Goal: Use online tool/utility: Utilize a website feature to perform a specific function

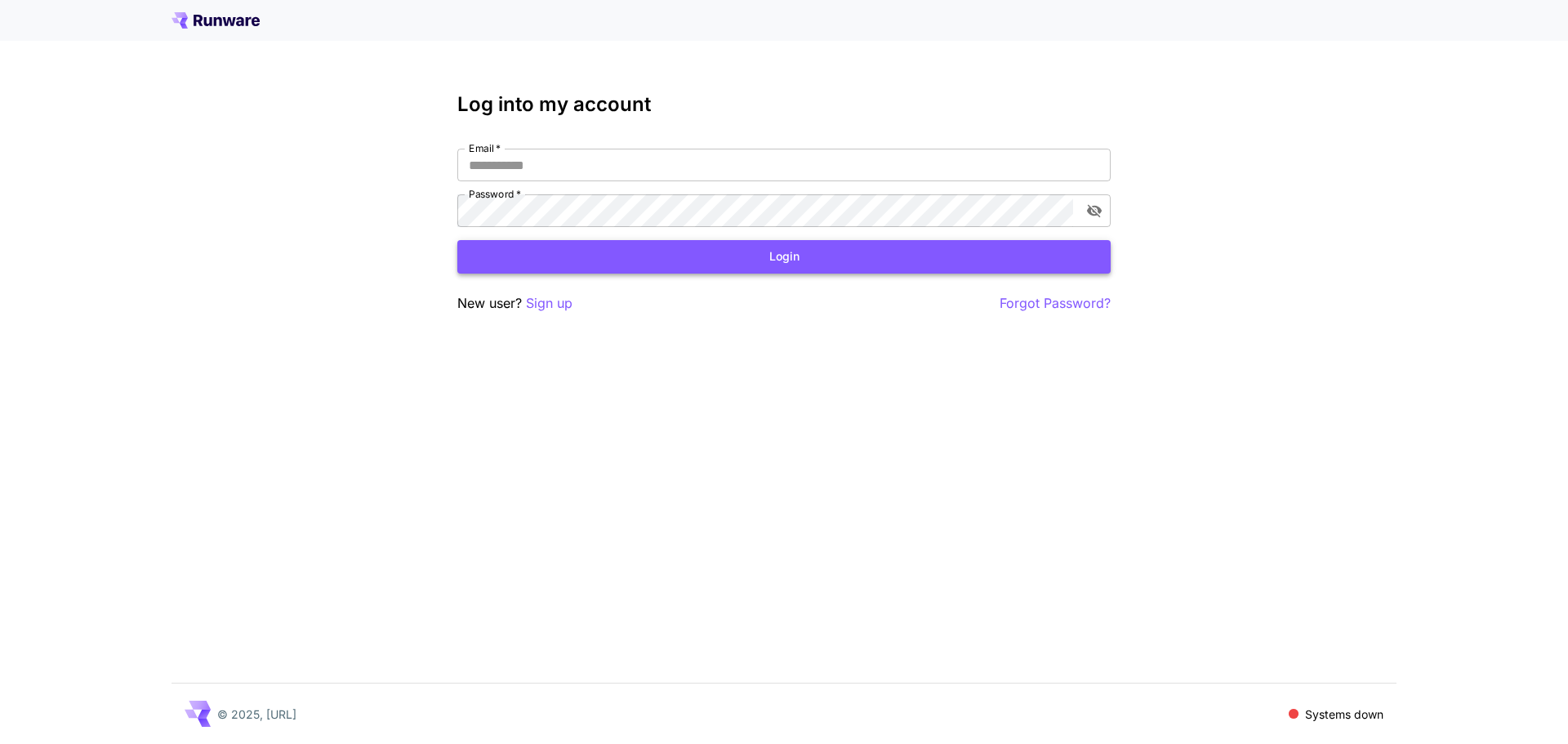
type input "**********"
click at [477, 268] on button "Login" at bounding box center [784, 256] width 654 height 33
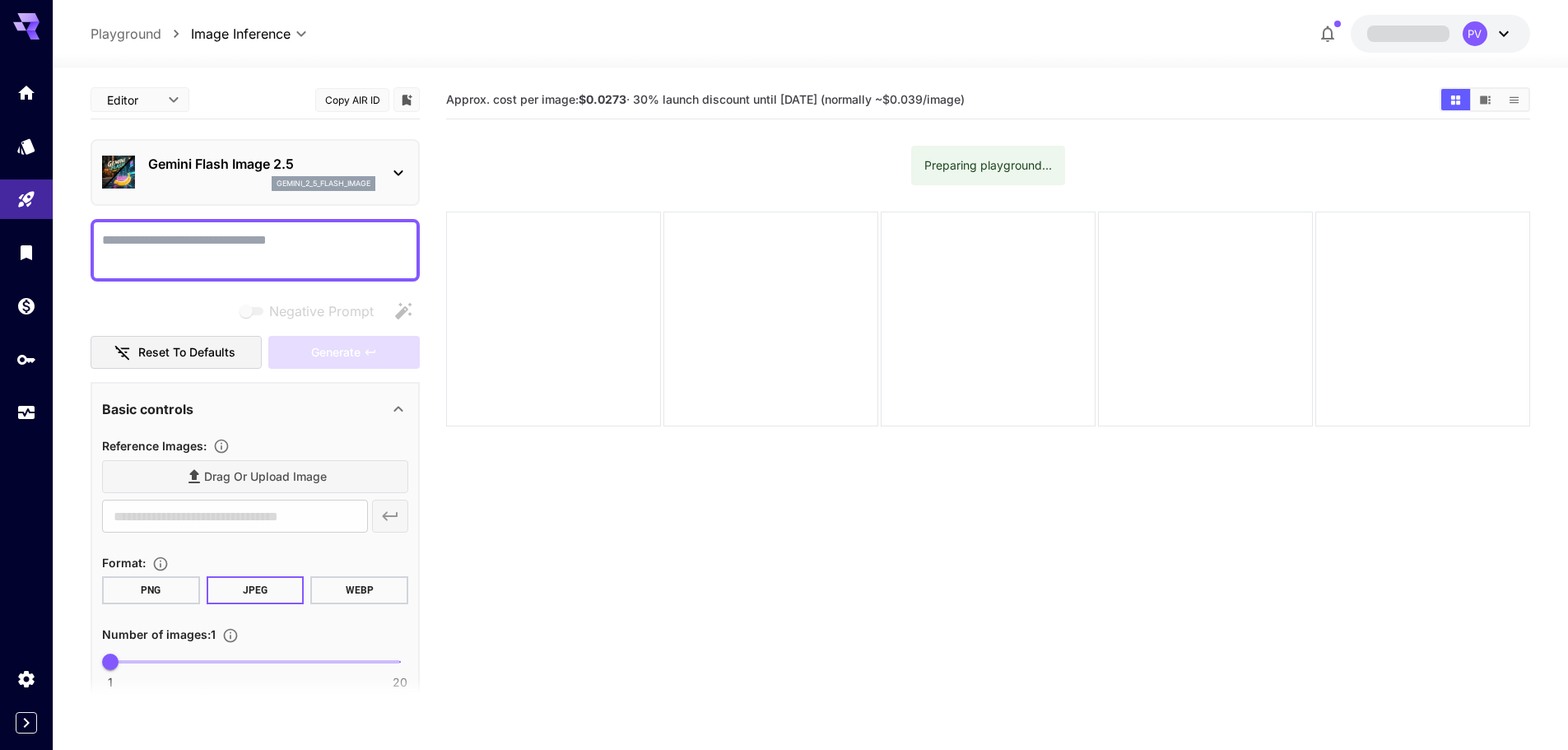
click at [167, 259] on textarea "Negative Prompt" at bounding box center [256, 251] width 307 height 40
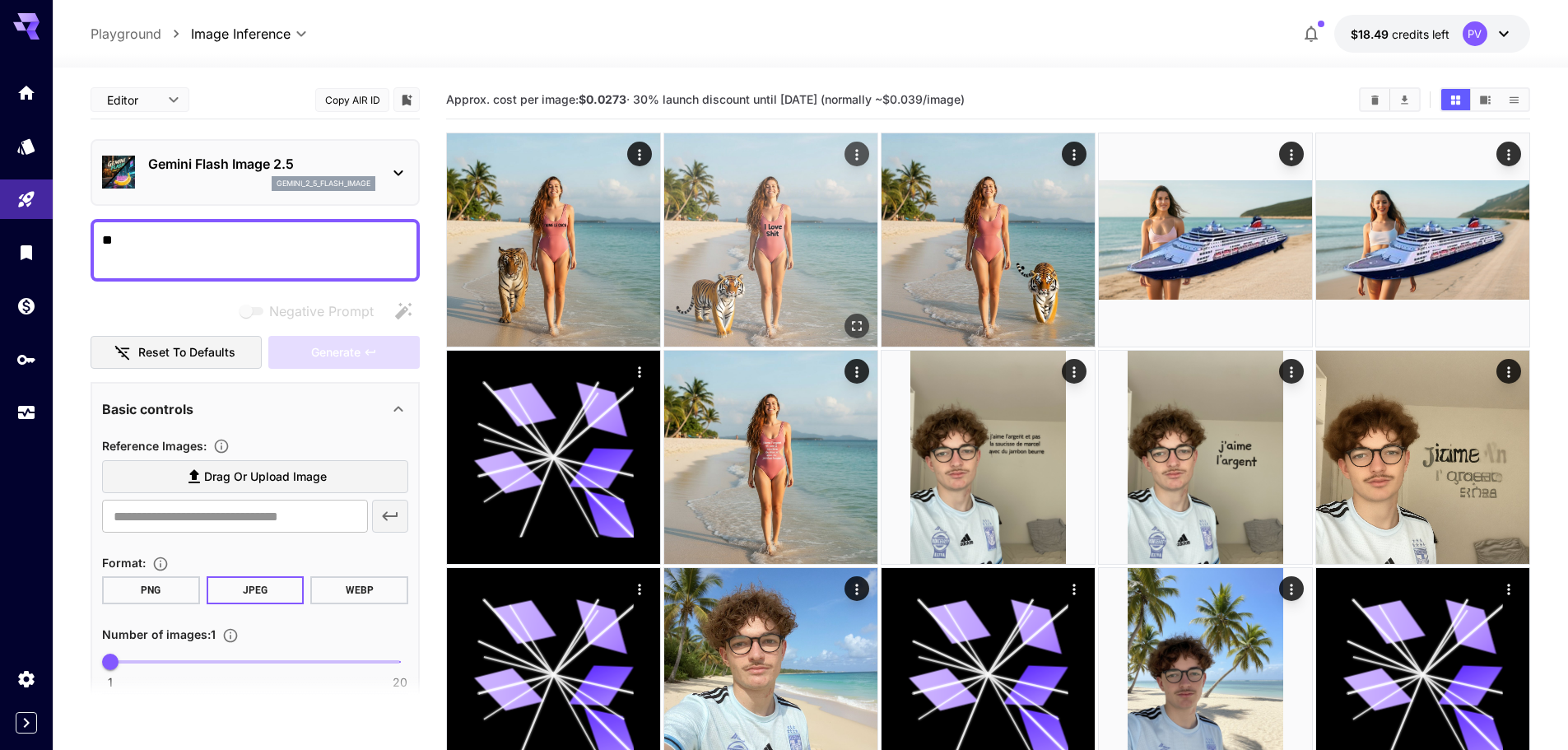
click at [720, 235] on img at bounding box center [771, 240] width 214 height 214
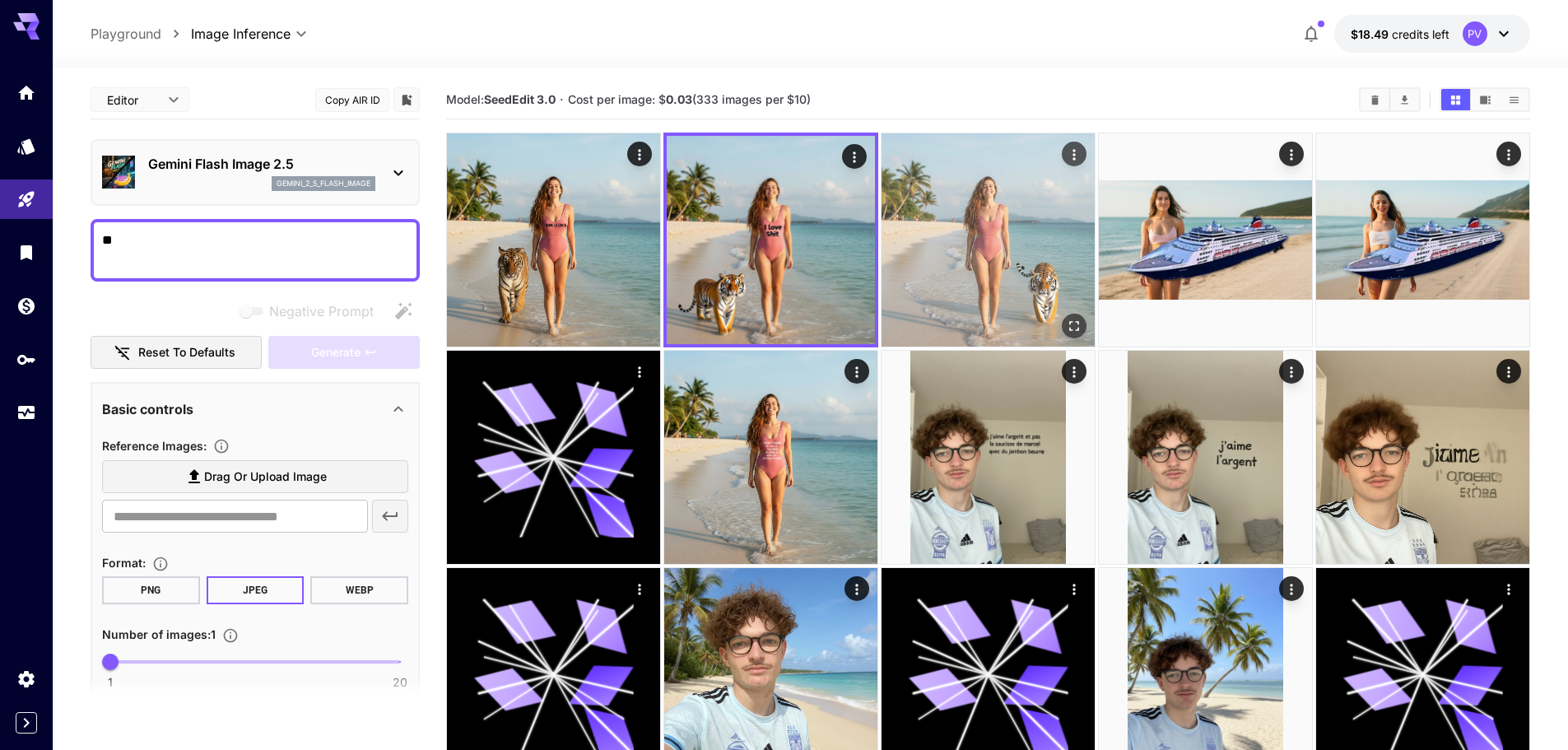
click at [905, 220] on img at bounding box center [989, 240] width 214 height 214
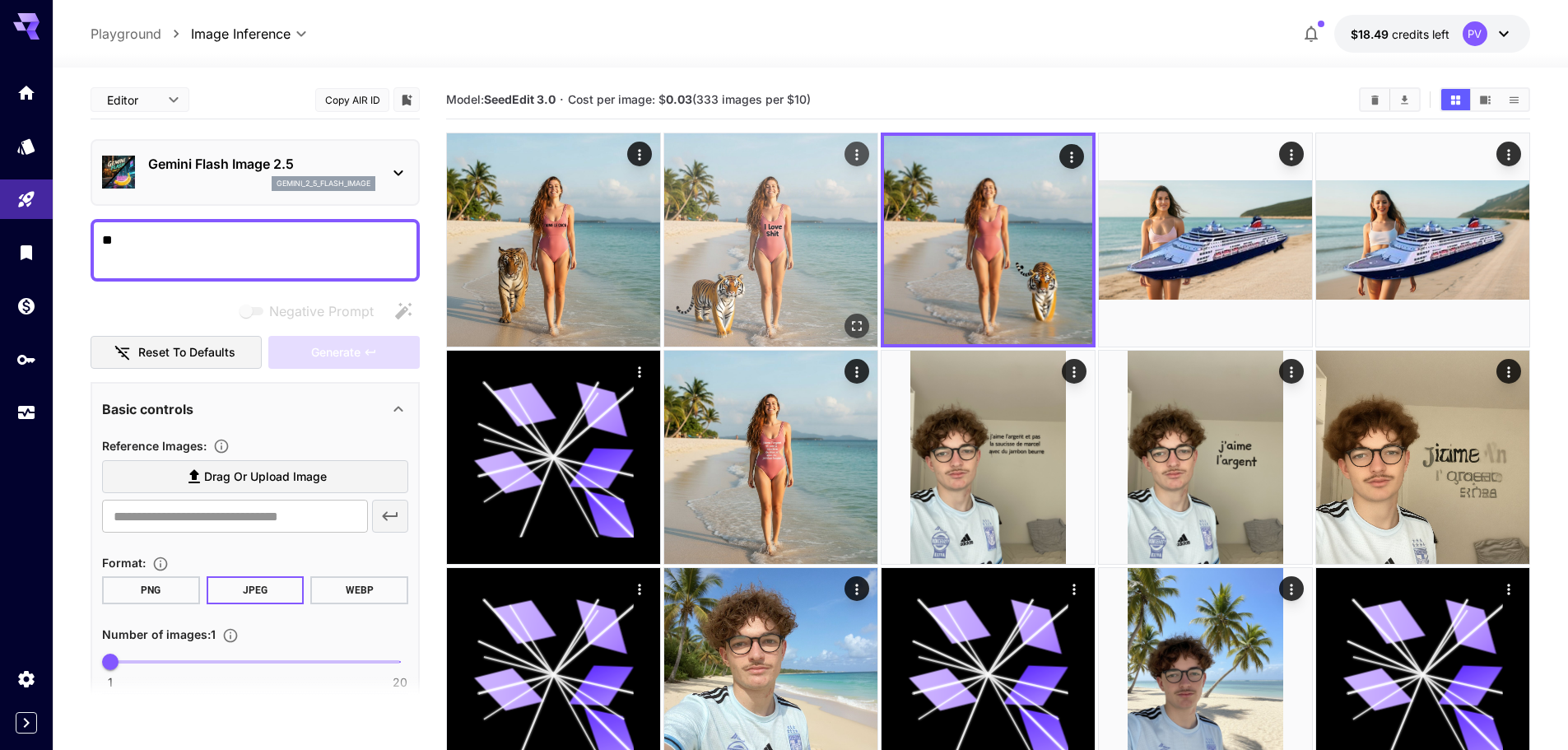
click at [803, 220] on img at bounding box center [771, 240] width 214 height 214
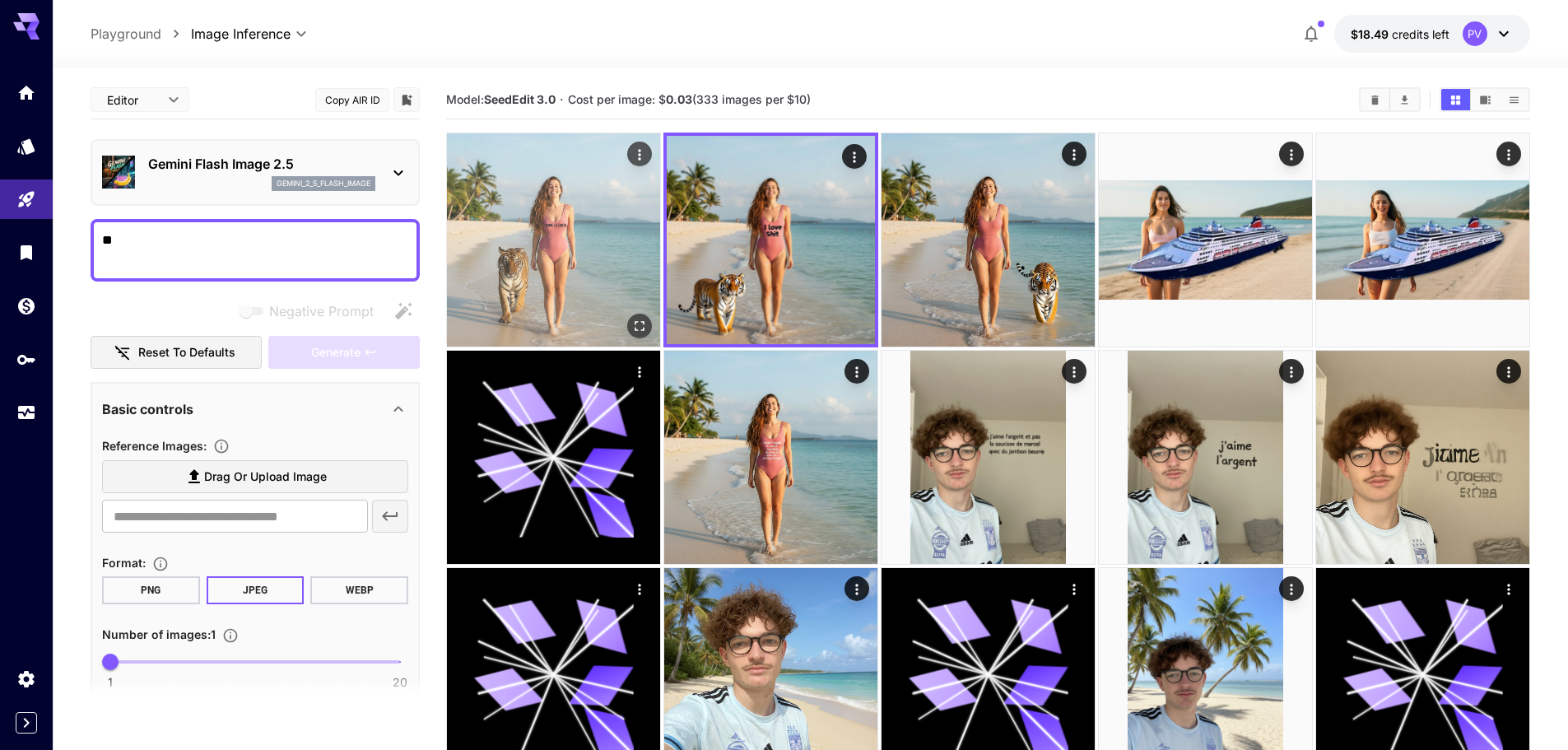
click at [654, 252] on img at bounding box center [554, 240] width 214 height 214
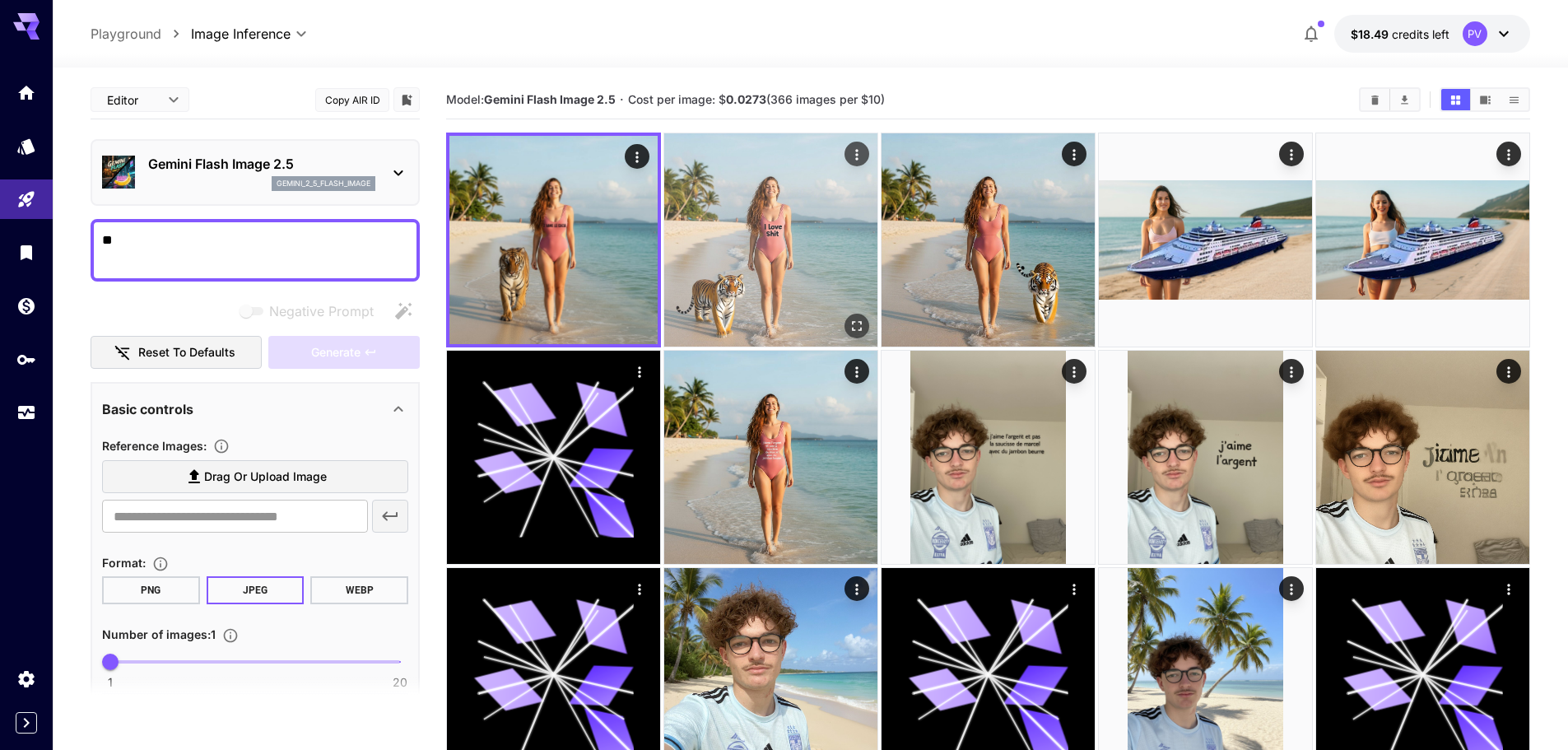
click at [711, 244] on img at bounding box center [771, 240] width 214 height 214
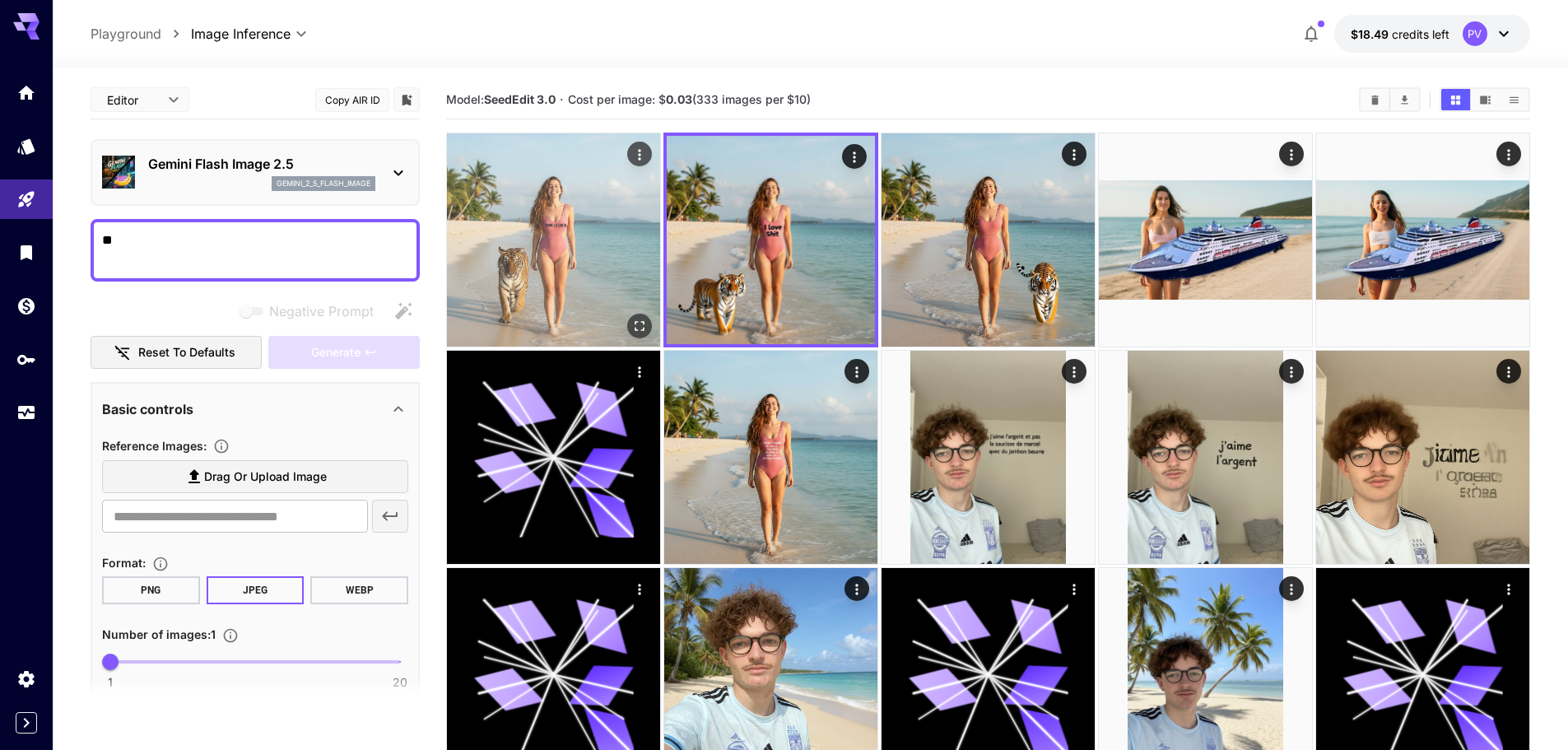
click at [597, 243] on img at bounding box center [554, 240] width 214 height 214
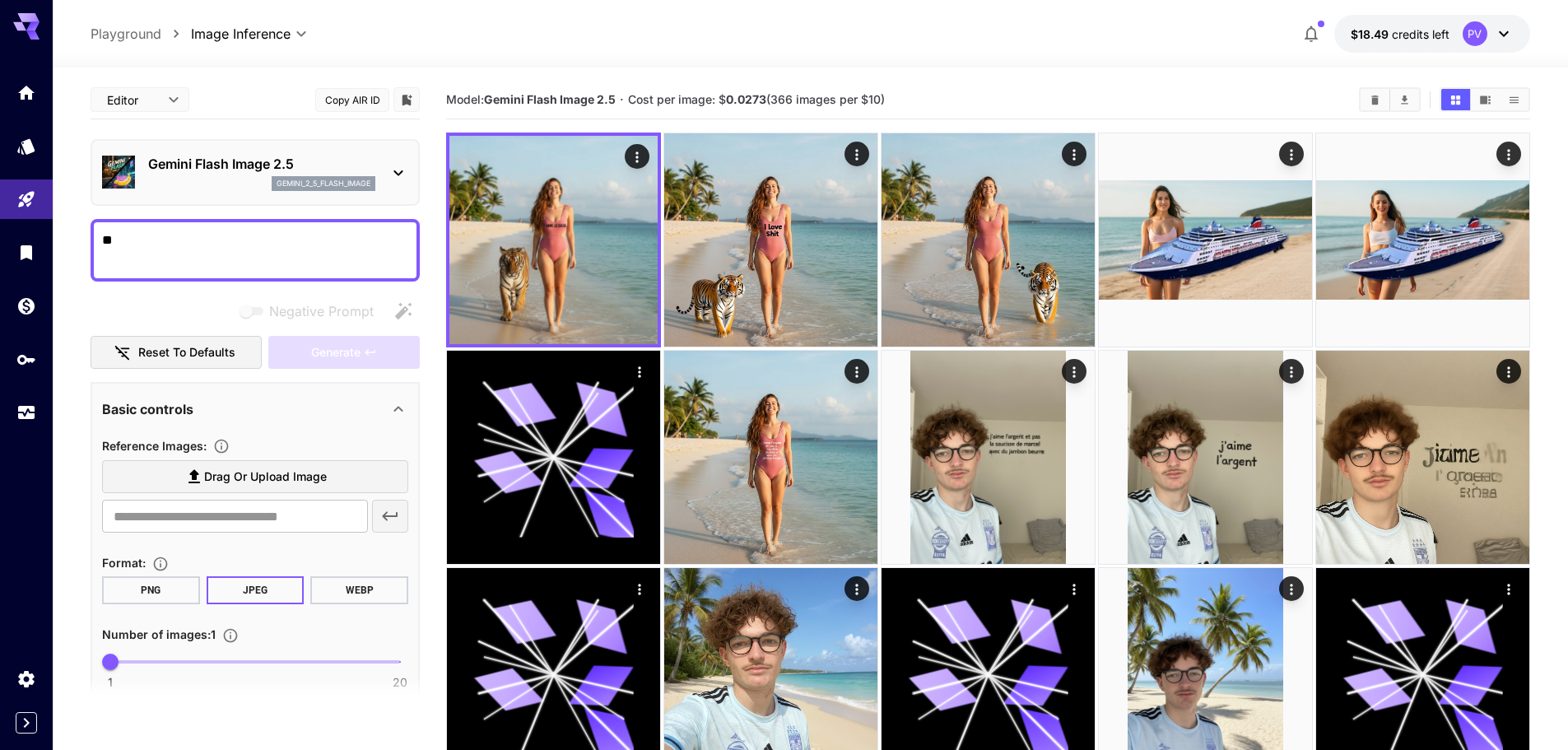
click at [242, 259] on textarea "**" at bounding box center [256, 251] width 307 height 40
click at [210, 238] on textarea "**********" at bounding box center [256, 251] width 307 height 40
click at [208, 238] on textarea "**********" at bounding box center [256, 251] width 307 height 40
click at [336, 356] on span "Generate" at bounding box center [335, 353] width 49 height 21
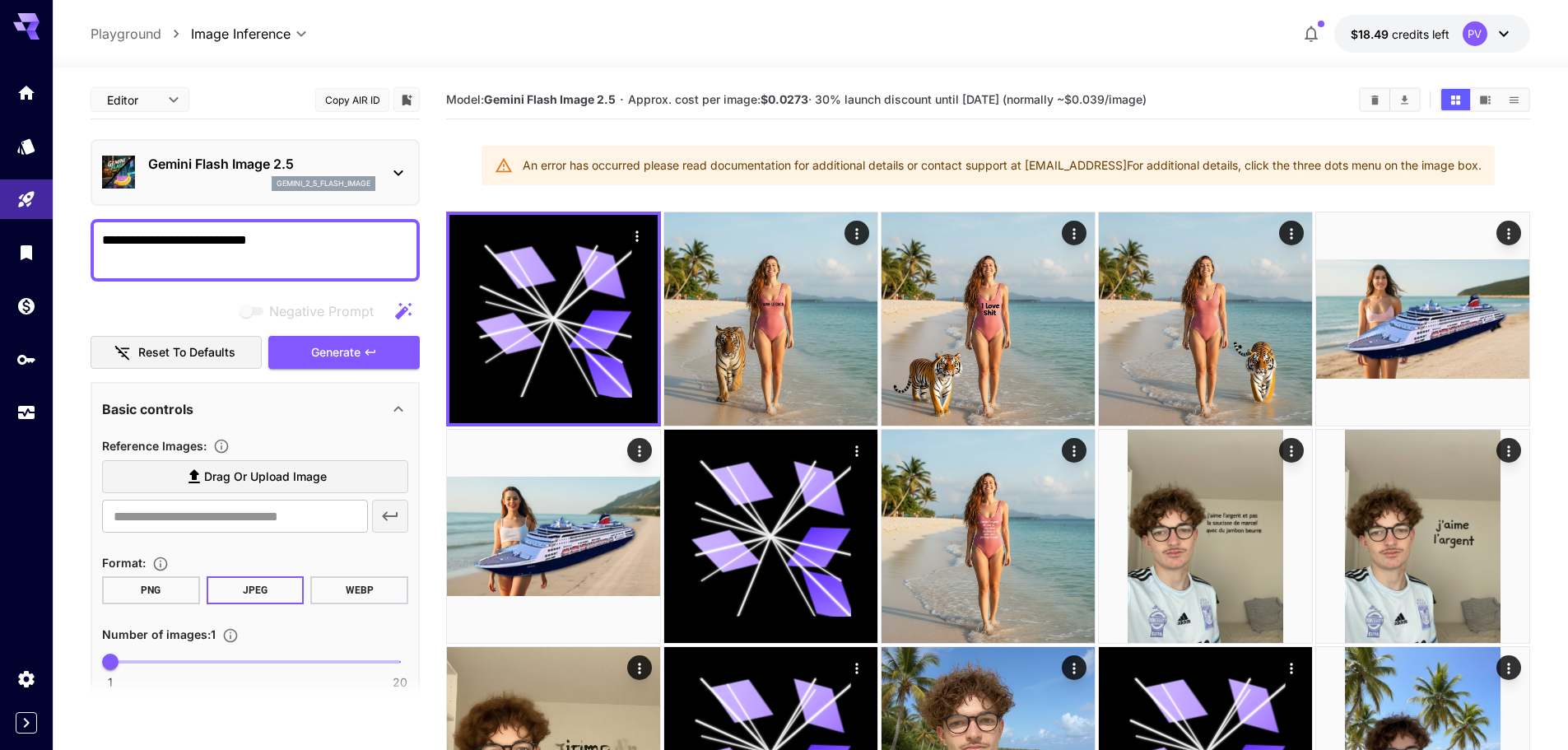
click at [1217, 161] on div "An error has occurred please read documentation for additional details or conta…" at bounding box center [1002, 165] width 959 height 29
drag, startPoint x: 1119, startPoint y: 102, endPoint x: 1207, endPoint y: 117, distance: 89.3
click at [1207, 117] on div "Model: Gemini Flash Image 2.5 · Approx. cost per image: $0.0273 · 30% launch di…" at bounding box center [988, 100] width 1084 height 39
click at [1112, 106] on h5 "Approx. cost per image: $0.0273 · 30% launch discount until 15th september (nor…" at bounding box center [887, 100] width 518 height 15
click at [388, 349] on button "Generate" at bounding box center [344, 352] width 152 height 34
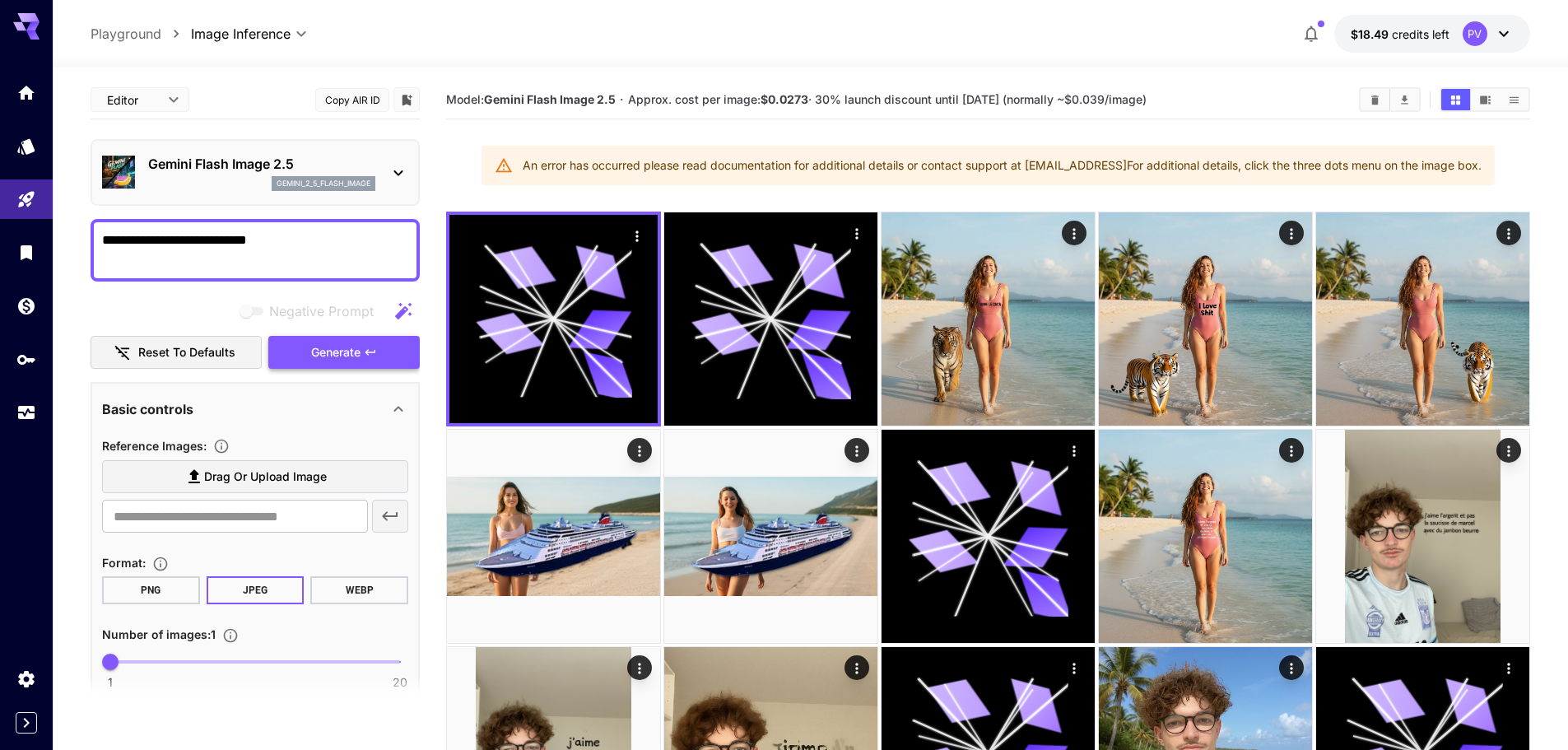
click at [388, 349] on button "Generate" at bounding box center [344, 352] width 152 height 34
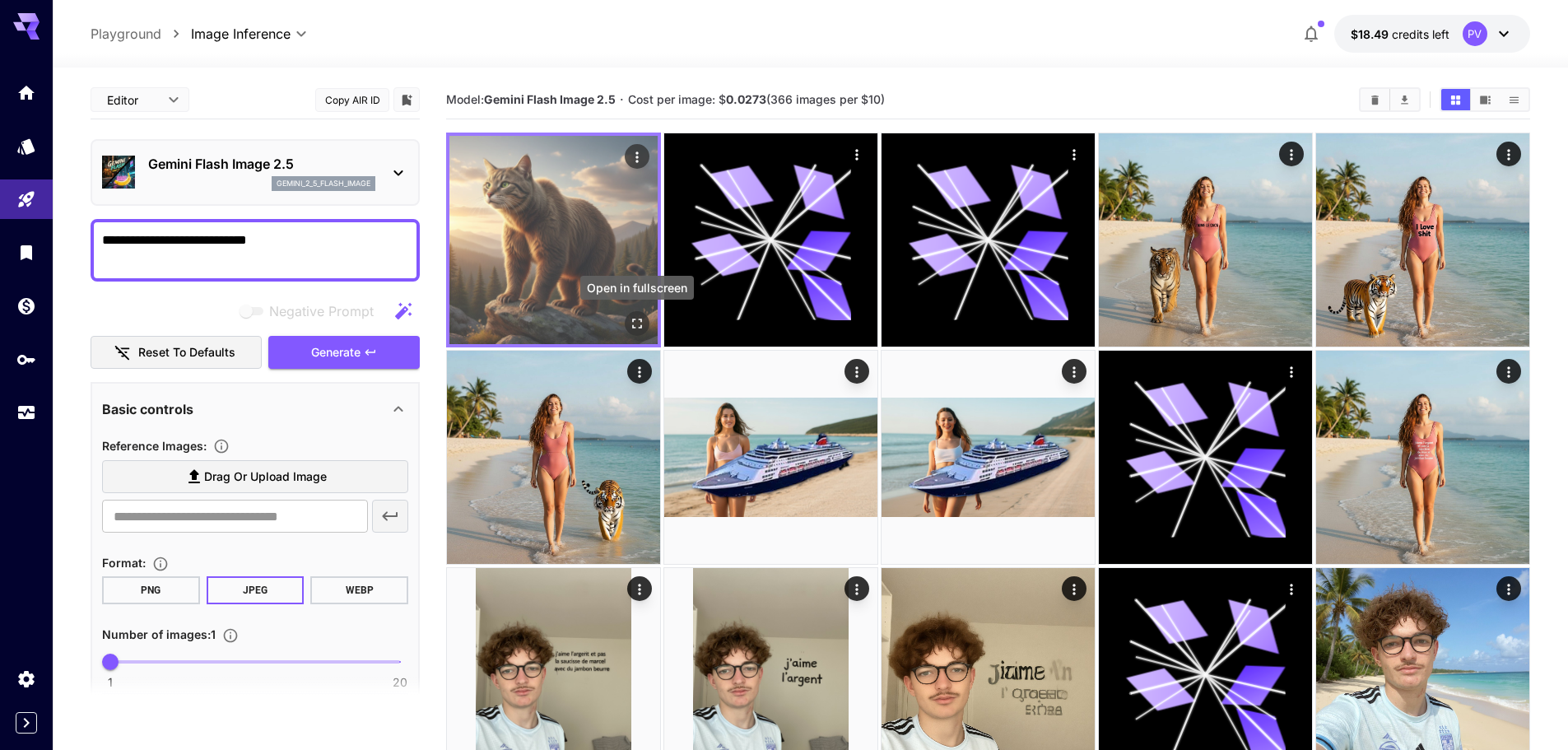
click at [627, 321] on button "Open in fullscreen" at bounding box center [636, 323] width 25 height 25
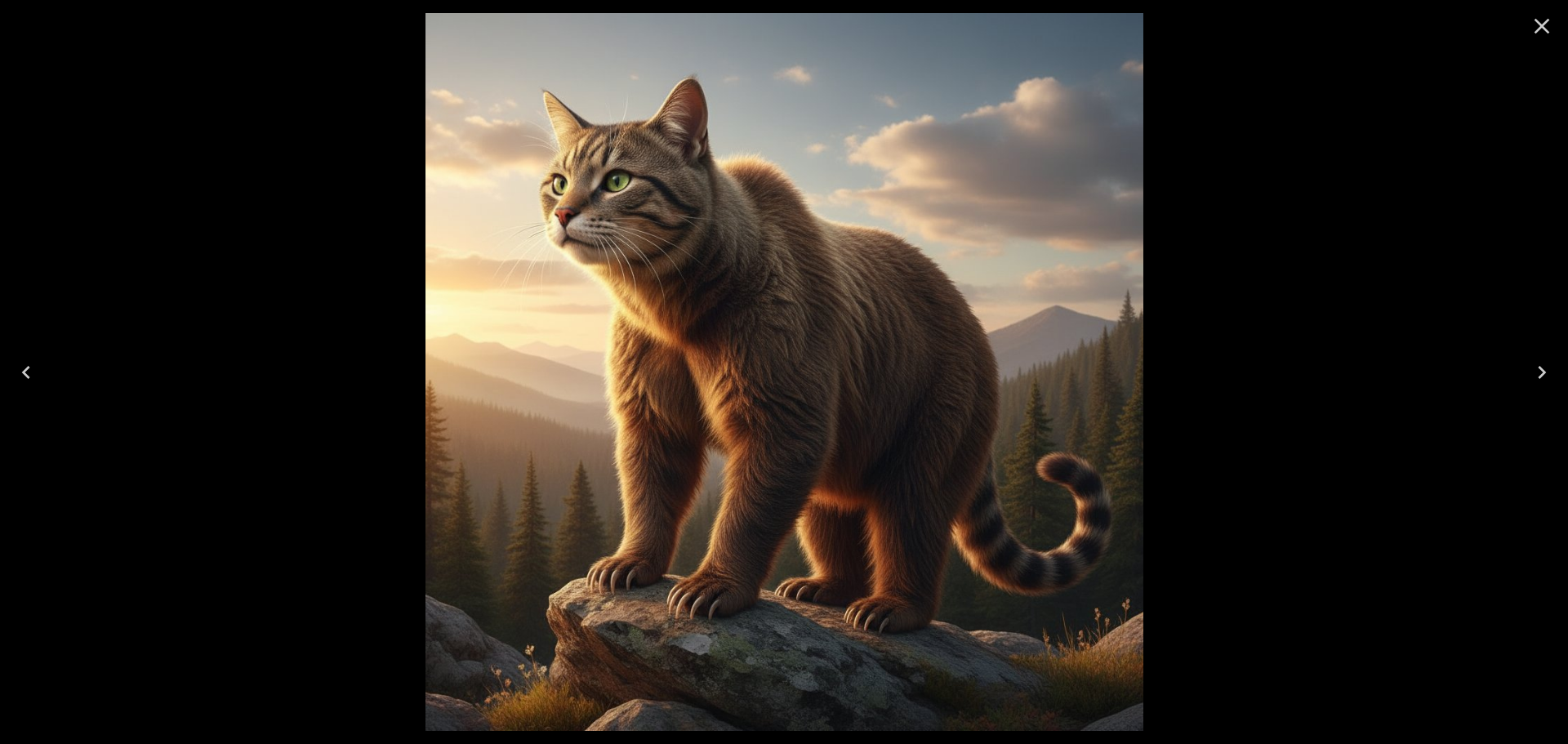
click at [1552, 28] on icon "Close" at bounding box center [1542, 26] width 26 height 26
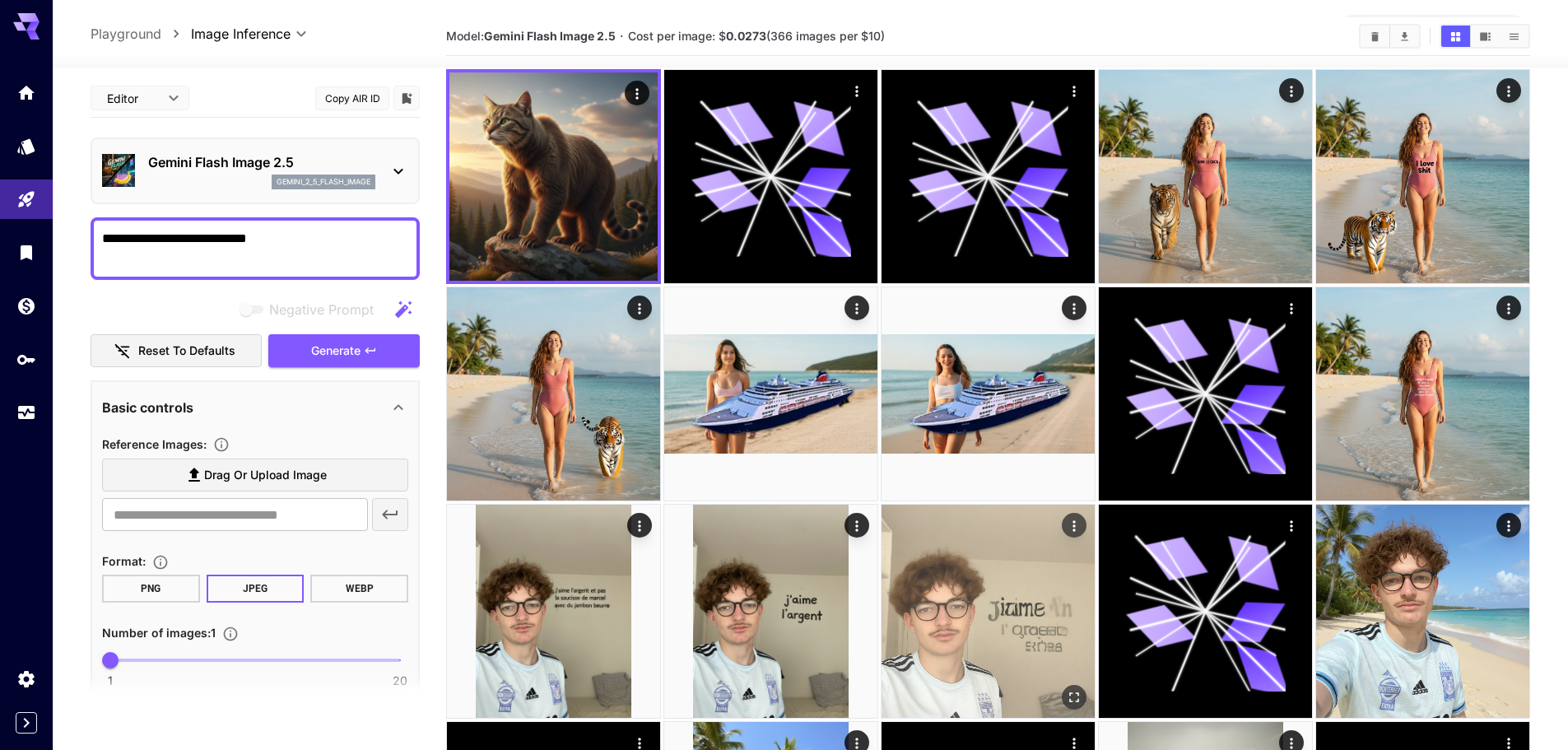
scroll to position [83, 0]
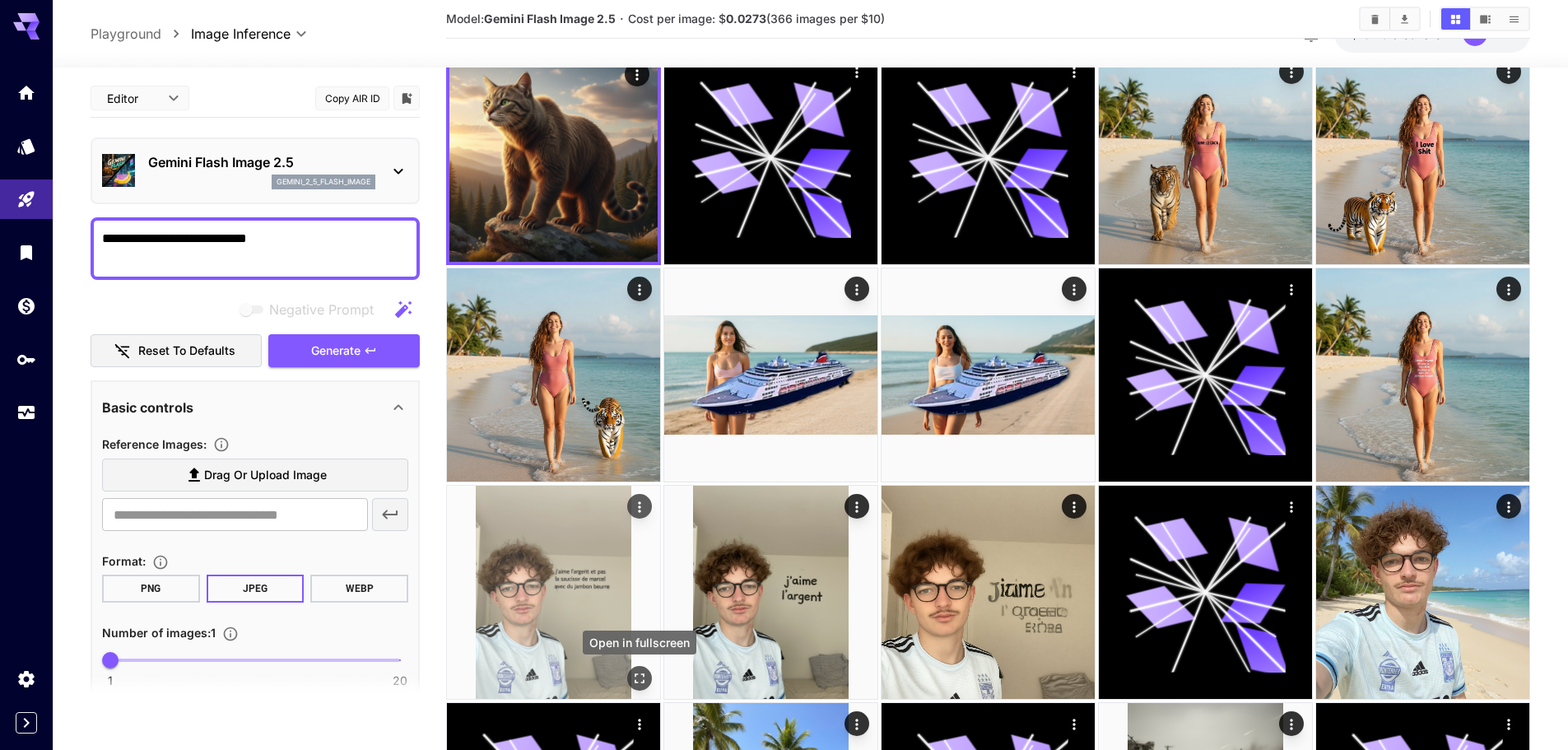
click at [634, 681] on icon "Open in fullscreen" at bounding box center [639, 678] width 16 height 16
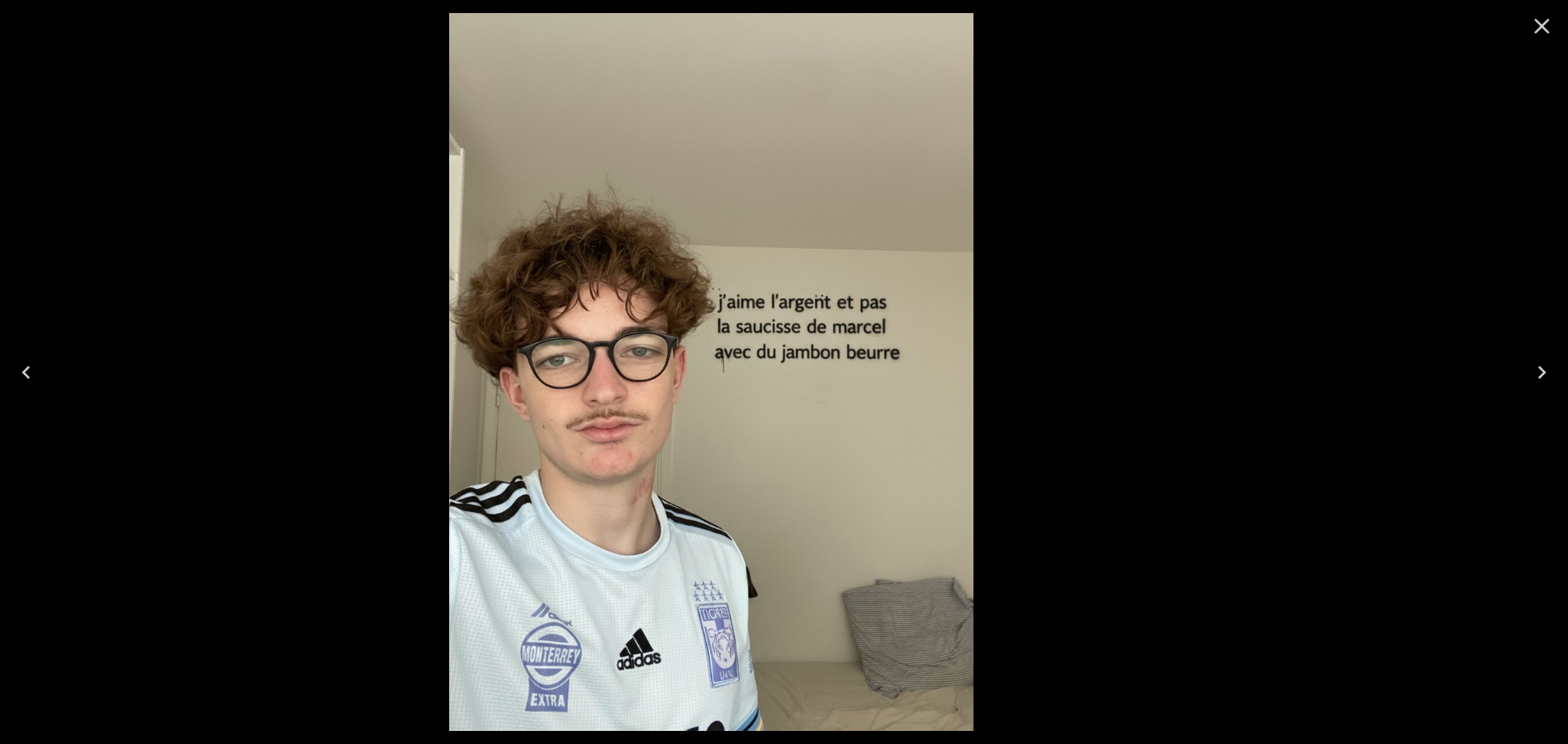
drag, startPoint x: 1119, startPoint y: 305, endPoint x: 281, endPoint y: 364, distance: 840.1
click at [428, 374] on div at bounding box center [711, 372] width 1568 height 744
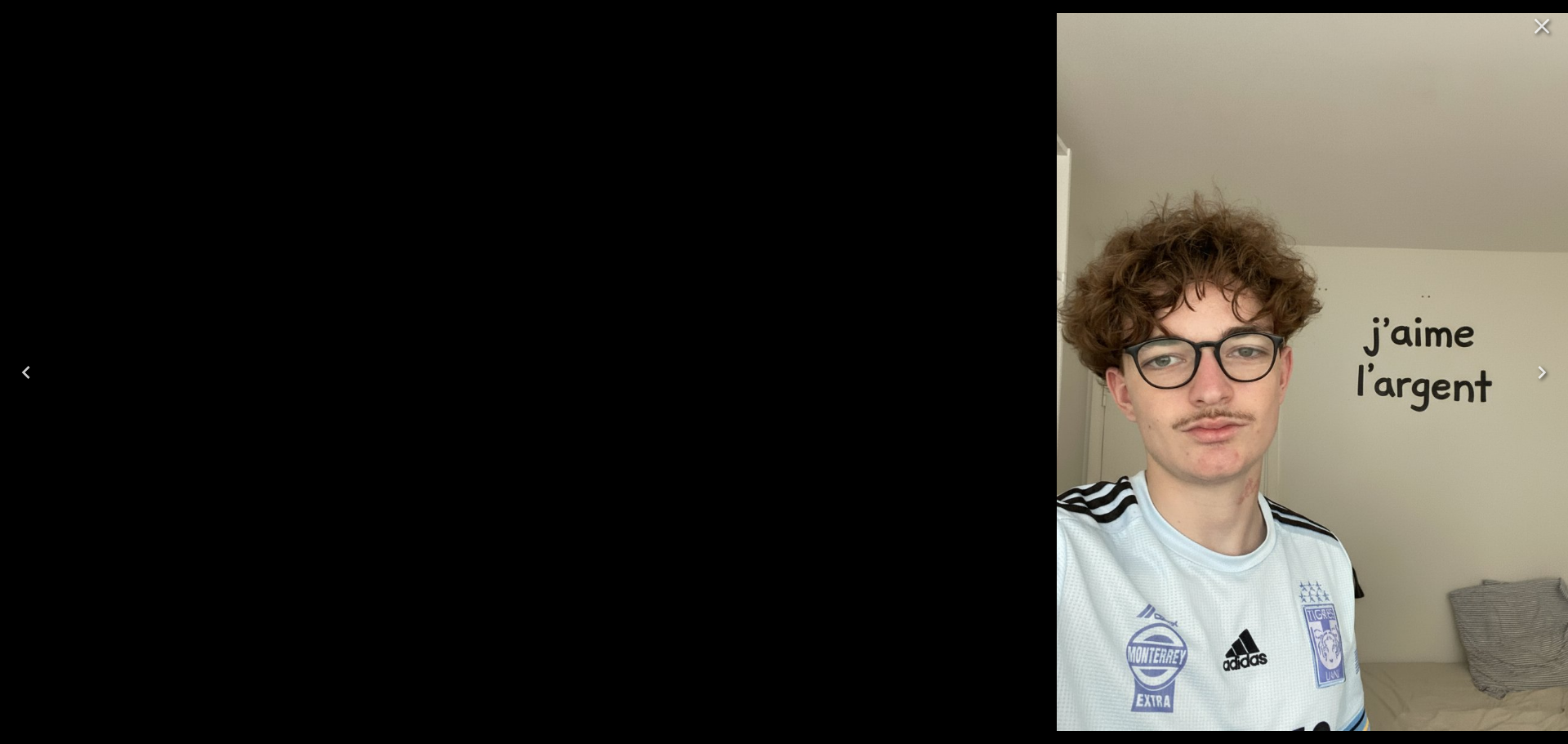
drag, startPoint x: 1039, startPoint y: 346, endPoint x: 1530, endPoint y: 290, distance: 494.2
click at [1552, 294] on img at bounding box center [1318, 372] width 524 height 718
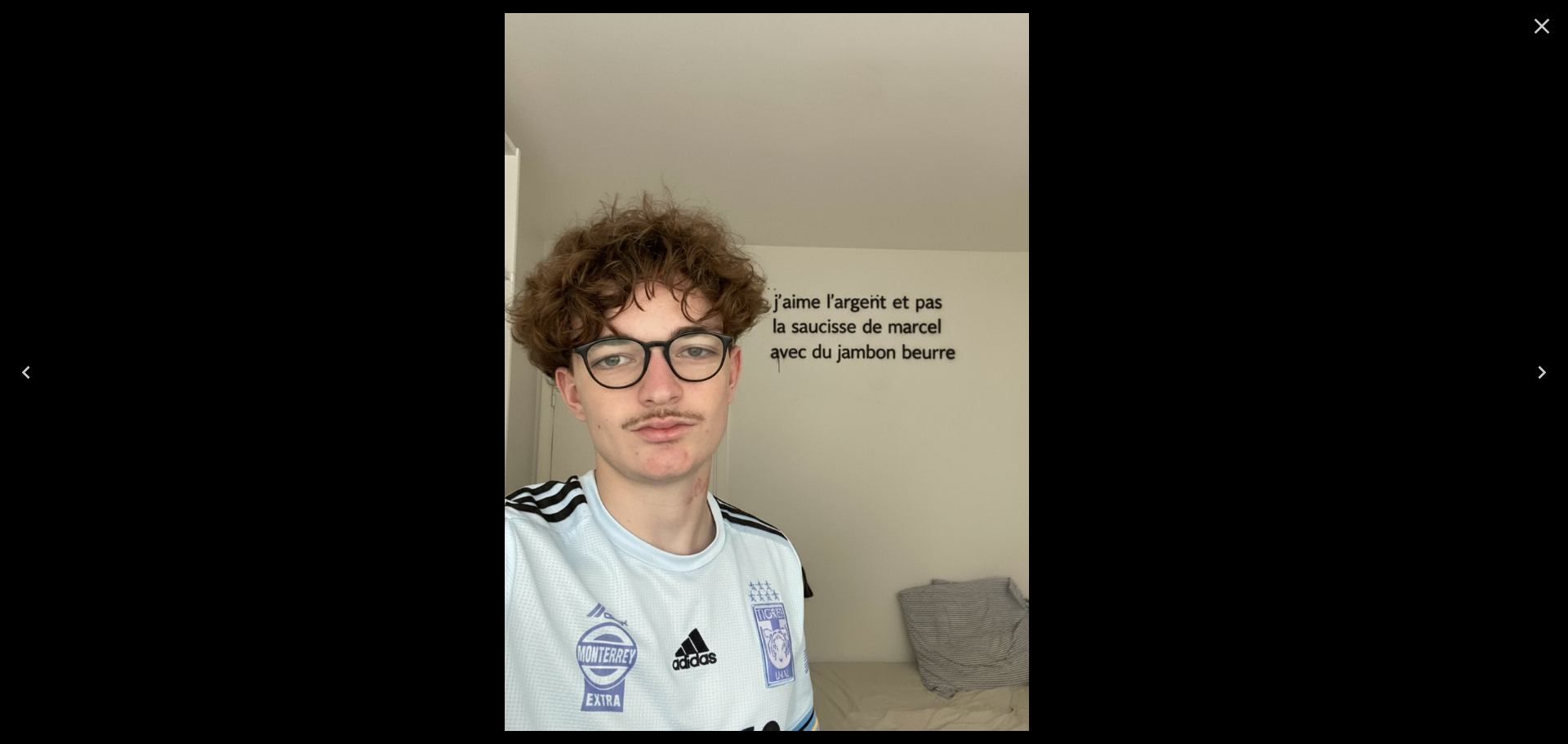
drag, startPoint x: 1330, startPoint y: 344, endPoint x: 691, endPoint y: 521, distance: 663.1
click at [691, 521] on div at bounding box center [766, 372] width 1568 height 744
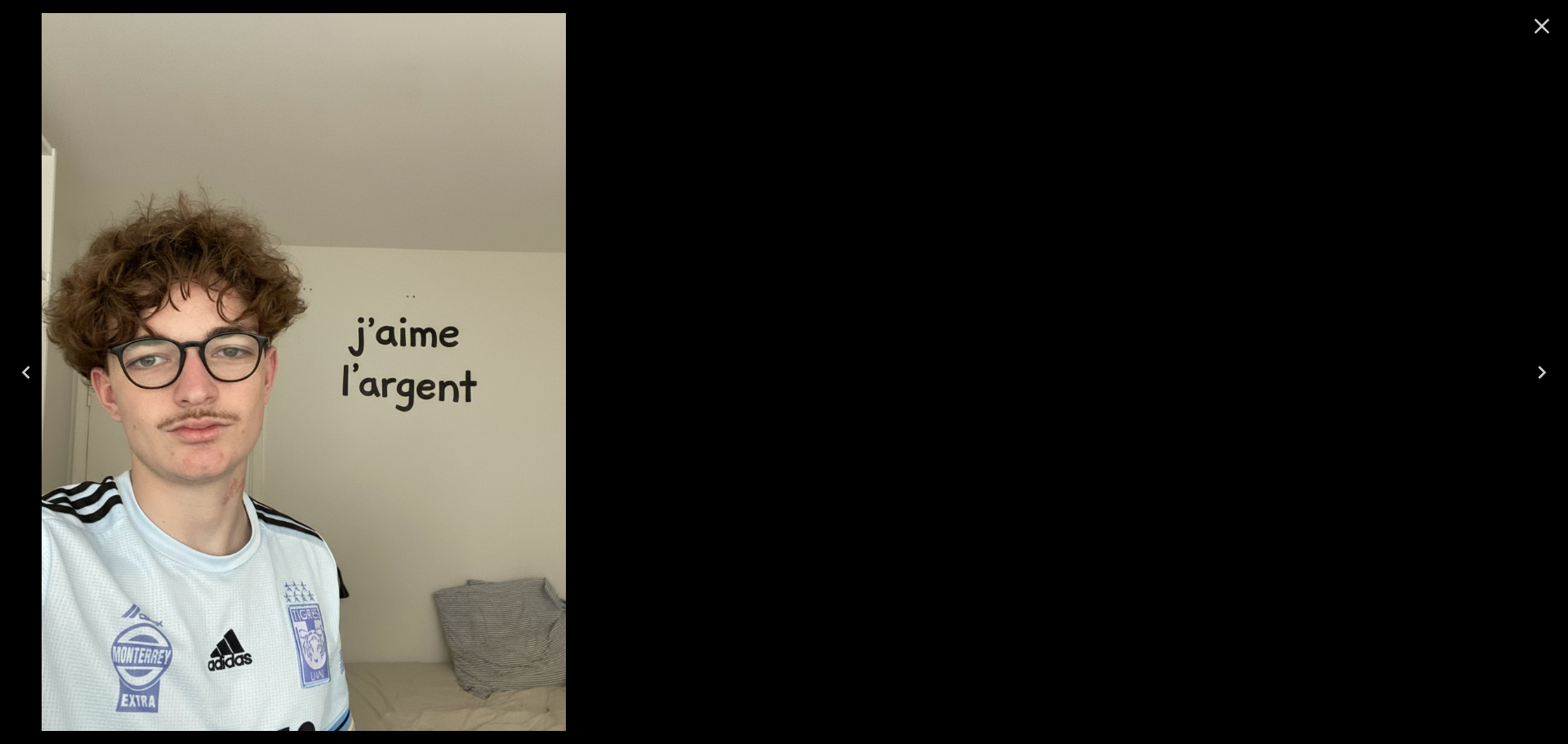
drag, startPoint x: 1037, startPoint y: 446, endPoint x: 467, endPoint y: 557, distance: 580.7
click at [480, 557] on img at bounding box center [303, 372] width 524 height 718
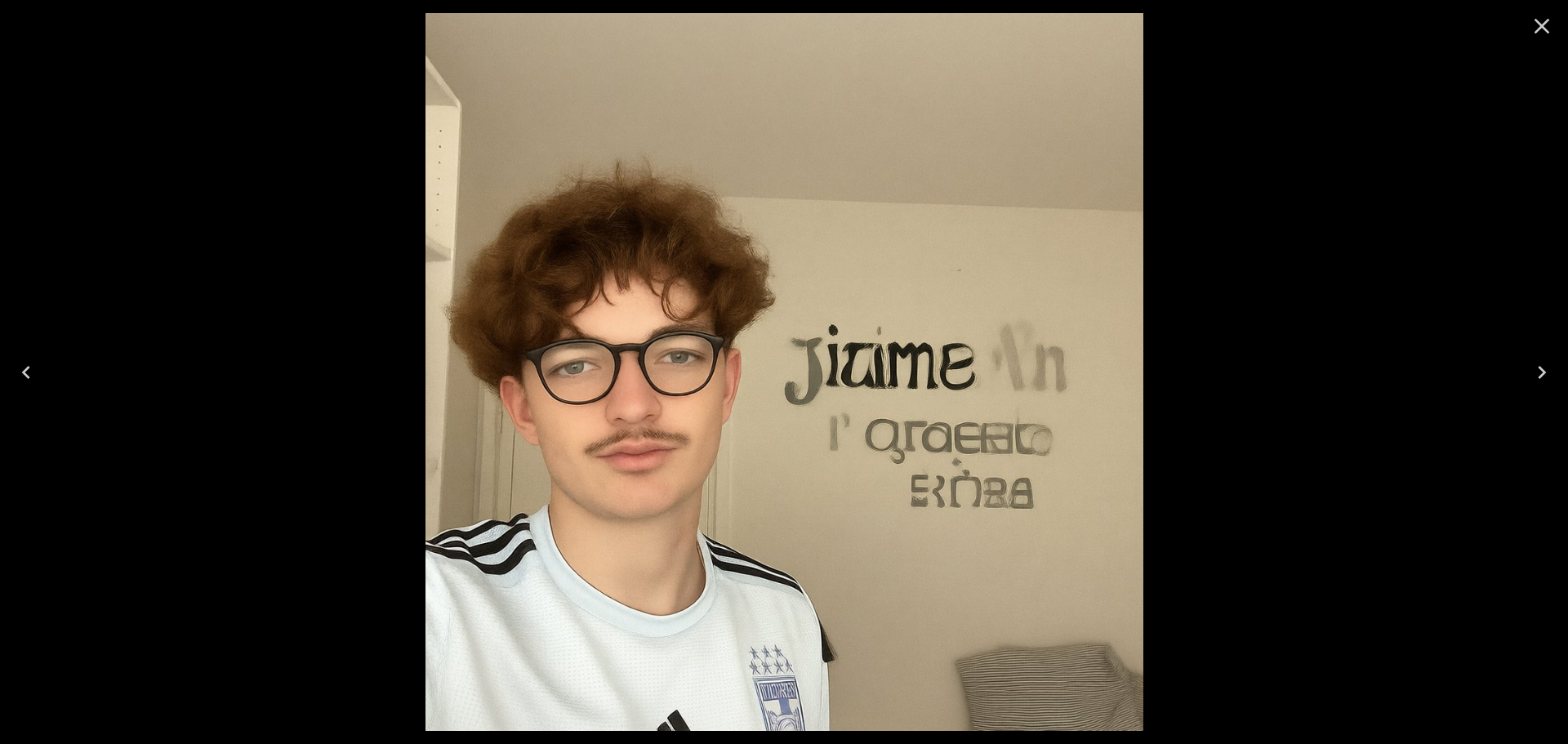
drag, startPoint x: 1125, startPoint y: 453, endPoint x: 1179, endPoint y: 440, distance: 55.5
click at [1143, 444] on img at bounding box center [784, 372] width 718 height 718
drag, startPoint x: 986, startPoint y: 461, endPoint x: 1222, endPoint y: 425, distance: 238.7
click at [1201, 431] on div at bounding box center [784, 372] width 1568 height 744
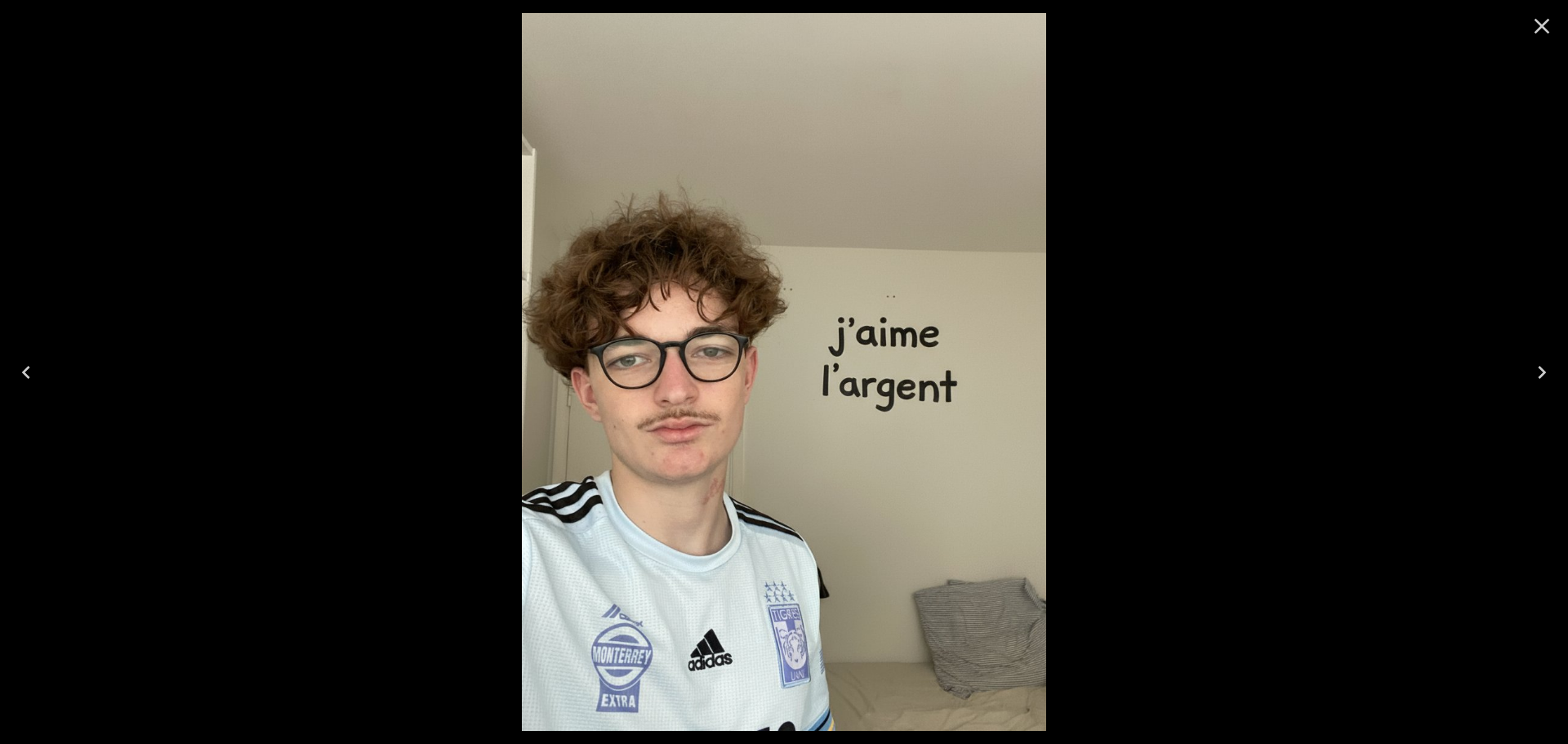
drag, startPoint x: 686, startPoint y: 436, endPoint x: 1158, endPoint y: 399, distance: 473.4
click at [1045, 399] on img at bounding box center [784, 372] width 524 height 718
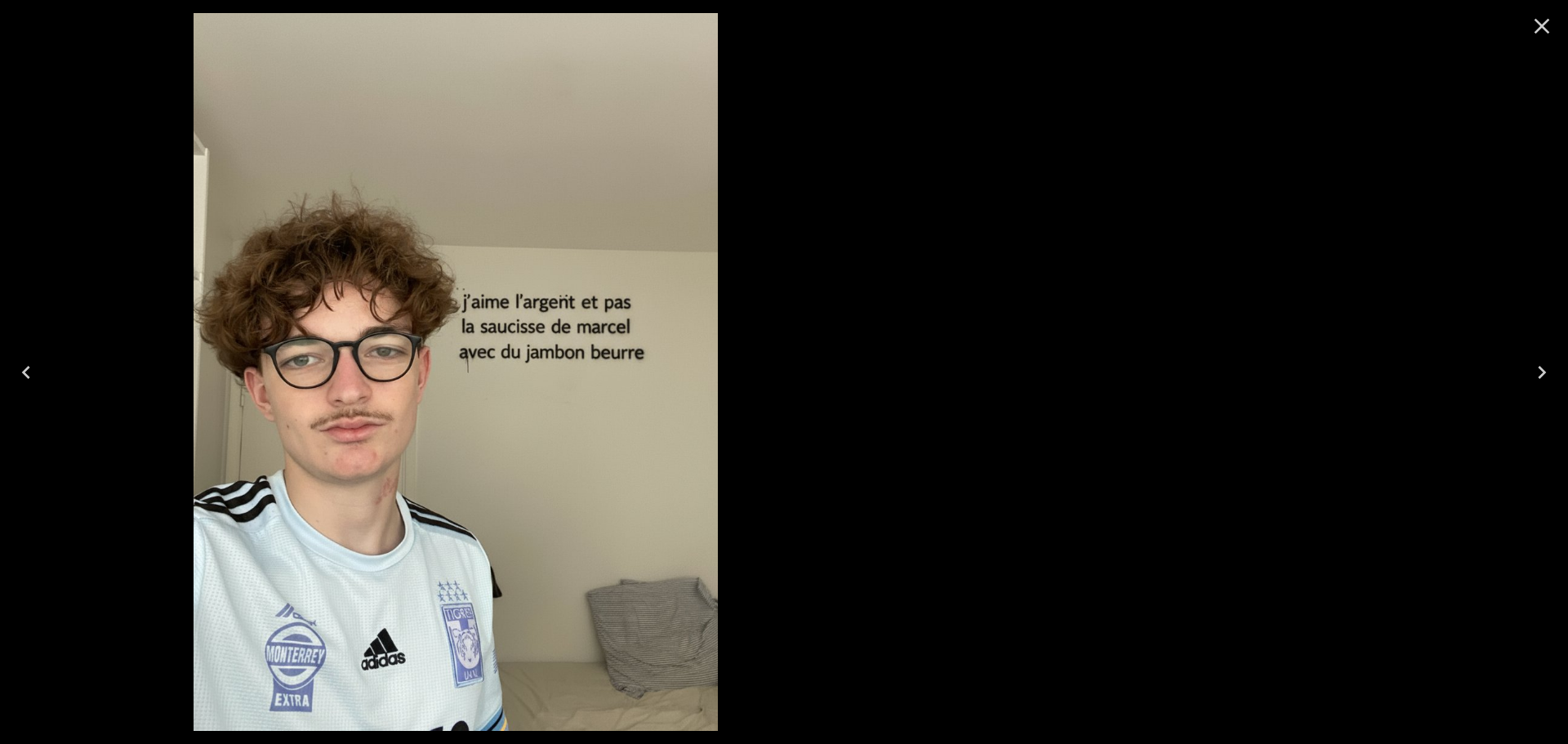
drag, startPoint x: 1224, startPoint y: 305, endPoint x: 527, endPoint y: 366, distance: 699.7
click at [608, 360] on div at bounding box center [455, 372] width 1568 height 744
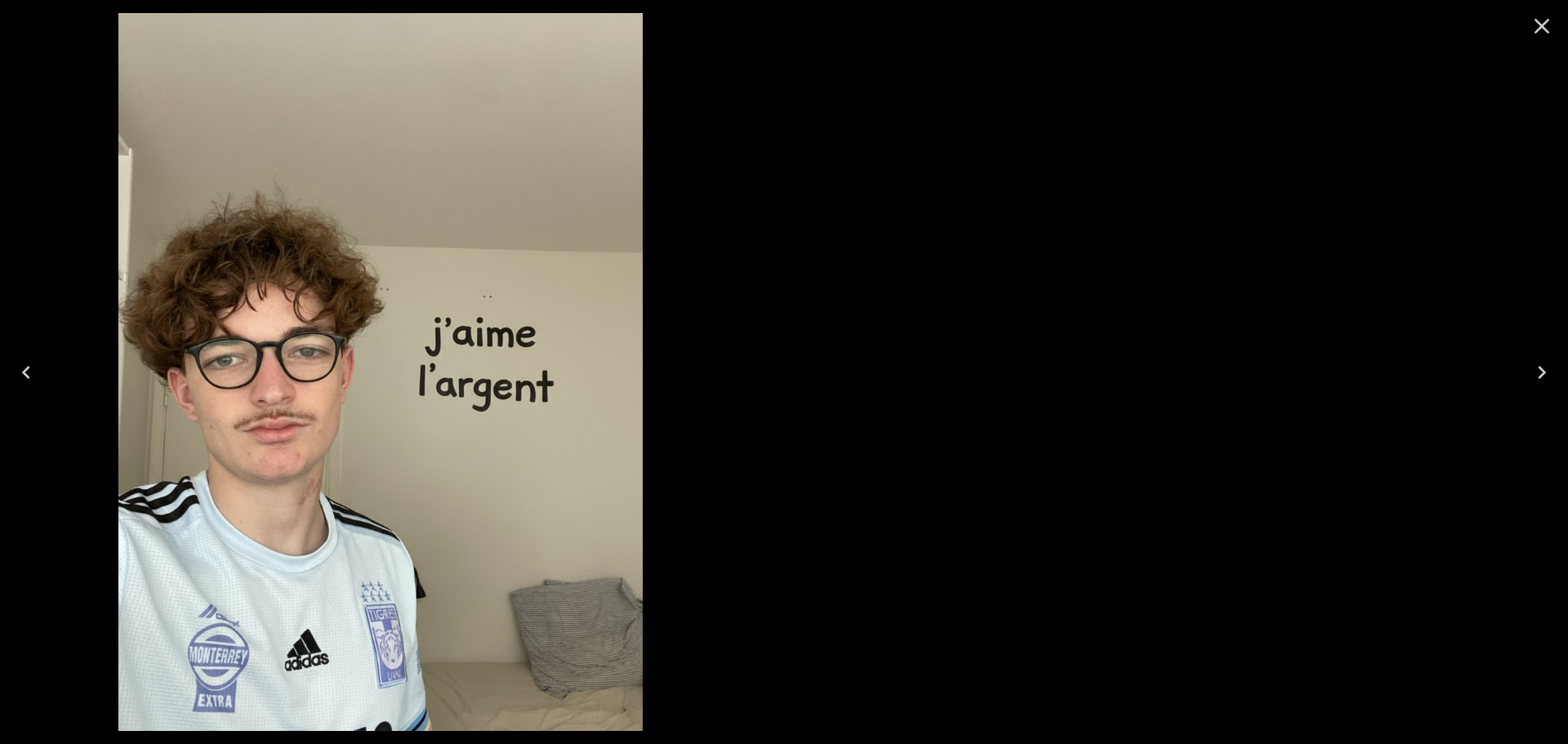
drag, startPoint x: 1091, startPoint y: 342, endPoint x: 393, endPoint y: 352, distance: 698.1
click at [417, 353] on div at bounding box center [380, 372] width 1568 height 744
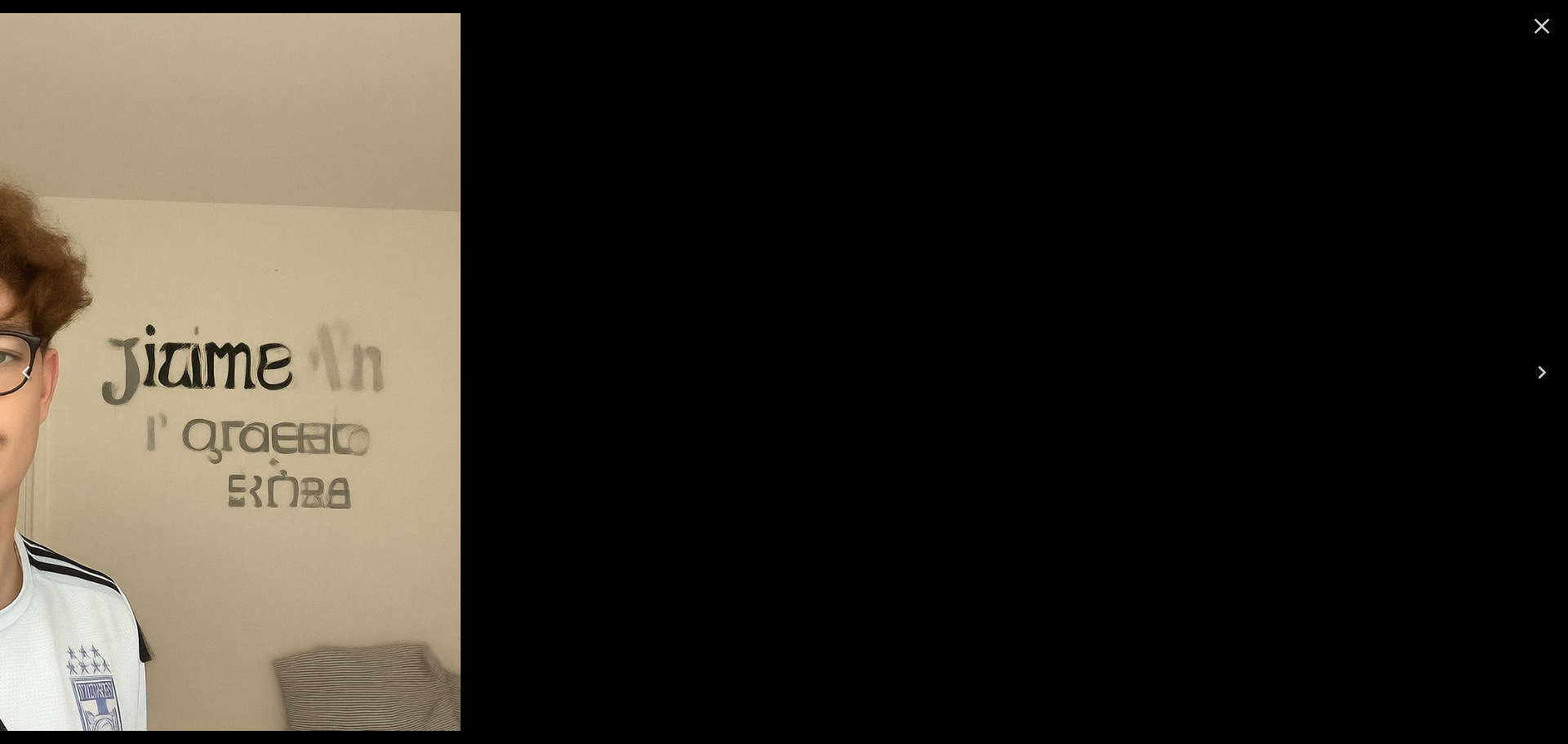
drag, startPoint x: 1005, startPoint y: 300, endPoint x: 115, endPoint y: 416, distance: 897.5
click at [123, 415] on img at bounding box center [102, 372] width 718 height 718
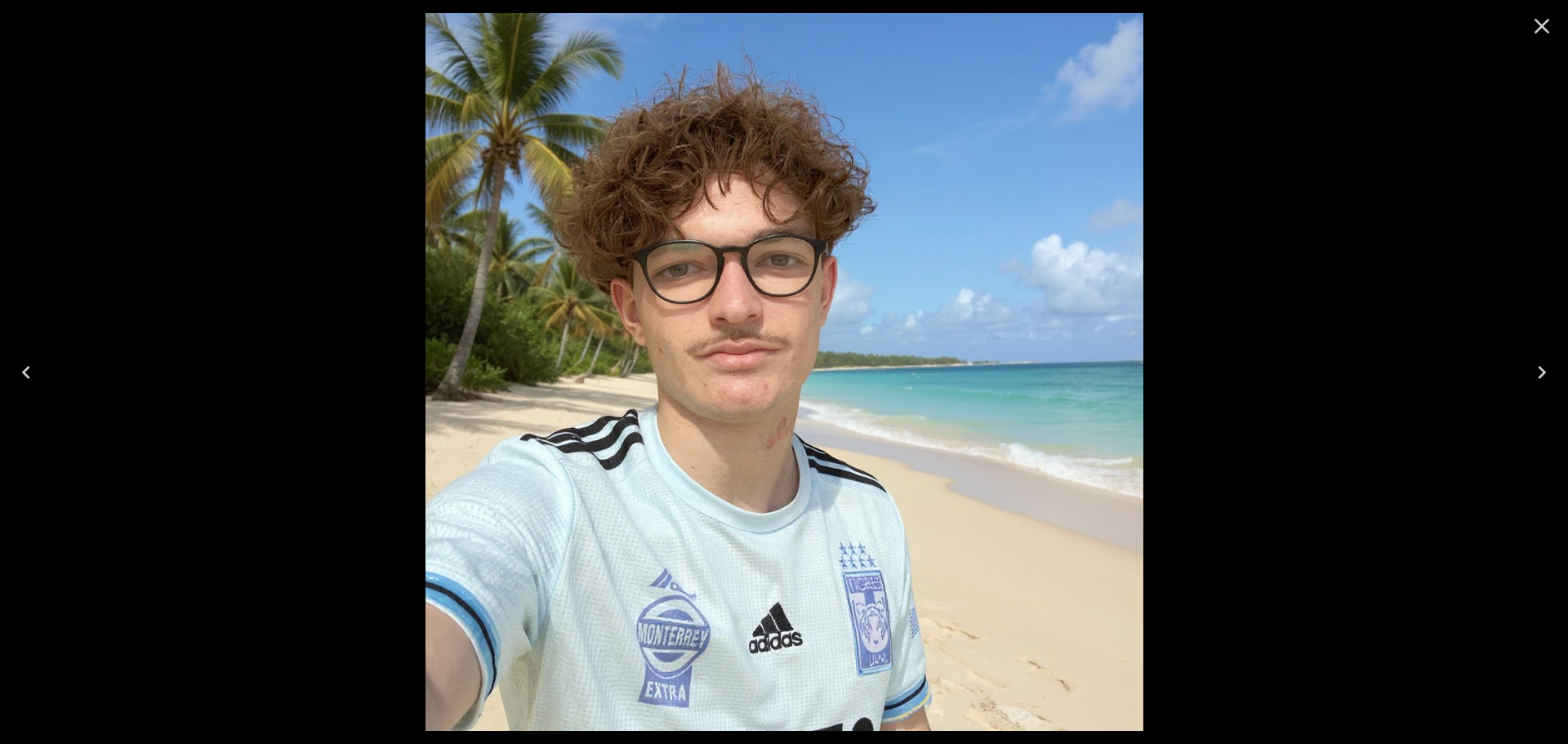
drag, startPoint x: 588, startPoint y: 297, endPoint x: 1192, endPoint y: 256, distance: 605.4
click at [1143, 256] on img at bounding box center [784, 372] width 718 height 718
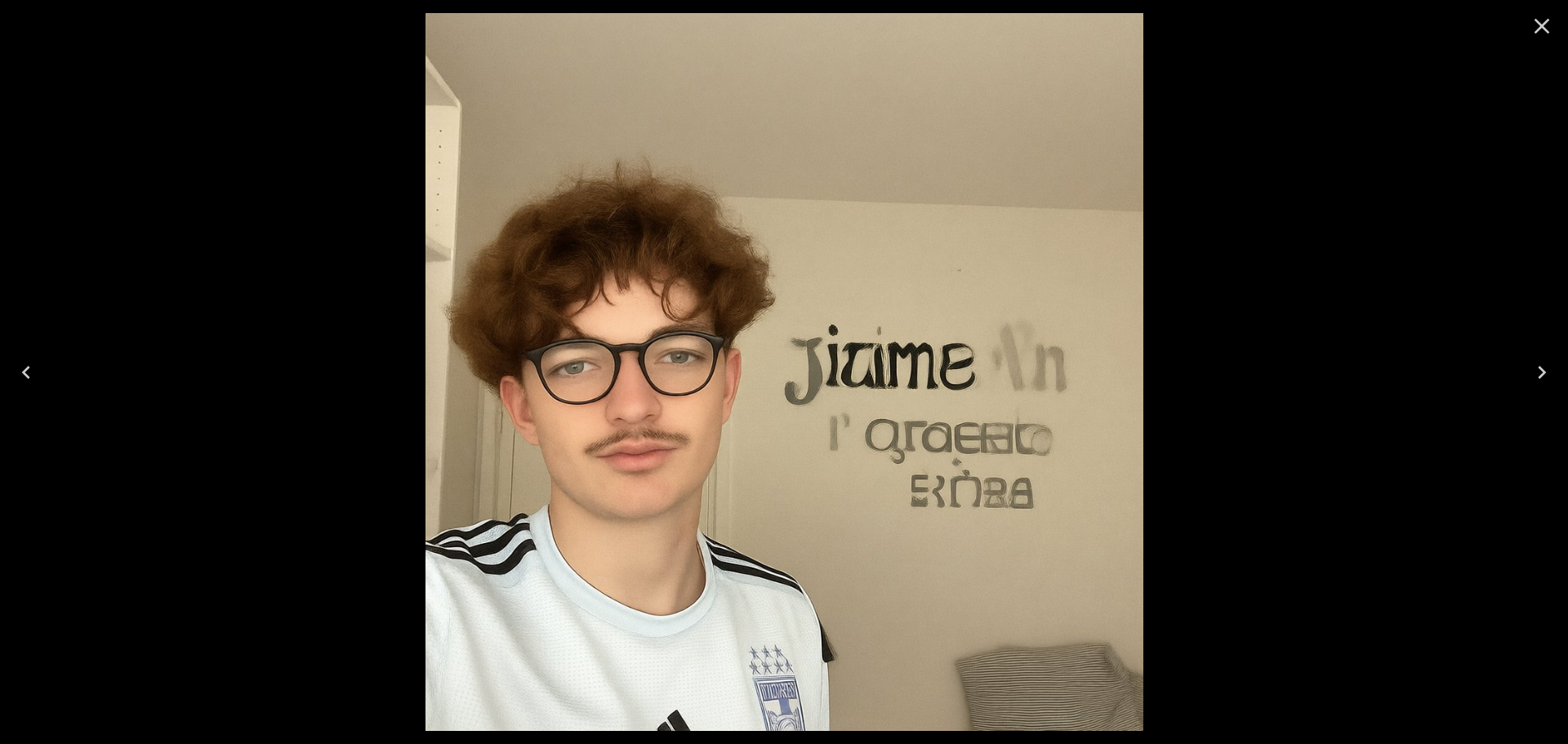
drag, startPoint x: 845, startPoint y: 297, endPoint x: 531, endPoint y: 340, distance: 316.9
click at [568, 340] on img at bounding box center [784, 372] width 718 height 718
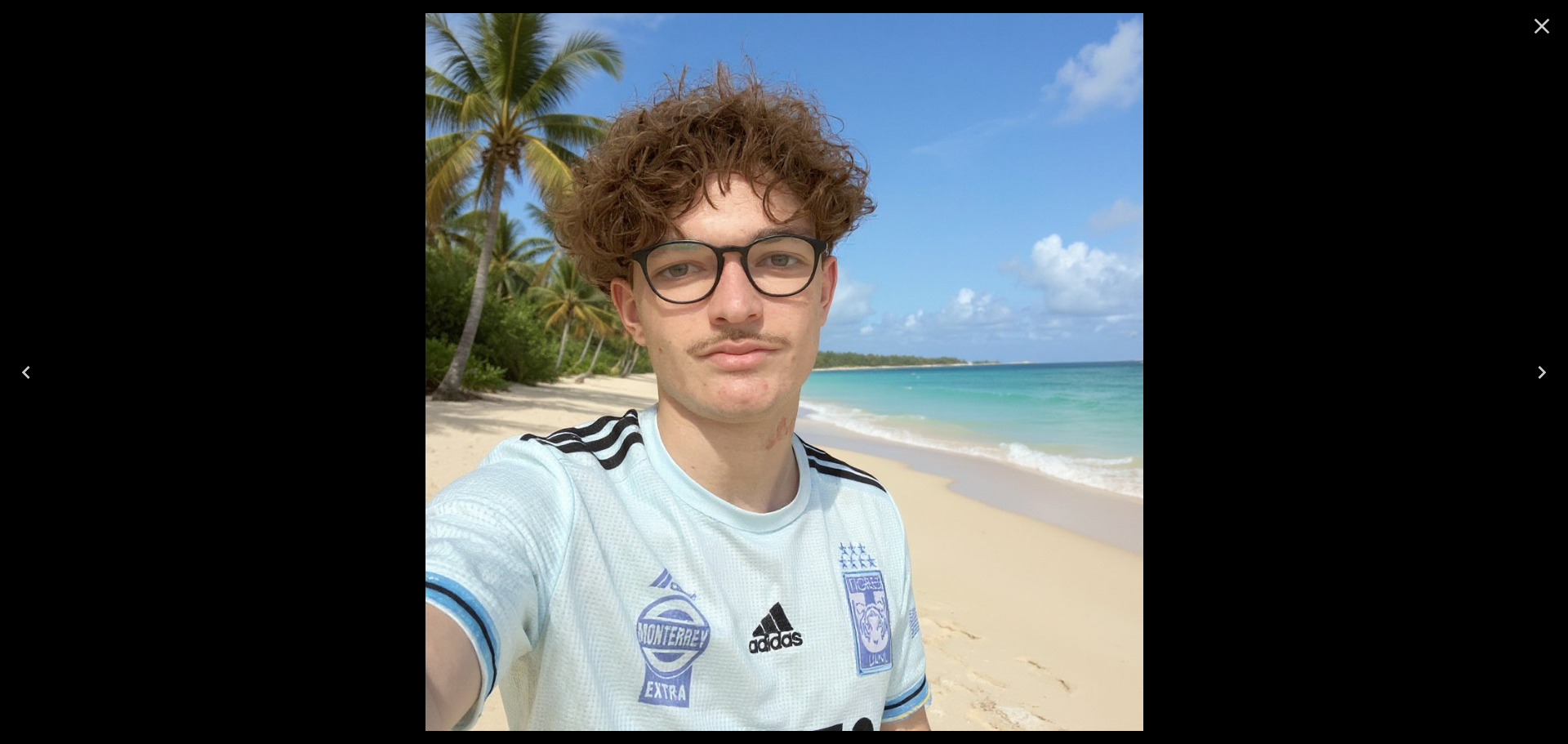
drag, startPoint x: 950, startPoint y: 331, endPoint x: 437, endPoint y: 316, distance: 513.2
click at [442, 316] on img at bounding box center [784, 372] width 718 height 718
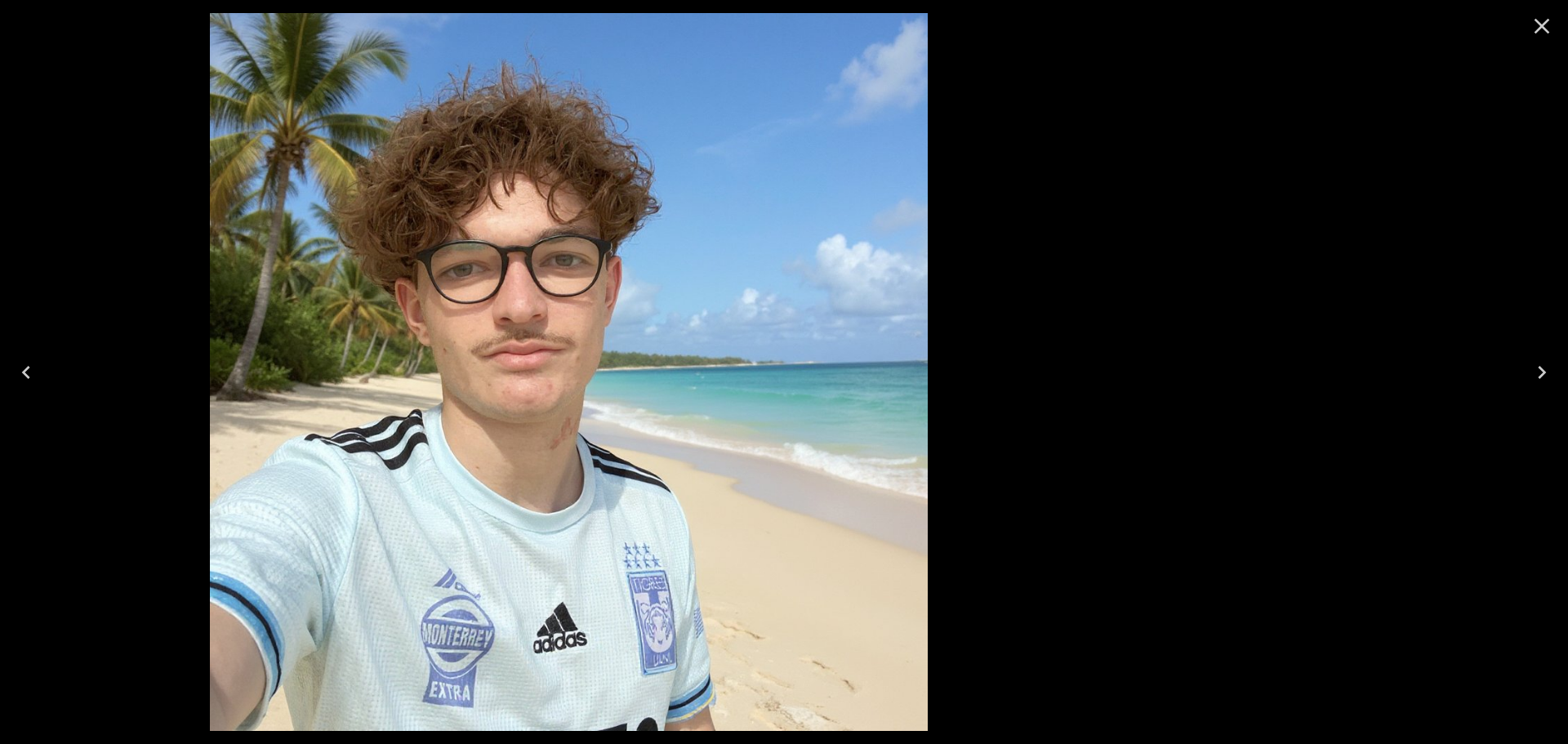
drag, startPoint x: 843, startPoint y: 305, endPoint x: 164, endPoint y: 308, distance: 679.0
click at [210, 308] on img at bounding box center [569, 372] width 718 height 718
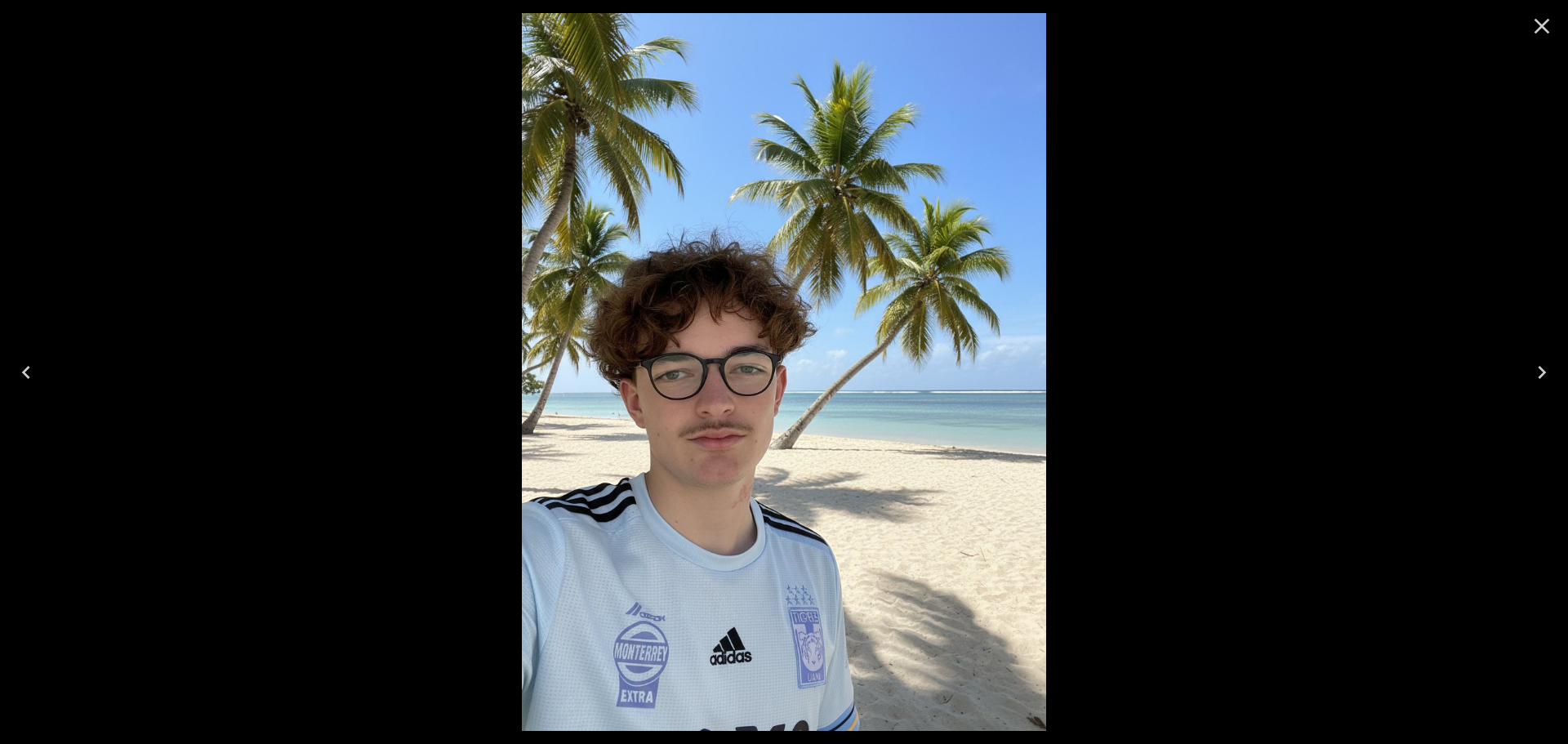
click at [1539, 21] on icon "Close" at bounding box center [1542, 26] width 26 height 26
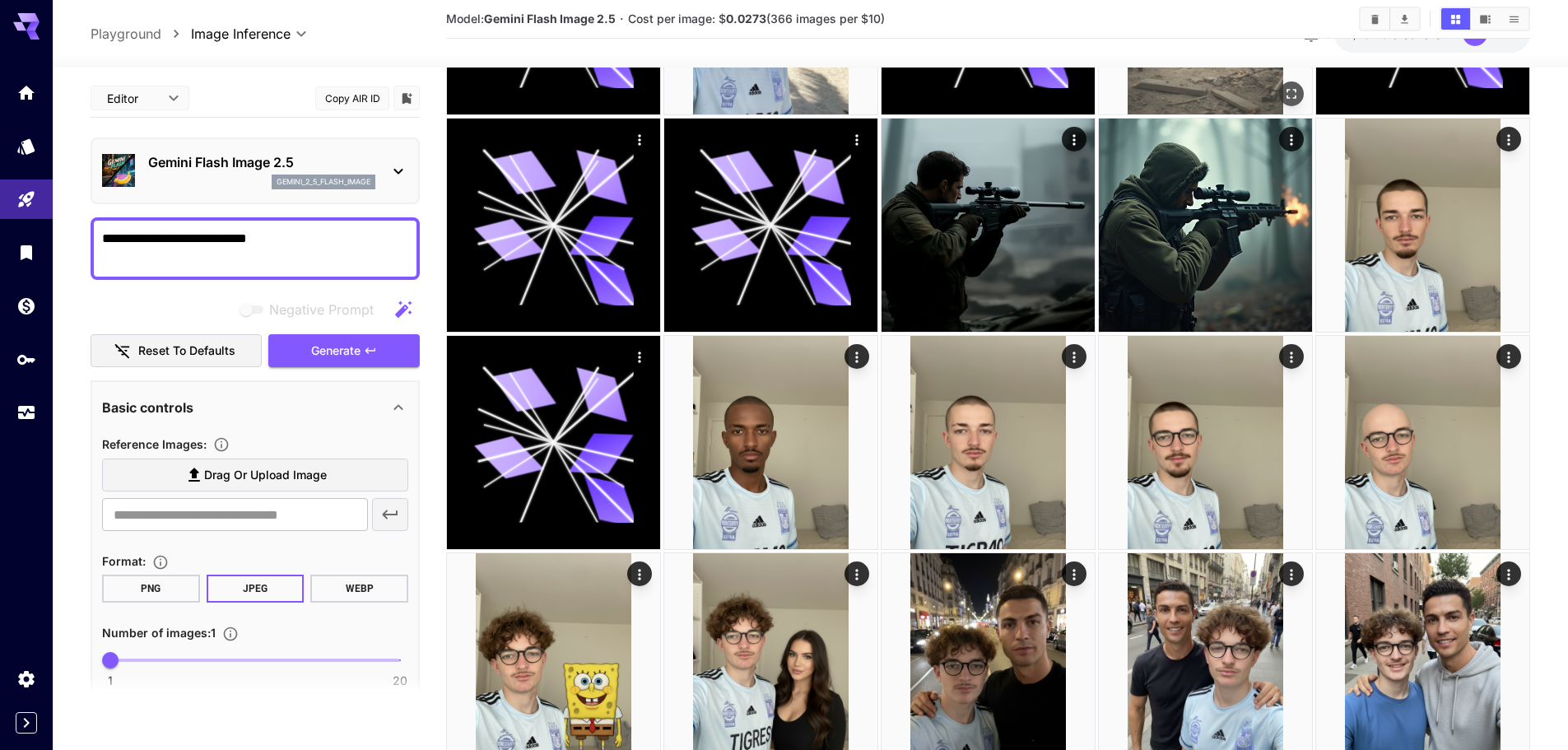
scroll to position [905, 0]
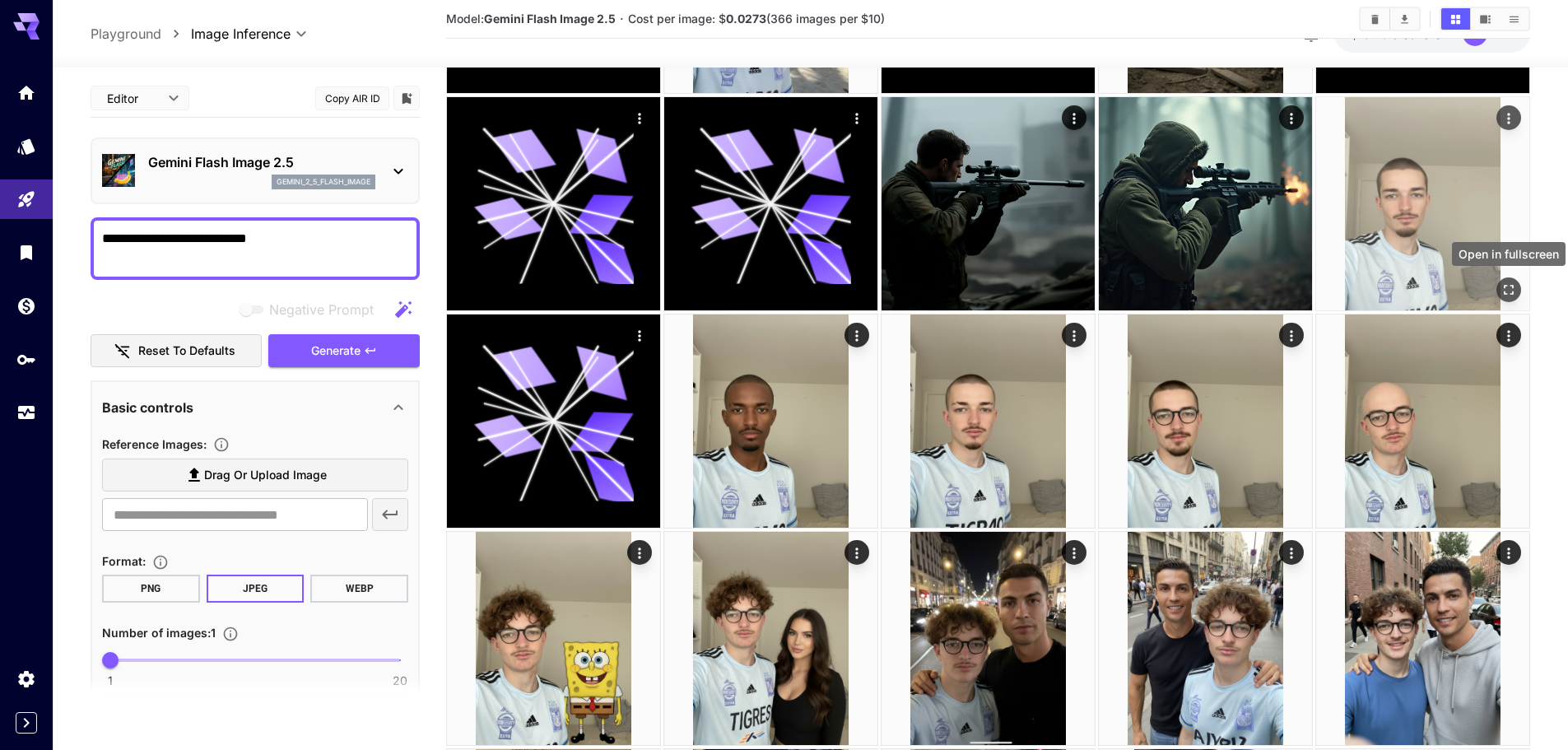
click at [1517, 286] on button "Open in fullscreen" at bounding box center [1509, 289] width 25 height 25
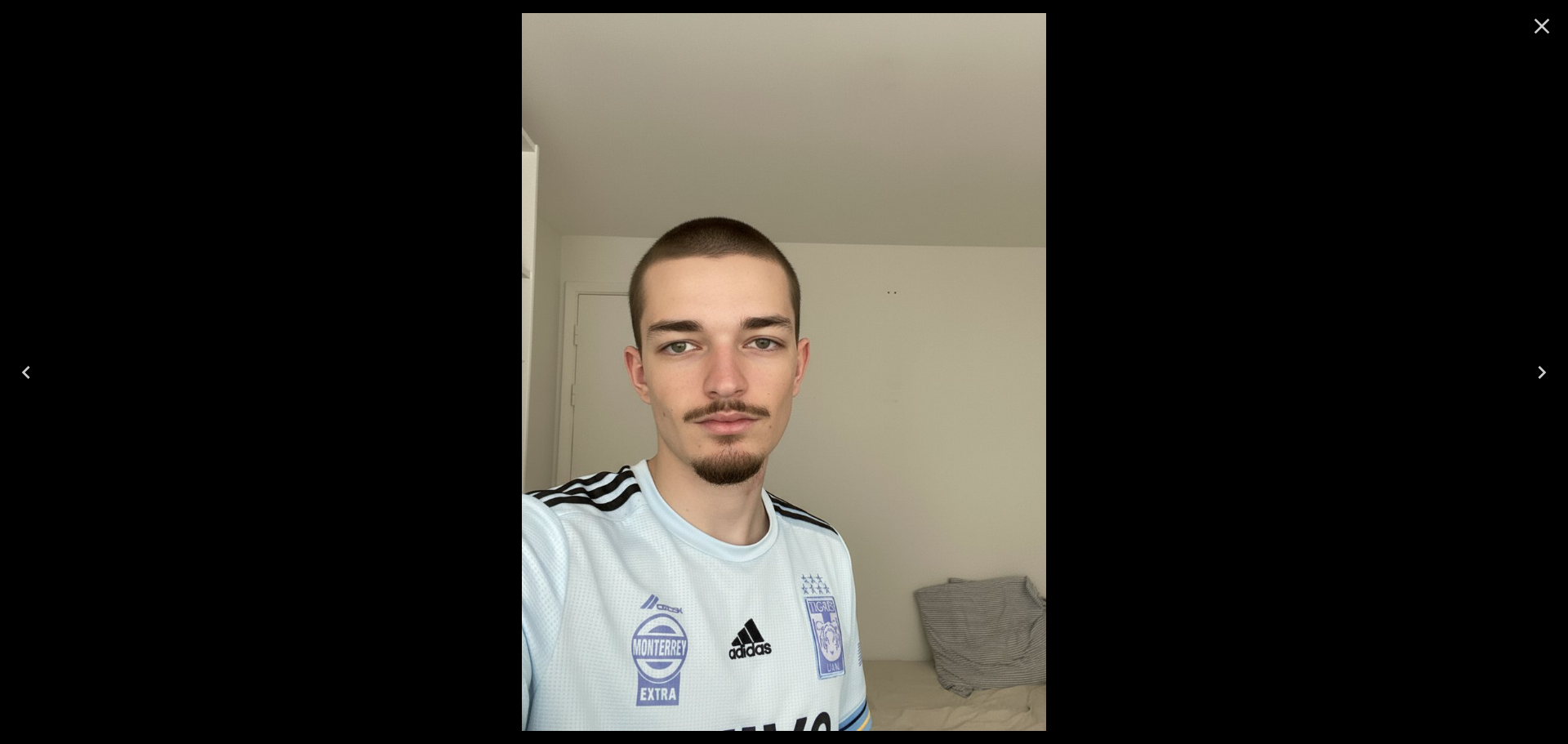
click at [1542, 15] on icon "Close" at bounding box center [1542, 26] width 26 height 26
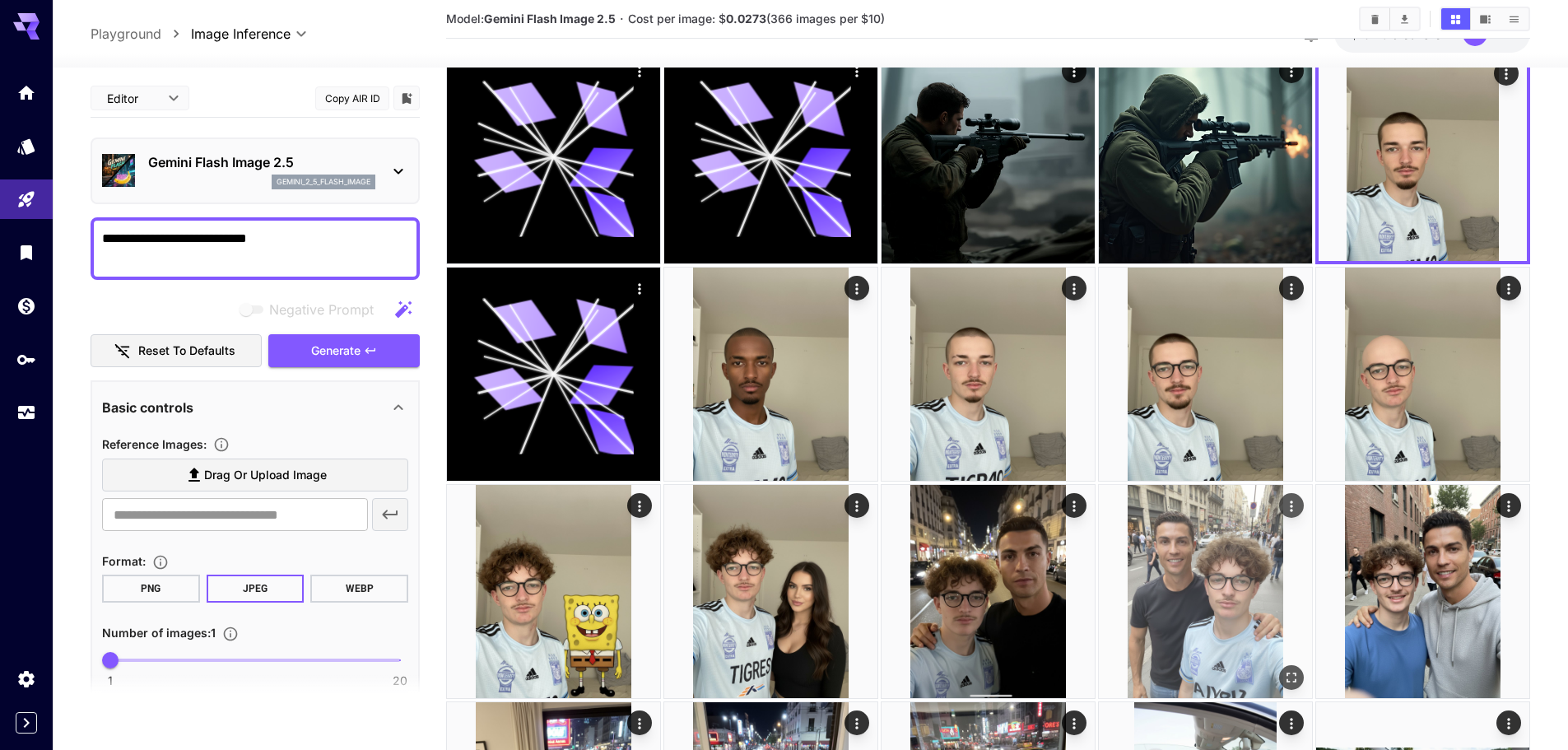
scroll to position [1152, 0]
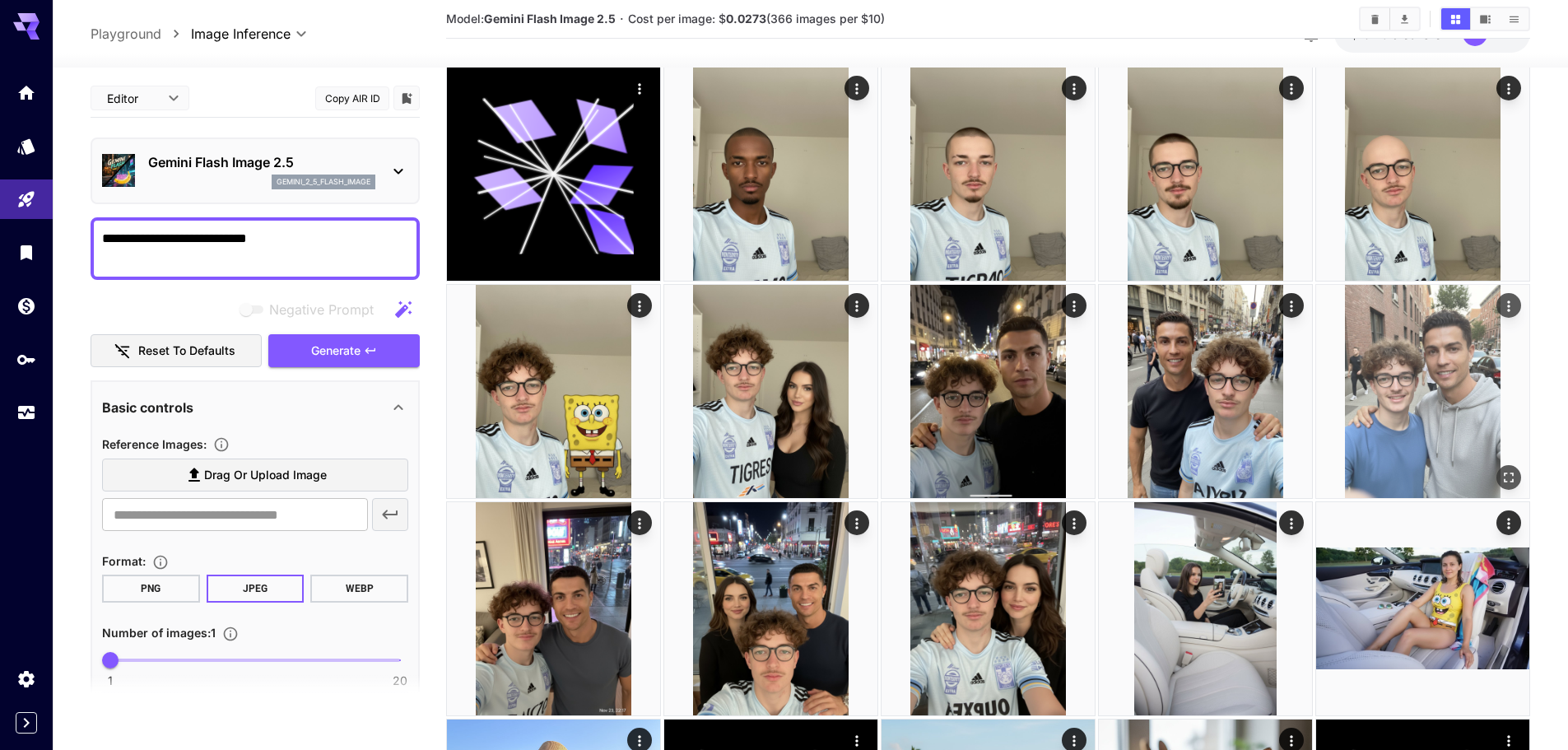
click at [1504, 480] on icon "Open in fullscreen" at bounding box center [1508, 477] width 9 height 9
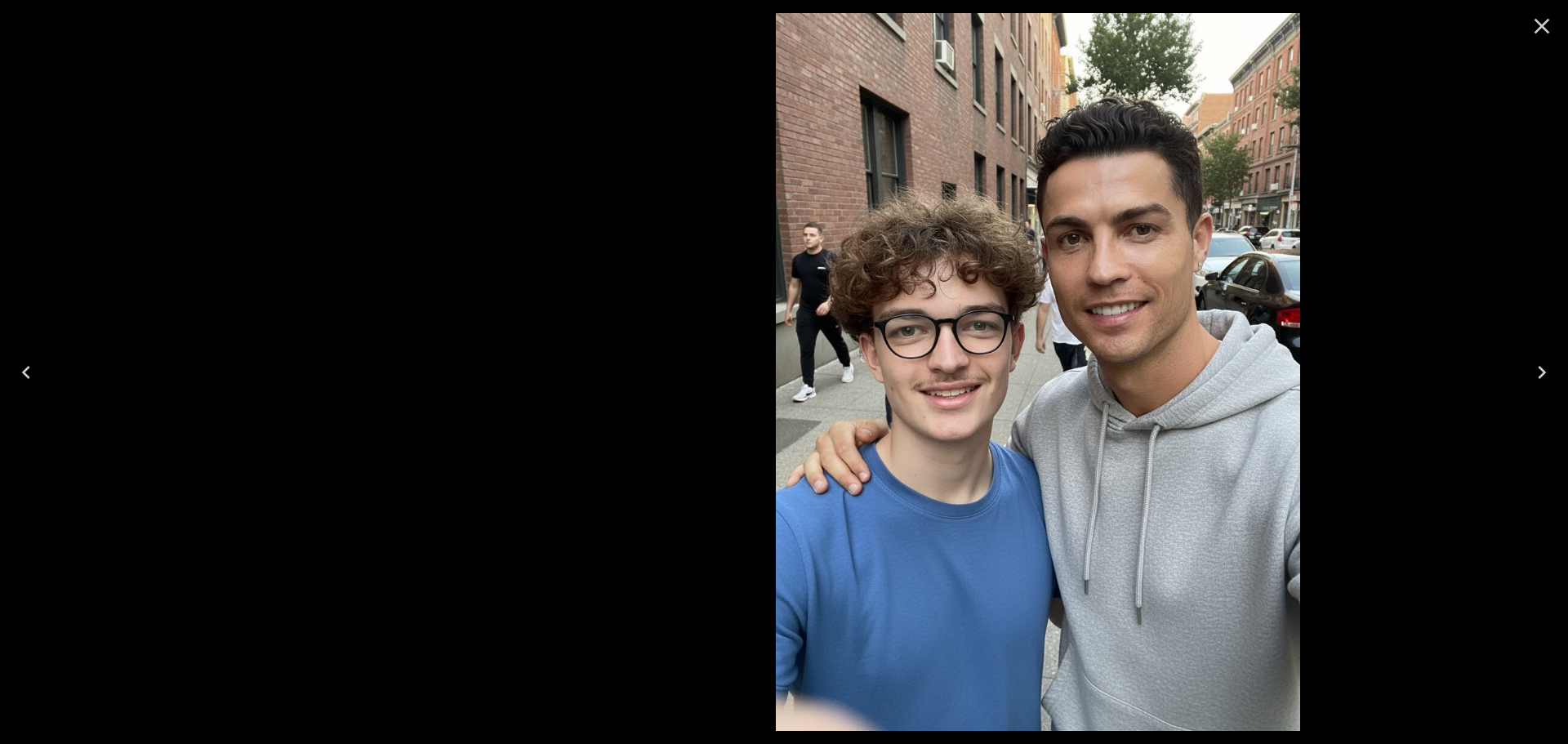
drag, startPoint x: 840, startPoint y: 406, endPoint x: 1254, endPoint y: 336, distance: 419.9
click at [1196, 340] on img at bounding box center [1037, 372] width 524 height 718
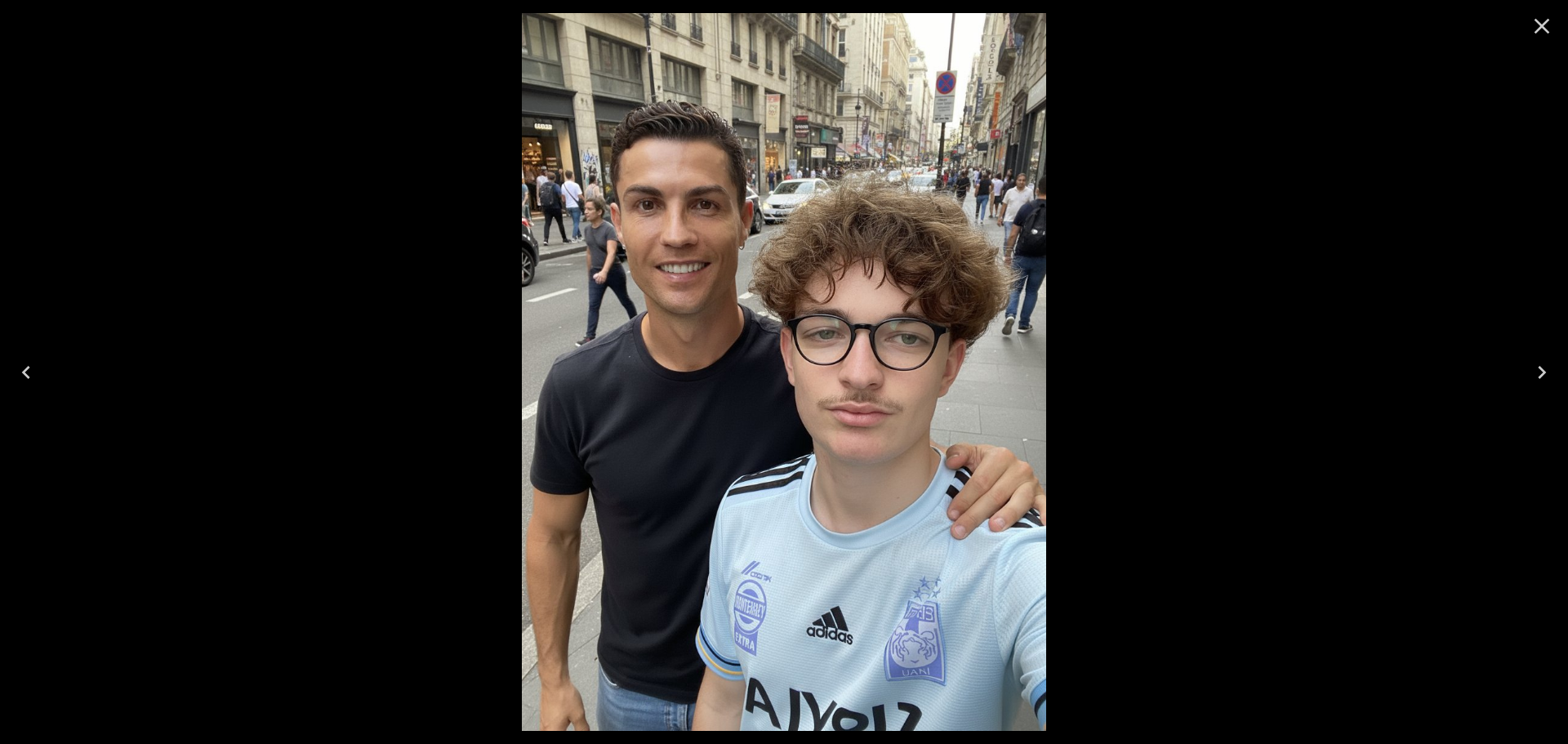
drag, startPoint x: 1429, startPoint y: 103, endPoint x: 675, endPoint y: 259, distance: 770.0
click at [662, 251] on div at bounding box center [784, 372] width 1568 height 744
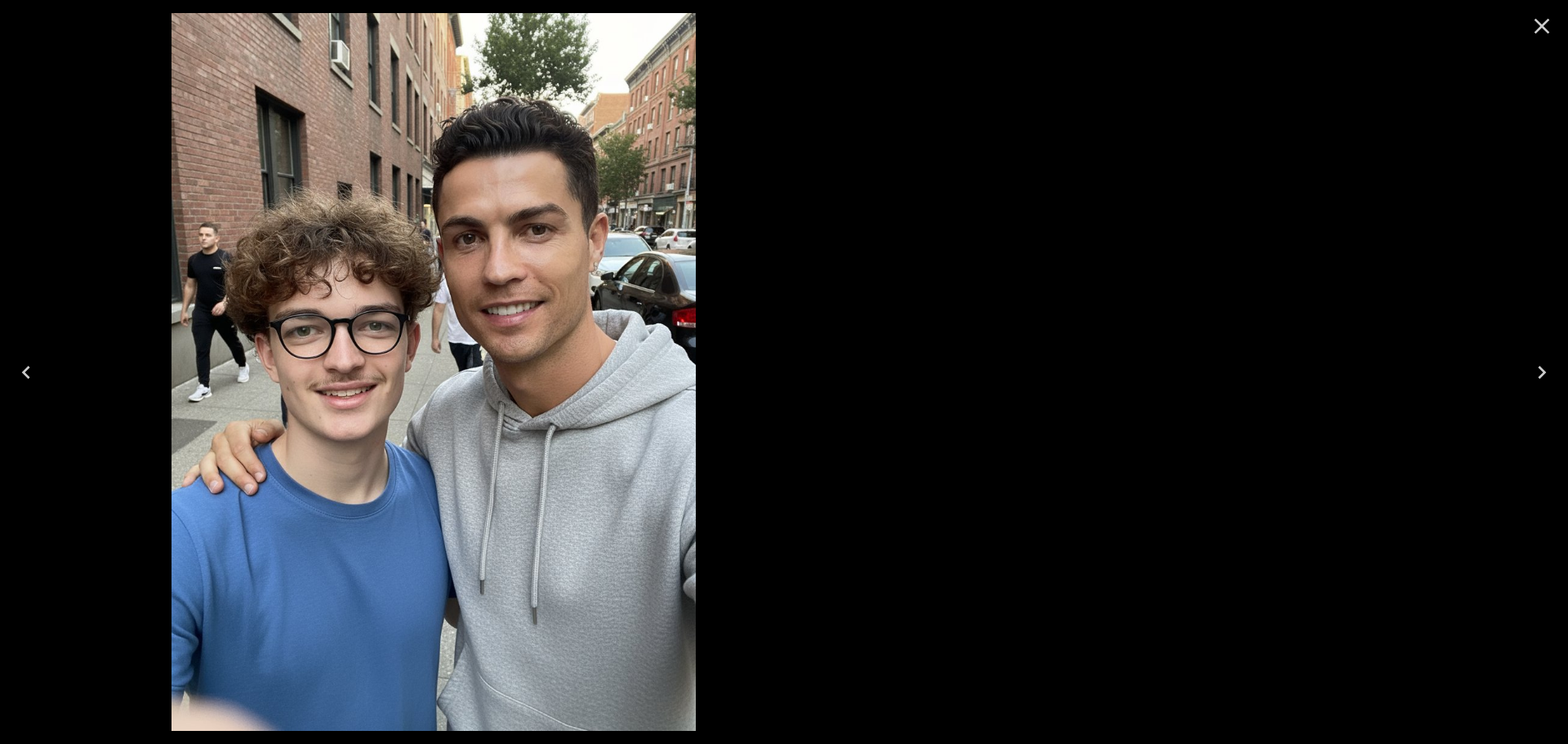
drag, startPoint x: 1270, startPoint y: 219, endPoint x: 532, endPoint y: 331, distance: 746.5
click at [540, 330] on div at bounding box center [433, 372] width 1568 height 744
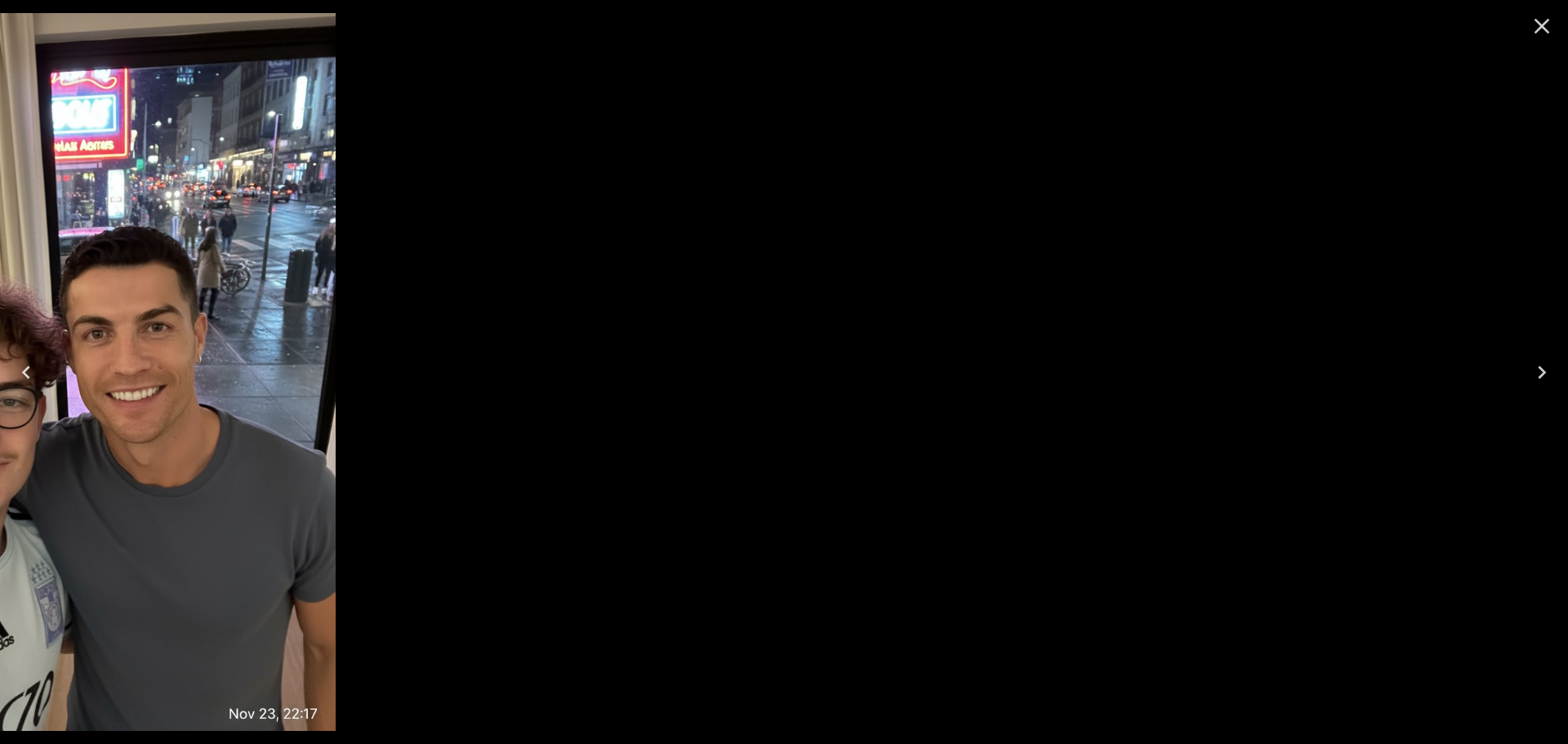
drag, startPoint x: 1046, startPoint y: 249, endPoint x: 195, endPoint y: 451, distance: 874.6
click at [195, 451] on div at bounding box center [73, 372] width 1568 height 744
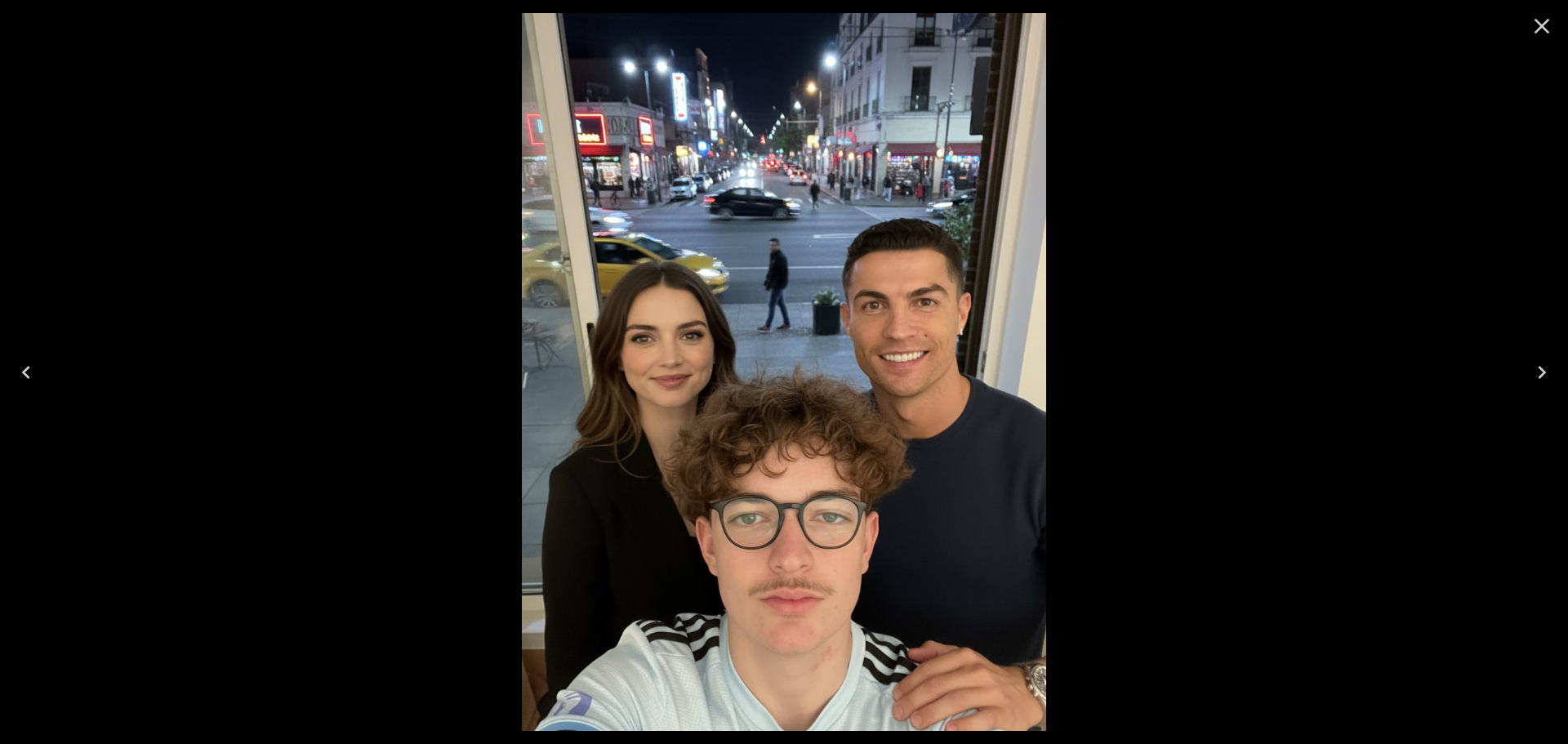
drag, startPoint x: 962, startPoint y: 293, endPoint x: 407, endPoint y: 415, distance: 568.3
click at [522, 412] on img at bounding box center [784, 372] width 524 height 718
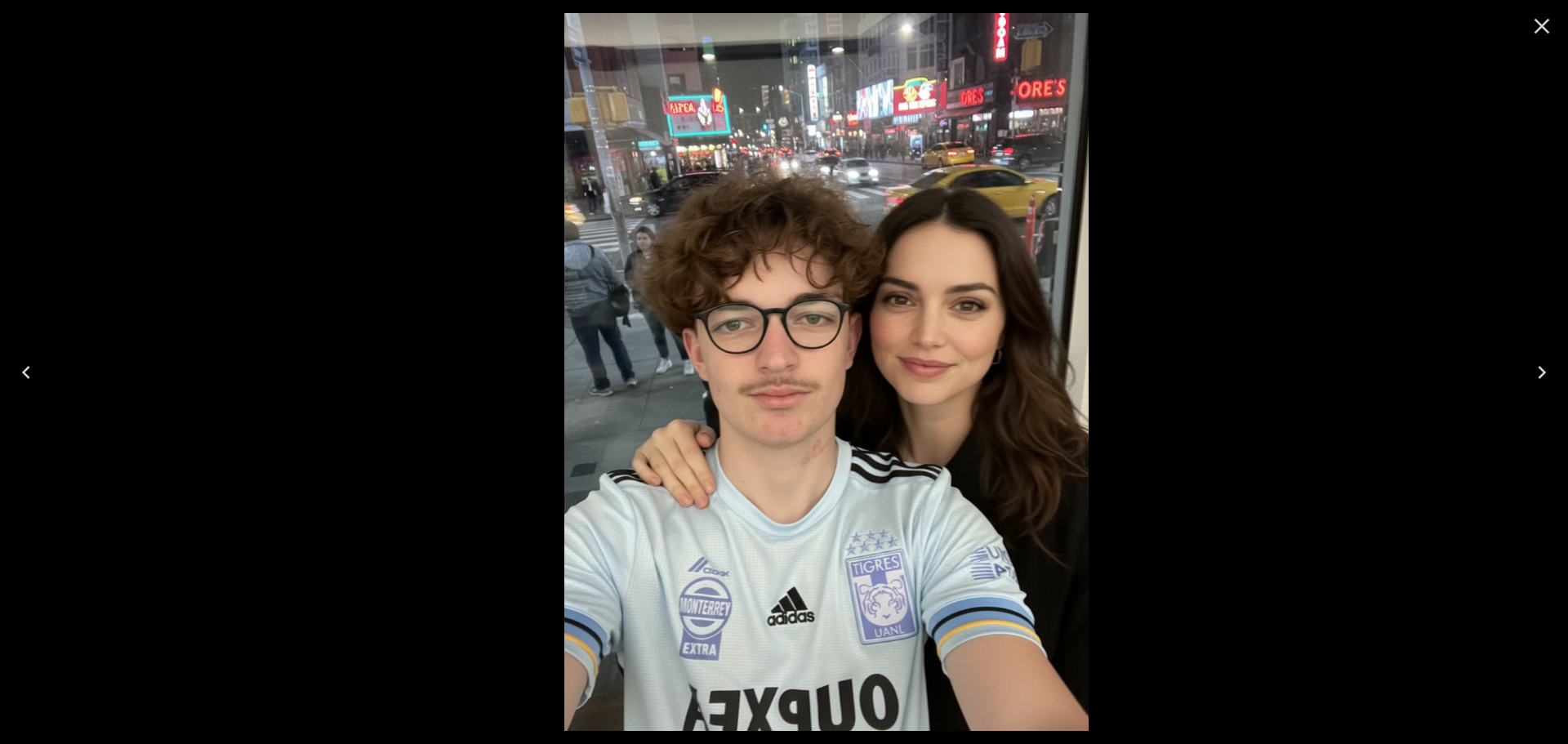
drag, startPoint x: 587, startPoint y: 405, endPoint x: 1058, endPoint y: 320, distance: 478.6
click at [1088, 297] on img at bounding box center [825, 372] width 524 height 718
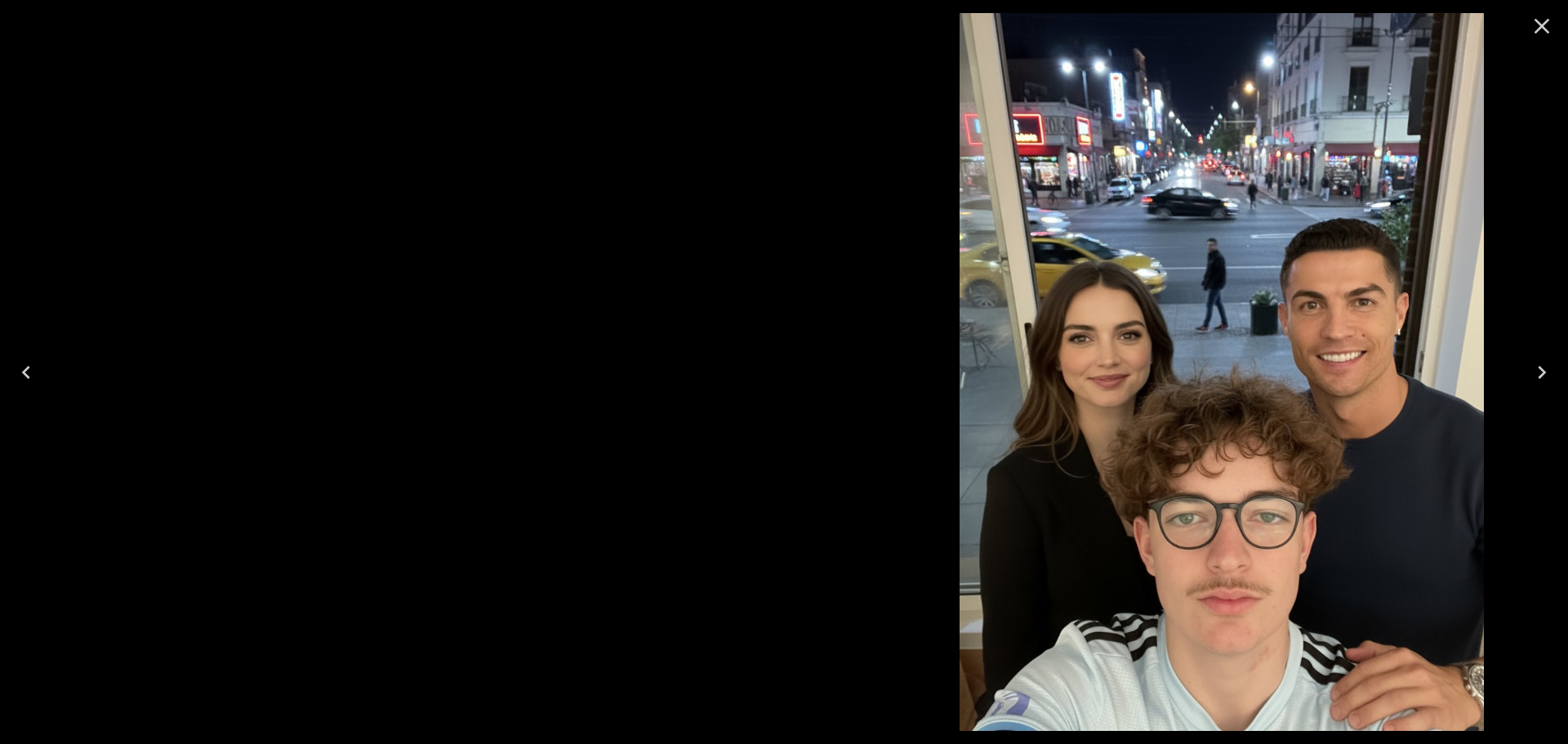
drag, startPoint x: 818, startPoint y: 363, endPoint x: 1087, endPoint y: 301, distance: 276.1
click at [1061, 302] on img at bounding box center [1221, 372] width 524 height 718
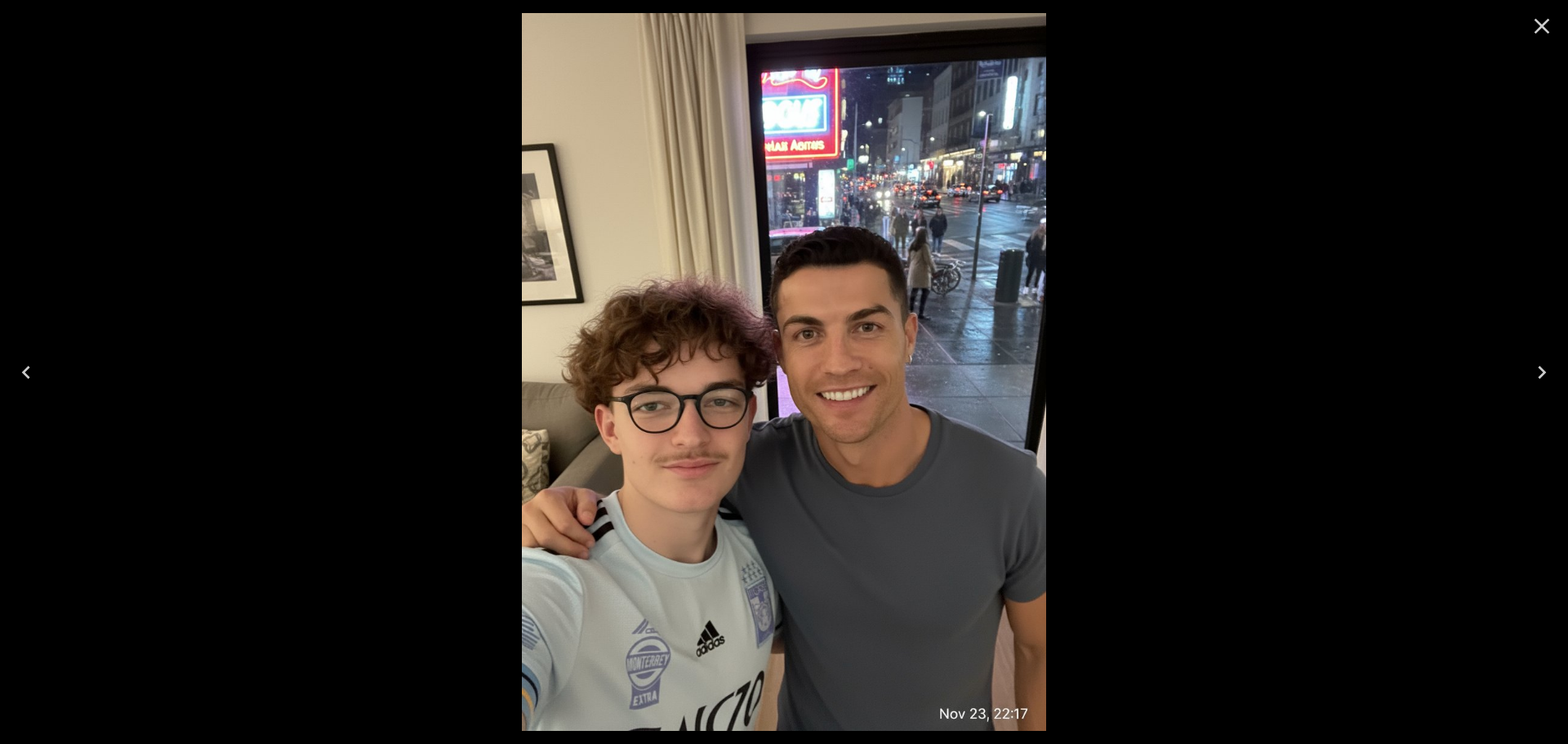
drag, startPoint x: 677, startPoint y: 428, endPoint x: 1577, endPoint y: 290, distance: 910.5
click at [1534, 27] on icon "Close" at bounding box center [1542, 26] width 26 height 26
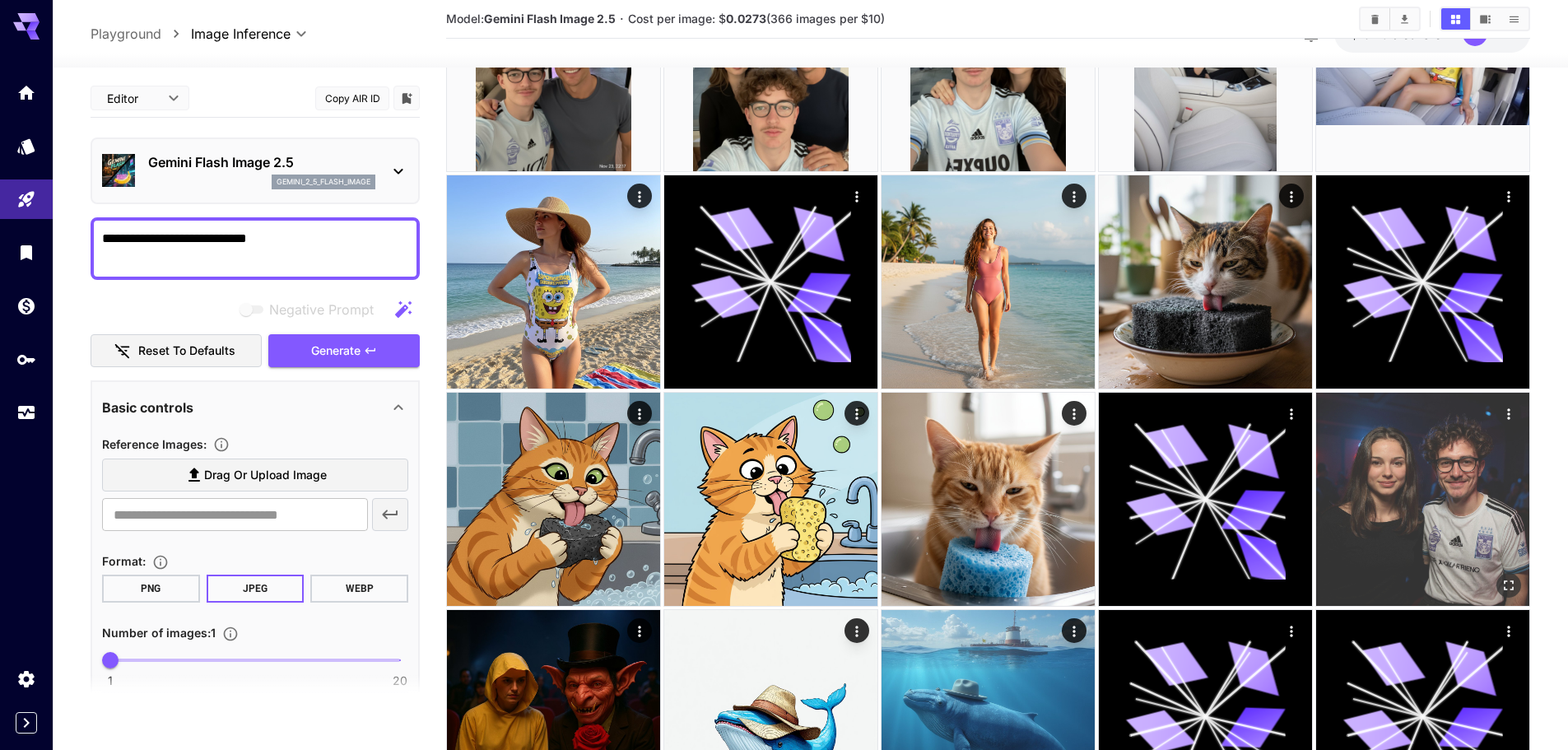
scroll to position [1728, 0]
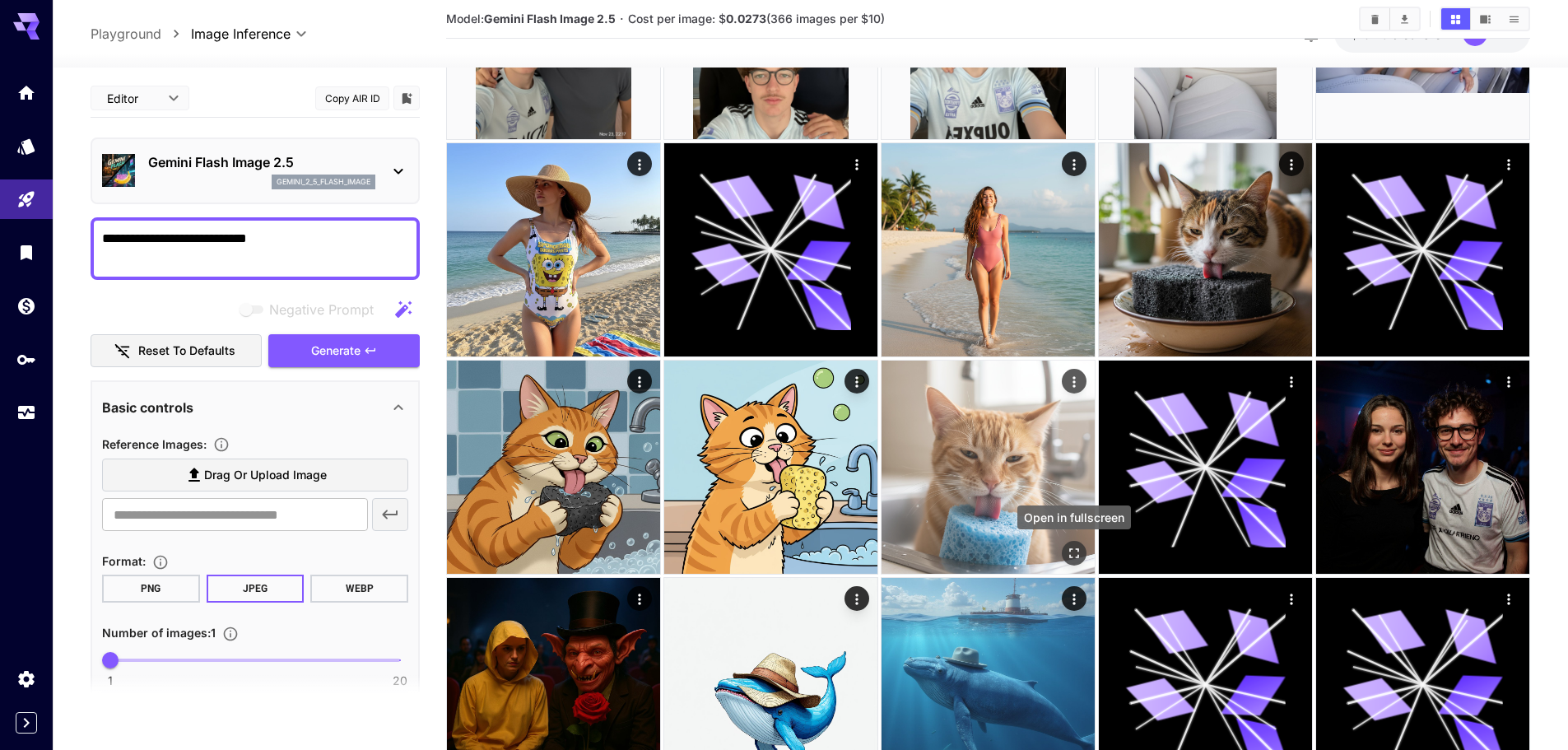
click at [1075, 548] on icon "Open in fullscreen" at bounding box center [1074, 553] width 16 height 16
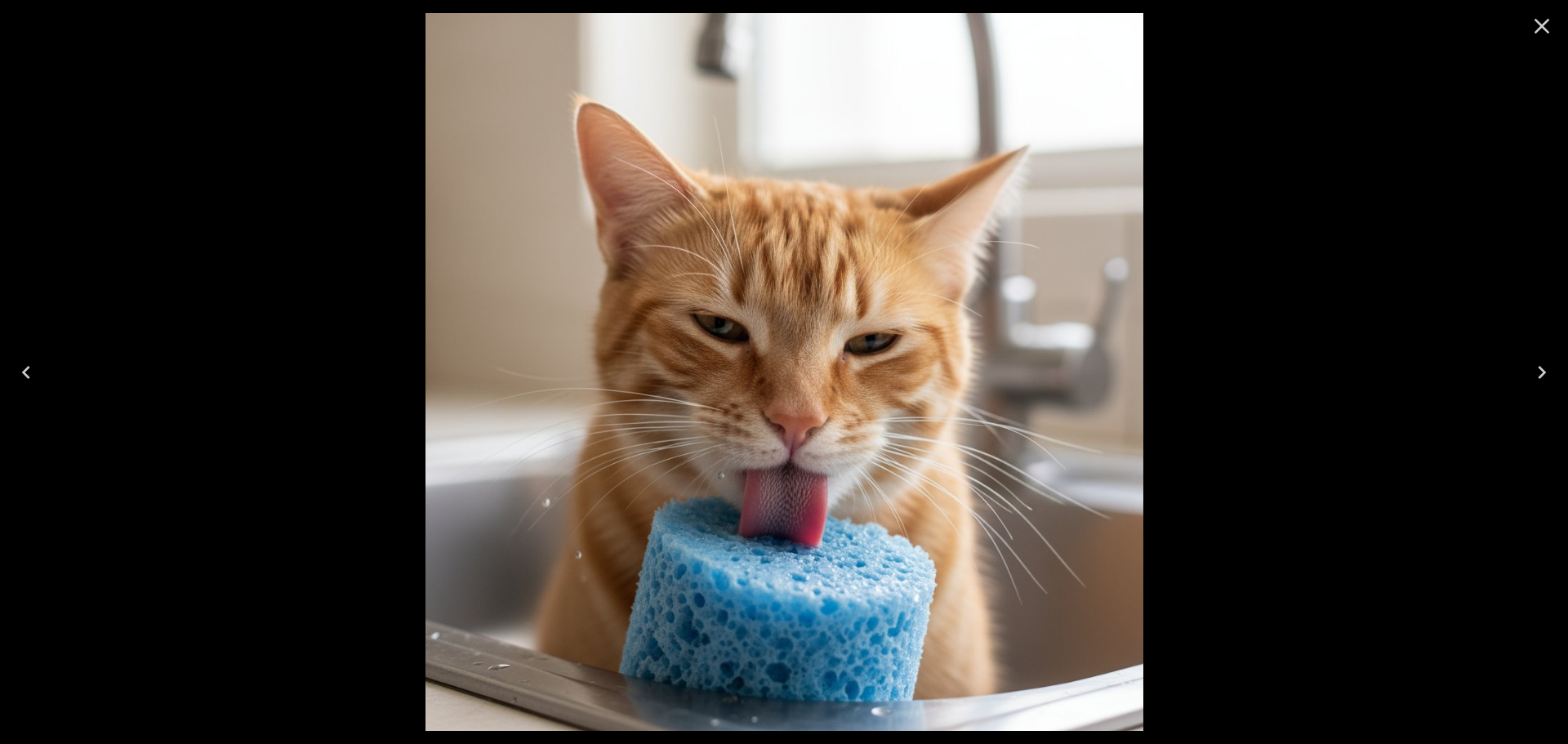
click at [1537, 29] on icon "Close" at bounding box center [1542, 26] width 26 height 26
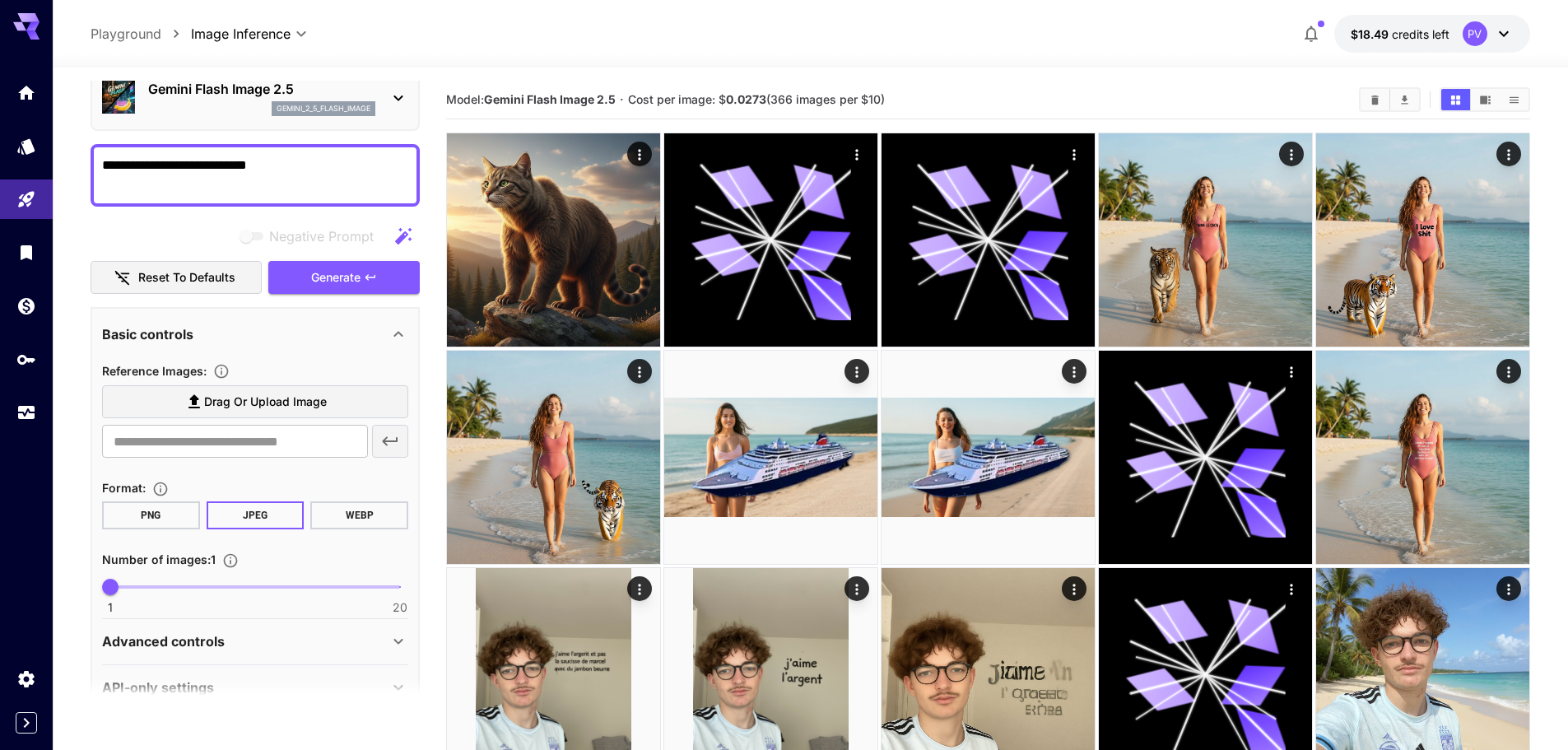
scroll to position [83, 0]
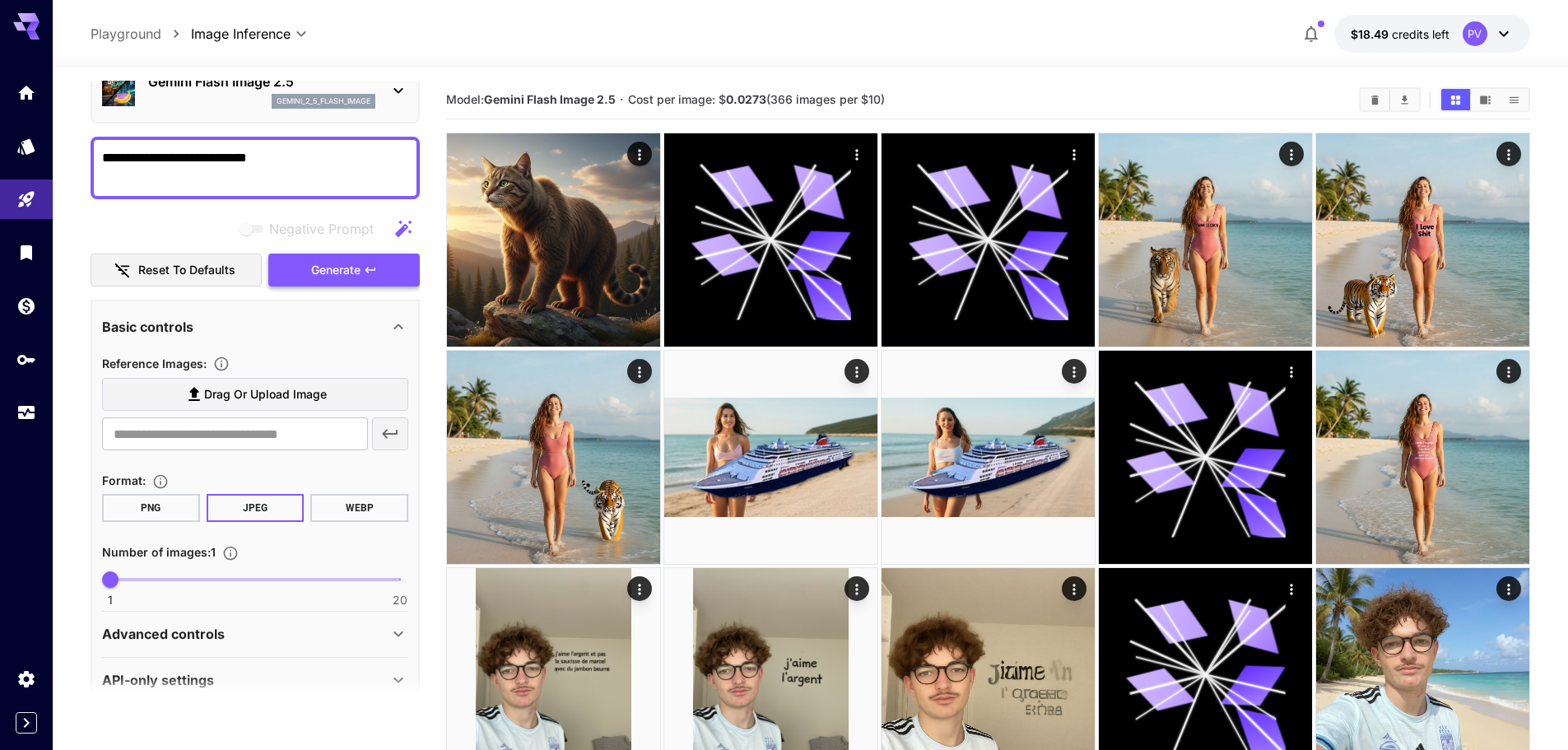
click at [339, 257] on button "Generate" at bounding box center [344, 270] width 152 height 34
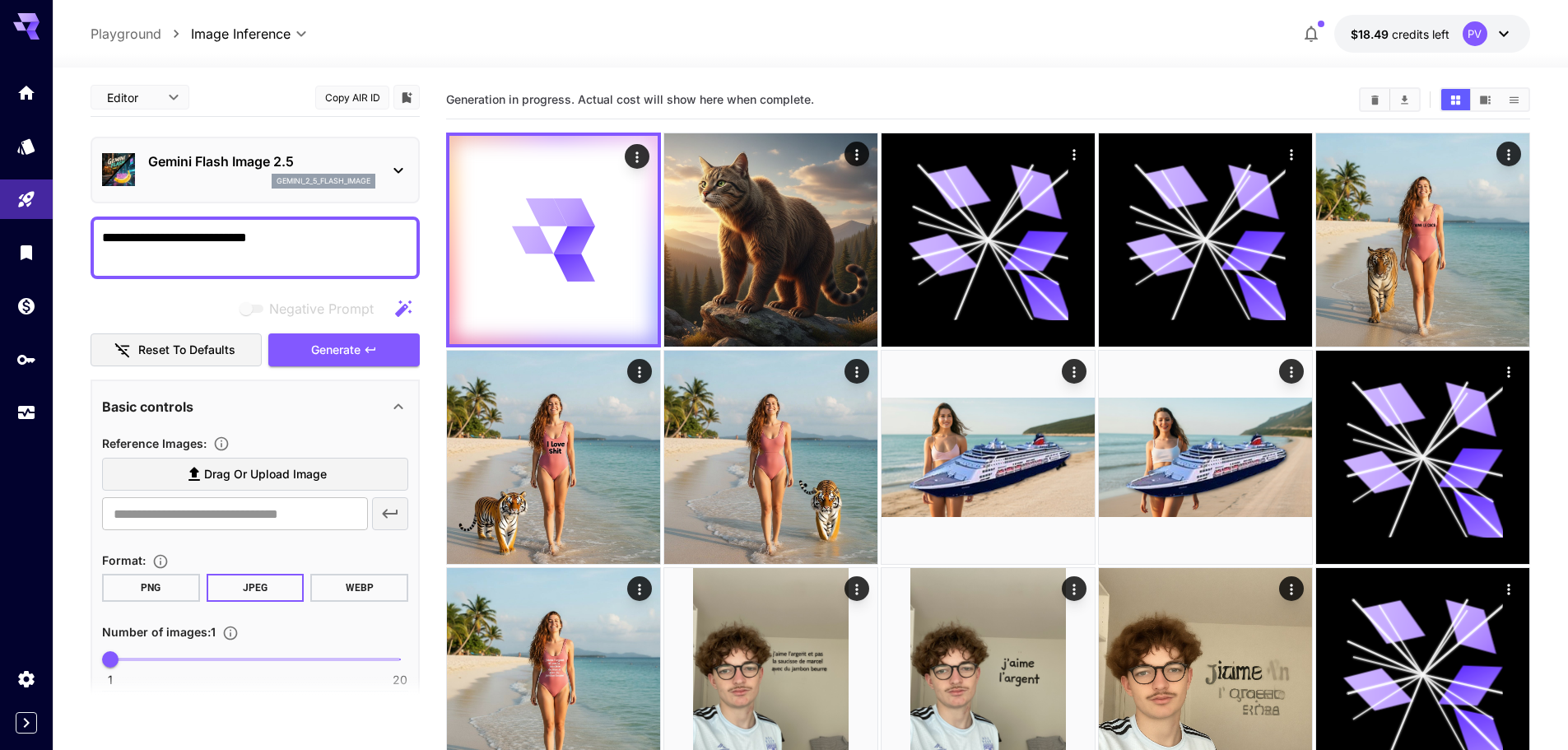
scroll to position [0, 0]
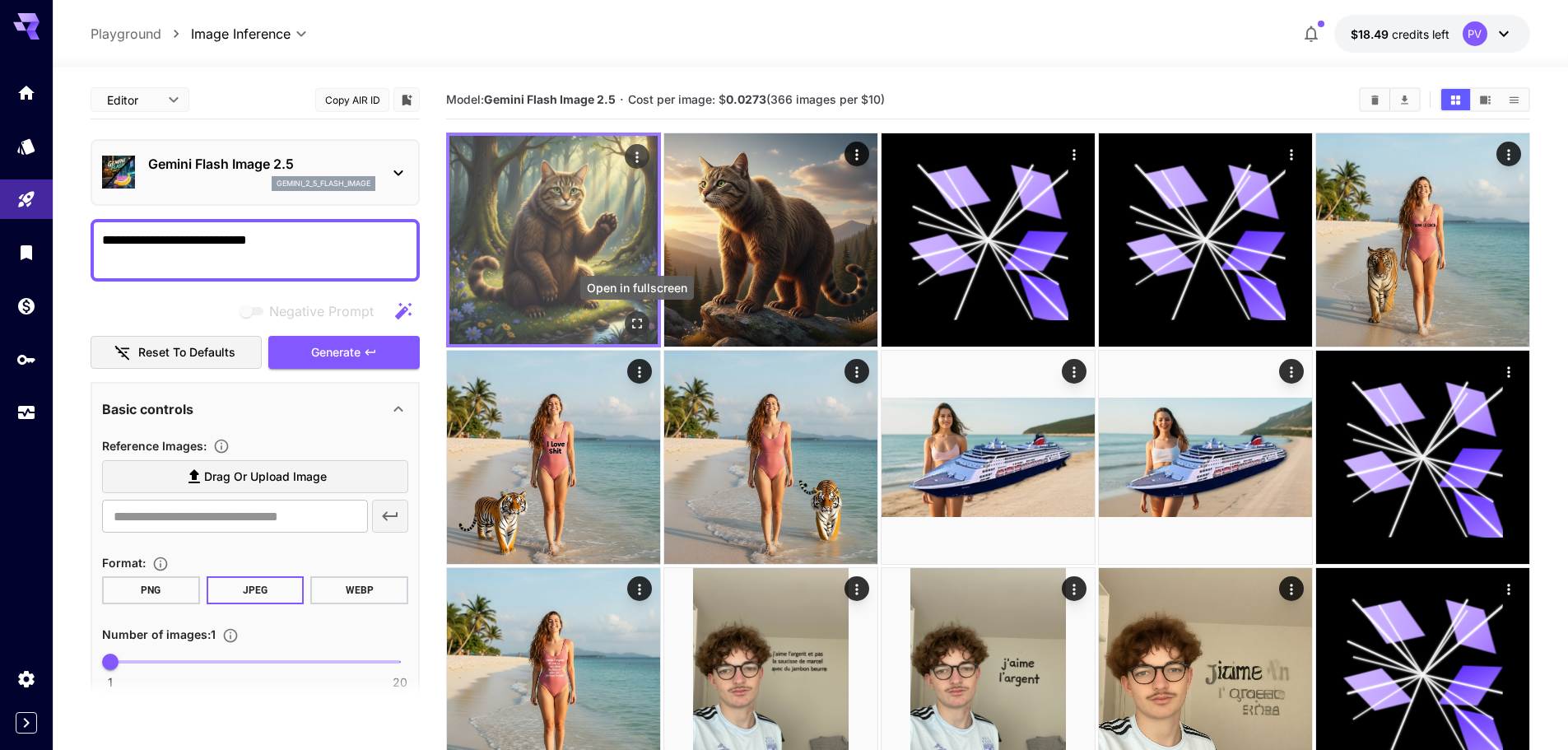
click at [634, 321] on icon "Open in fullscreen" at bounding box center [636, 323] width 16 height 16
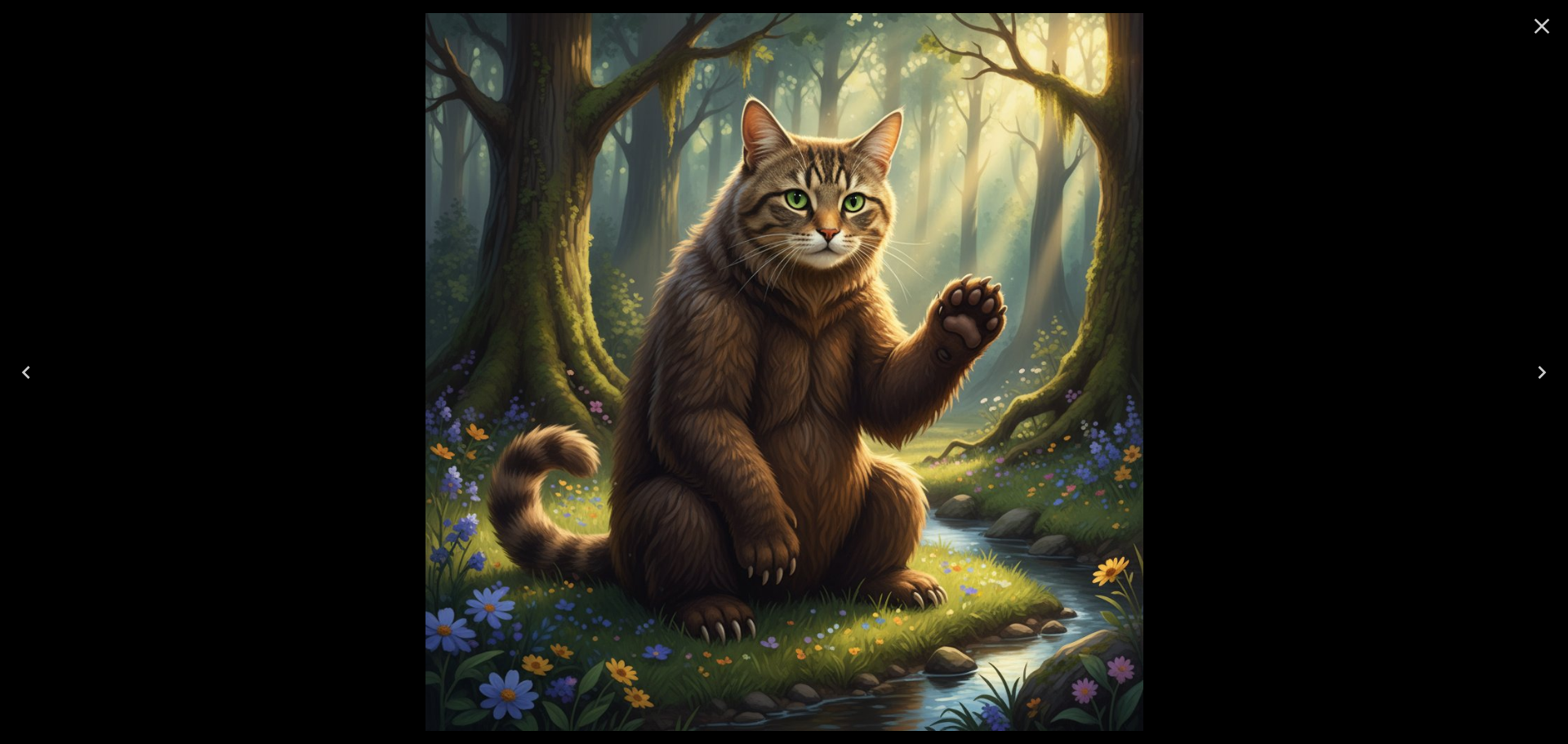
click at [1537, 17] on icon "Close" at bounding box center [1542, 26] width 26 height 26
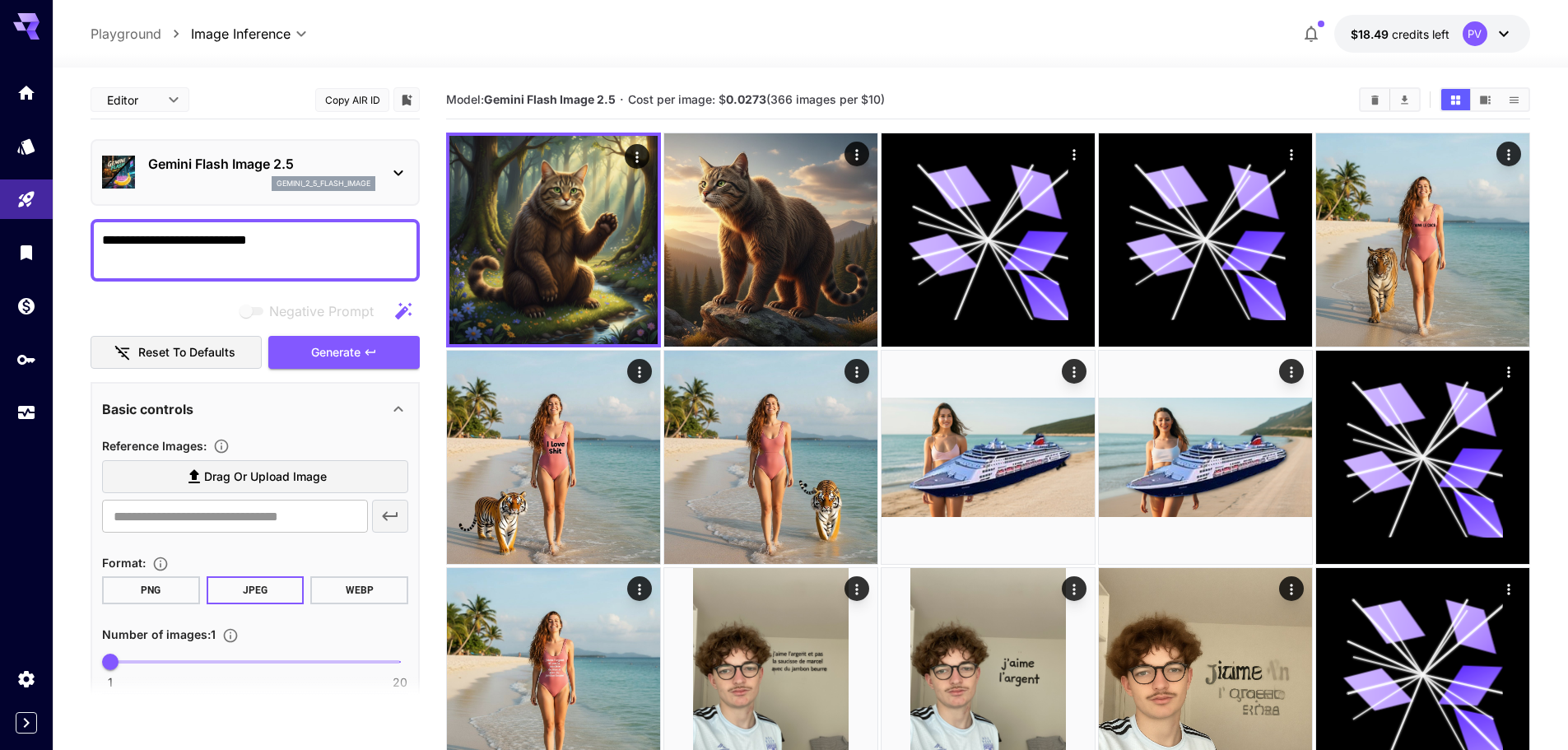
click at [375, 243] on textarea "**********" at bounding box center [256, 251] width 307 height 40
type textarea "**********"
click at [404, 349] on button "Generate" at bounding box center [344, 352] width 152 height 34
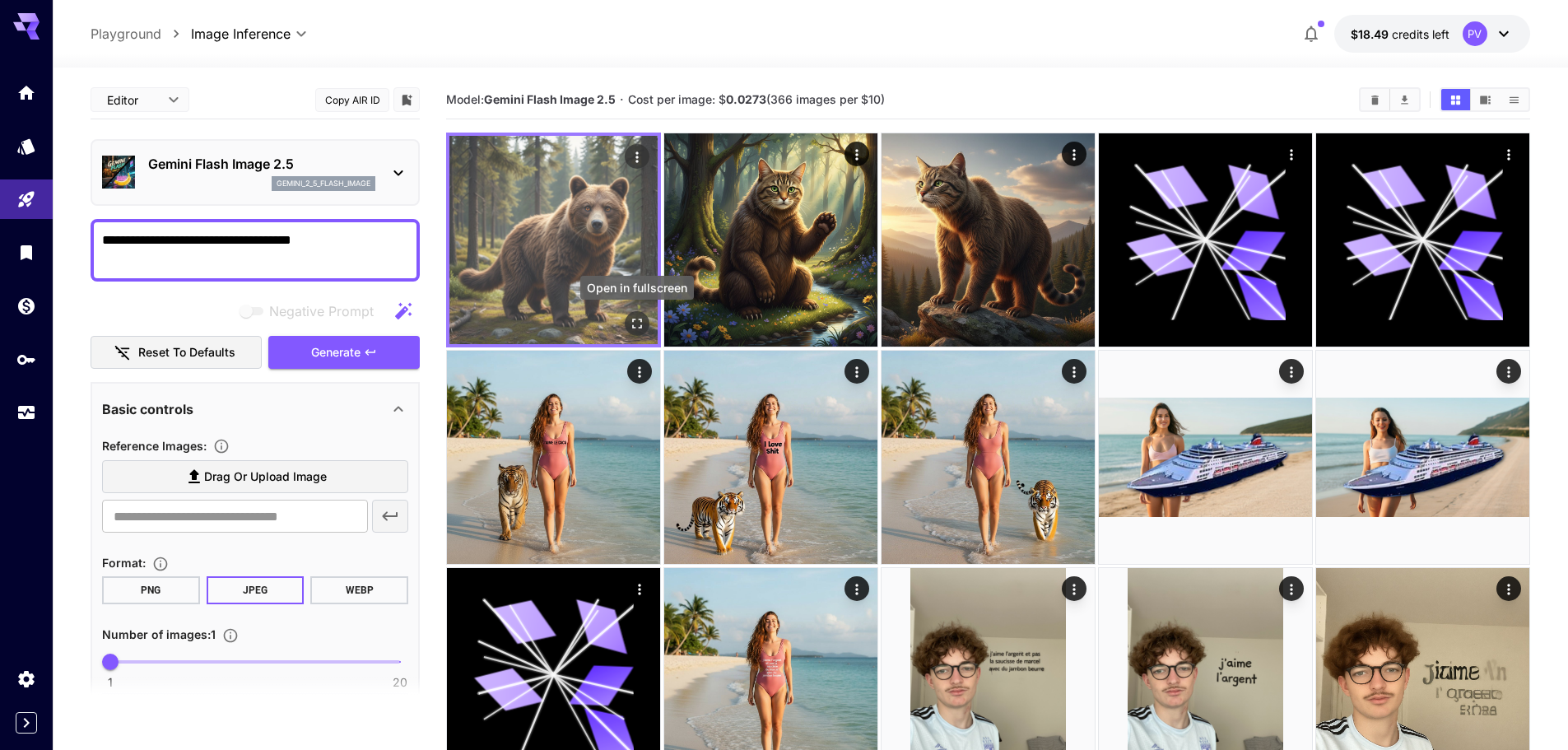
click at [642, 319] on icon "Open in fullscreen" at bounding box center [636, 323] width 16 height 16
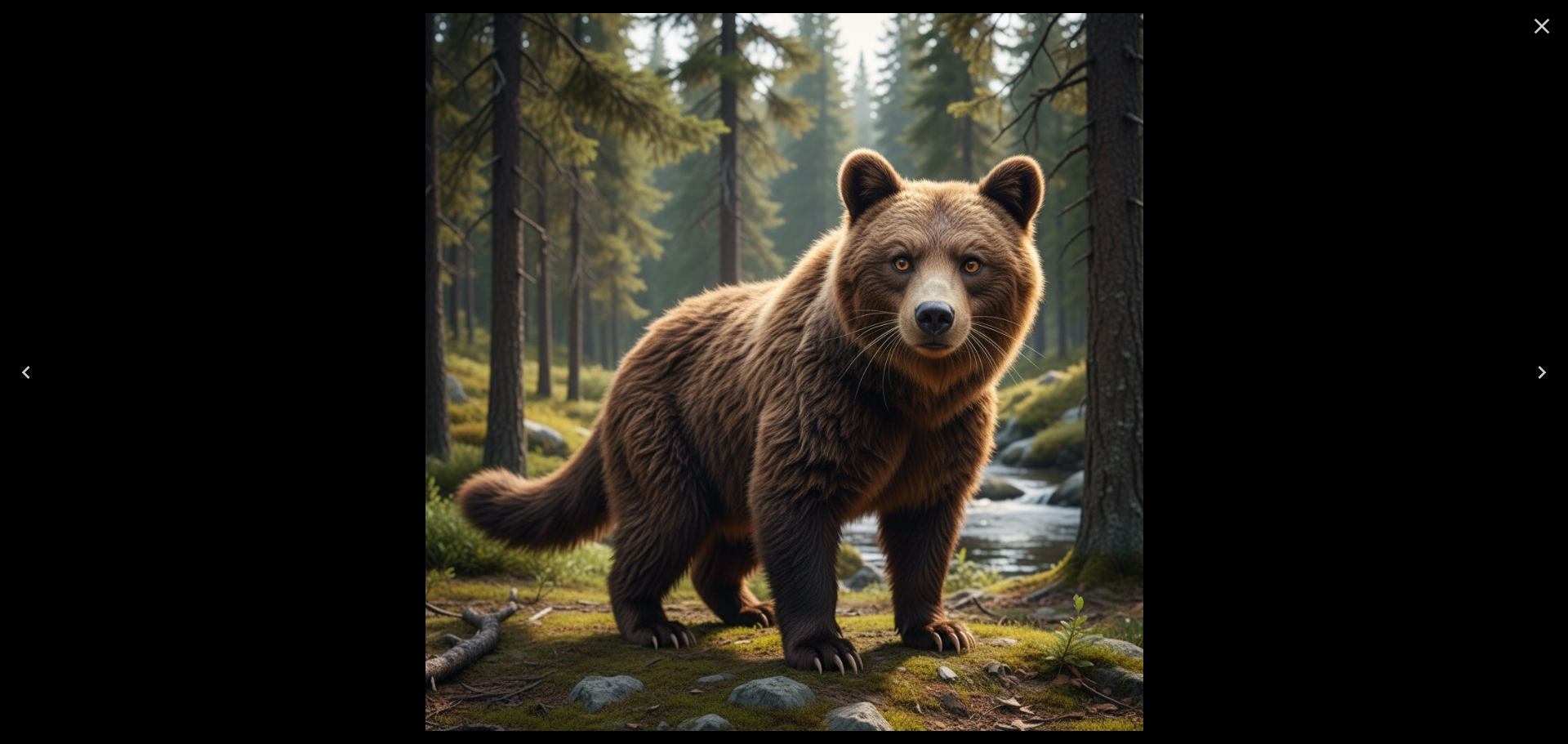
click at [1536, 15] on icon "Close" at bounding box center [1542, 26] width 26 height 26
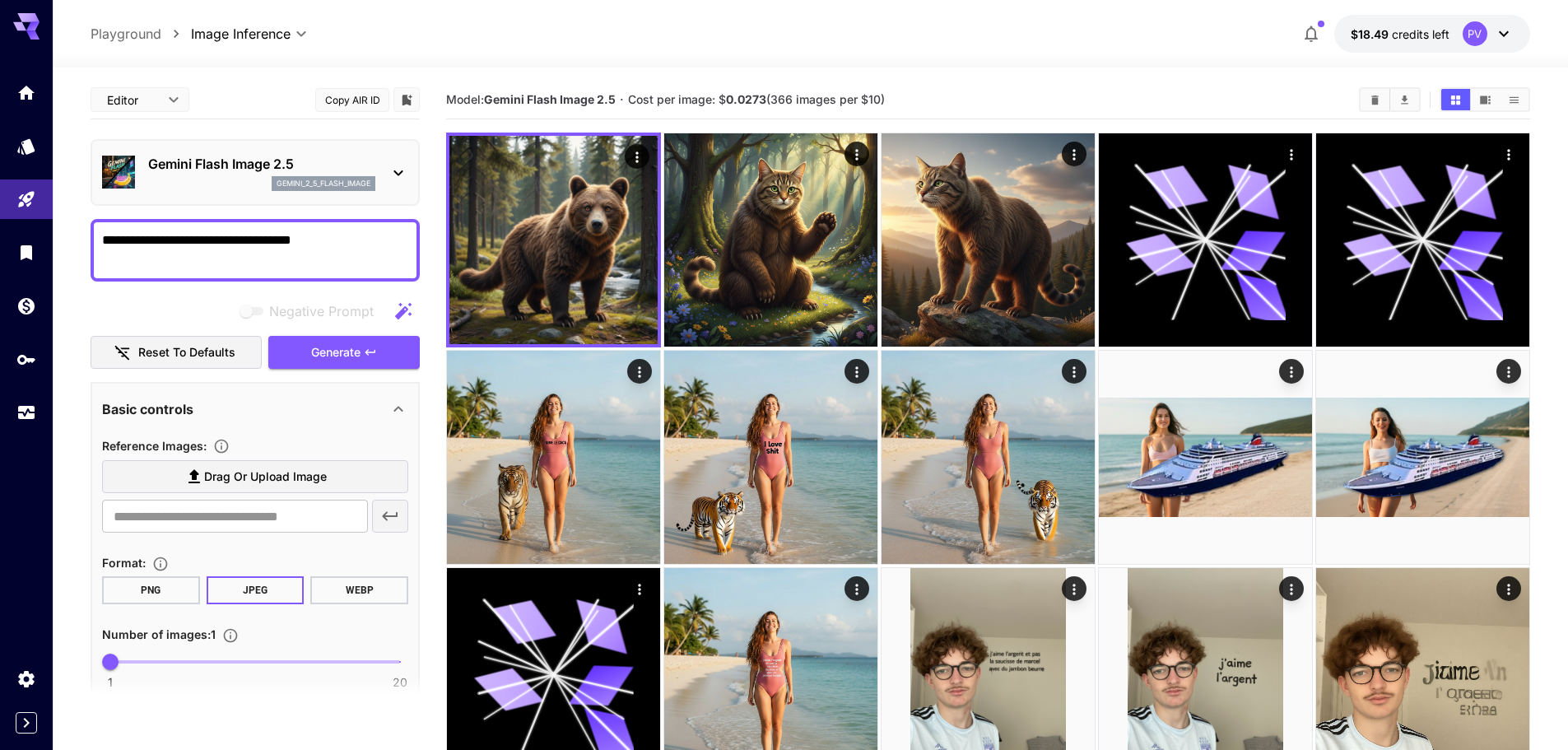
drag, startPoint x: 356, startPoint y: 254, endPoint x: 72, endPoint y: 164, distance: 297.9
paste textarea "**********"
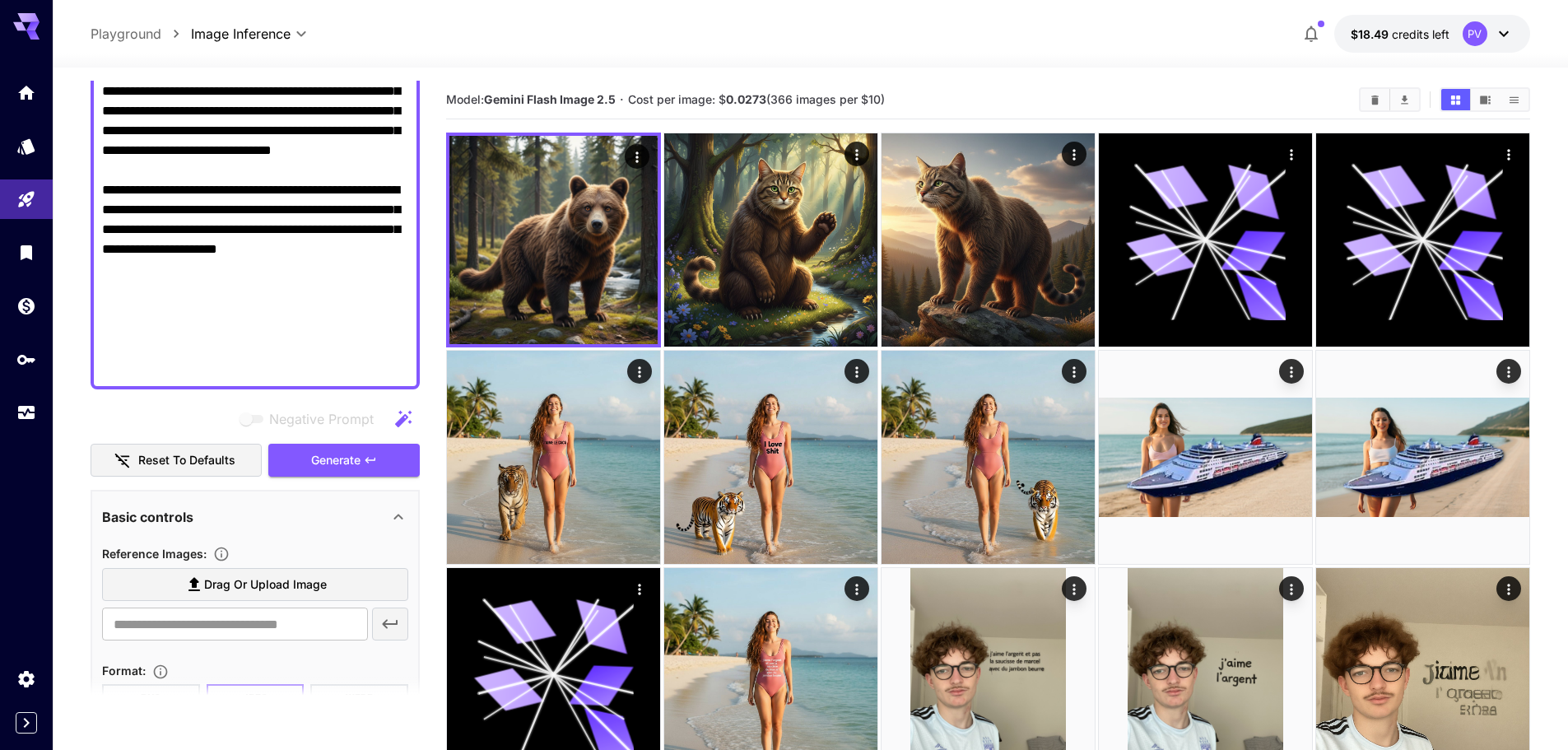
scroll to position [853, 0]
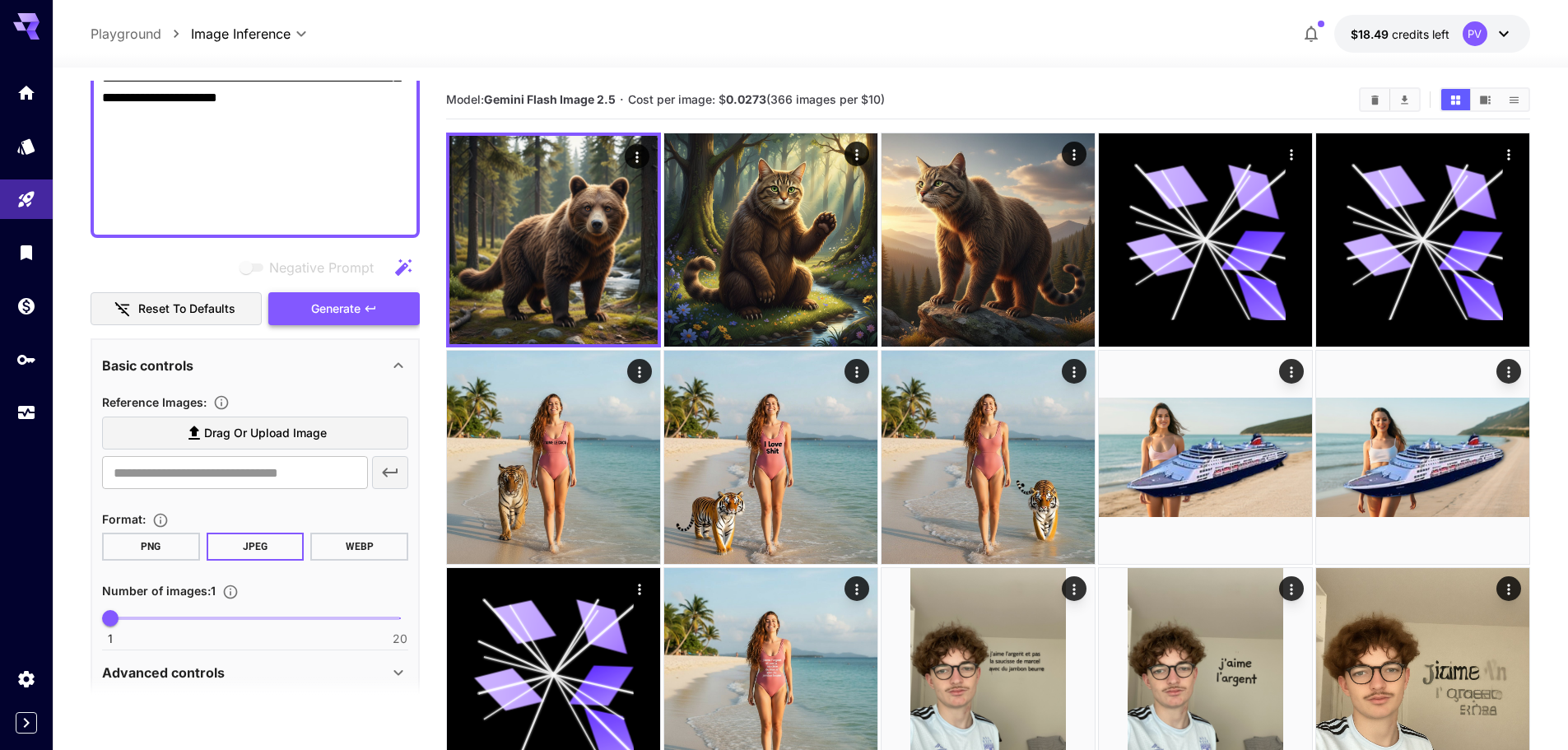
type textarea "**********"
click at [285, 302] on button "Generate" at bounding box center [344, 308] width 152 height 34
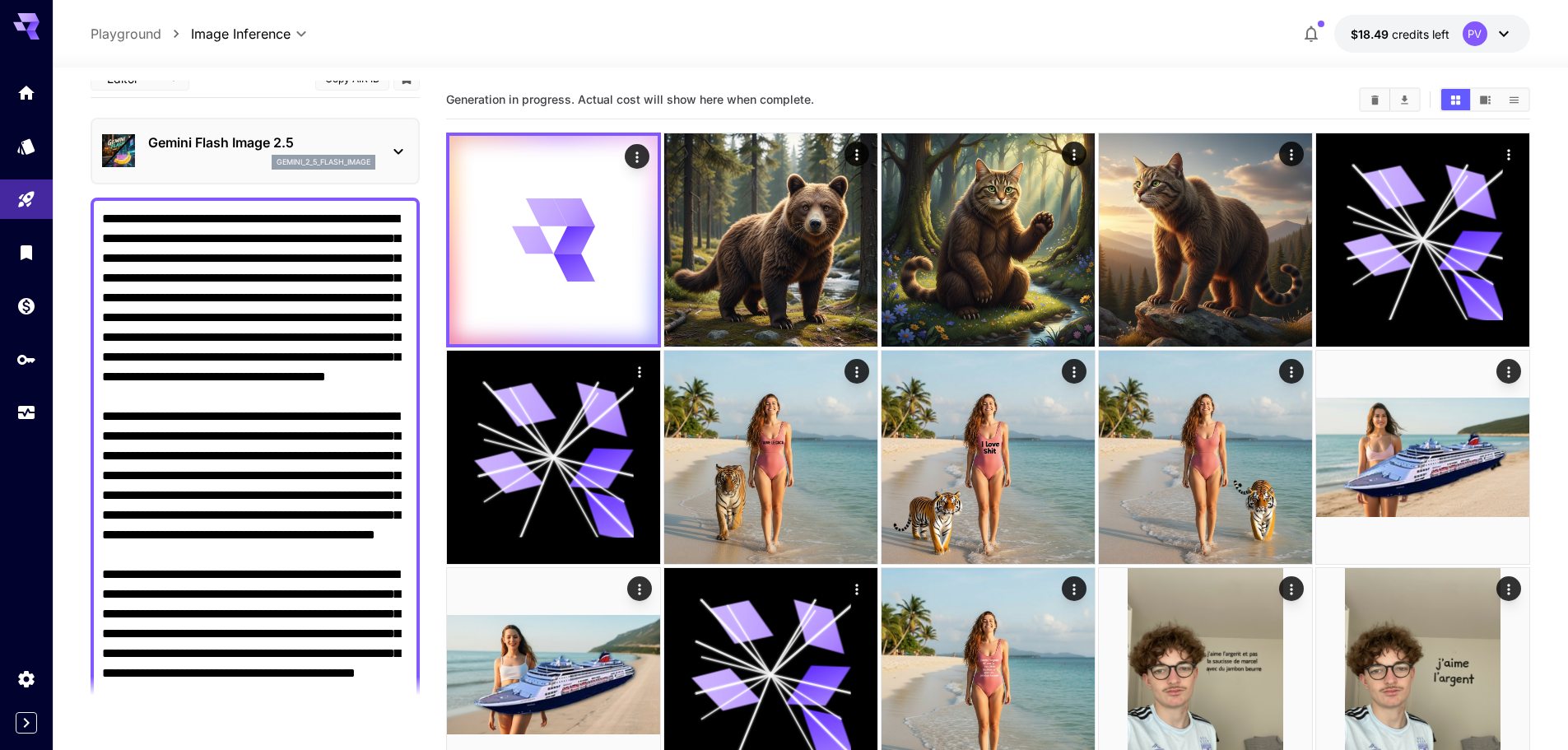
scroll to position [0, 0]
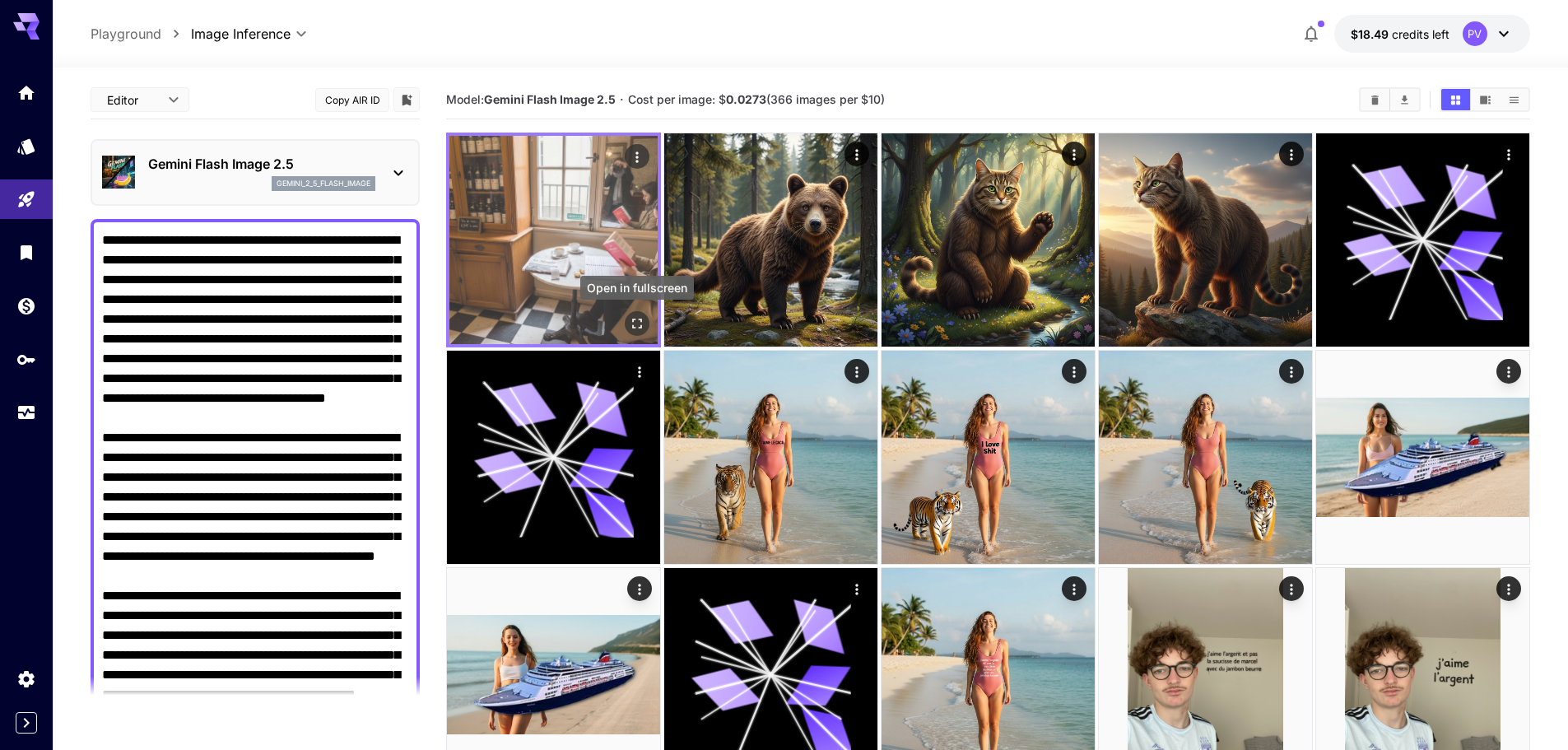
click at [637, 322] on icon "Open in fullscreen" at bounding box center [636, 323] width 16 height 16
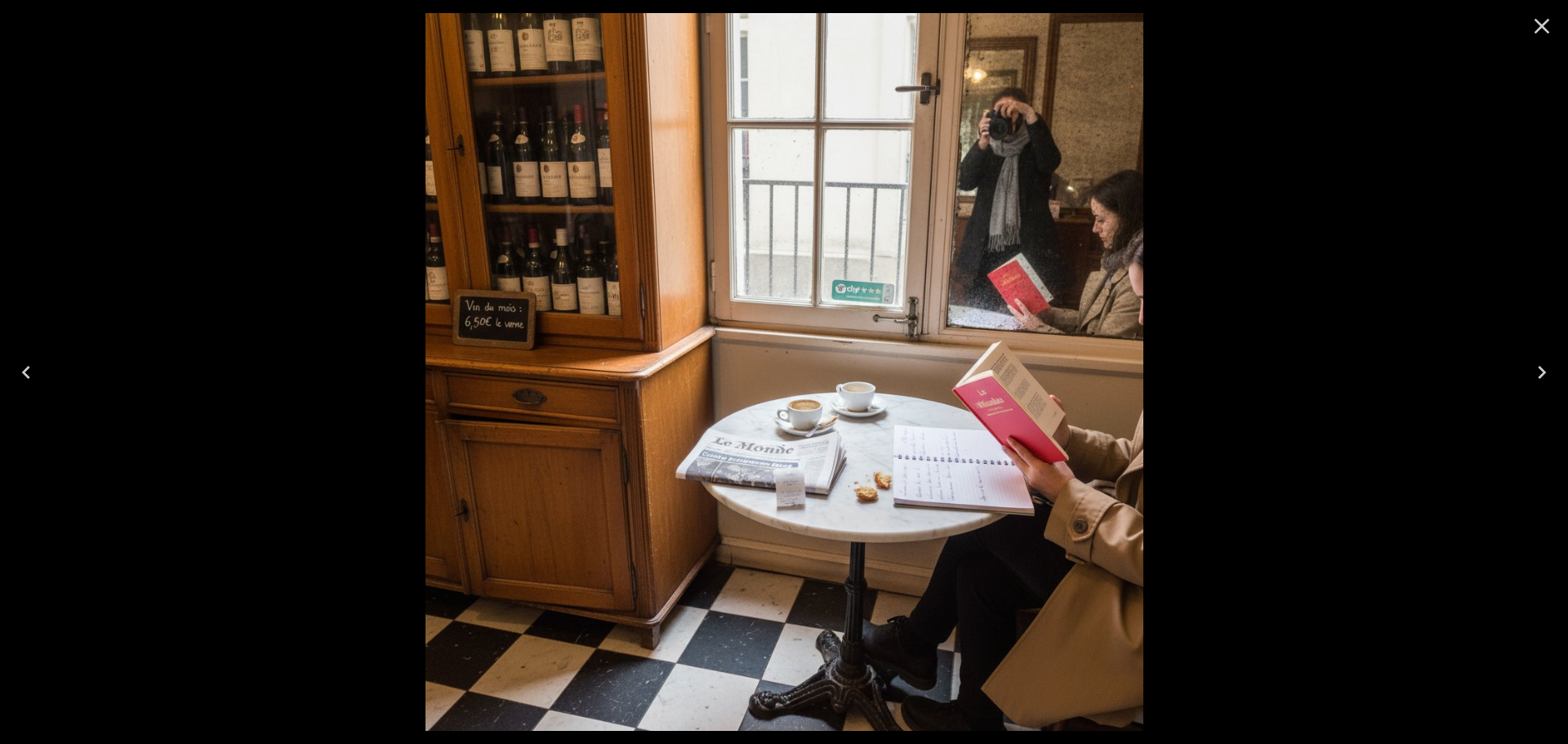
click at [1529, 27] on icon "Close" at bounding box center [1542, 26] width 26 height 26
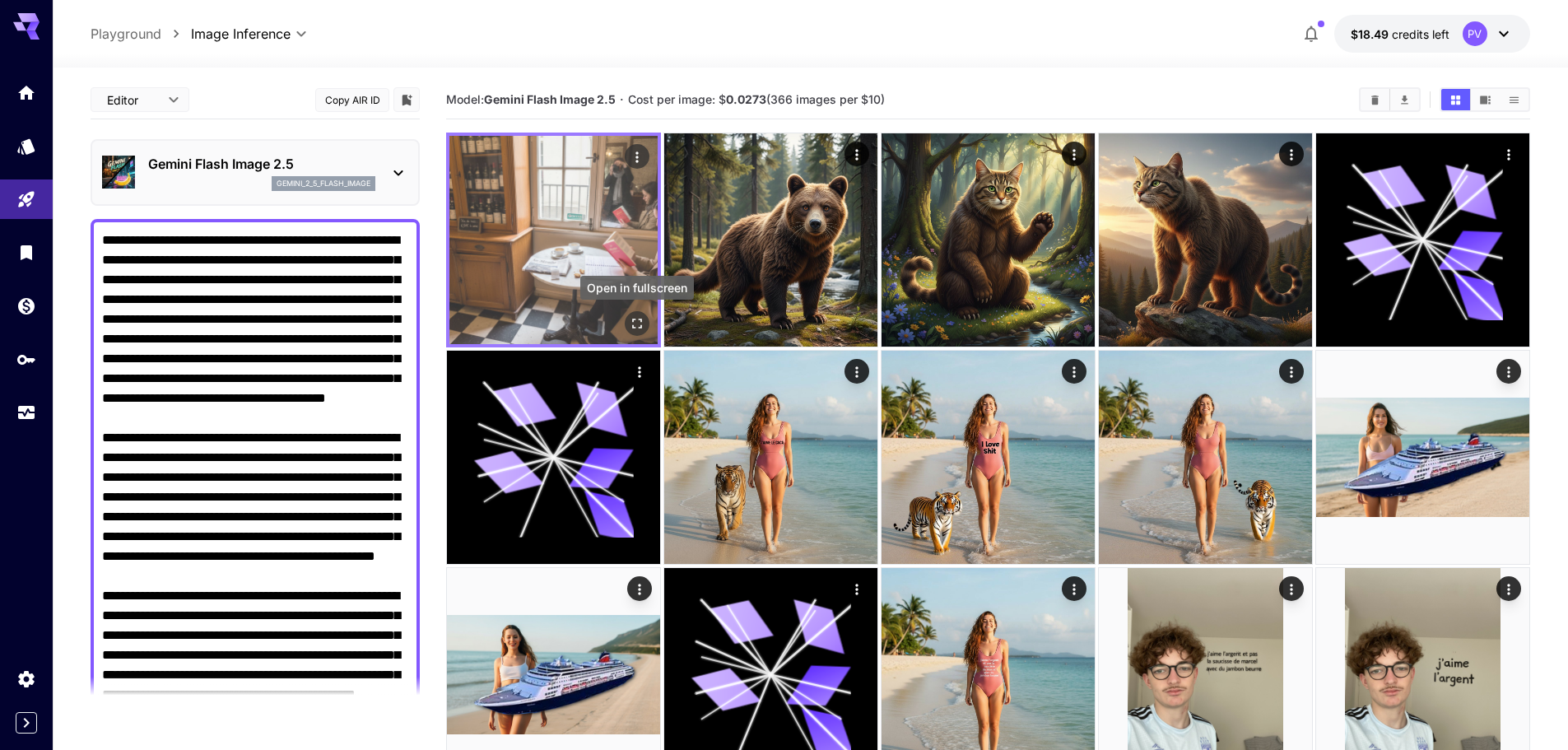
click at [632, 323] on icon "Open in fullscreen" at bounding box center [636, 323] width 16 height 16
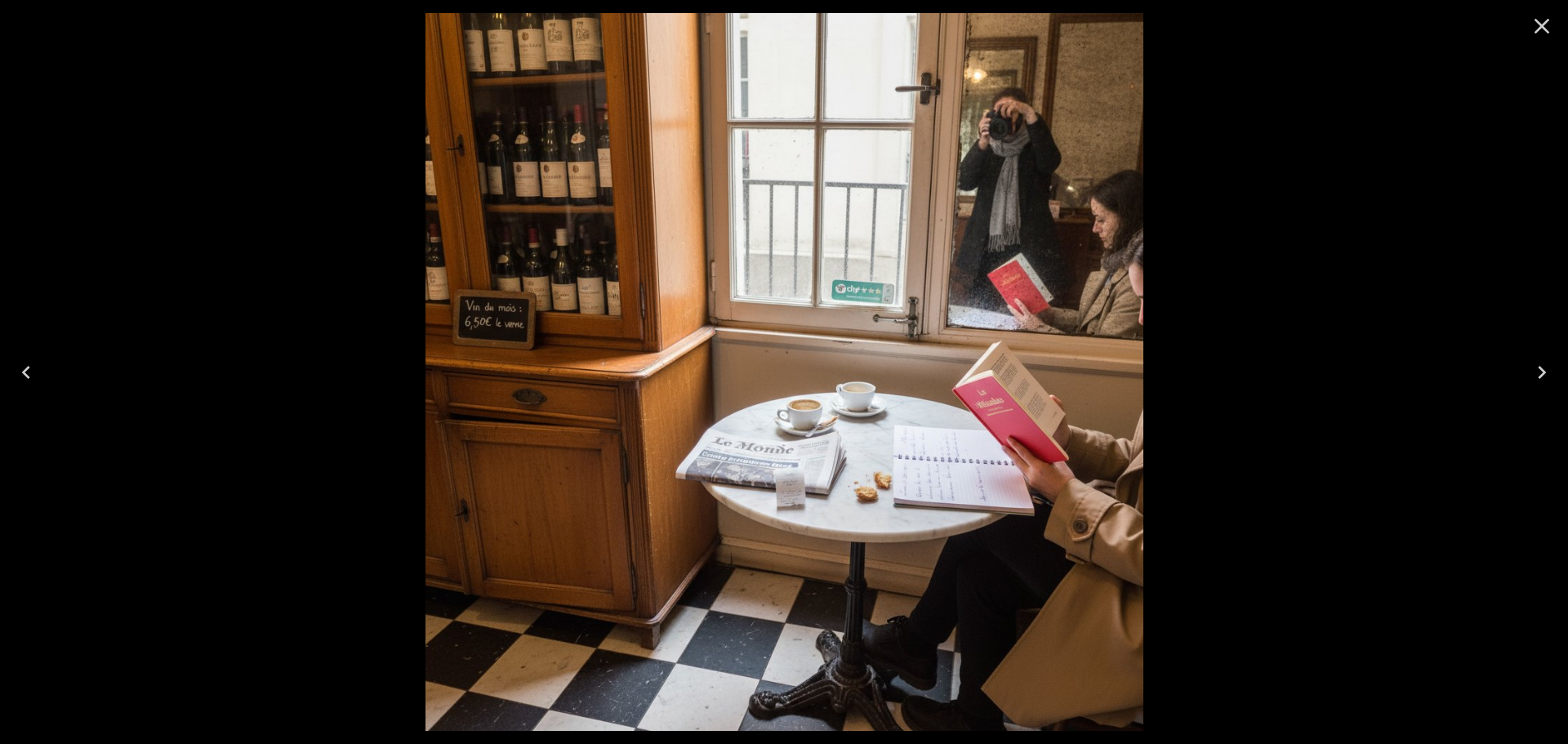
click at [1547, 24] on icon "Close" at bounding box center [1542, 26] width 26 height 26
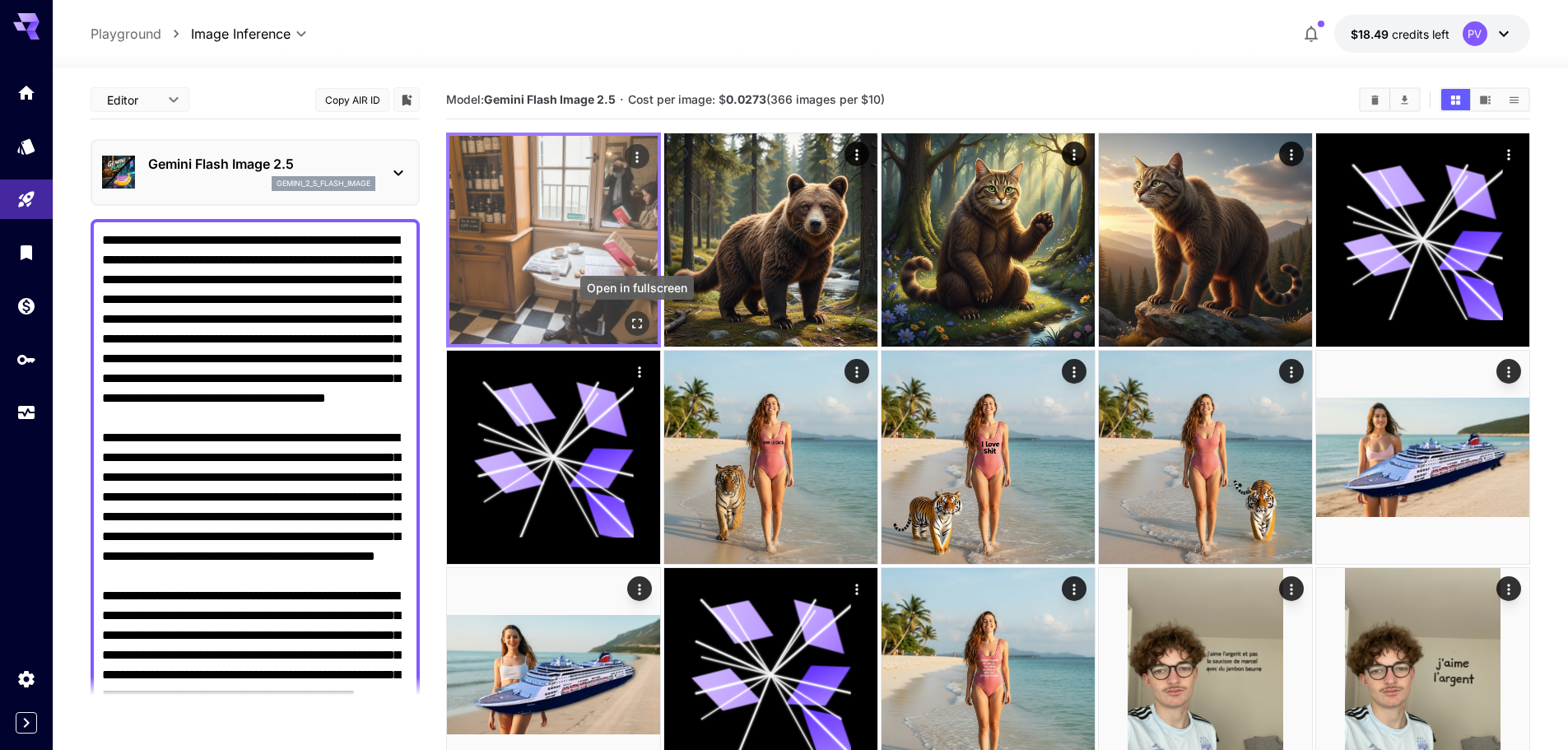
click at [631, 318] on icon "Open in fullscreen" at bounding box center [636, 323] width 16 height 16
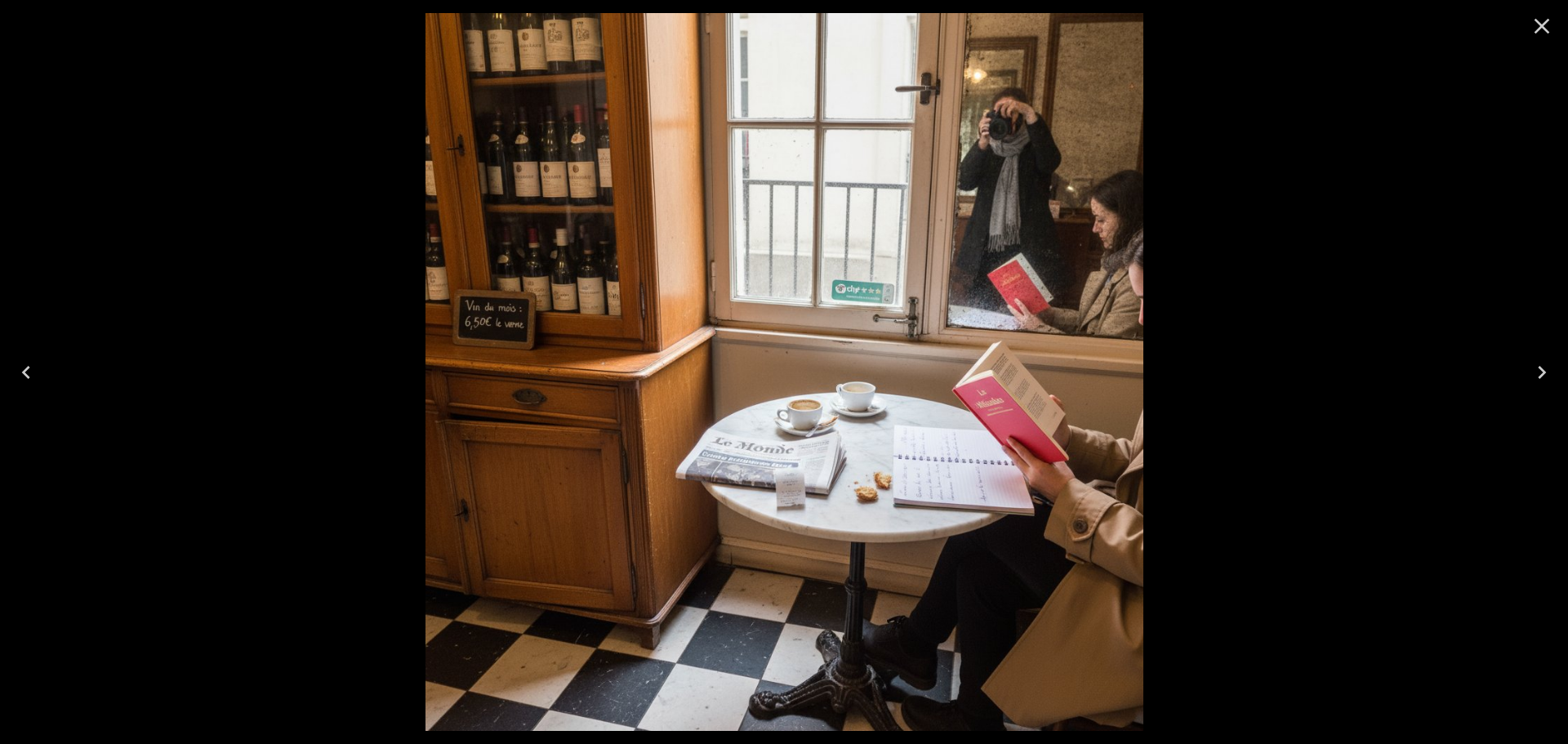
click at [1554, 17] on icon "Close" at bounding box center [1542, 26] width 26 height 26
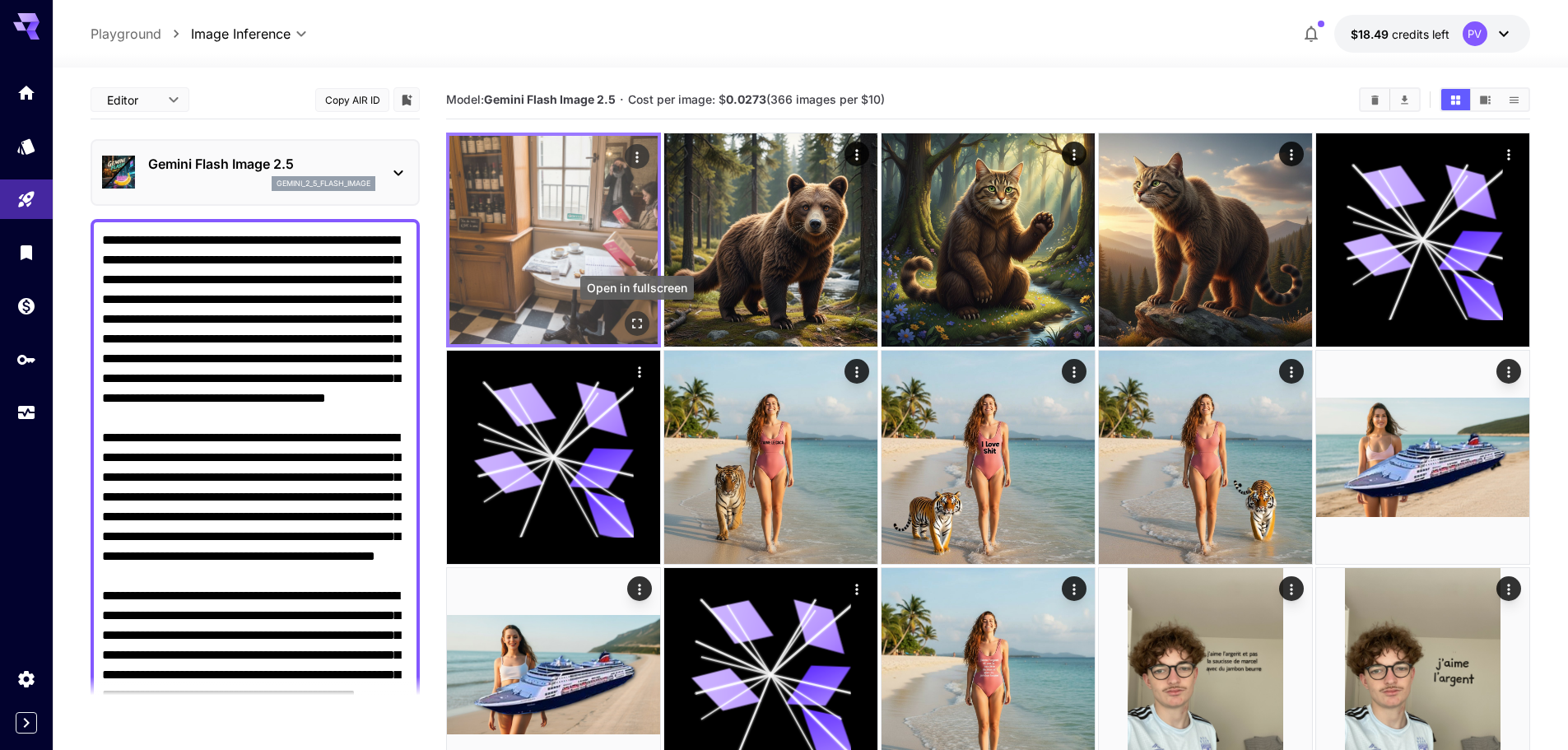
click at [626, 324] on button "Open in fullscreen" at bounding box center [636, 323] width 25 height 25
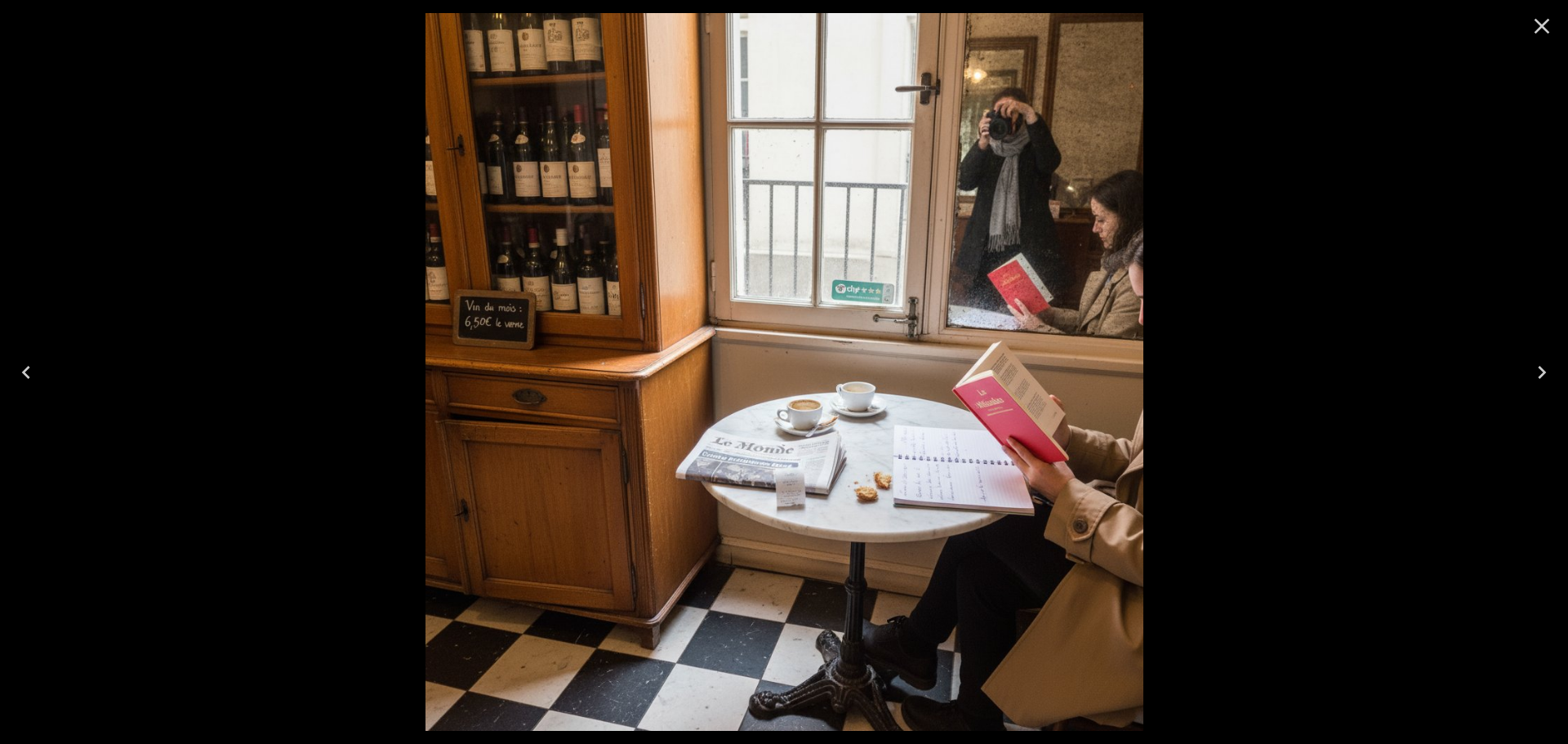
click at [1553, 27] on icon "Close" at bounding box center [1542, 26] width 26 height 26
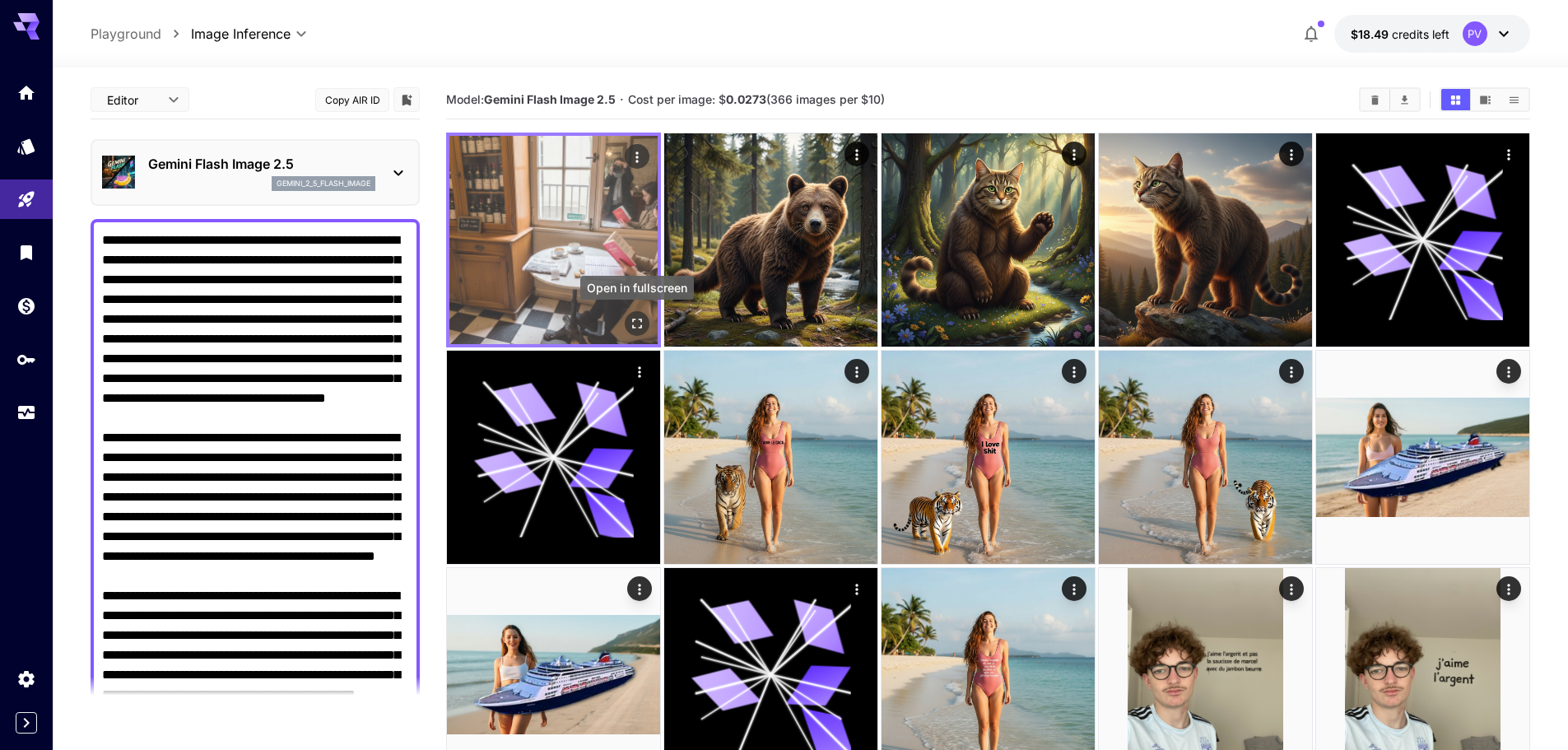
click at [631, 322] on icon "Open in fullscreen" at bounding box center [636, 323] width 16 height 16
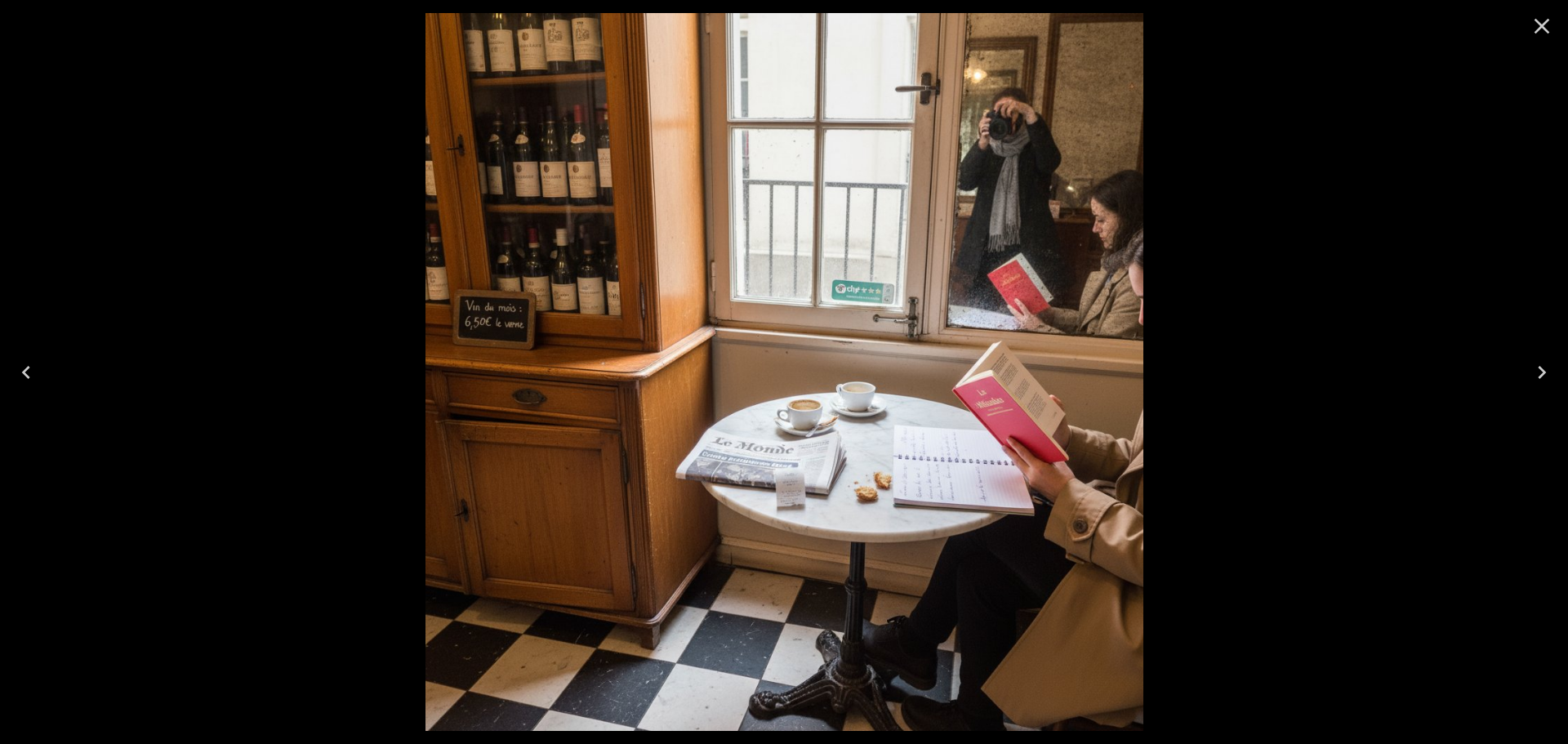
click at [1529, 16] on icon "Close" at bounding box center [1542, 26] width 26 height 26
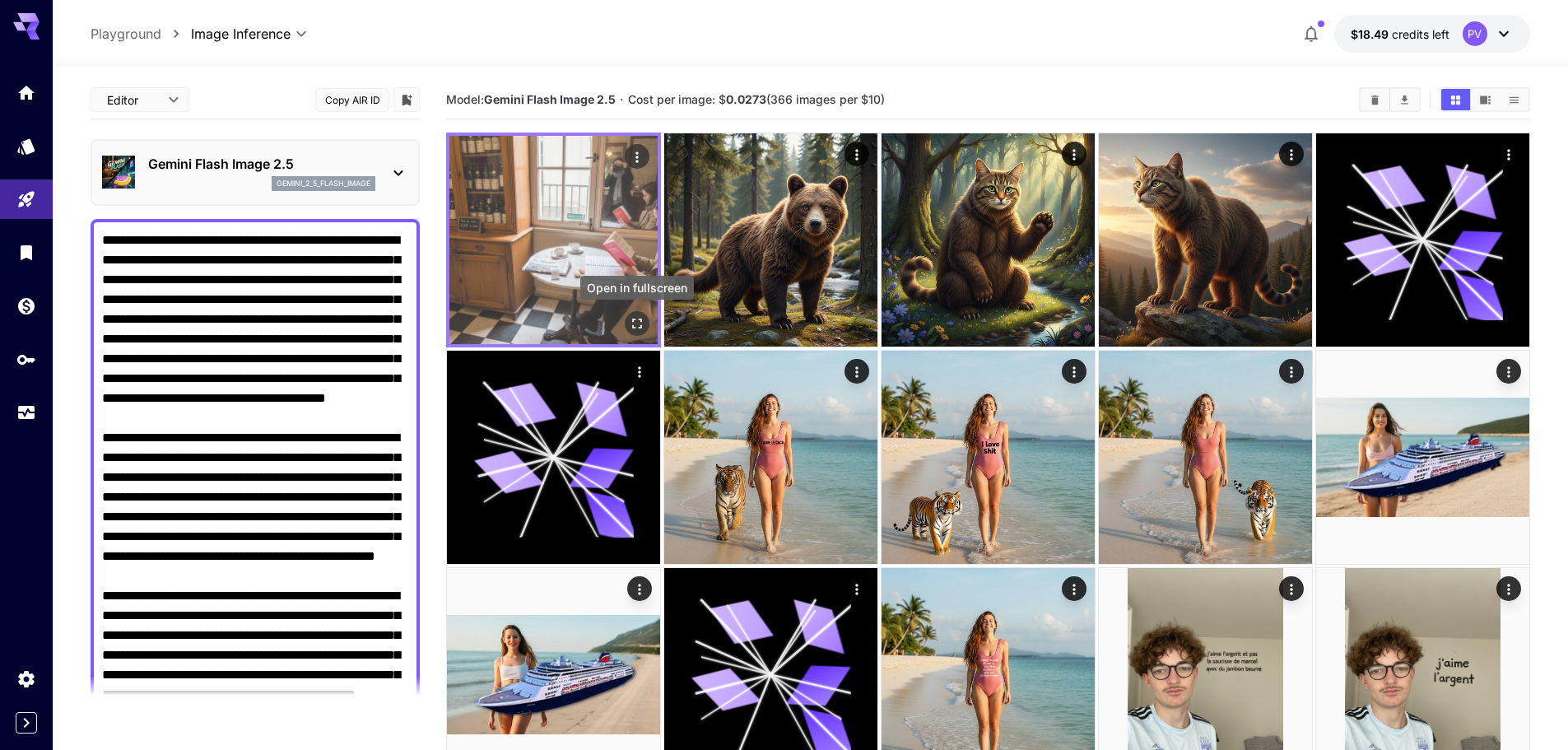
click at [640, 315] on icon "Open in fullscreen" at bounding box center [636, 323] width 16 height 16
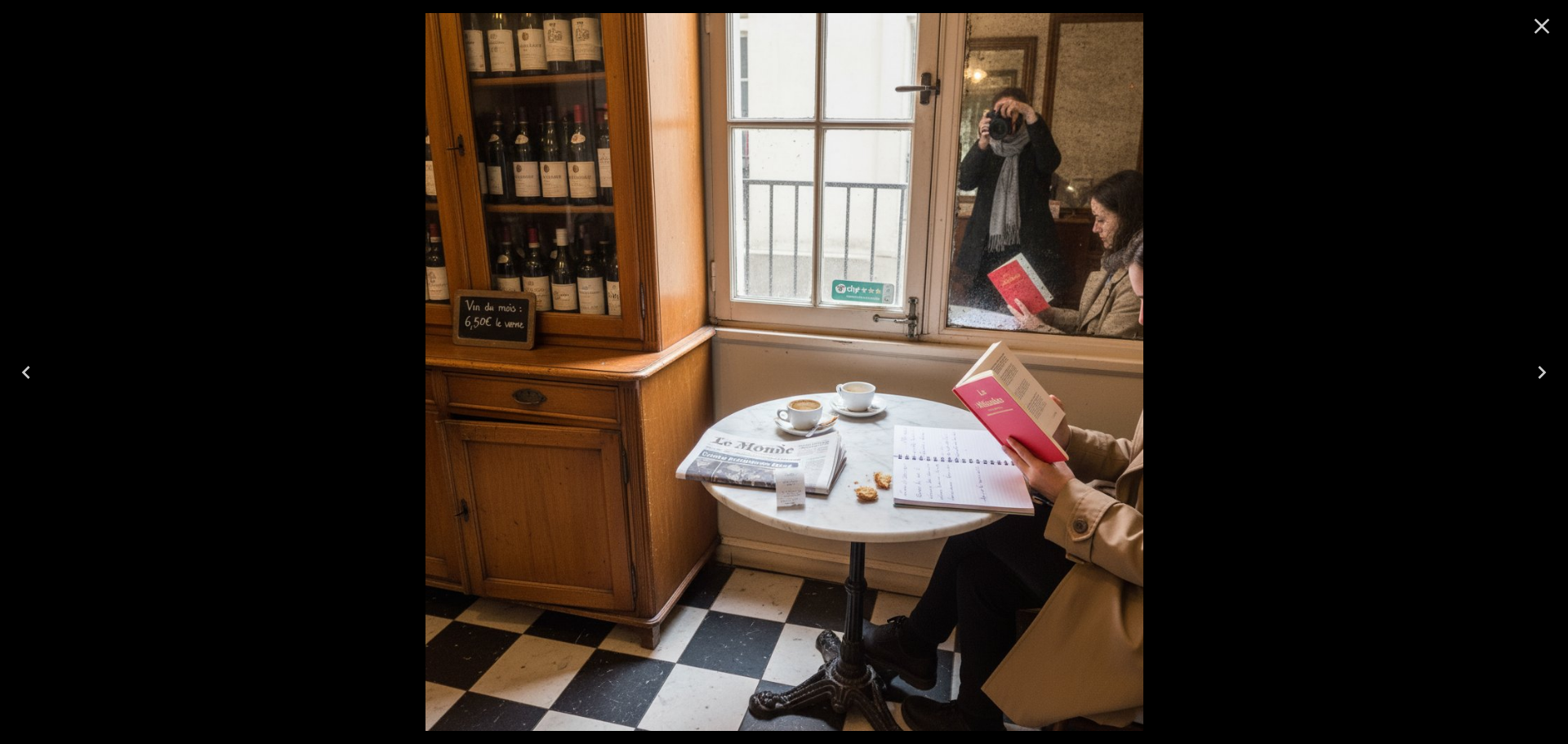
click at [1526, 28] on button "Close" at bounding box center [1542, 26] width 39 height 39
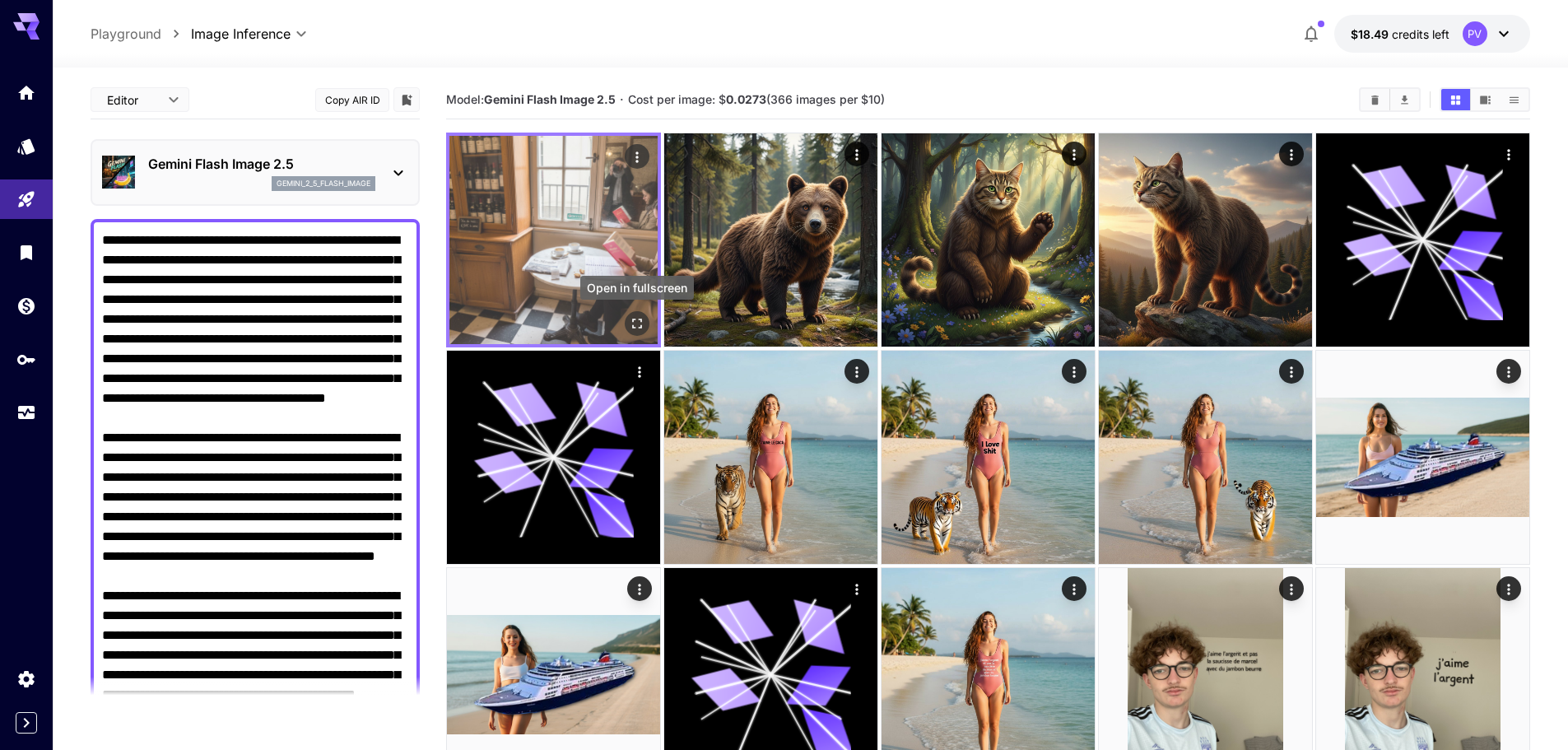
click at [640, 327] on icon "Open in fullscreen" at bounding box center [636, 323] width 9 height 9
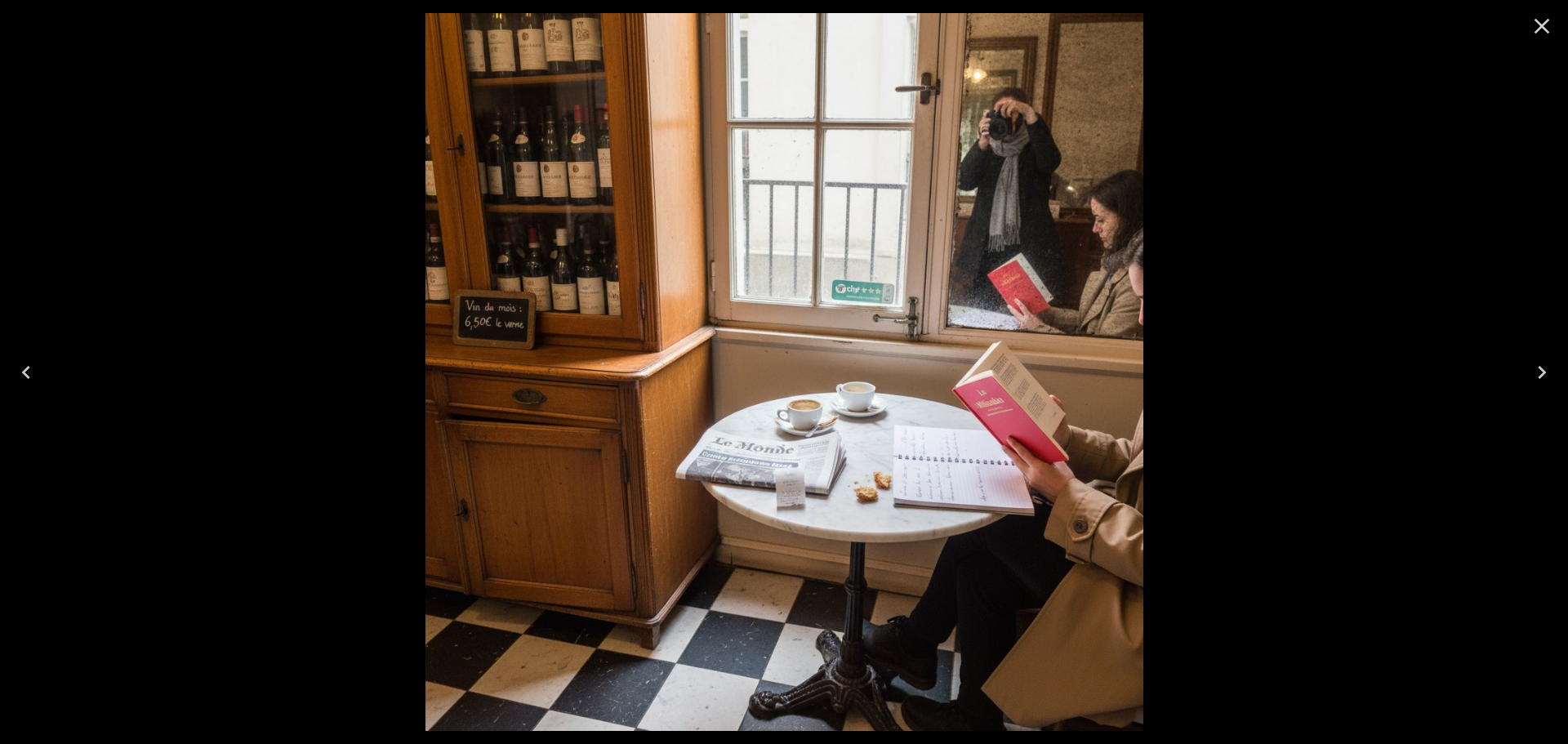
click at [1544, 27] on icon "Close" at bounding box center [1542, 26] width 15 height 15
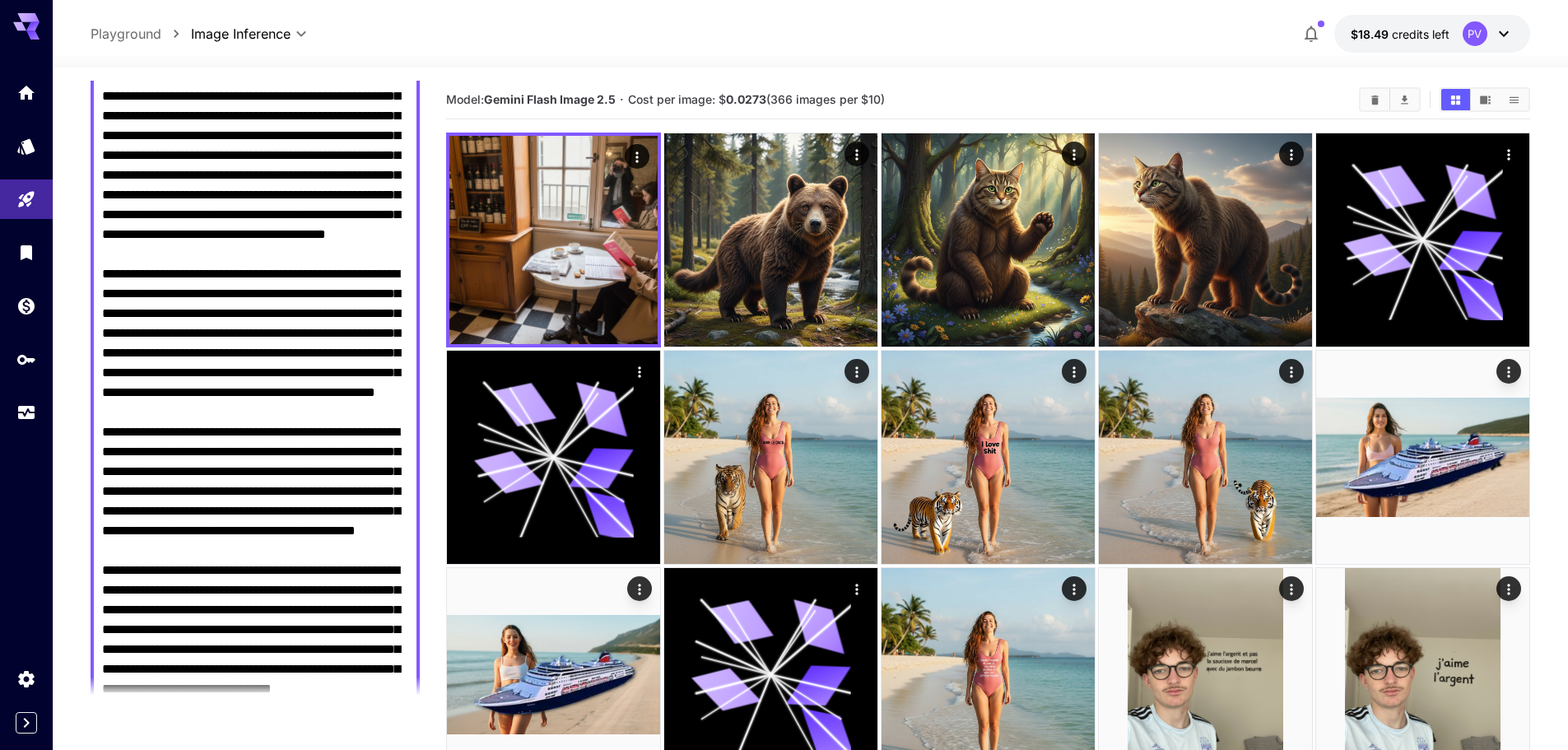
scroll to position [164, 0]
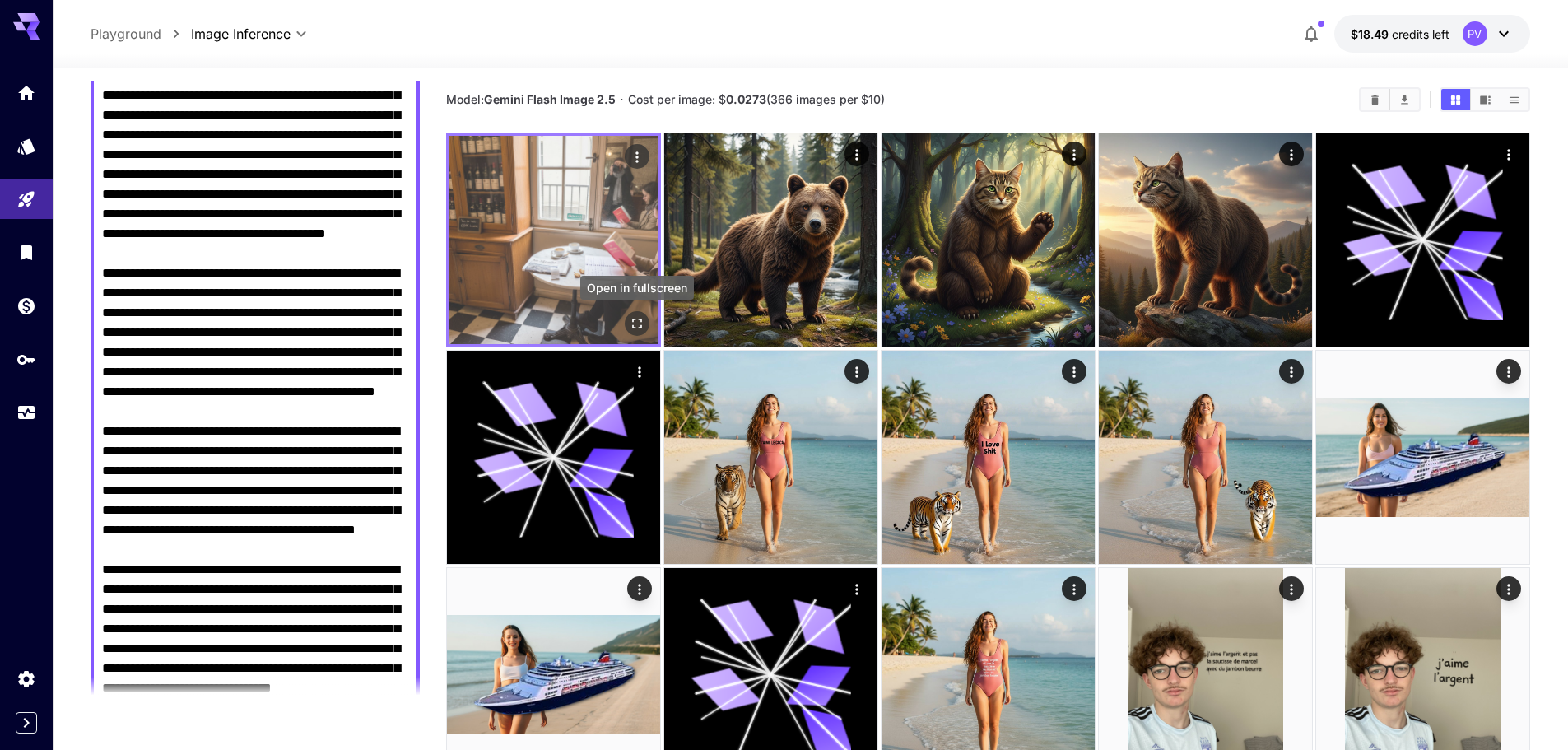
click at [641, 324] on icon "Open in fullscreen" at bounding box center [636, 323] width 16 height 16
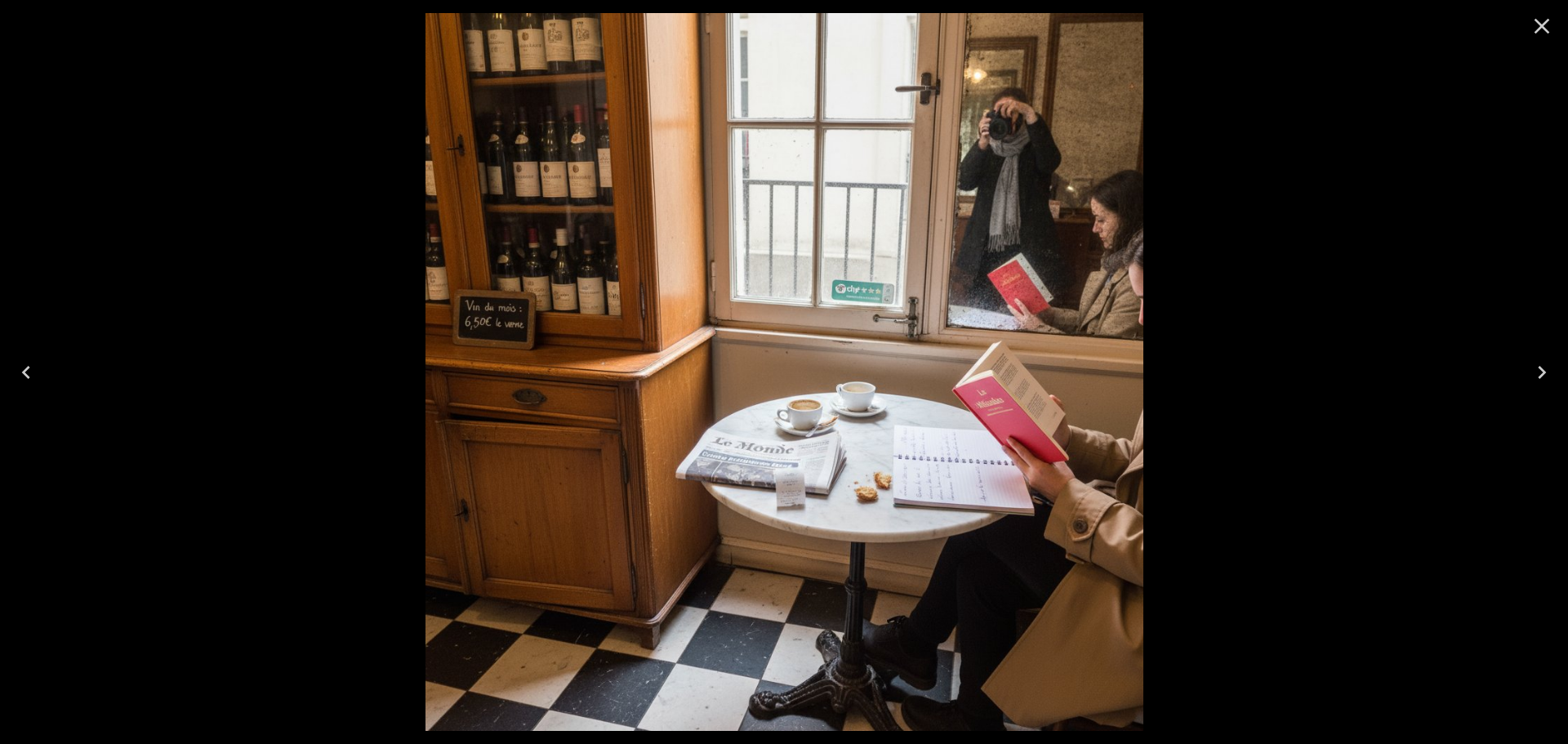
click at [1555, 31] on button "Close" at bounding box center [1542, 26] width 39 height 39
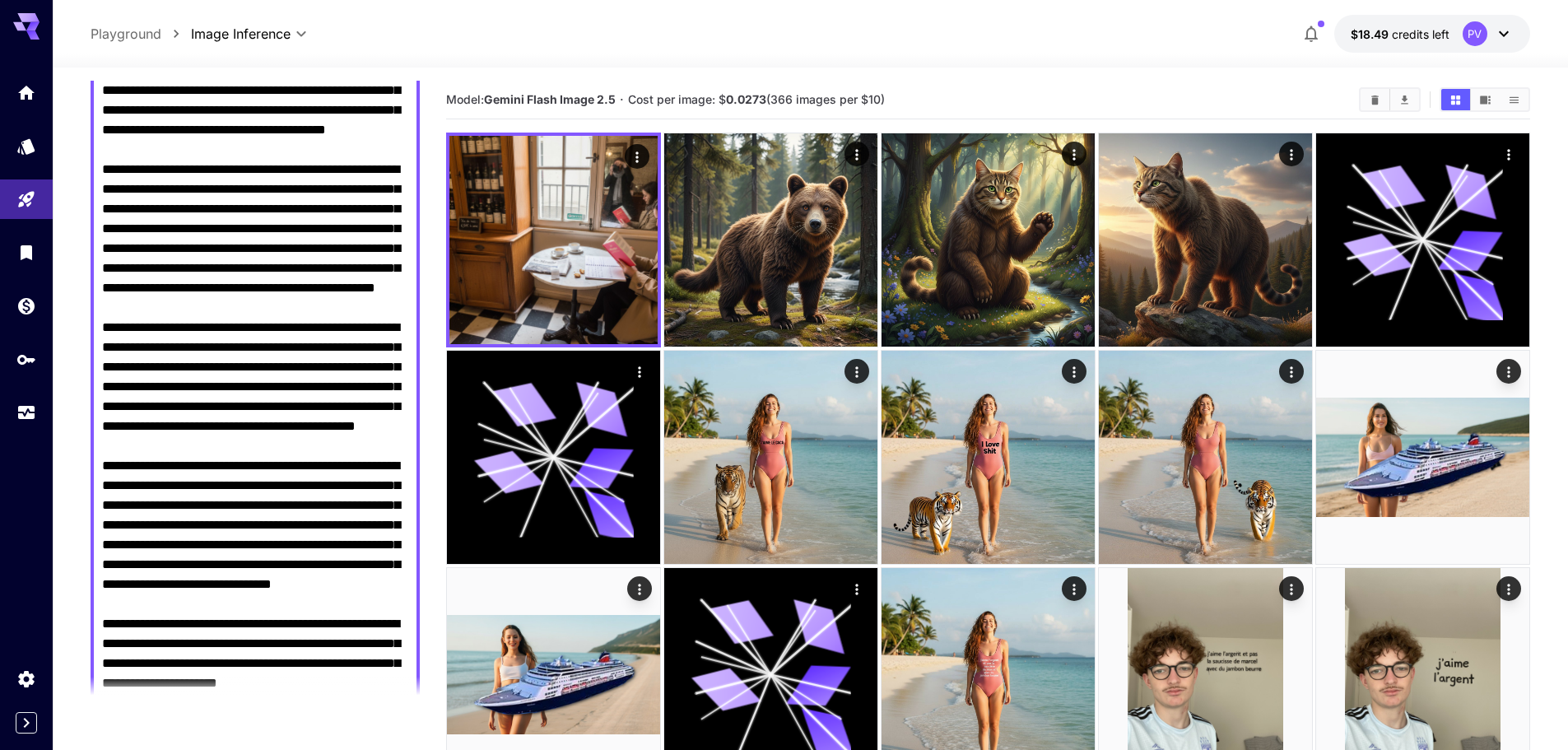
scroll to position [329, 0]
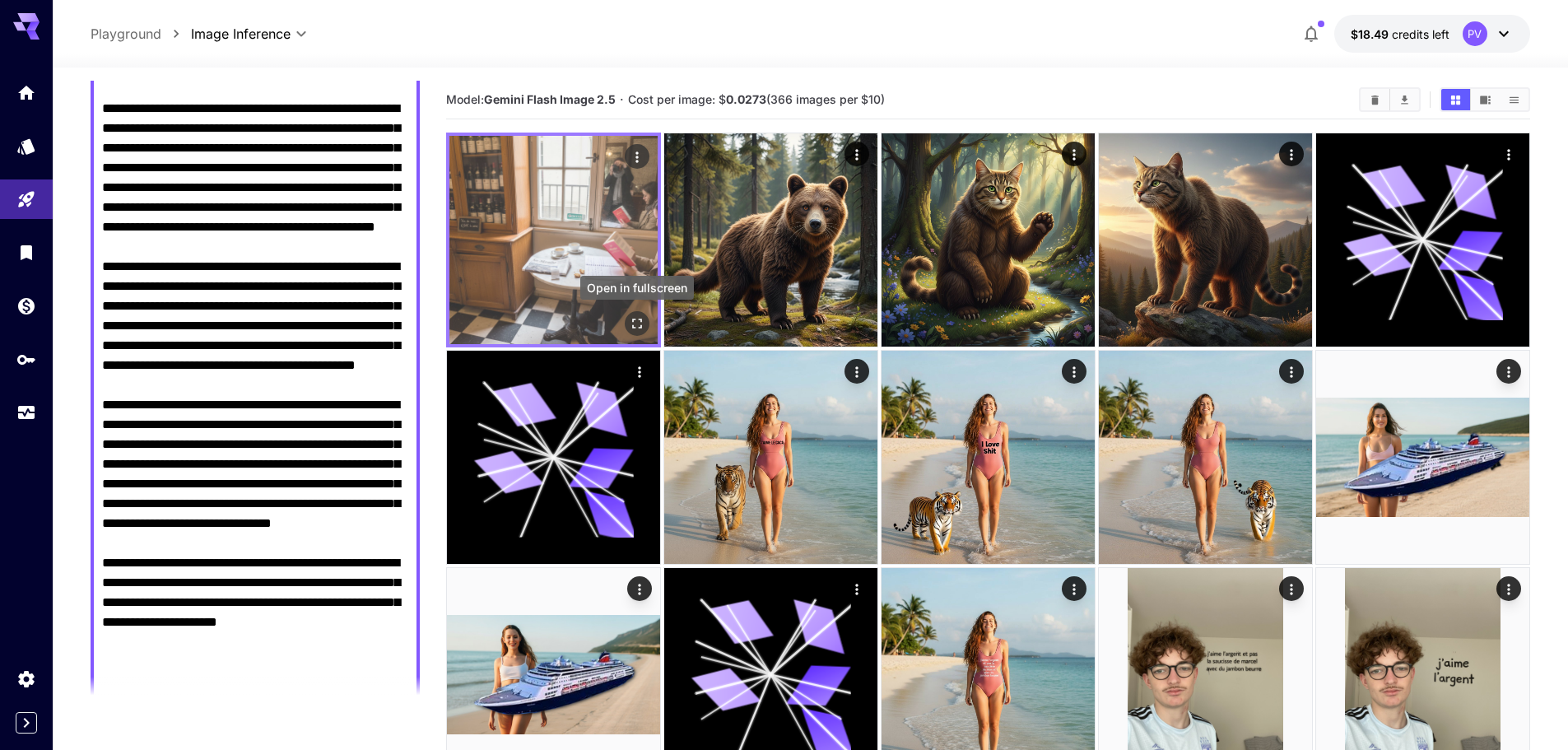
click at [635, 326] on icon "Open in fullscreen" at bounding box center [636, 323] width 9 height 9
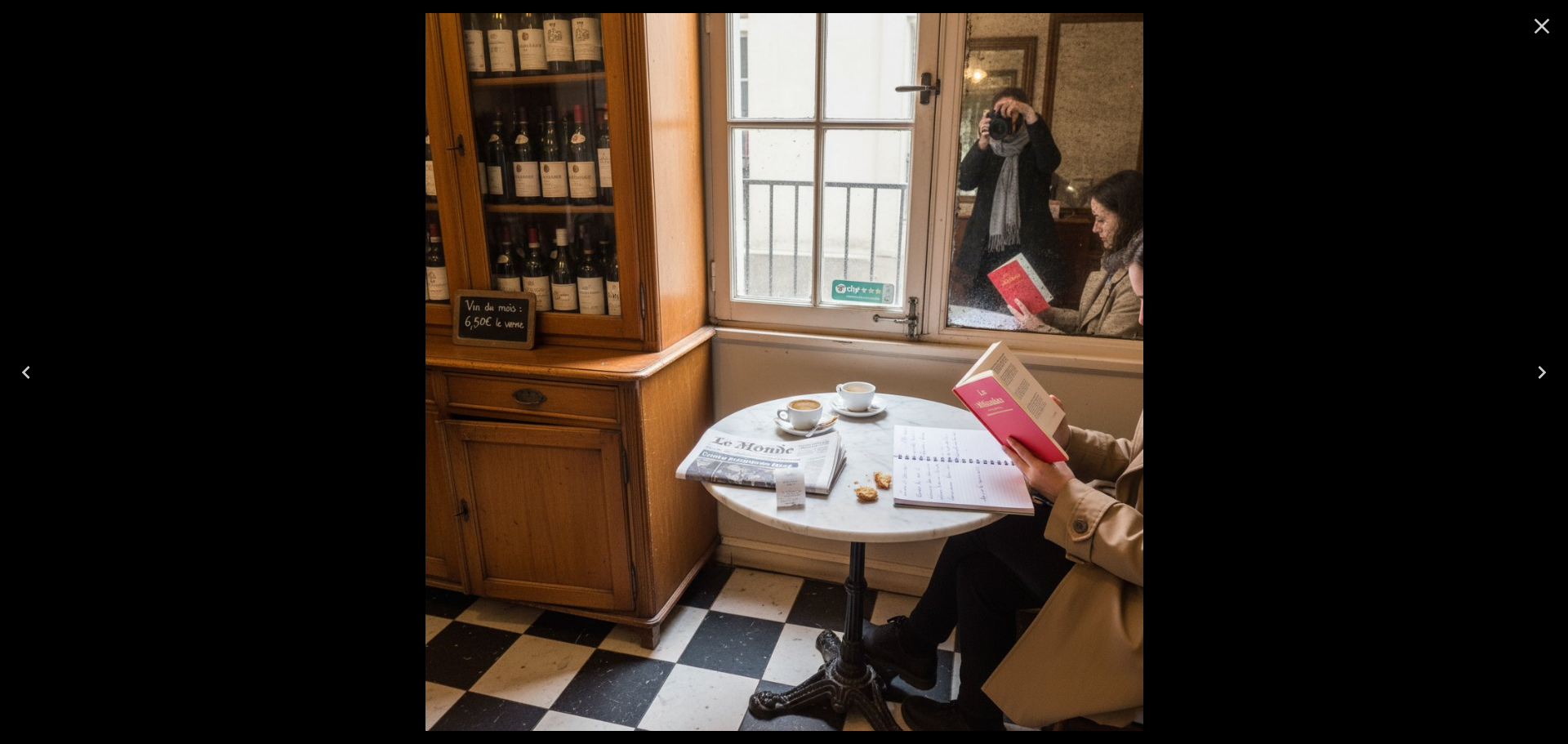
click at [1538, 26] on icon "Close" at bounding box center [1542, 26] width 26 height 26
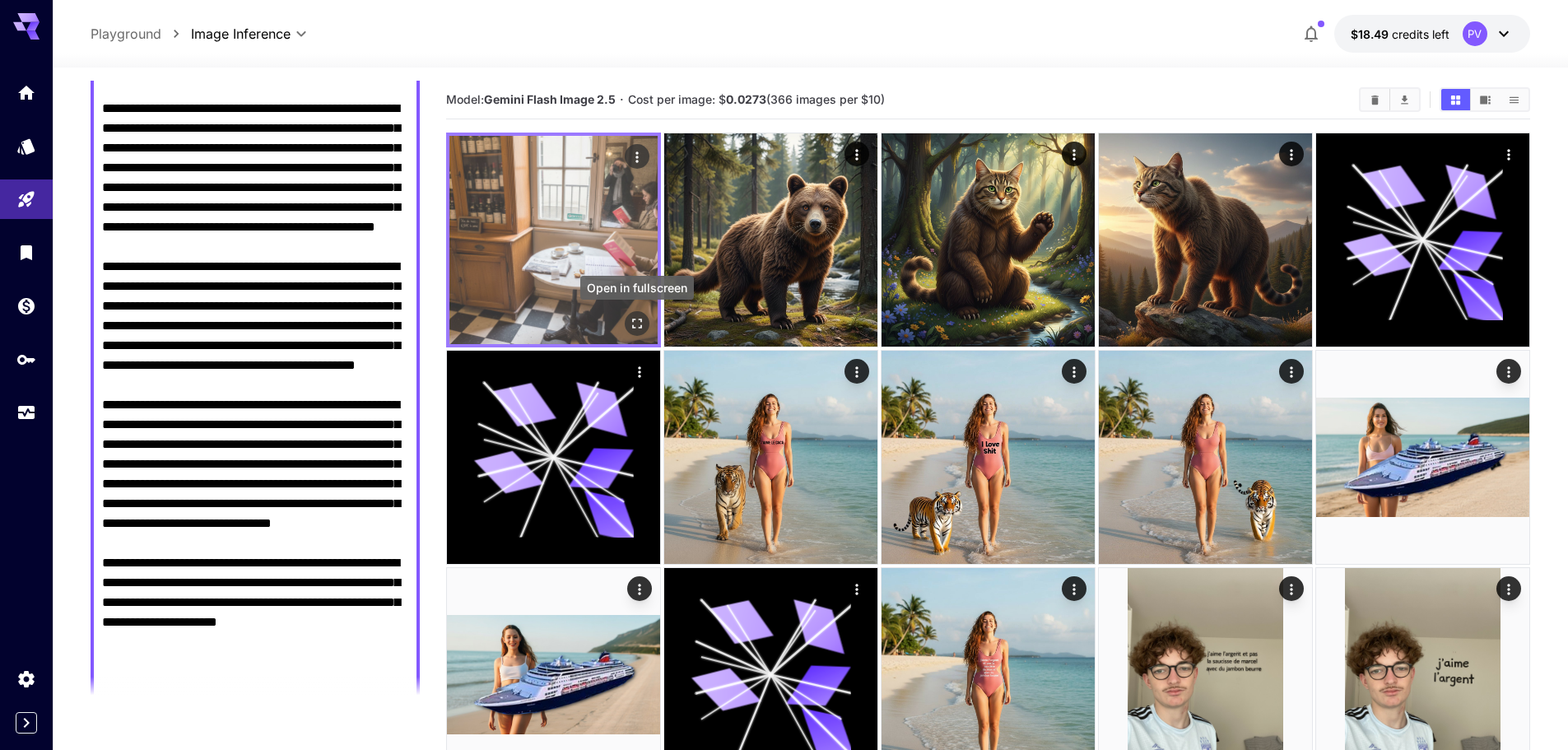
click at [639, 317] on icon "Open in fullscreen" at bounding box center [636, 323] width 16 height 16
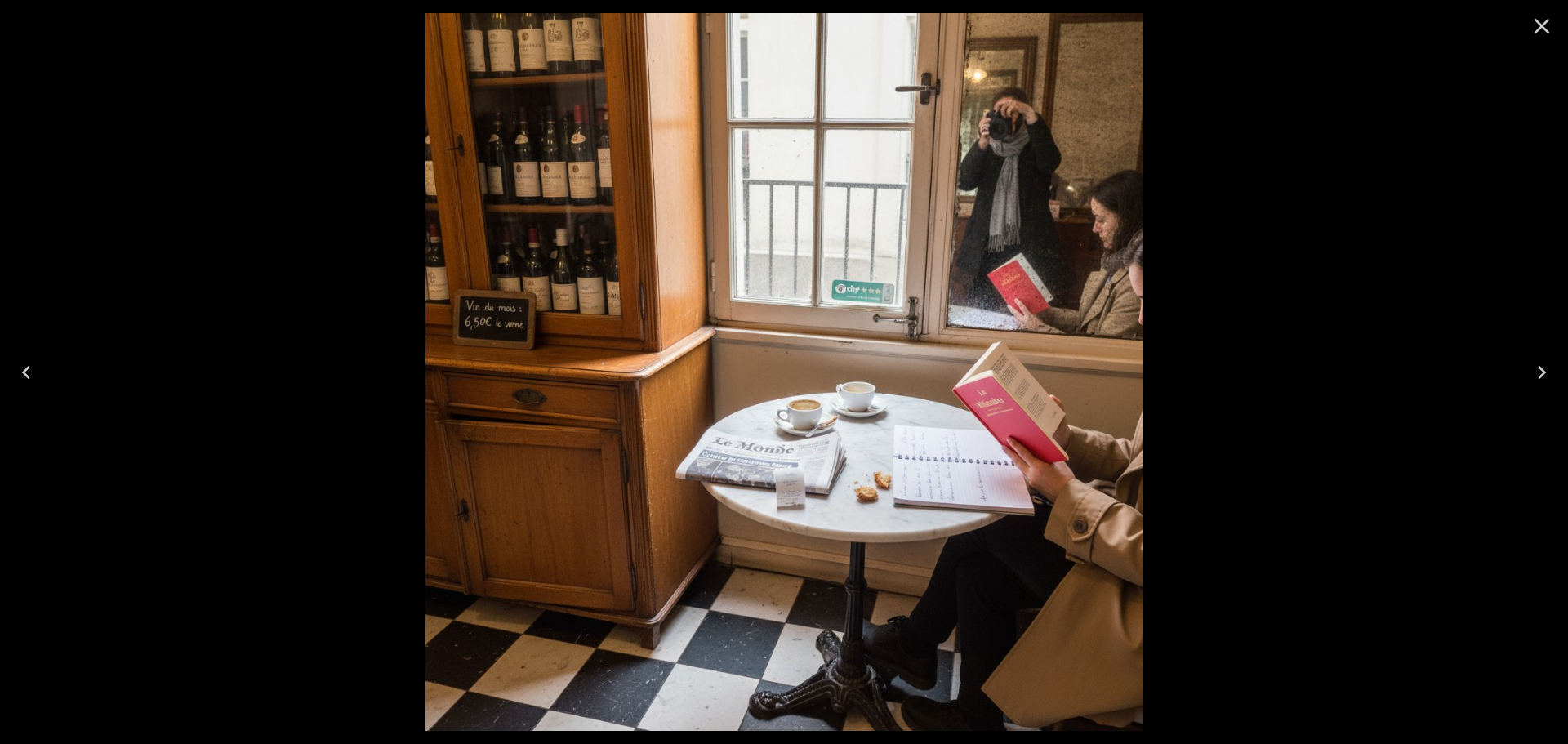
click at [1542, 21] on icon "Close" at bounding box center [1542, 26] width 26 height 26
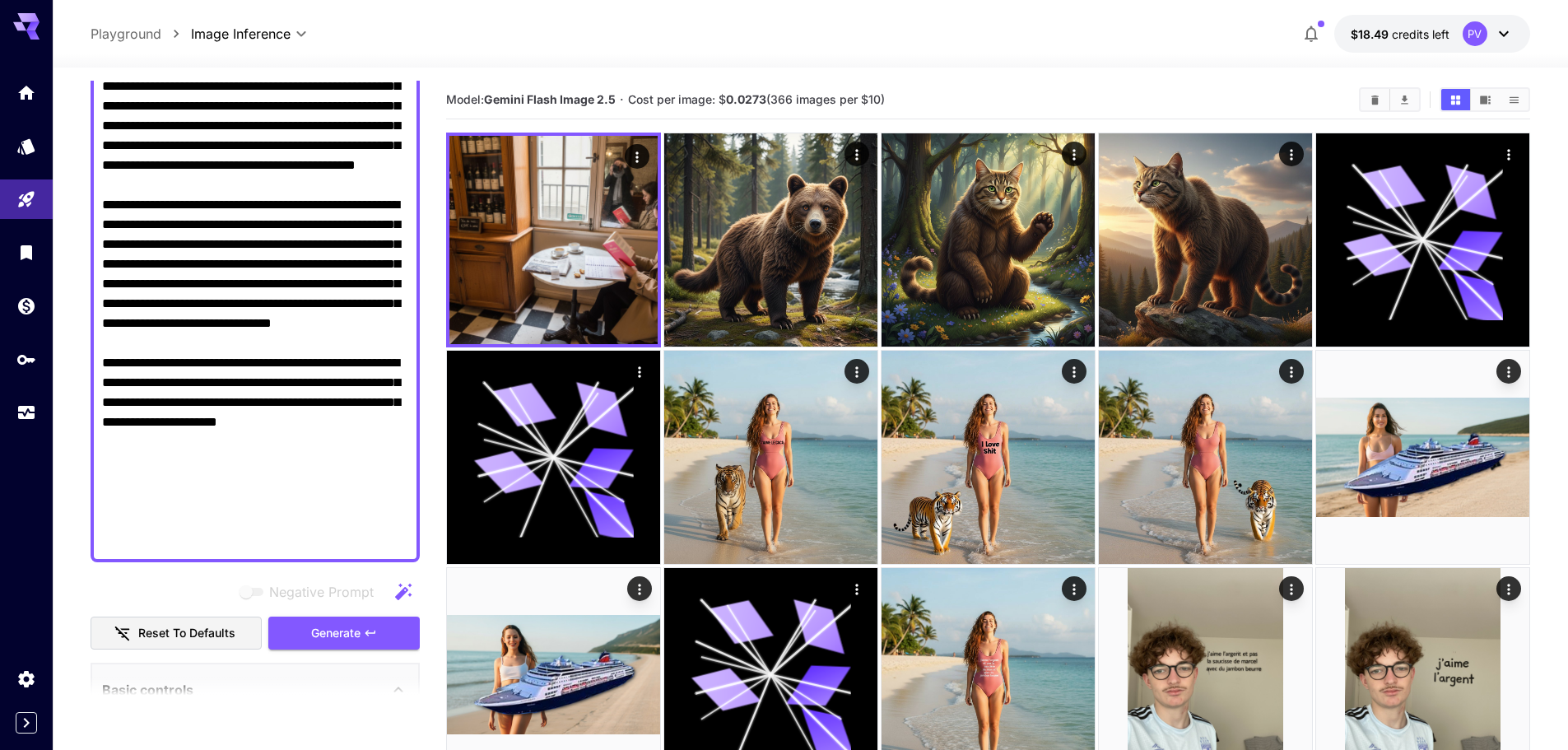
scroll to position [576, 0]
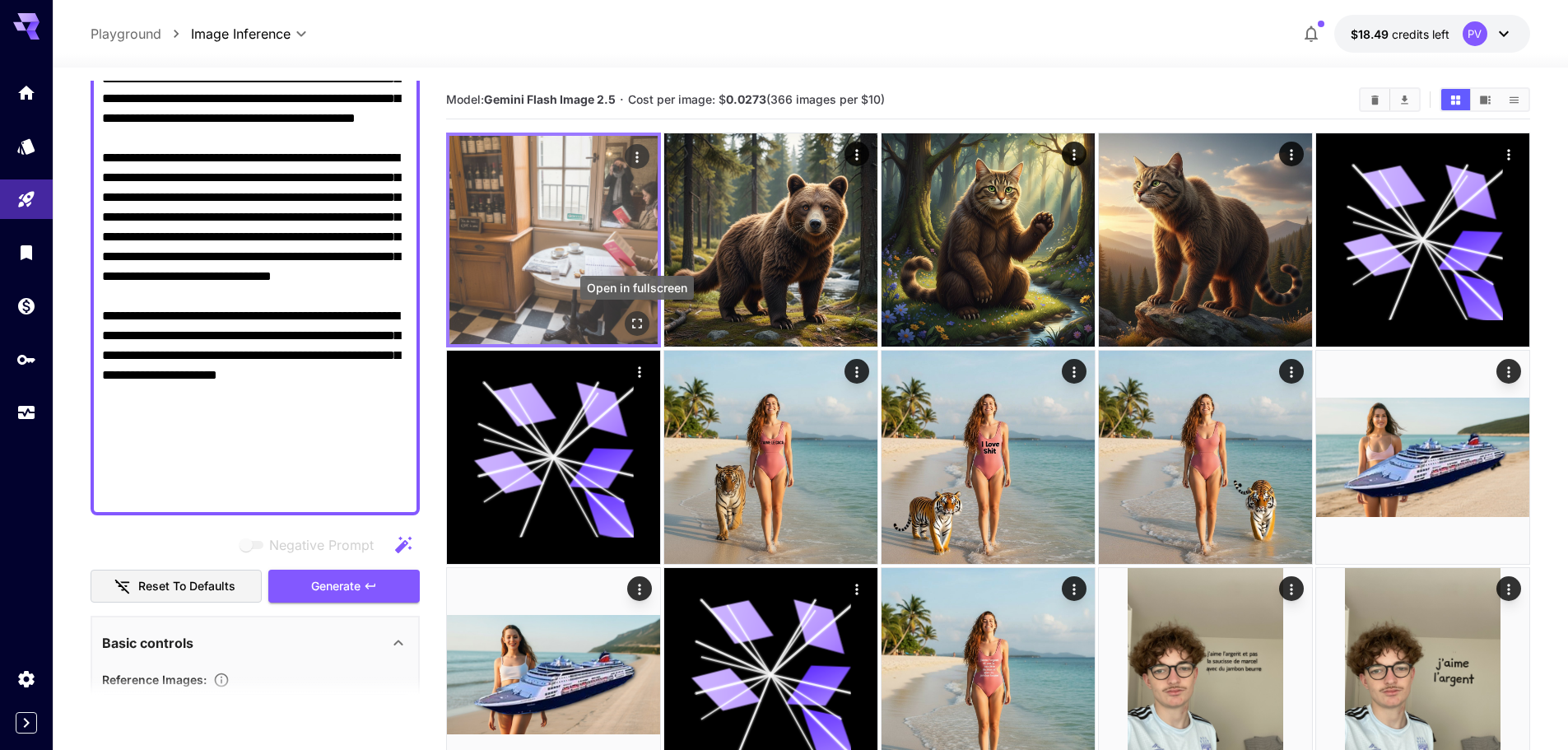
click at [641, 319] on icon "Open in fullscreen" at bounding box center [636, 323] width 9 height 9
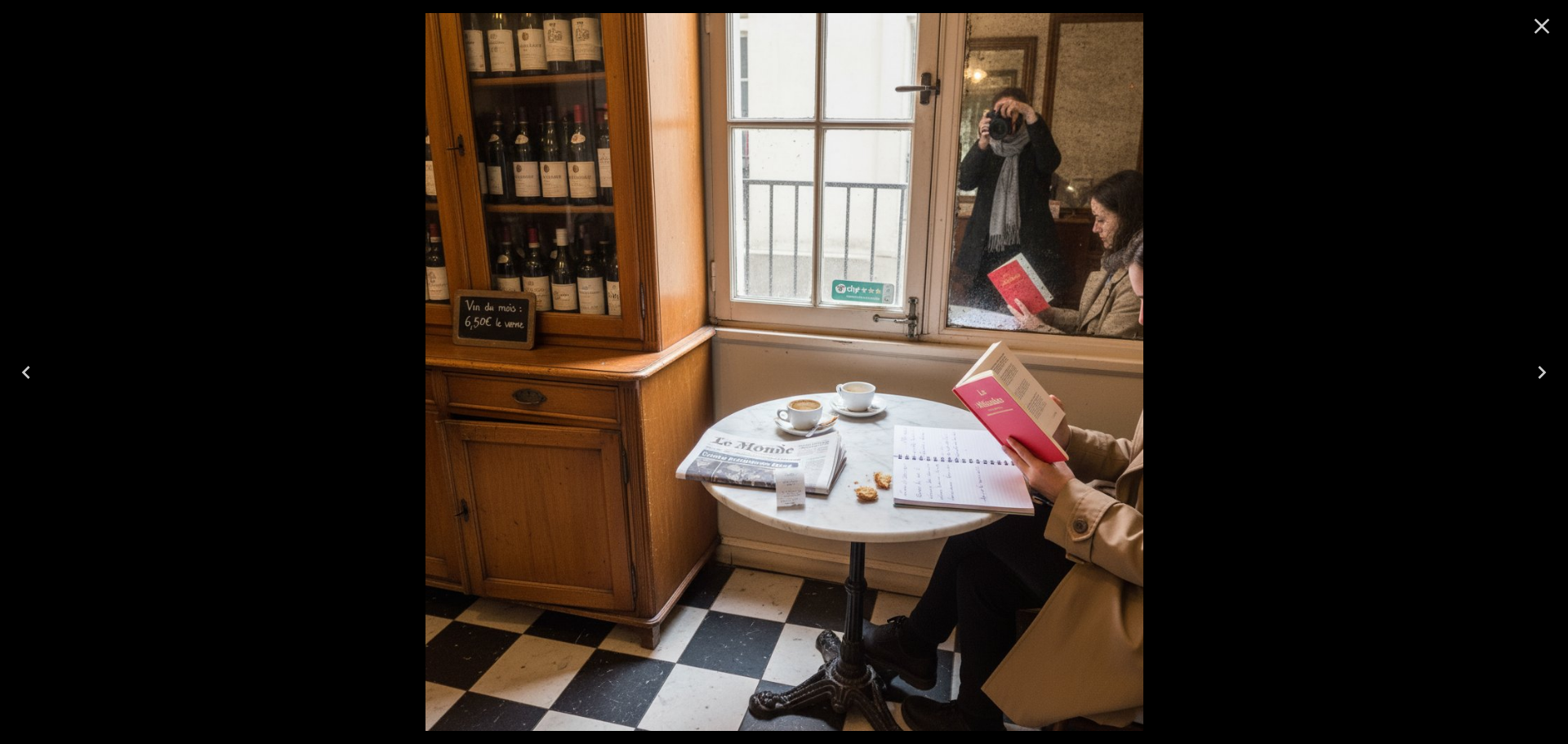
click at [1550, 22] on icon "Close" at bounding box center [1542, 26] width 26 height 26
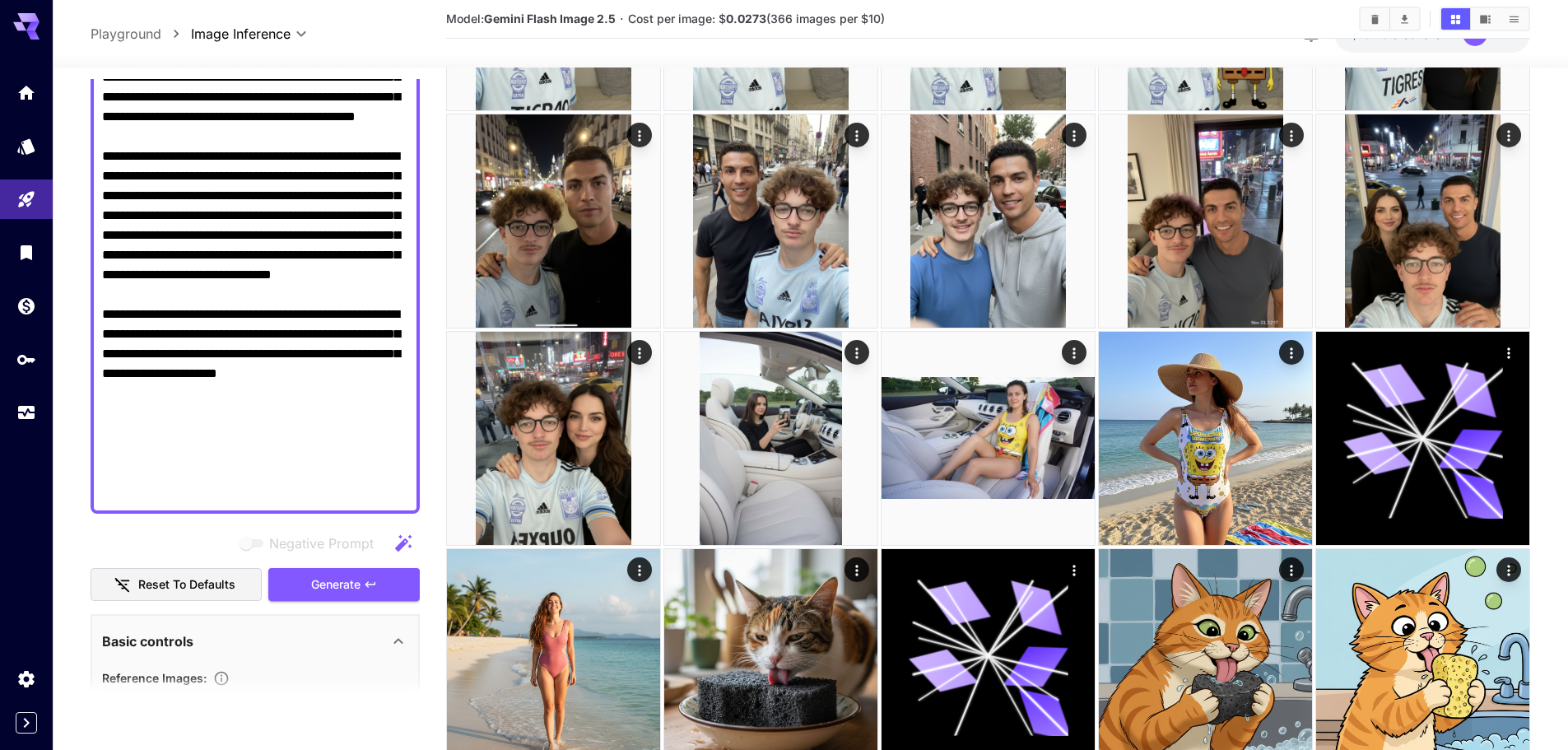
scroll to position [1564, 0]
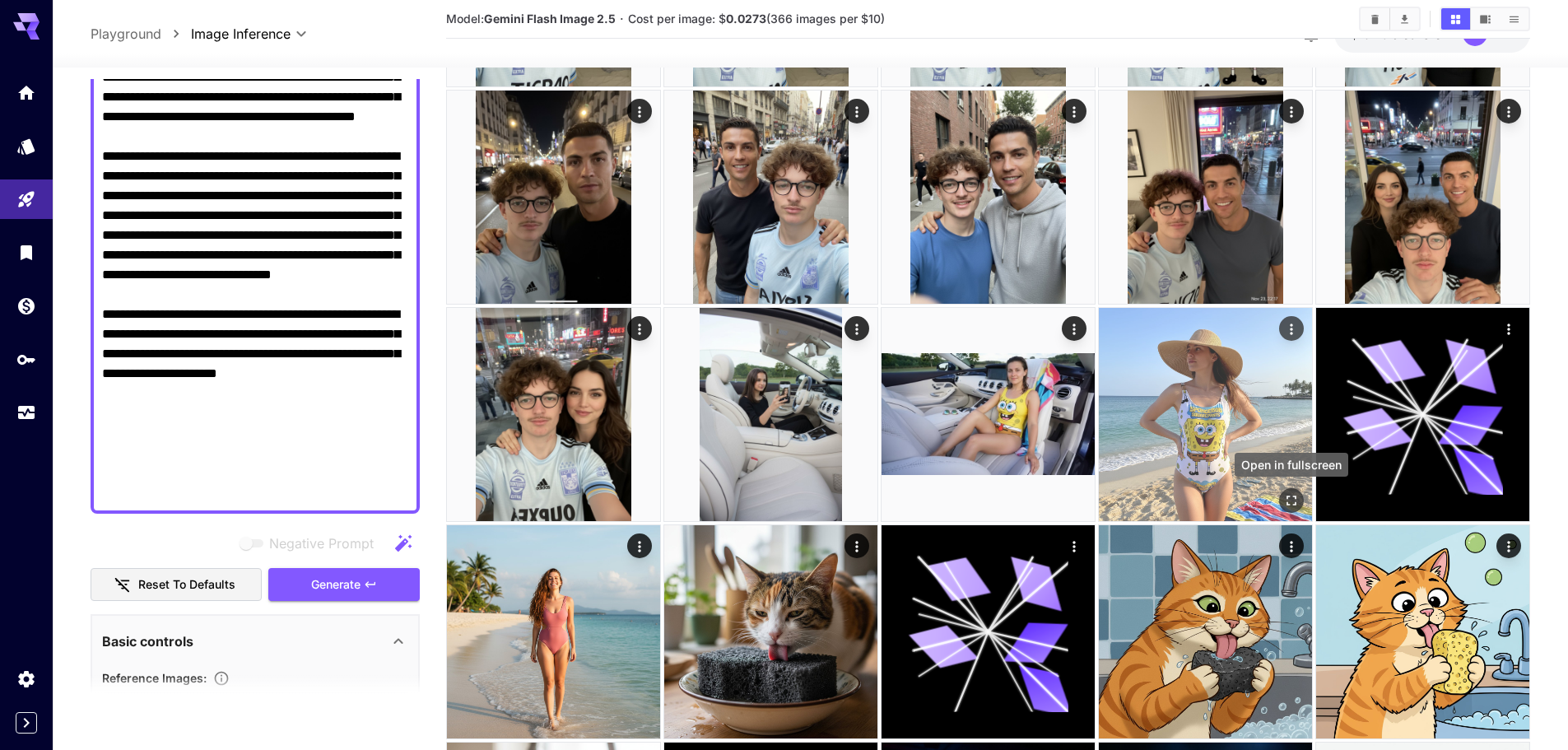
click at [1284, 505] on icon "Open in fullscreen" at bounding box center [1291, 500] width 16 height 16
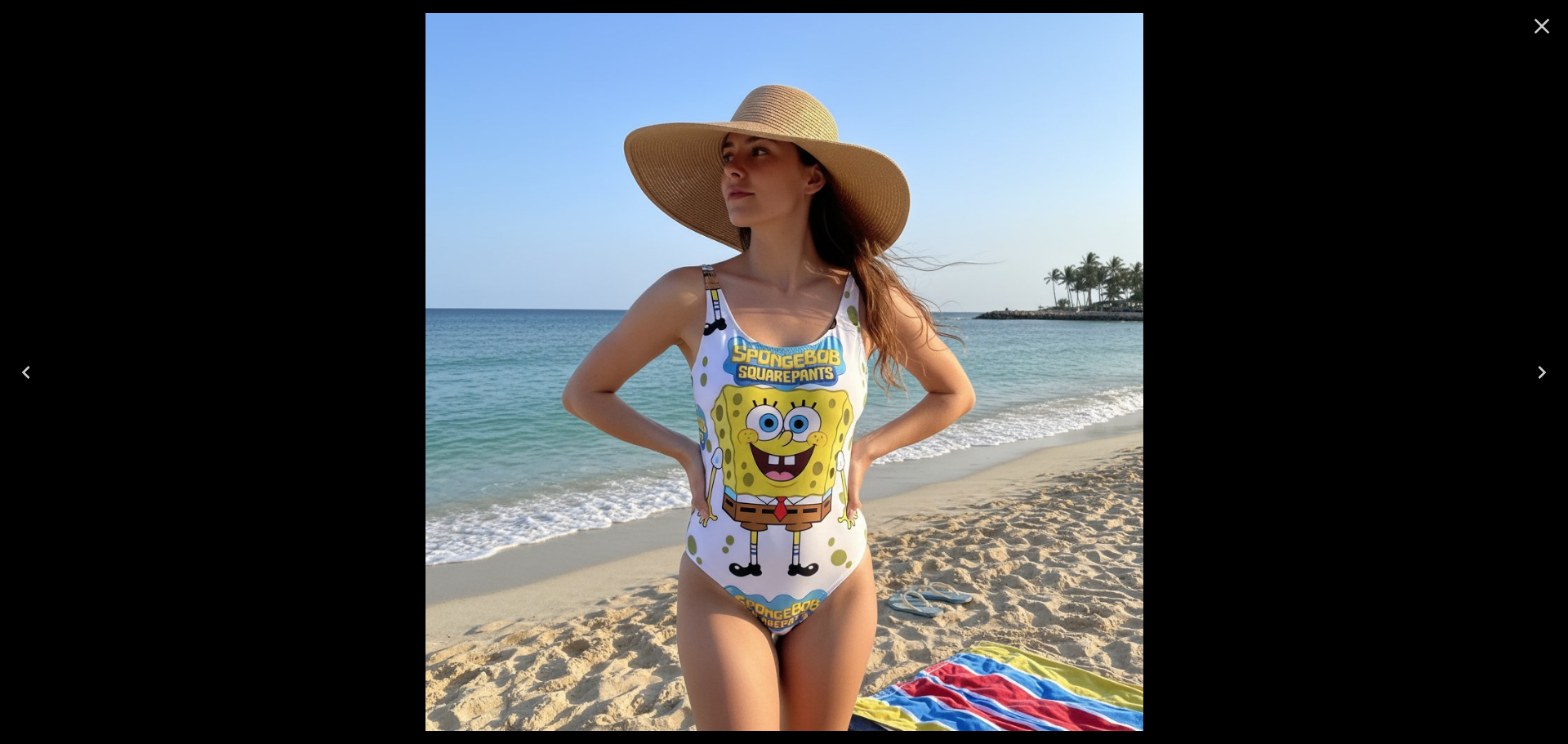
click at [1547, 29] on icon "Close" at bounding box center [1542, 26] width 26 height 26
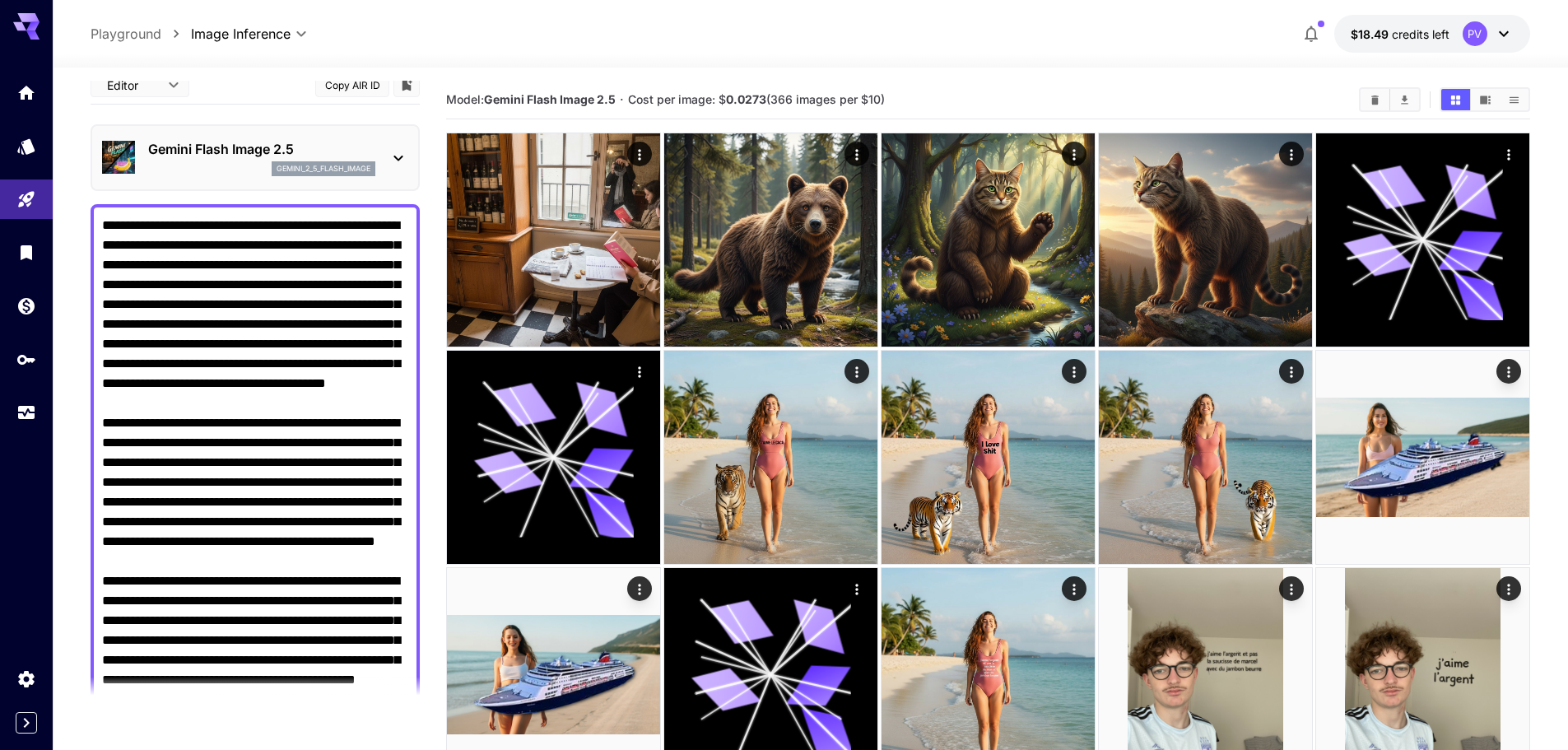
scroll to position [0, 0]
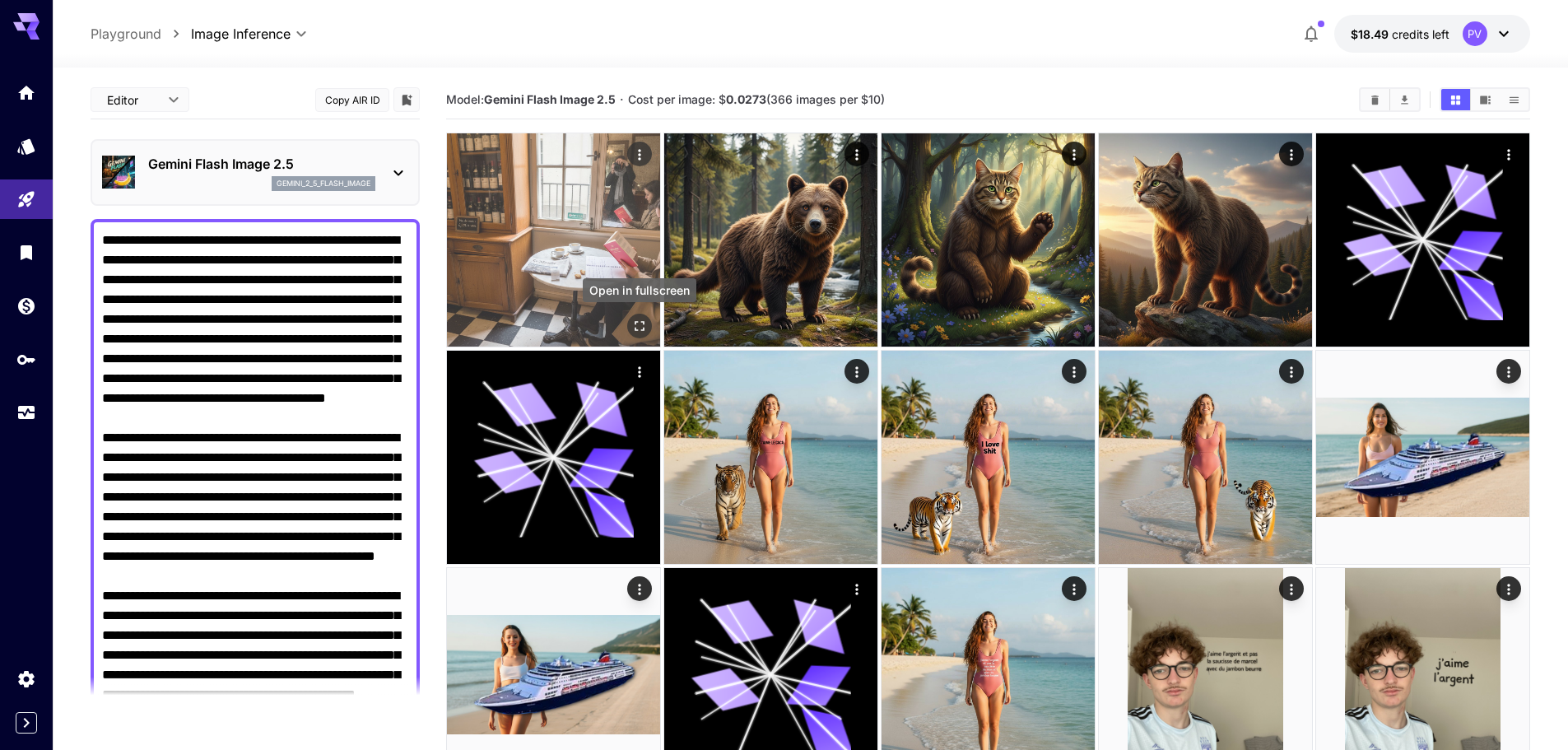
click at [635, 325] on icon "Open in fullscreen" at bounding box center [639, 325] width 9 height 9
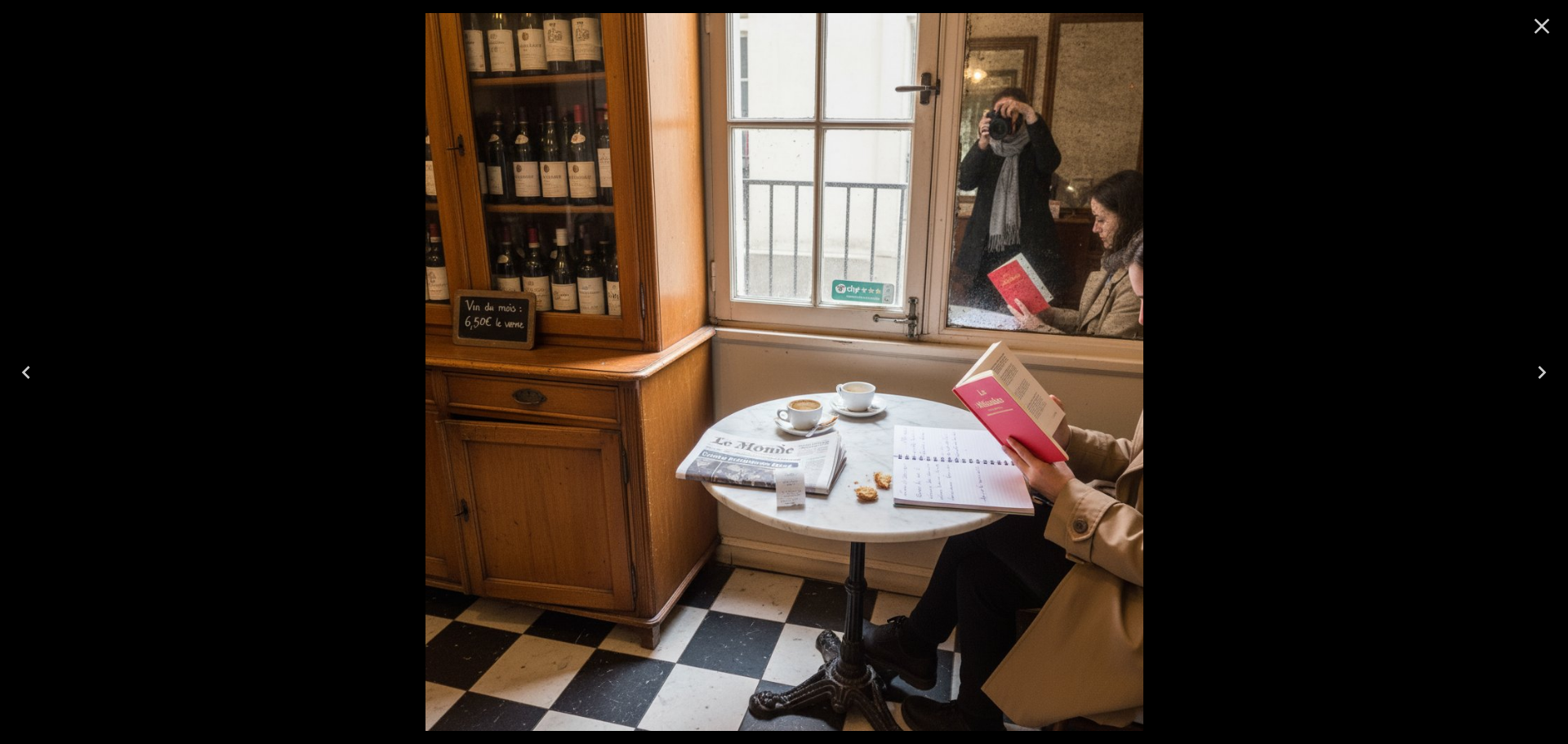
click at [1555, 21] on button "Close" at bounding box center [1542, 26] width 39 height 39
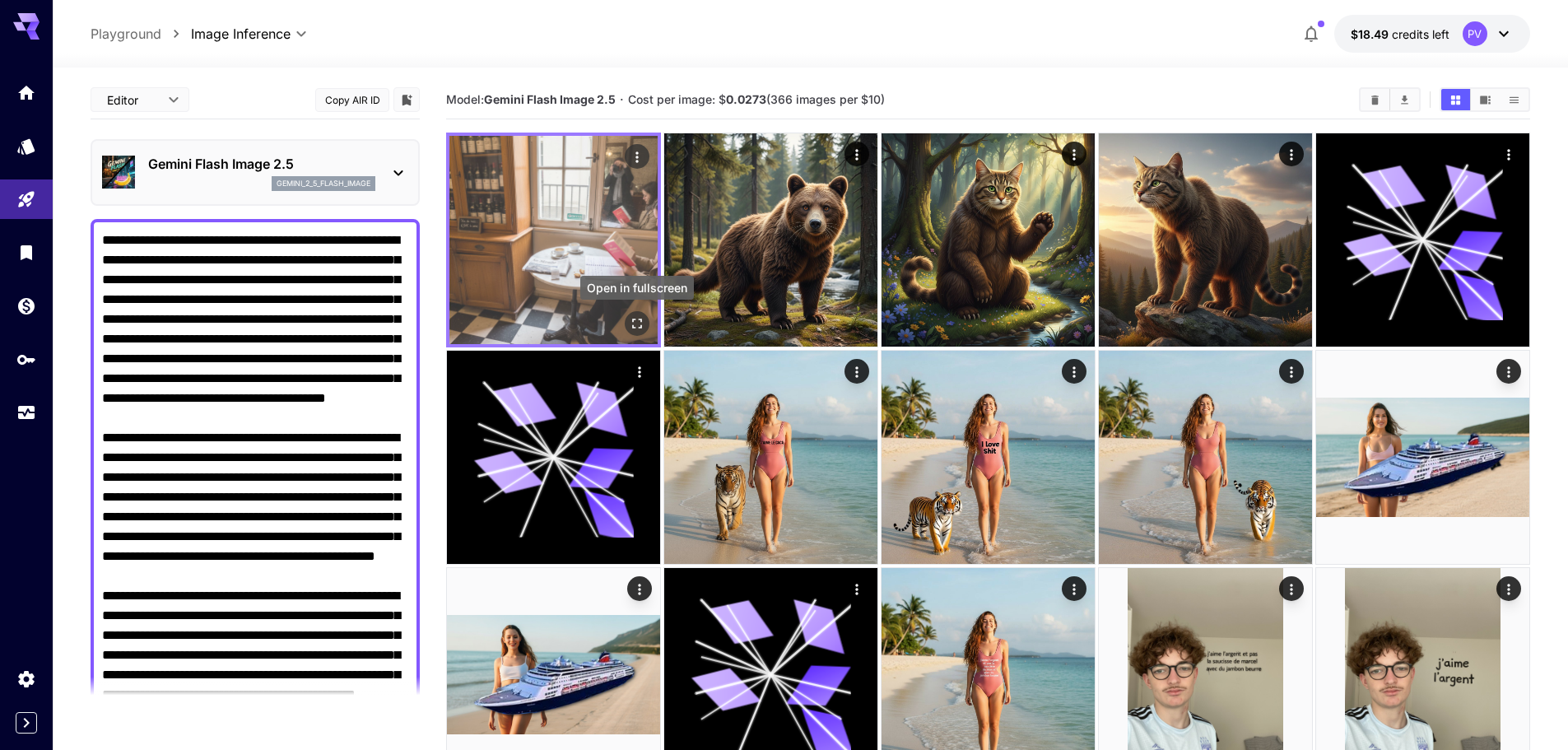
click at [641, 323] on icon "Open in fullscreen" at bounding box center [636, 323] width 16 height 16
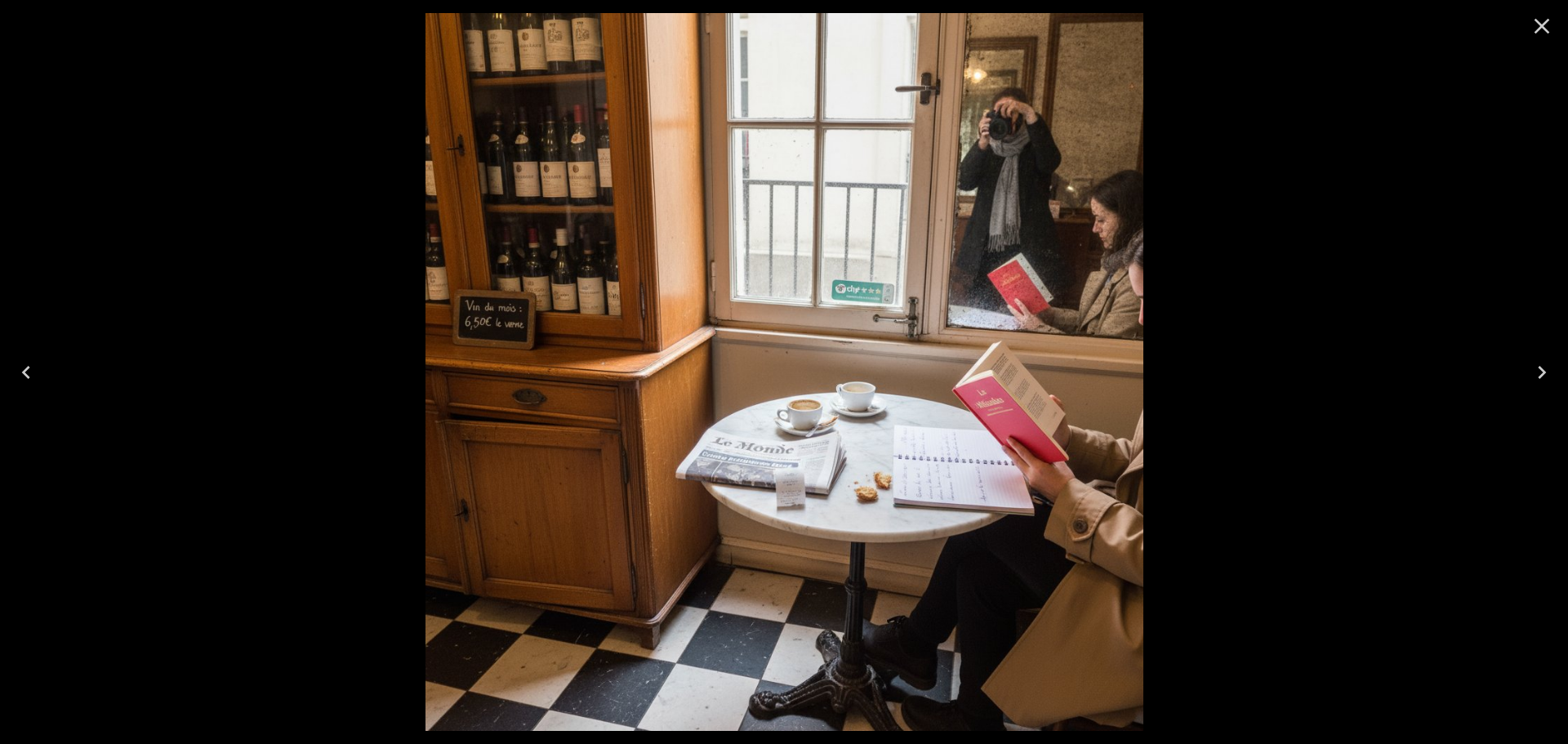
click at [1545, 16] on icon "Close" at bounding box center [1542, 26] width 26 height 26
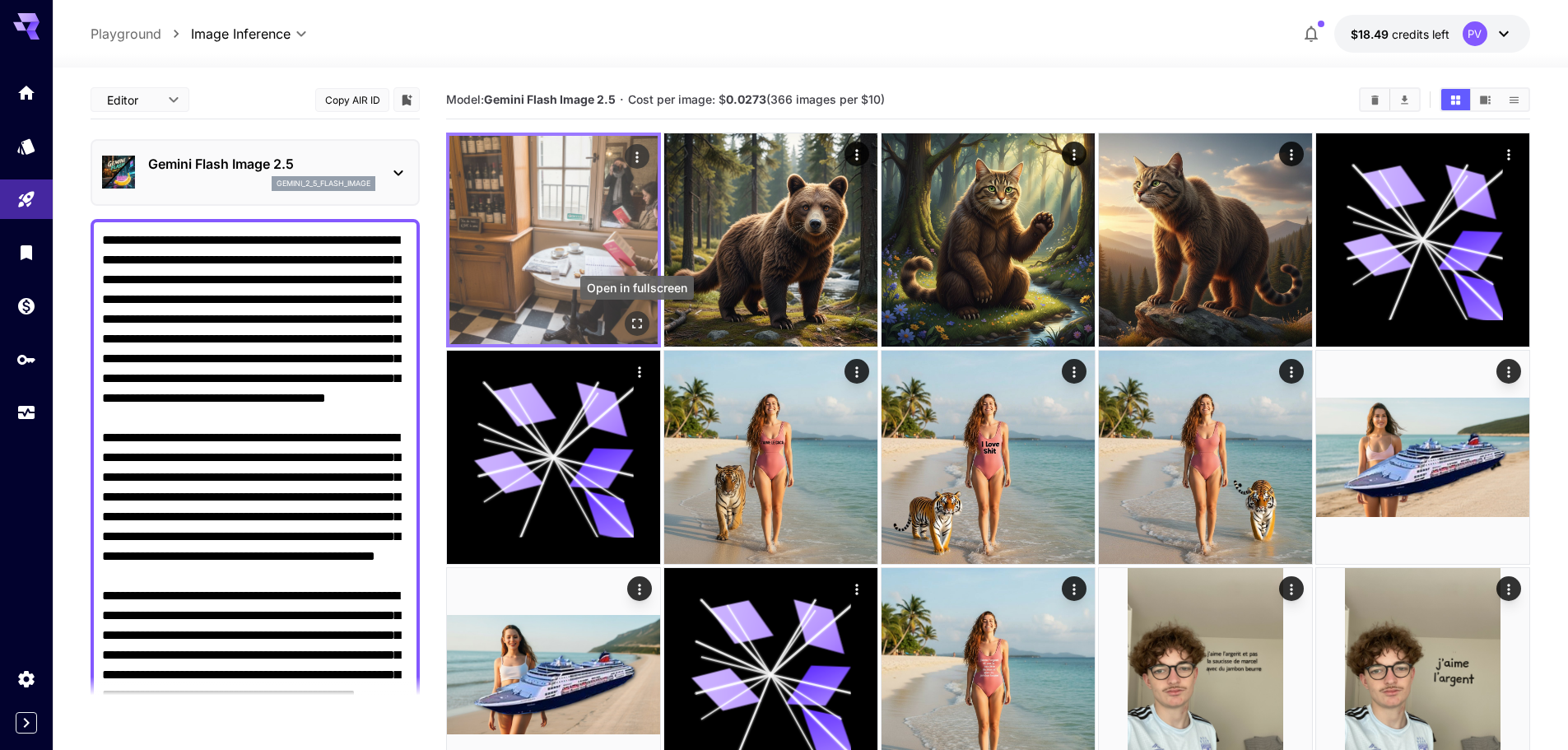
click at [641, 318] on icon "Open in fullscreen" at bounding box center [636, 323] width 16 height 16
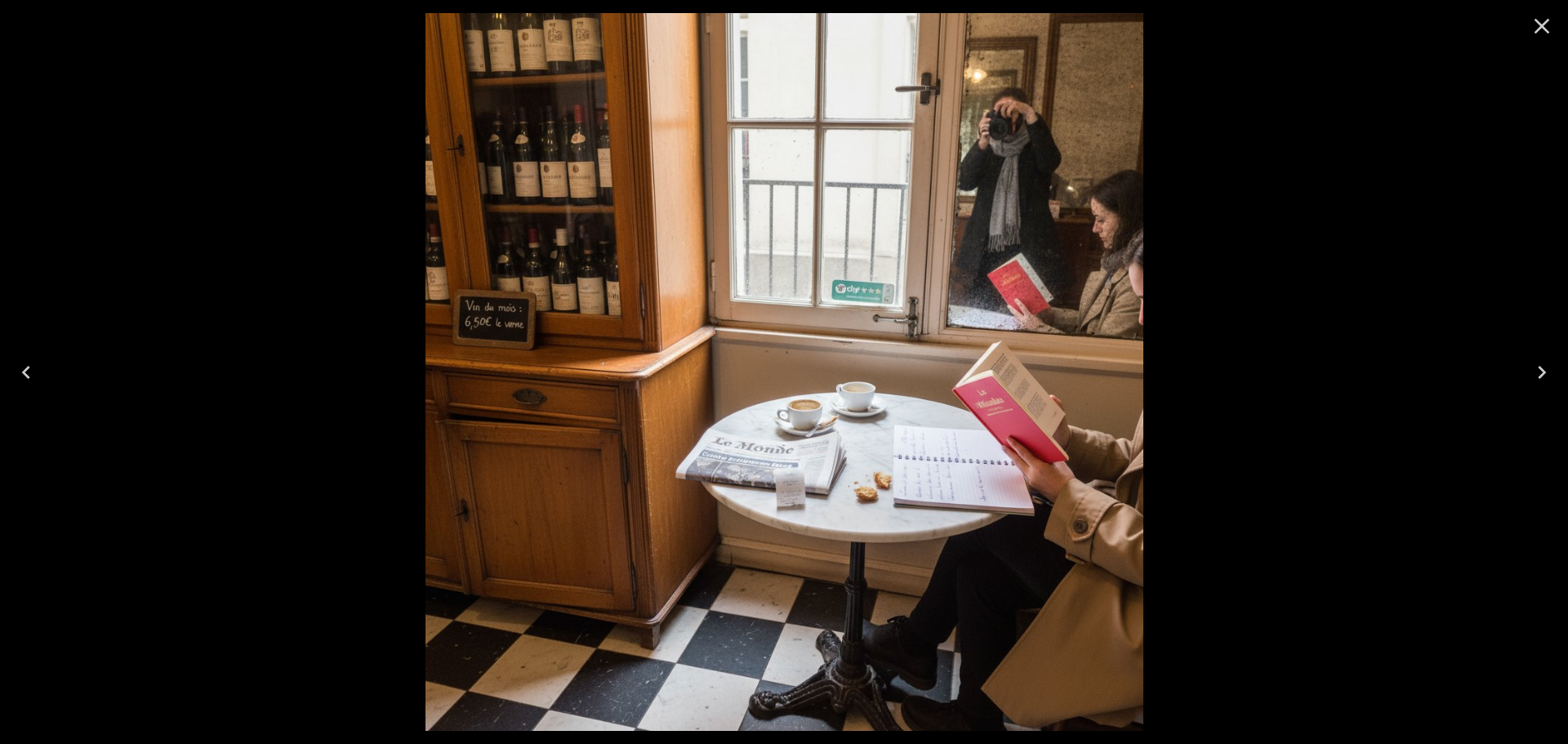
click at [1545, 34] on icon "Close" at bounding box center [1542, 26] width 26 height 26
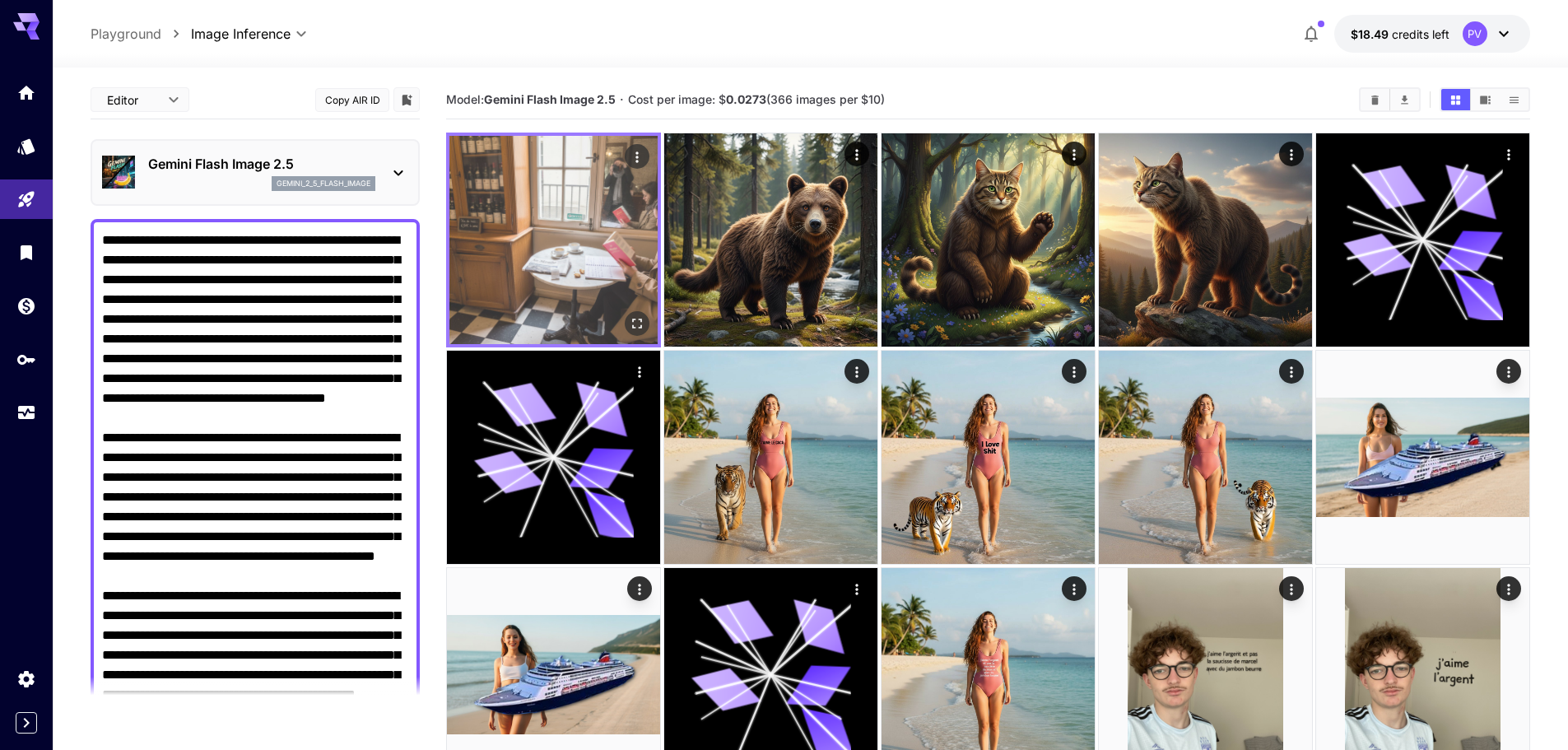
click at [645, 325] on button "Open in fullscreen" at bounding box center [636, 323] width 25 height 25
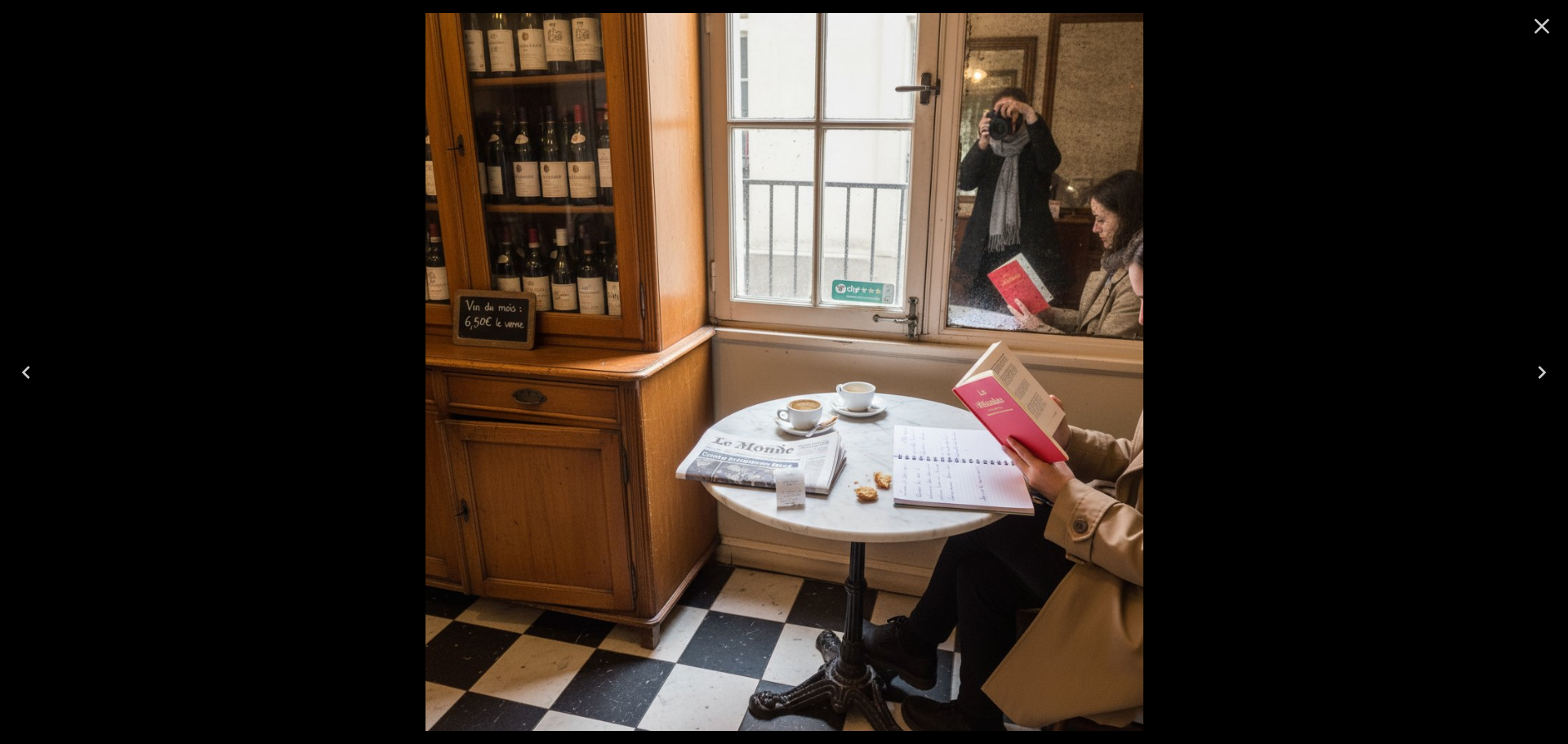
click at [1536, 32] on icon "Close" at bounding box center [1542, 26] width 15 height 15
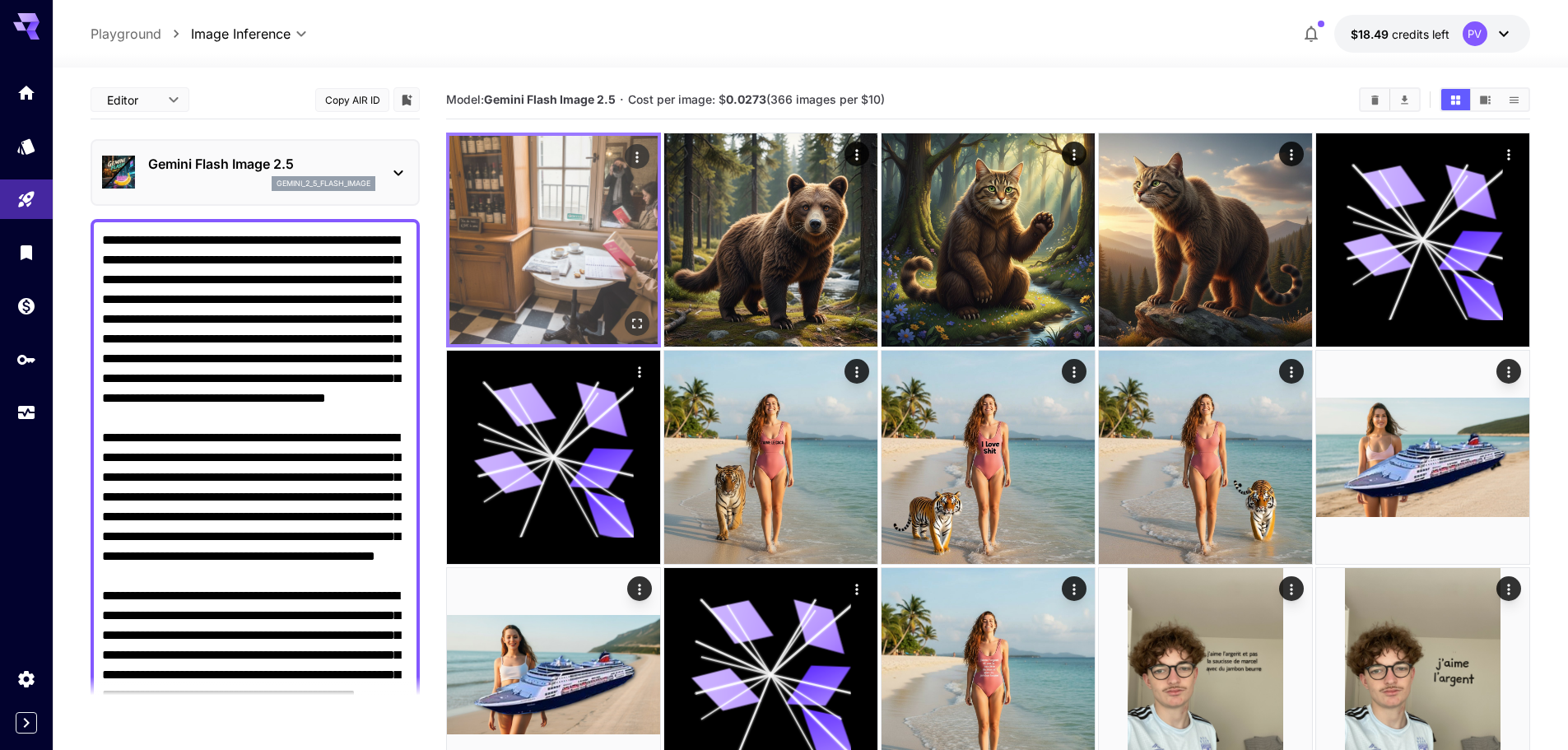
click at [641, 326] on icon "Open in fullscreen" at bounding box center [636, 323] width 9 height 9
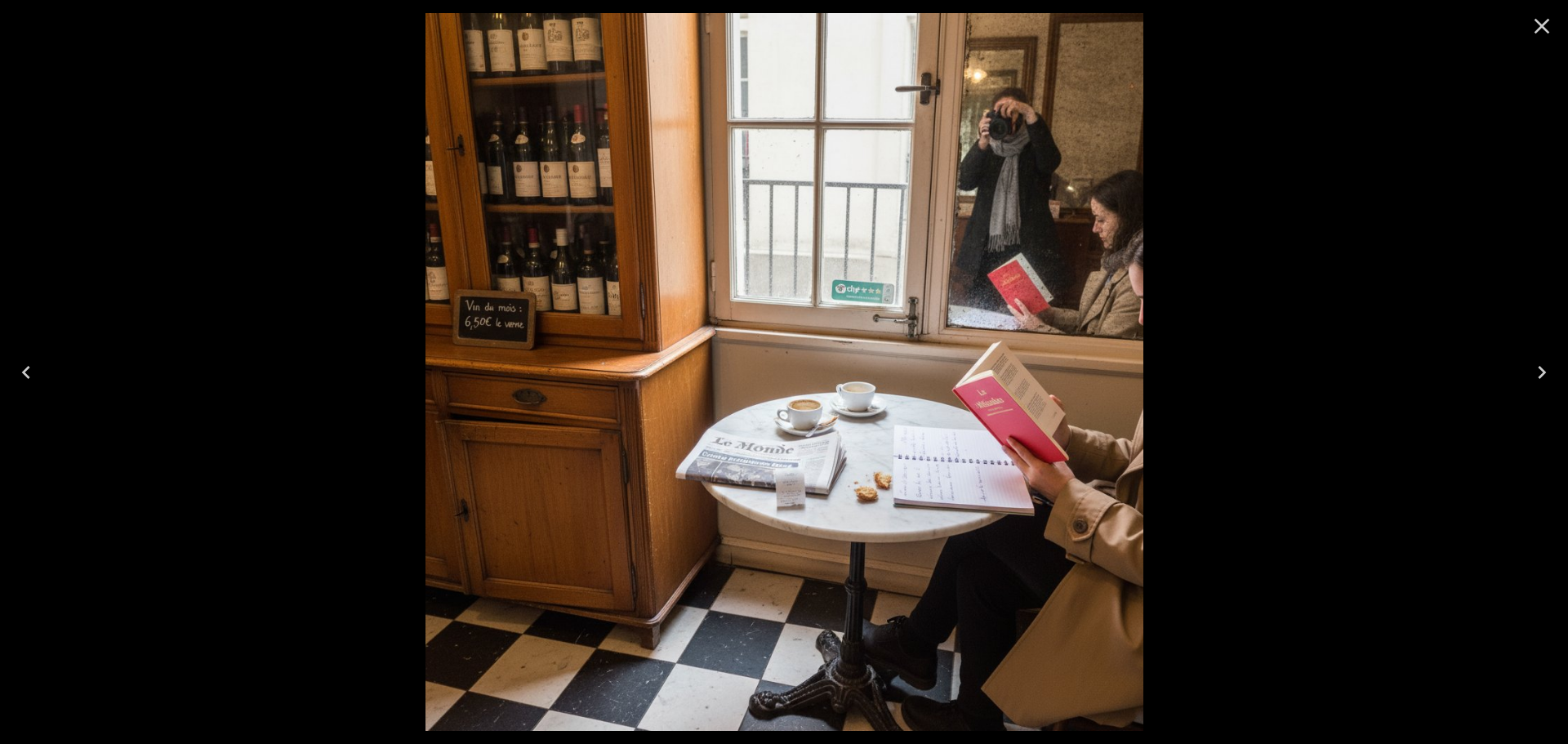
click at [1542, 23] on icon "Close" at bounding box center [1542, 26] width 26 height 26
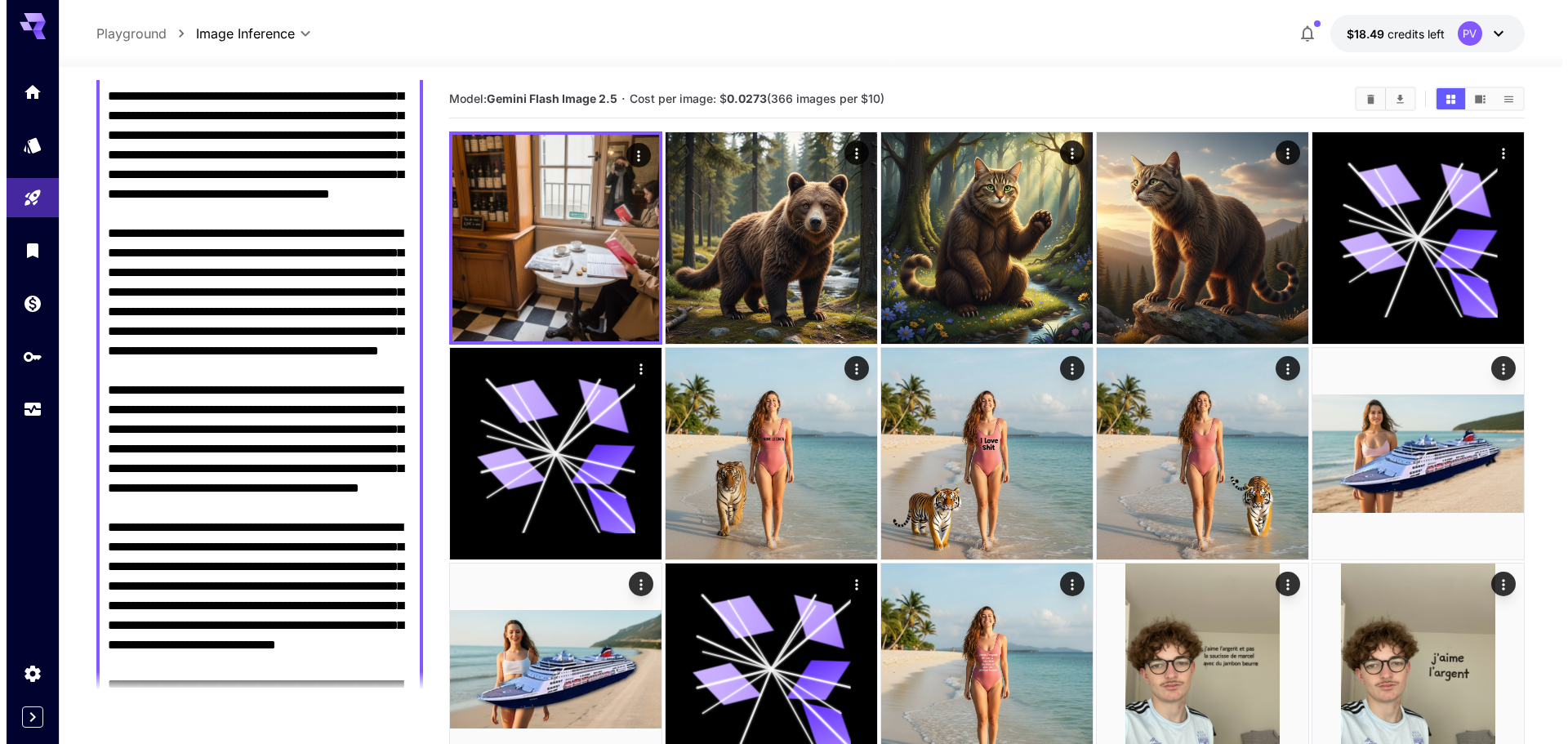
scroll to position [245, 0]
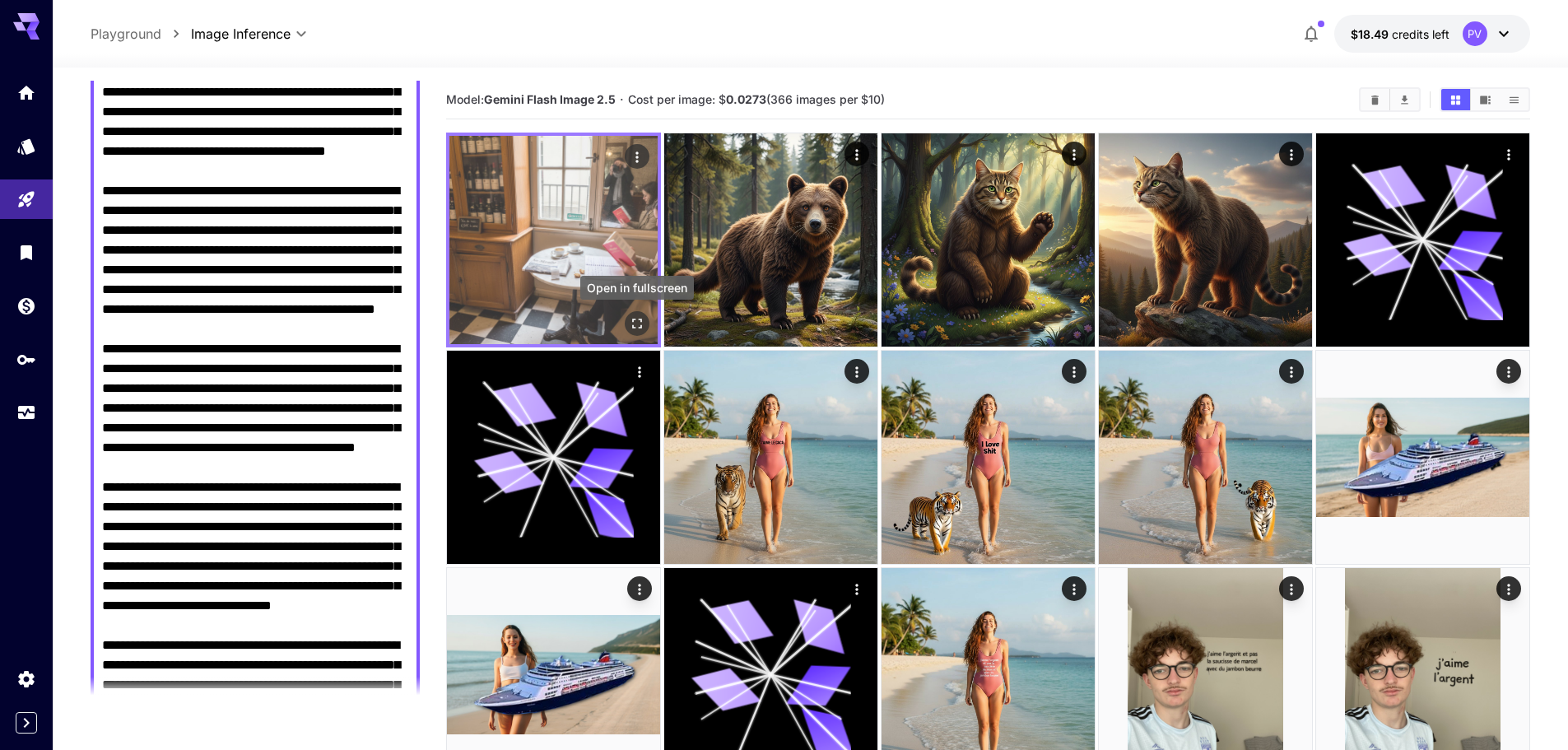
click at [636, 320] on icon "Open in fullscreen" at bounding box center [636, 323] width 16 height 16
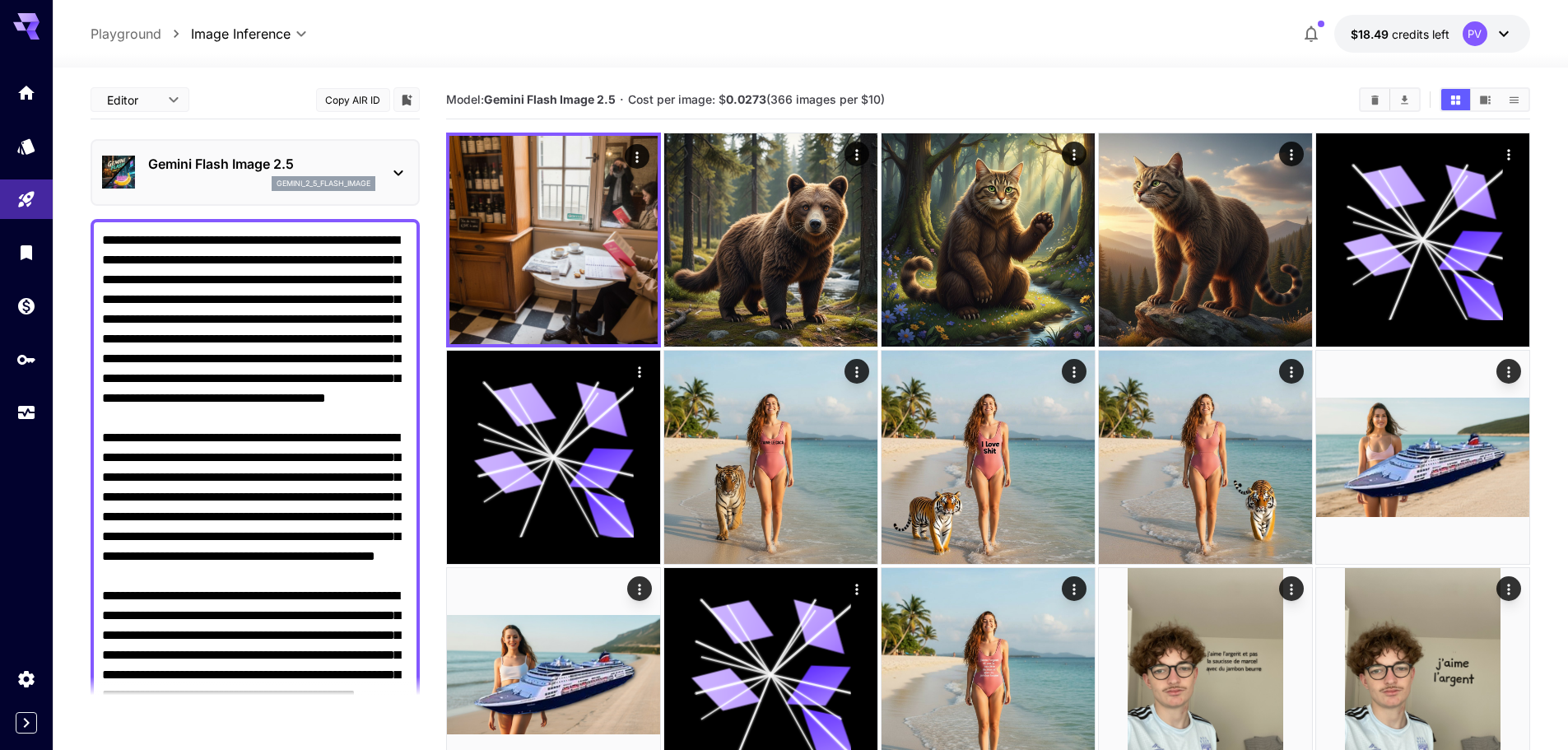
scroll to position [247, 0]
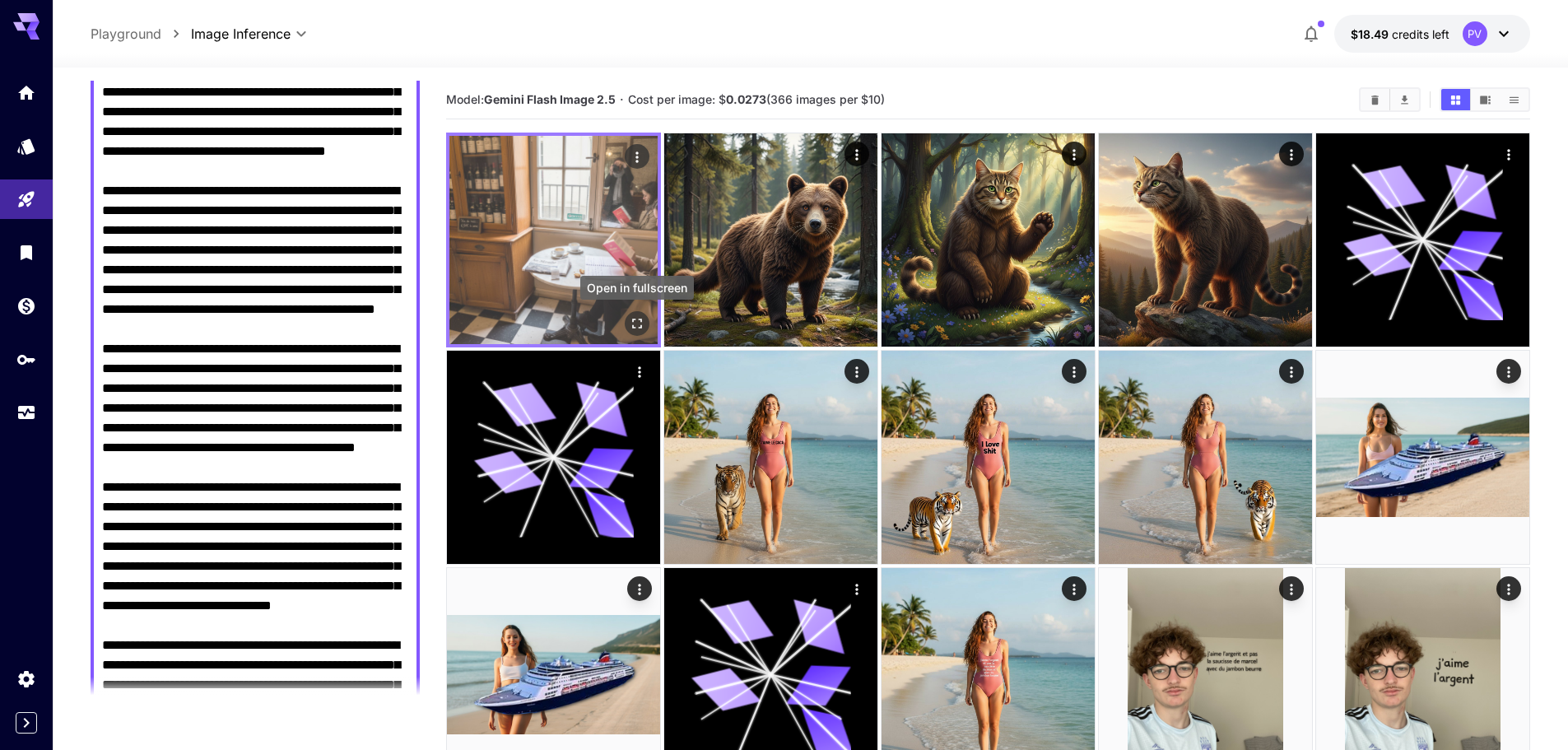
click at [644, 323] on icon "Open in fullscreen" at bounding box center [636, 323] width 16 height 16
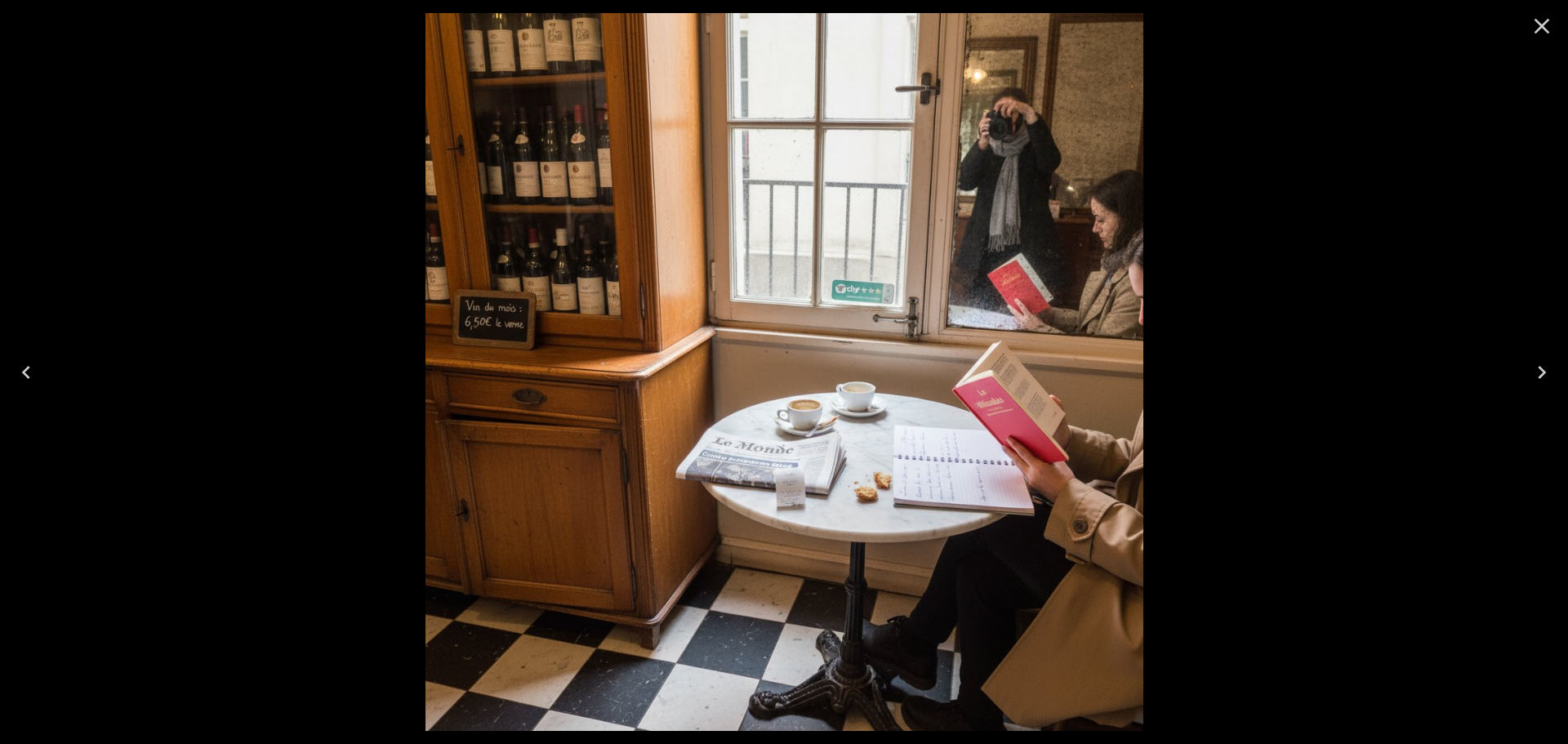
click at [1547, 21] on icon "Close" at bounding box center [1542, 26] width 15 height 15
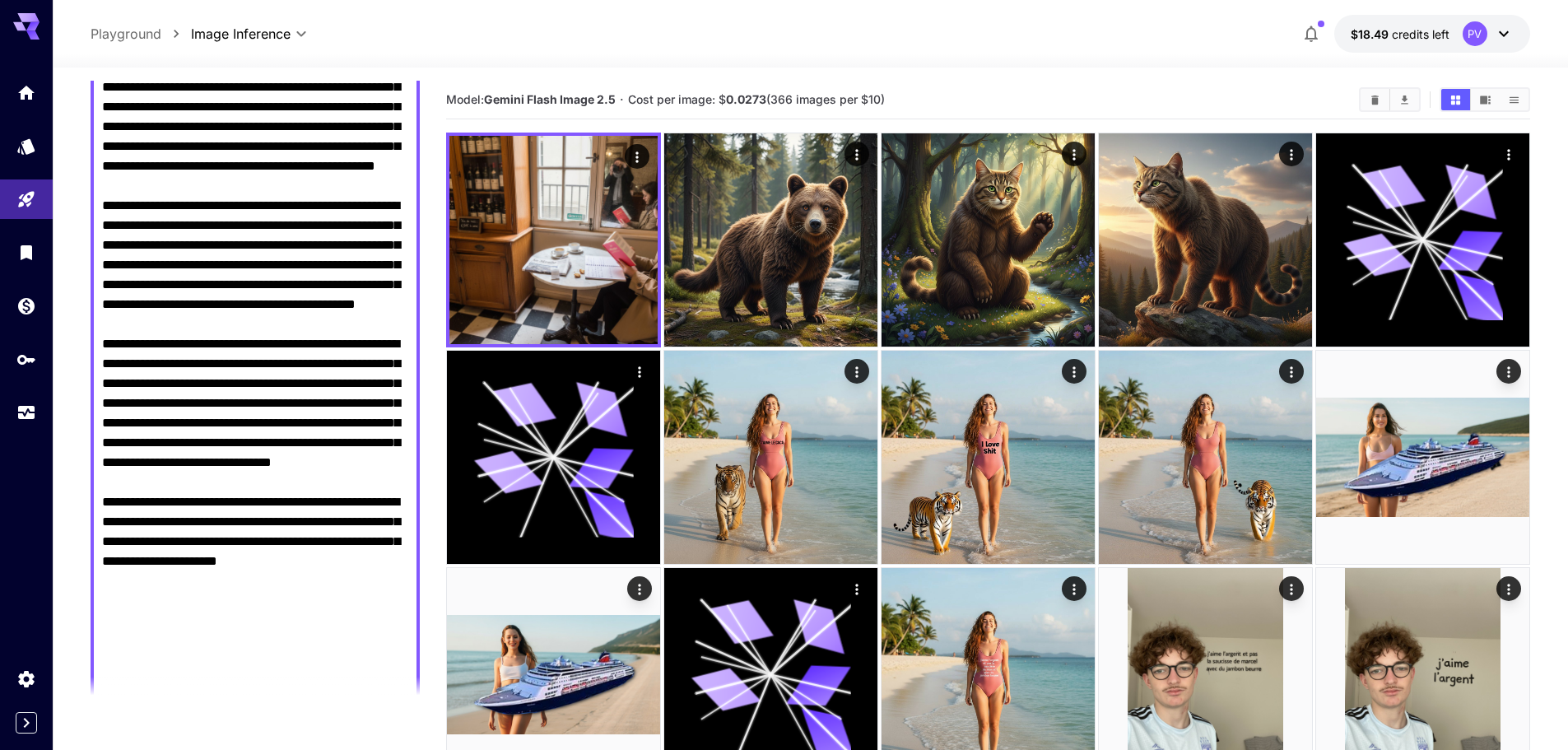
scroll to position [412, 0]
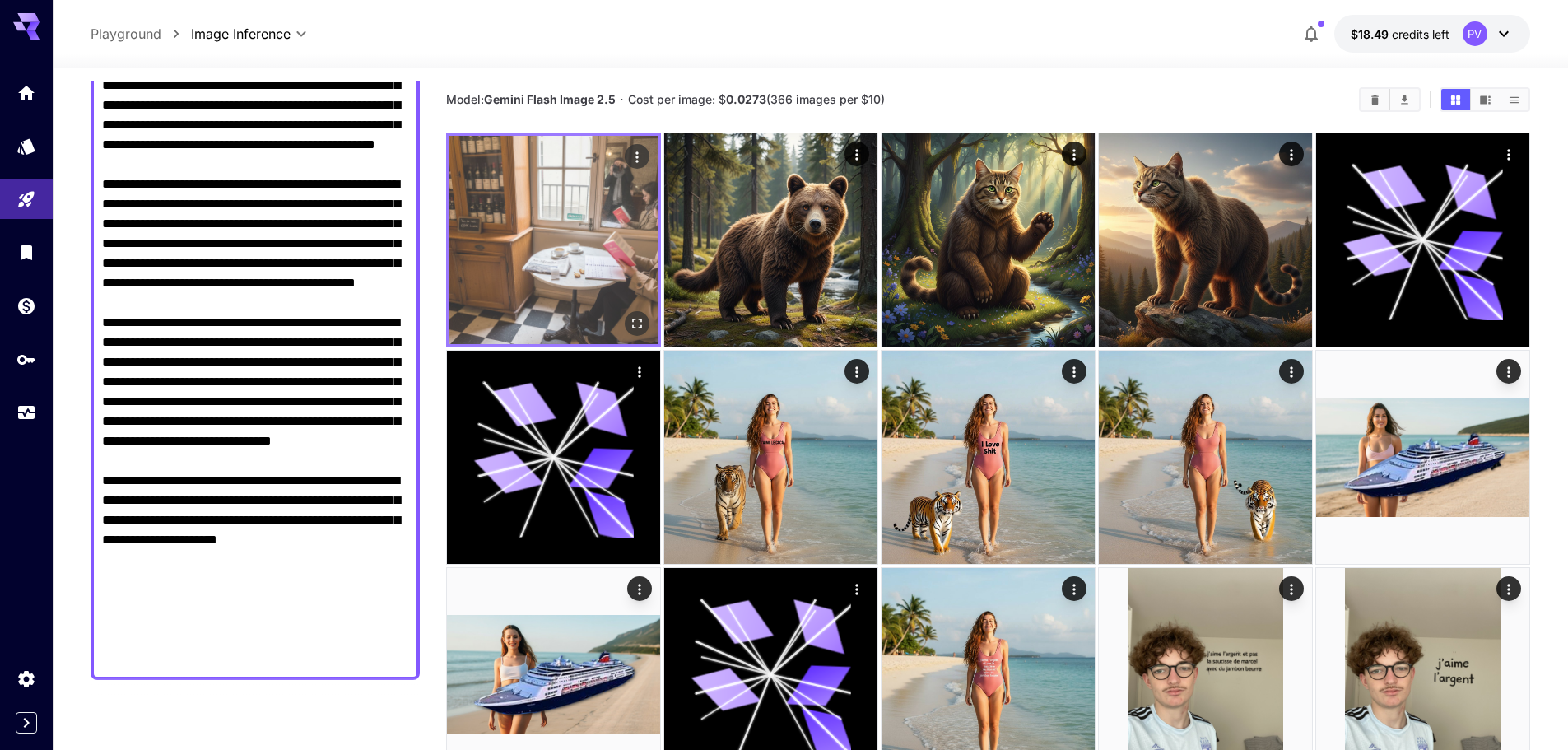
click at [636, 313] on button "Open in fullscreen" at bounding box center [636, 323] width 25 height 25
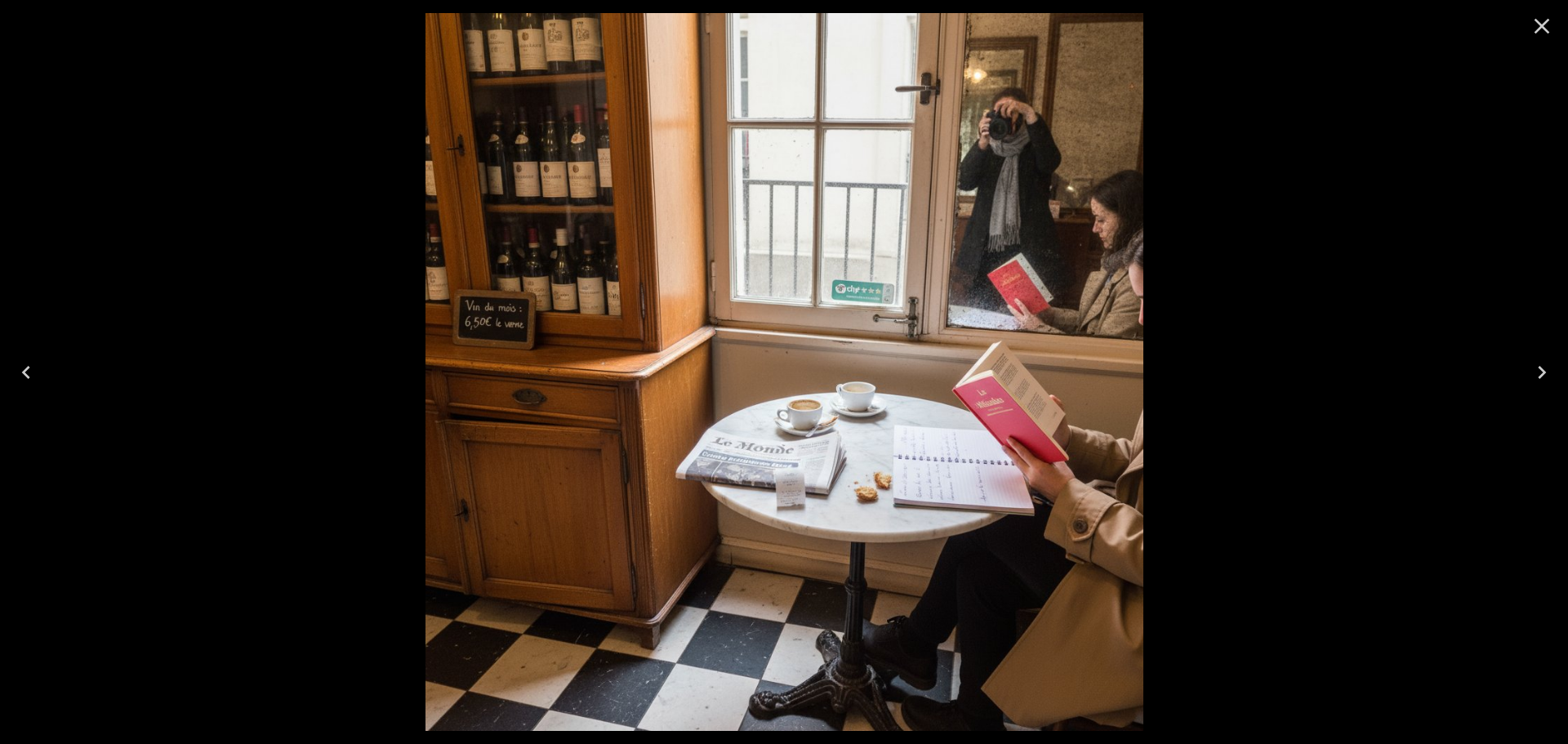
click at [1553, 21] on icon "Close" at bounding box center [1542, 26] width 26 height 26
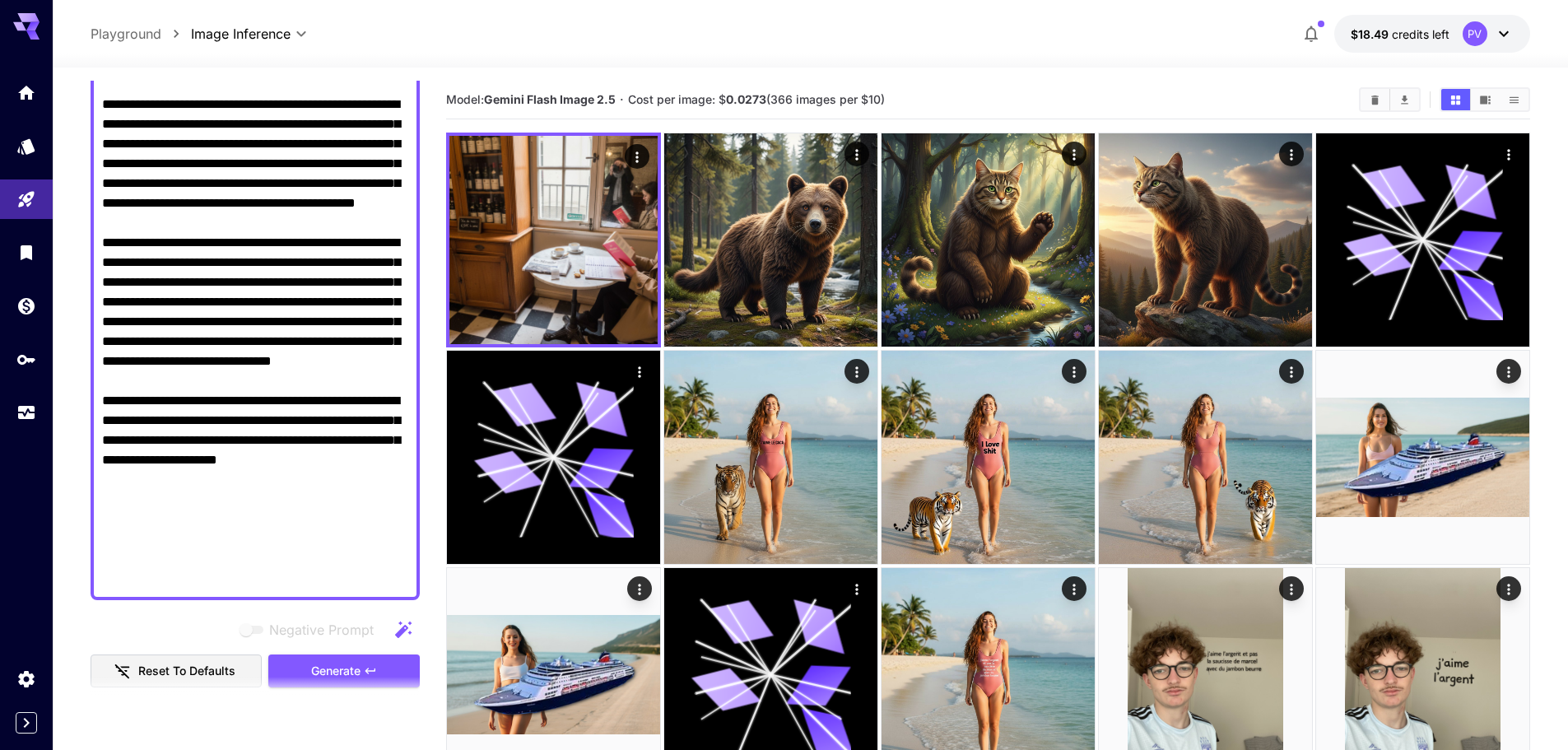
scroll to position [494, 0]
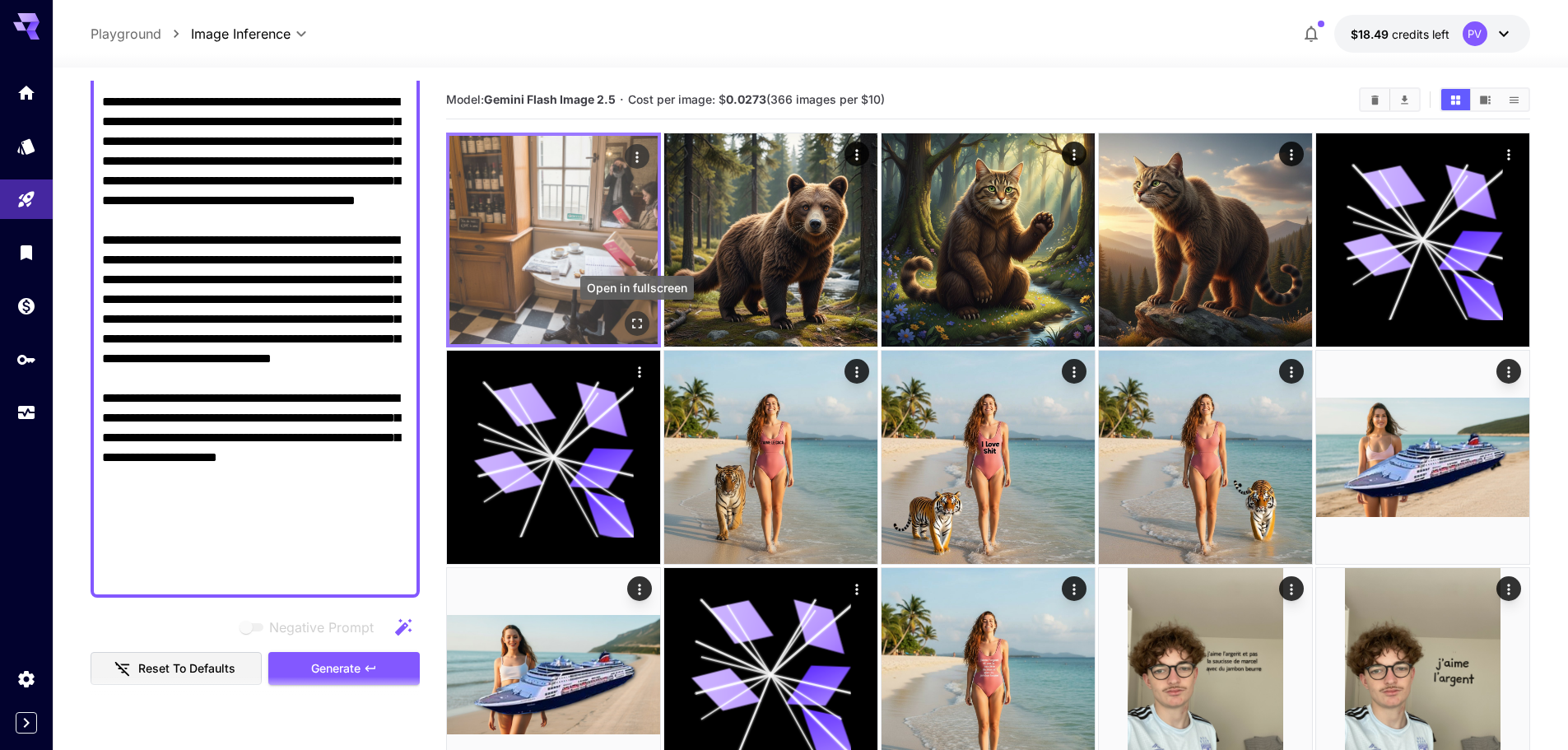
click at [644, 317] on icon "Open in fullscreen" at bounding box center [636, 323] width 16 height 16
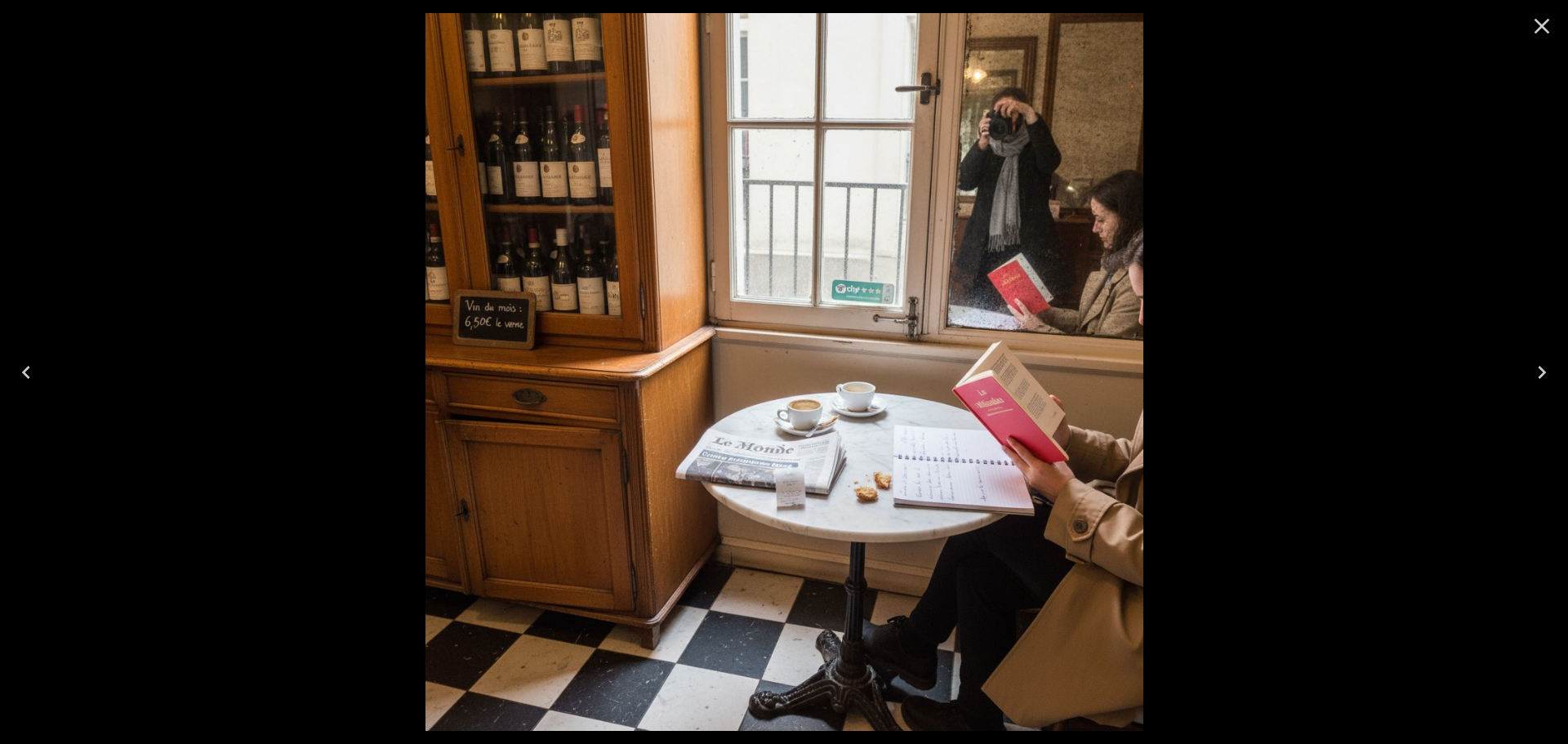
click at [1556, 29] on button "Close" at bounding box center [1542, 26] width 39 height 39
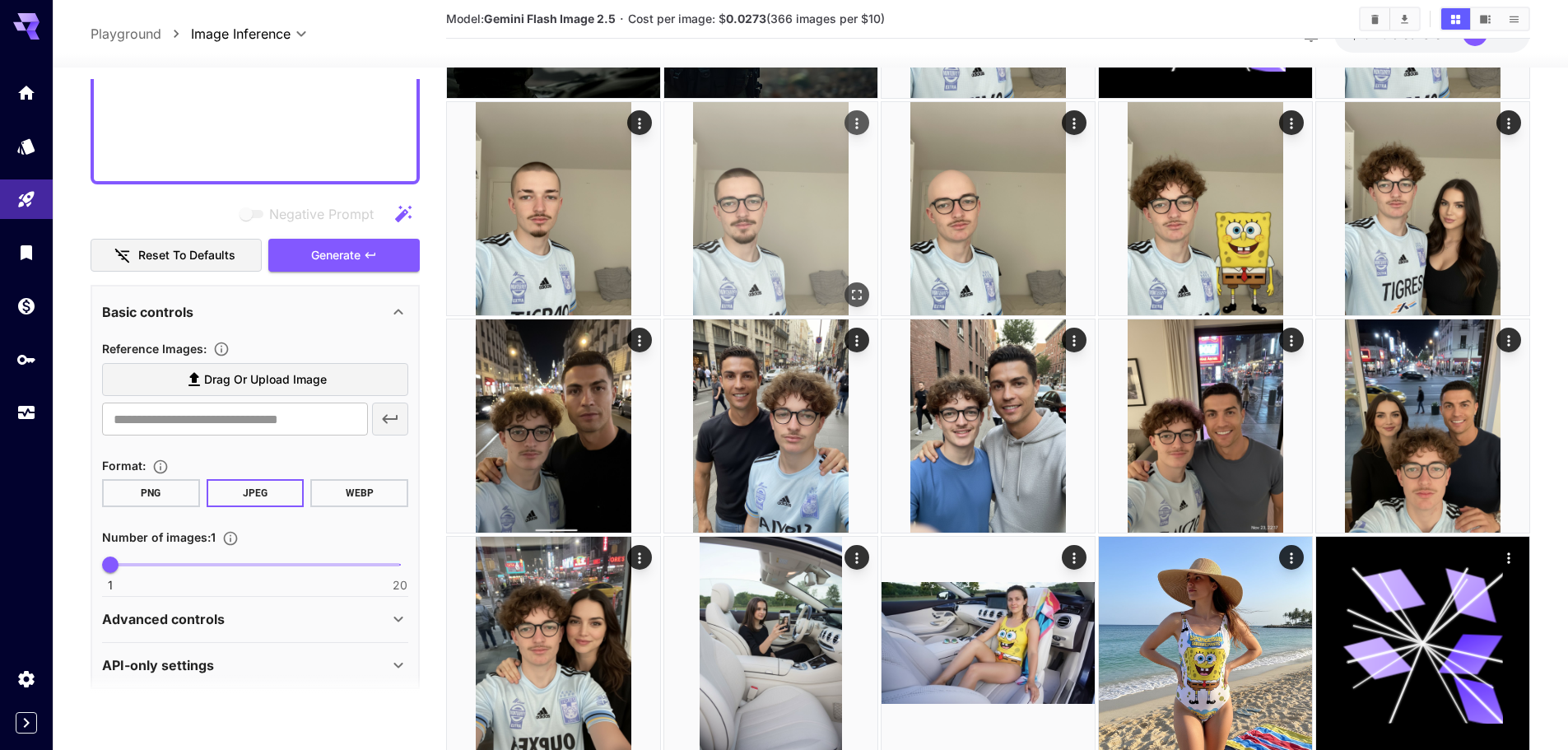
scroll to position [1399, 0]
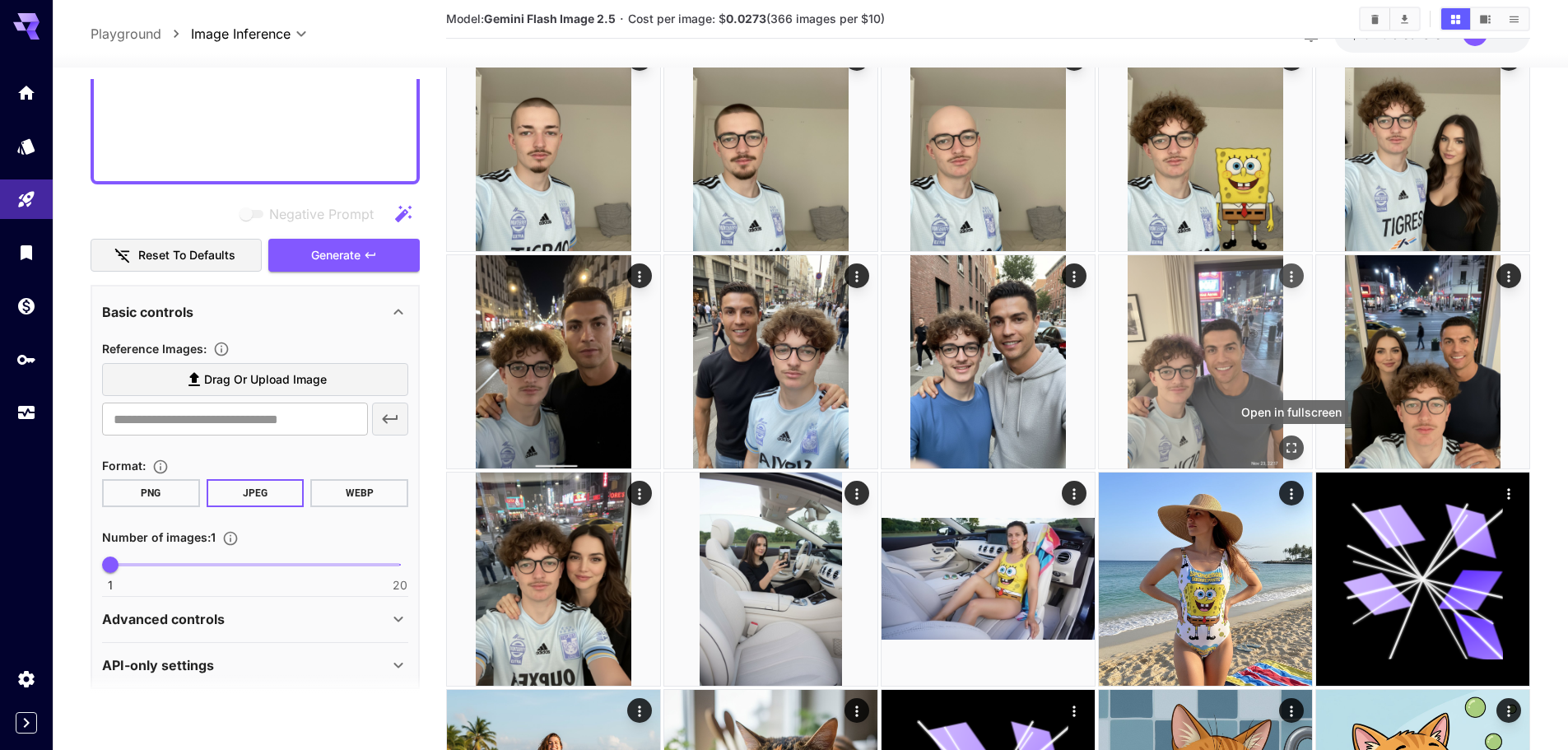
click at [1287, 446] on icon "Open in fullscreen" at bounding box center [1291, 447] width 9 height 9
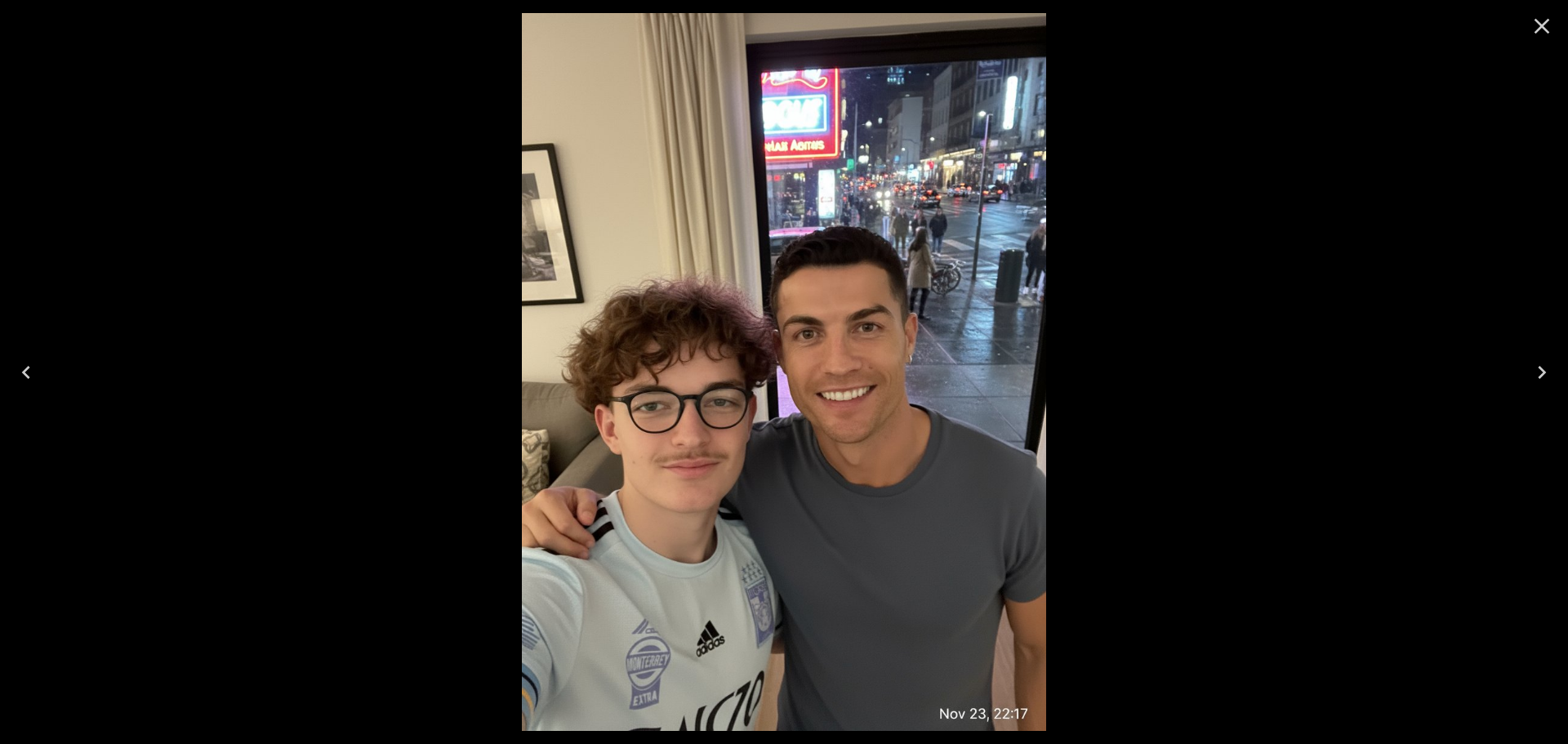
click at [1540, 35] on icon "Close" at bounding box center [1542, 26] width 26 height 26
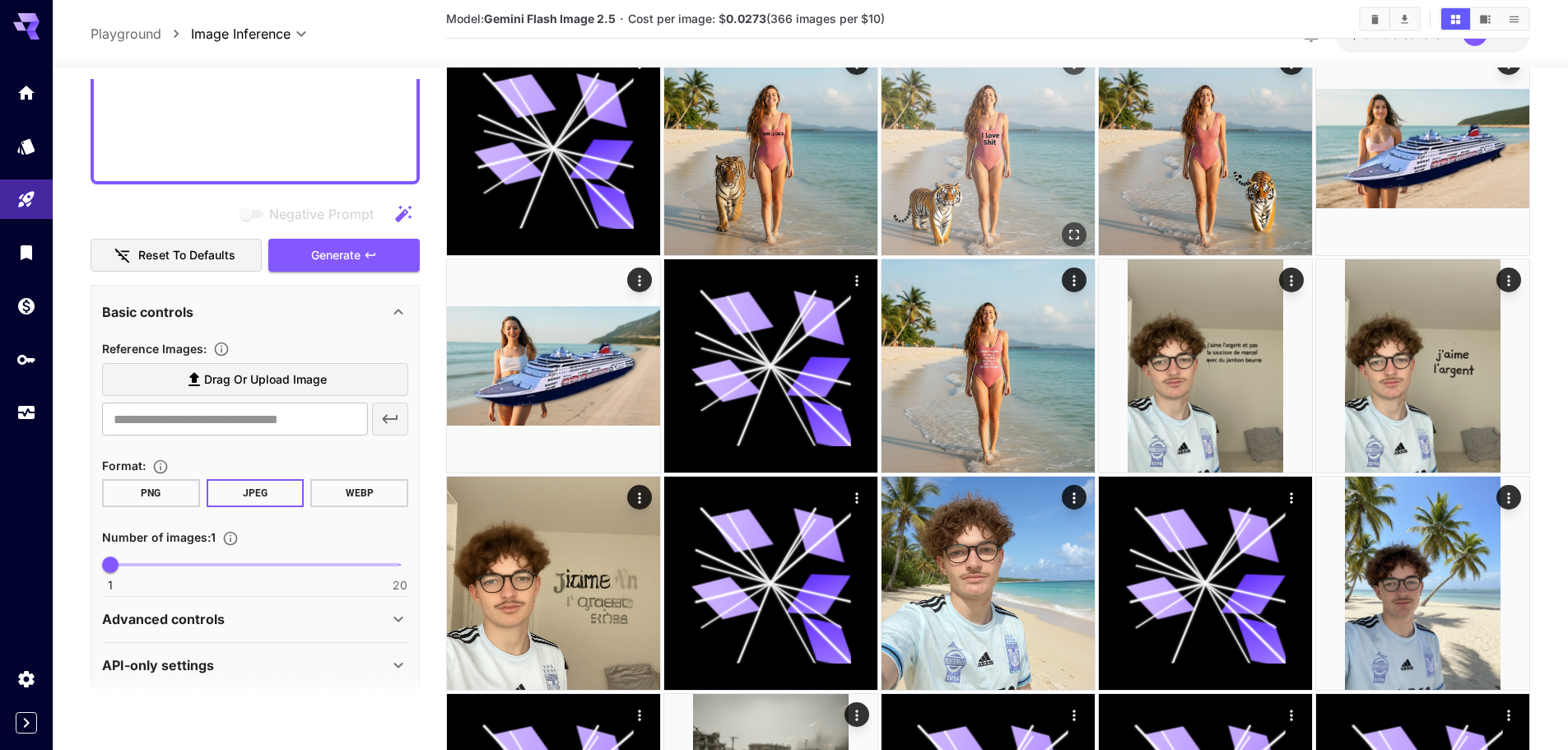
scroll to position [412, 0]
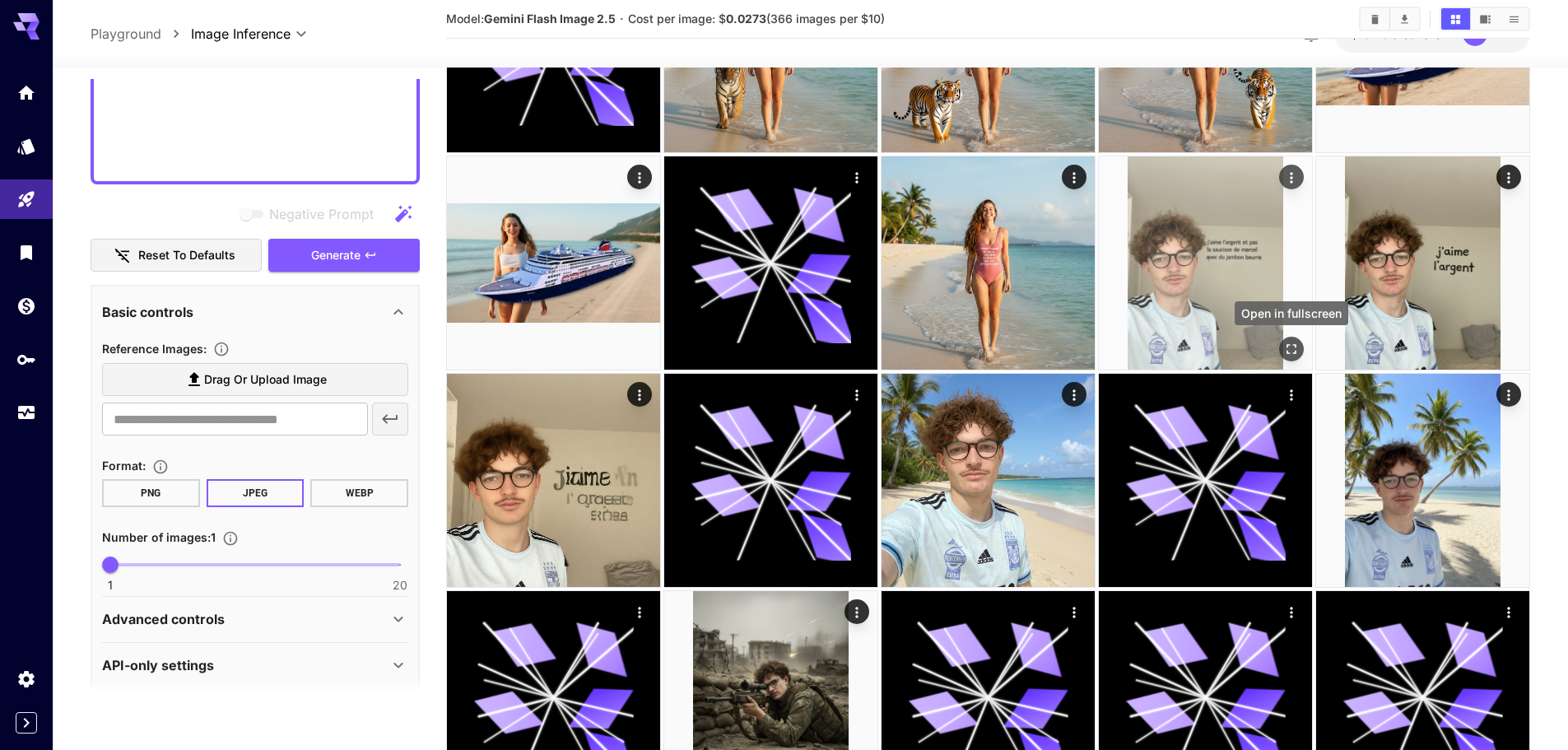
click at [1296, 344] on icon "Open in fullscreen" at bounding box center [1291, 349] width 16 height 16
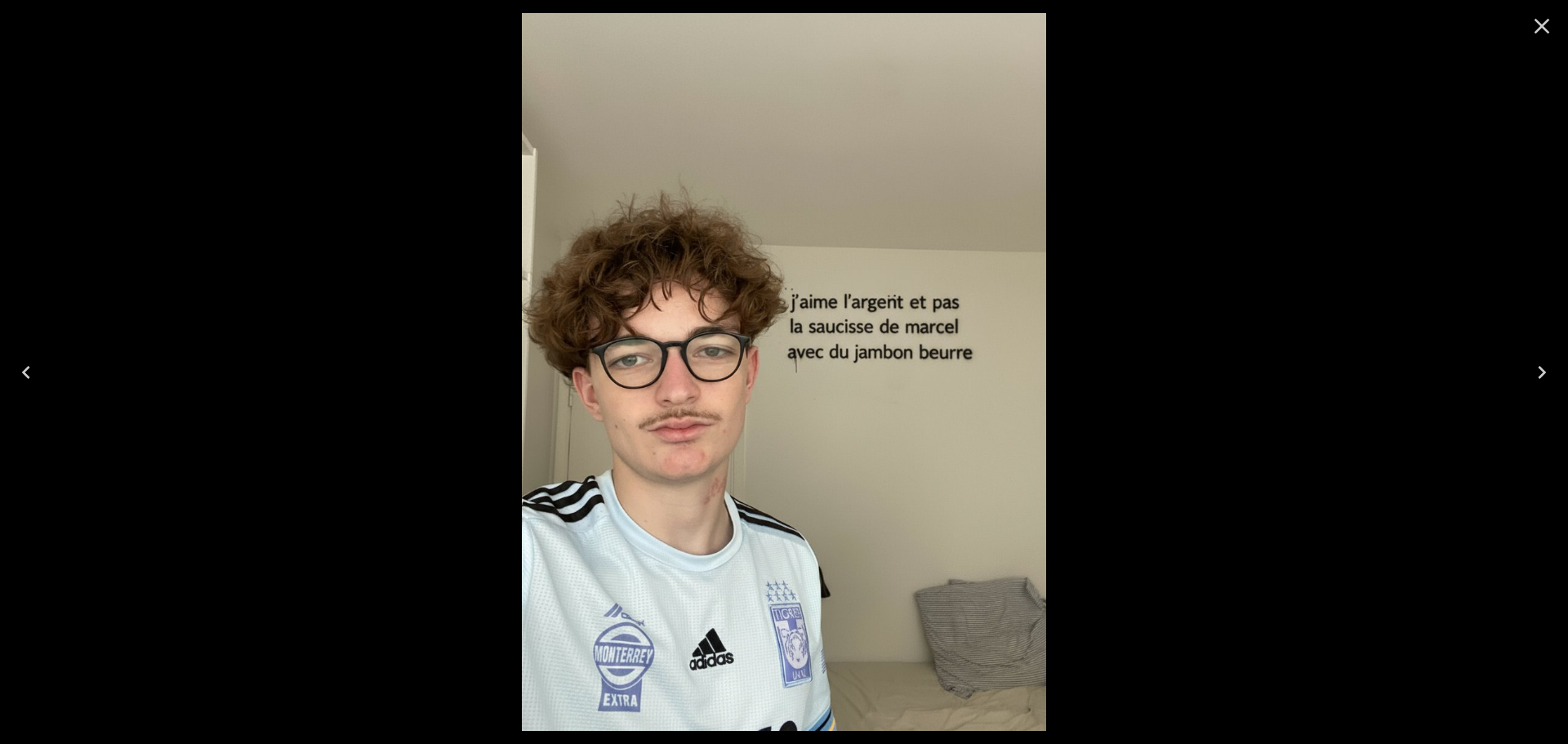
click at [1540, 21] on icon "Close" at bounding box center [1542, 26] width 26 height 26
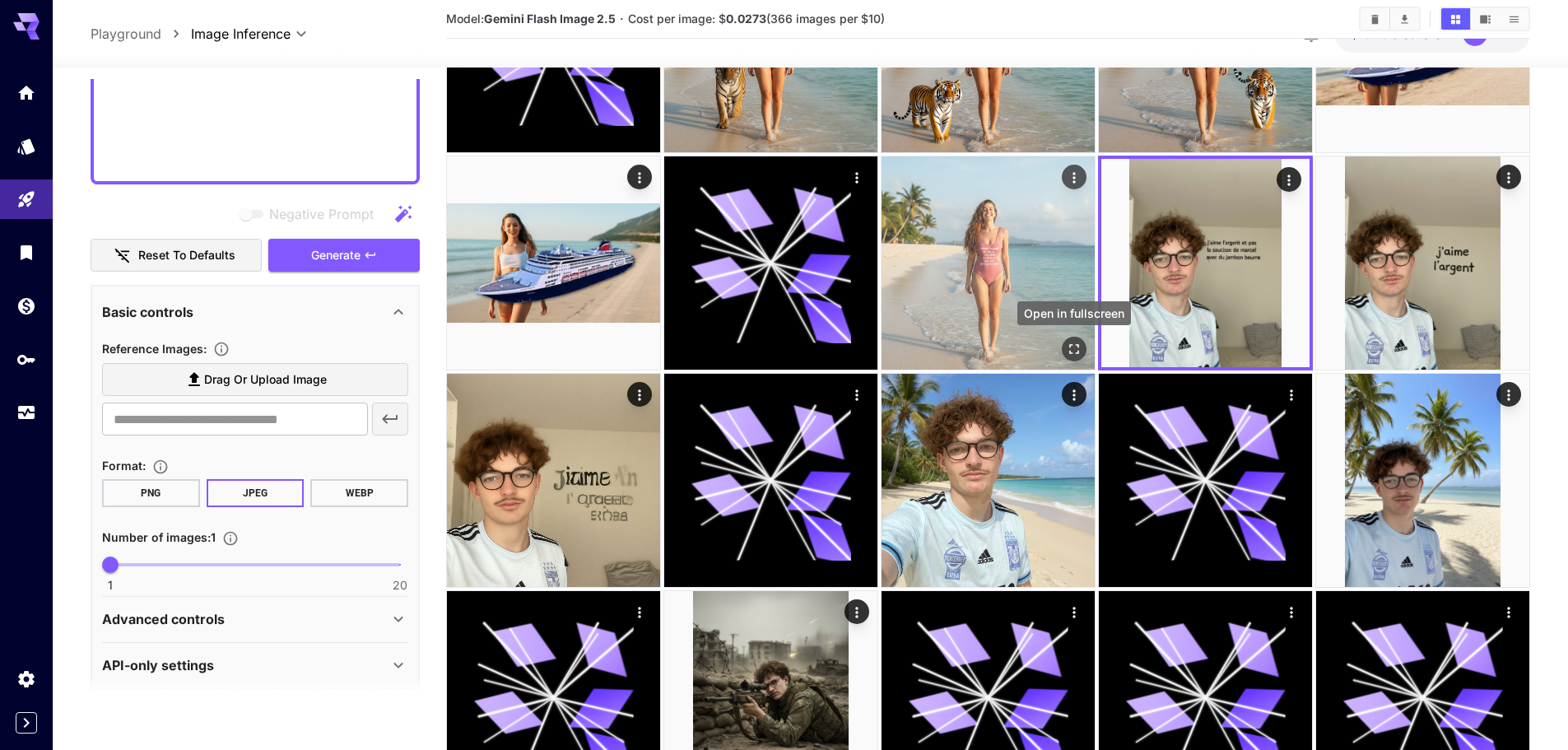
click at [1066, 344] on icon "Open in fullscreen" at bounding box center [1074, 349] width 16 height 16
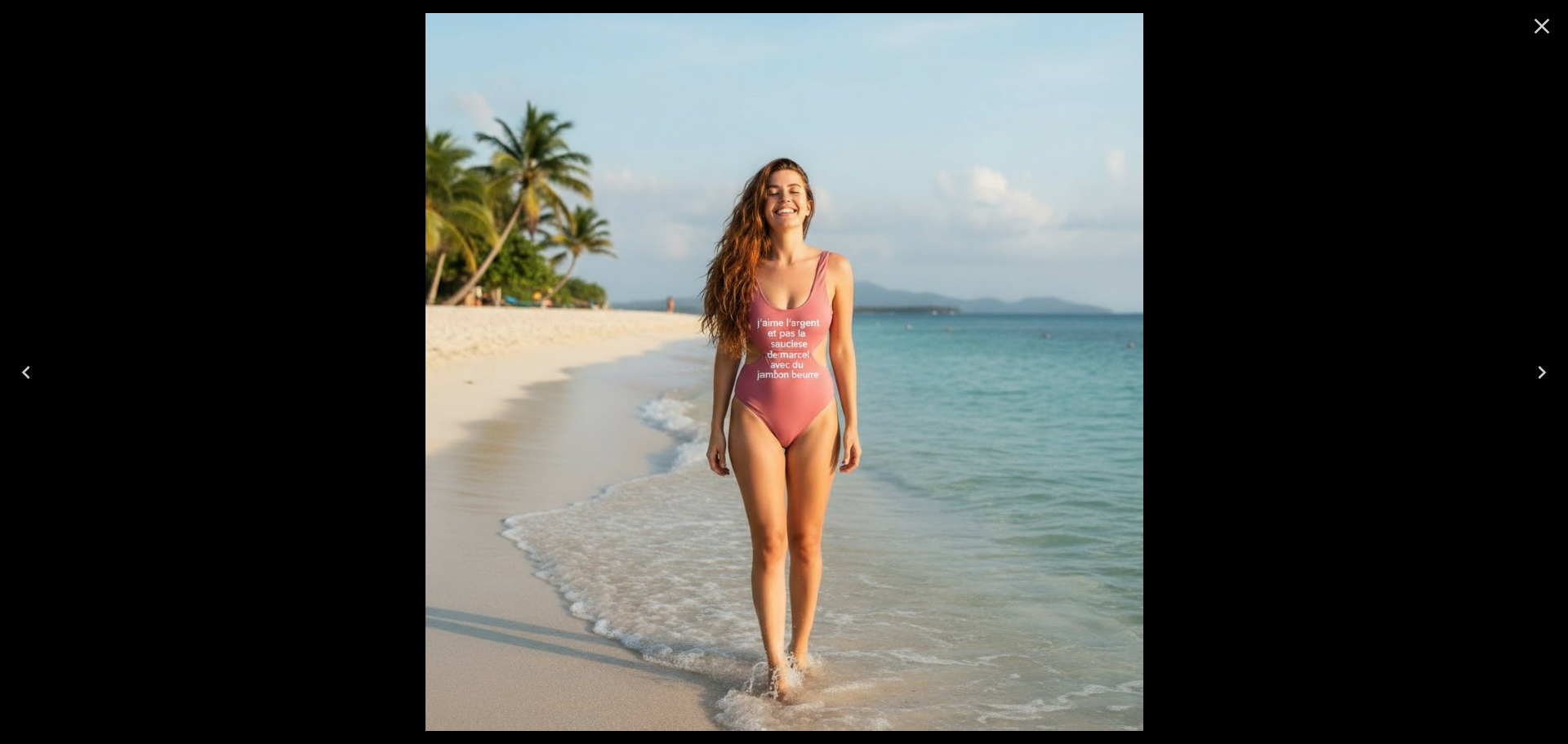
click at [1543, 18] on icon "Close" at bounding box center [1542, 26] width 26 height 26
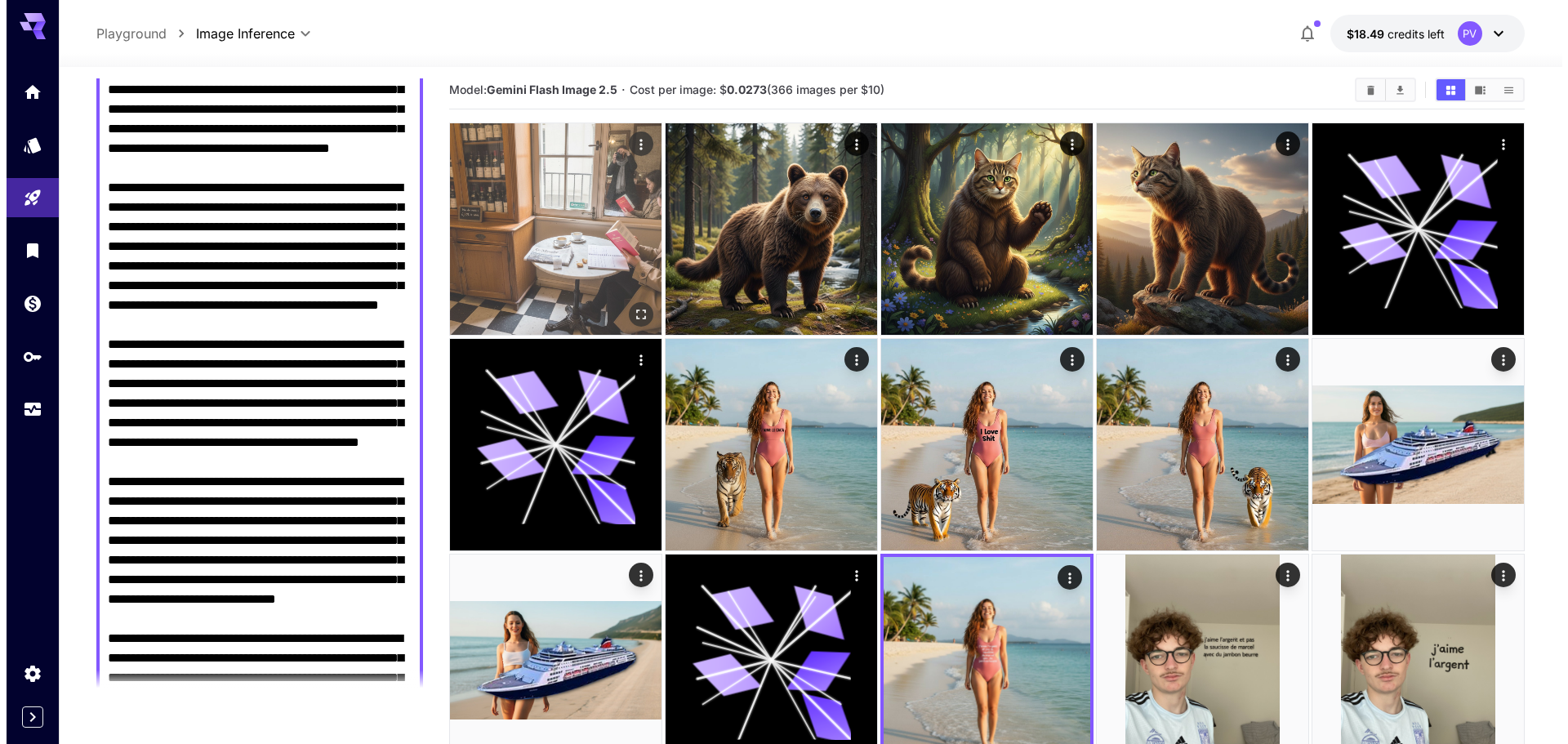
scroll to position [0, 0]
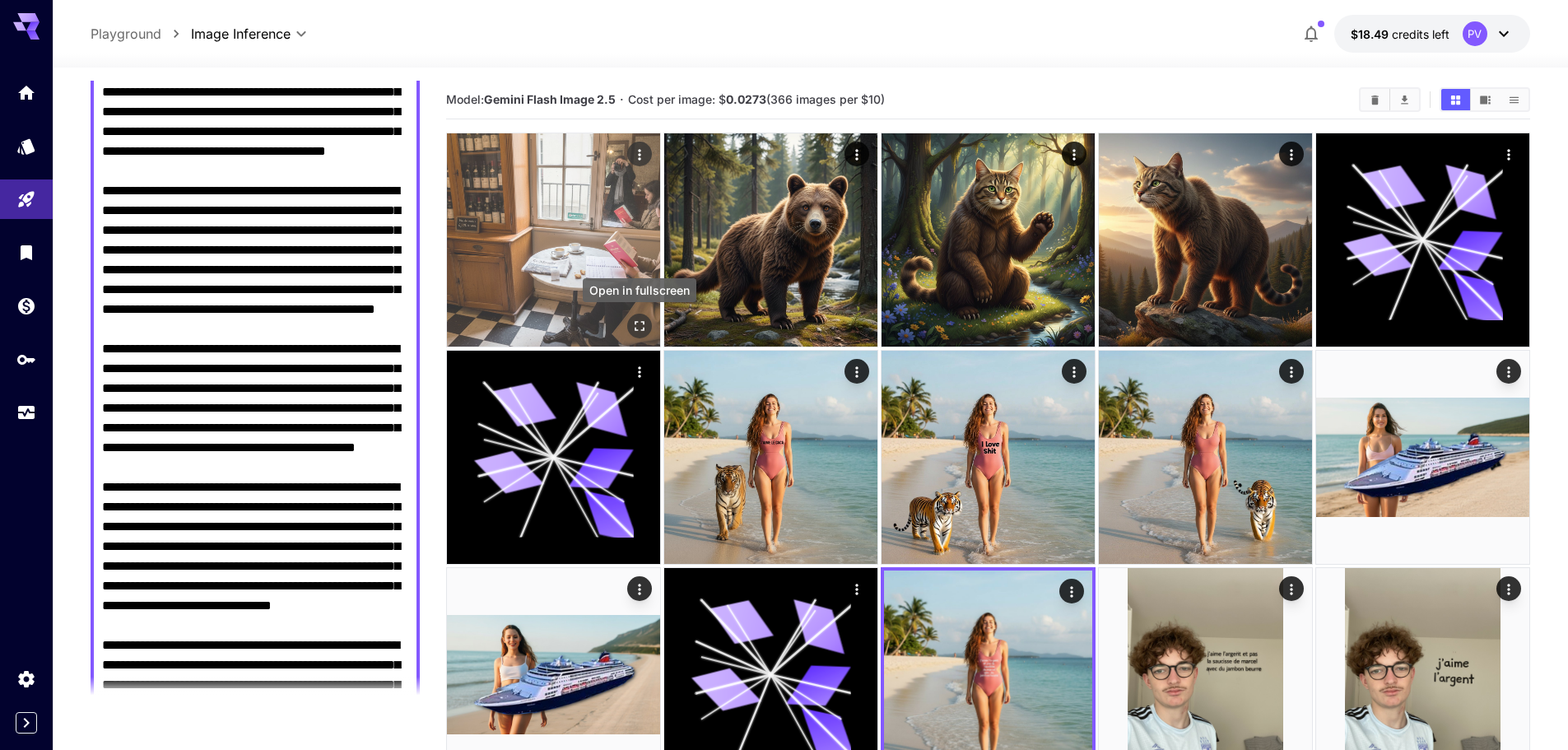
click at [636, 325] on icon "Open in fullscreen" at bounding box center [639, 325] width 16 height 16
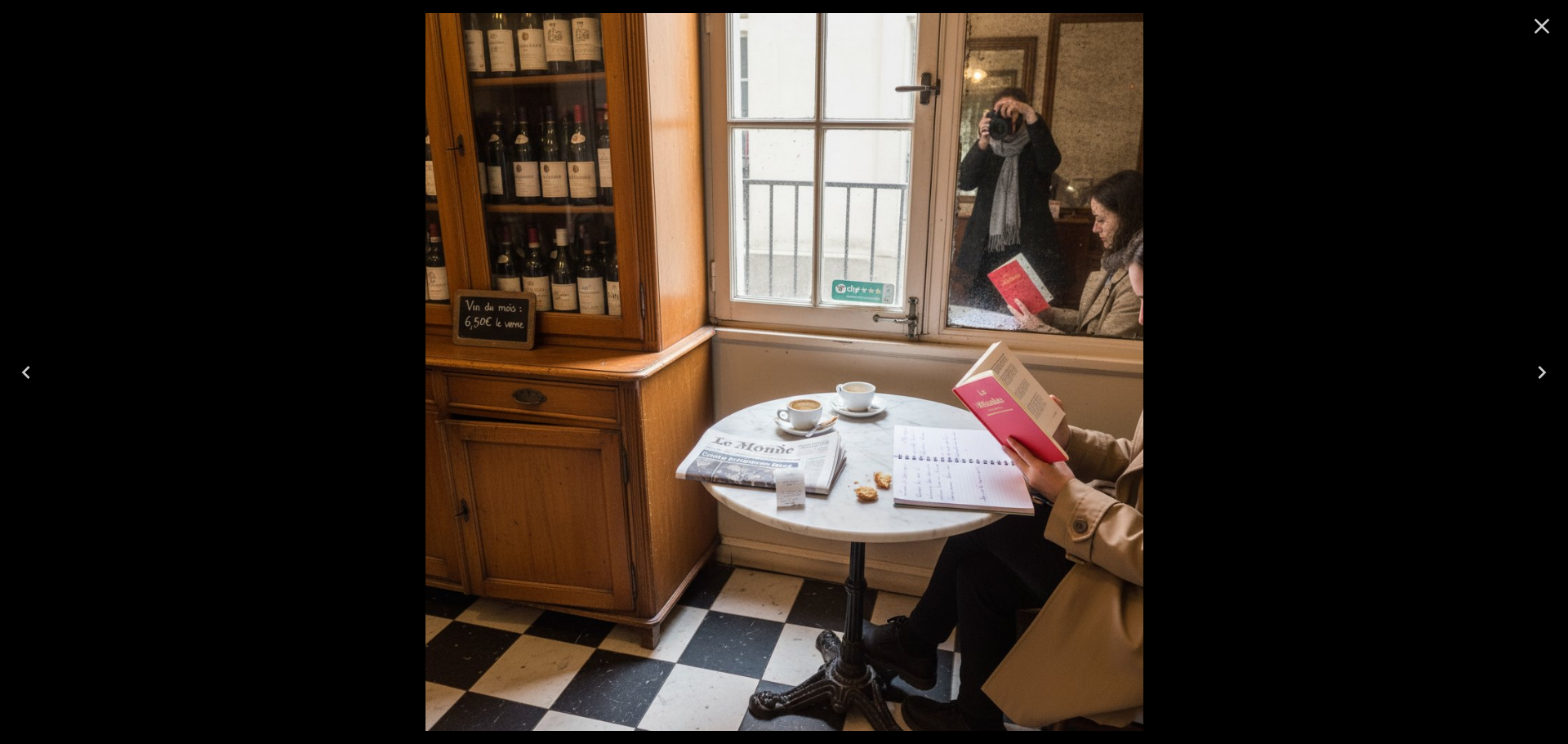
click at [1544, 26] on icon "Close" at bounding box center [1542, 26] width 26 height 26
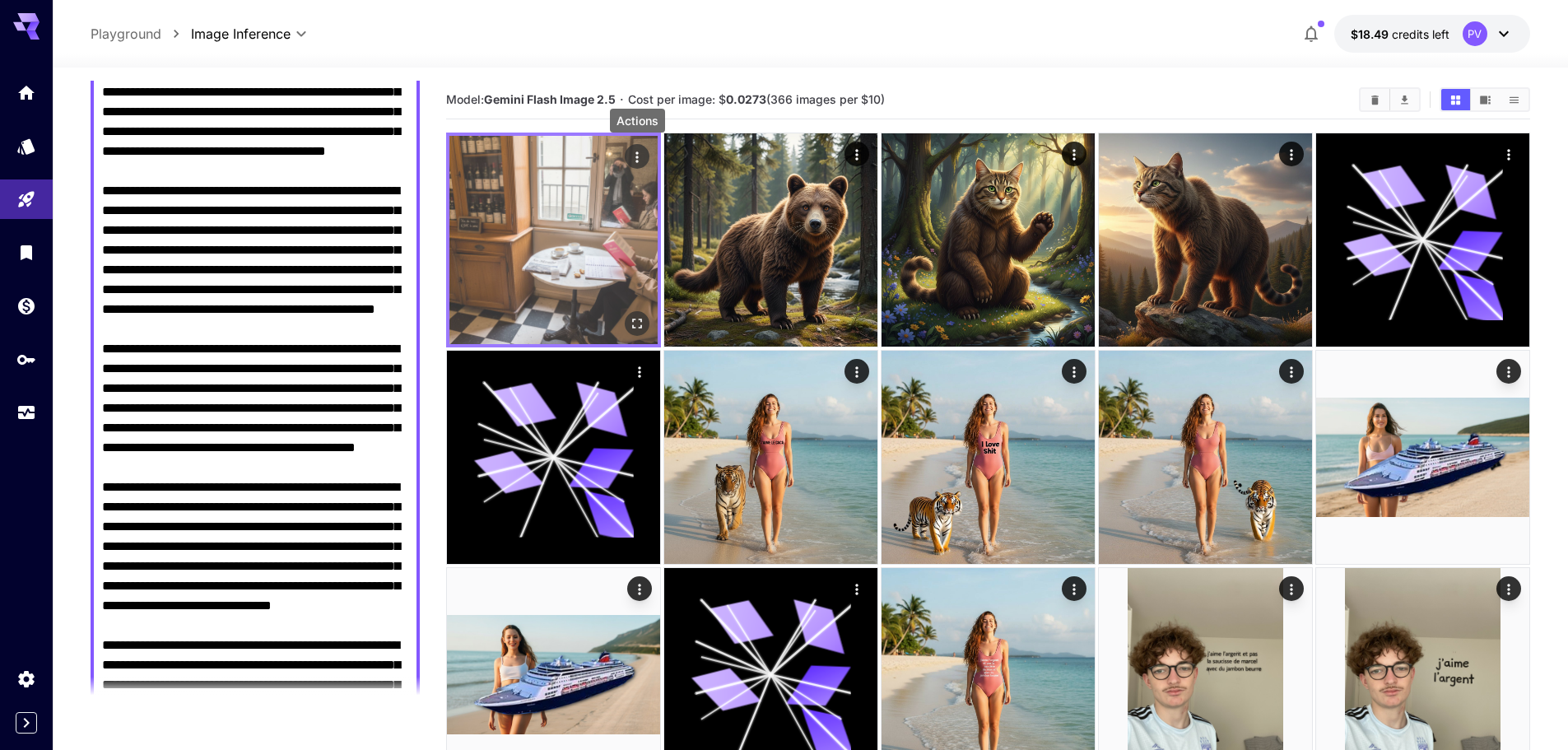
click at [632, 153] on icon "Actions" at bounding box center [636, 157] width 16 height 16
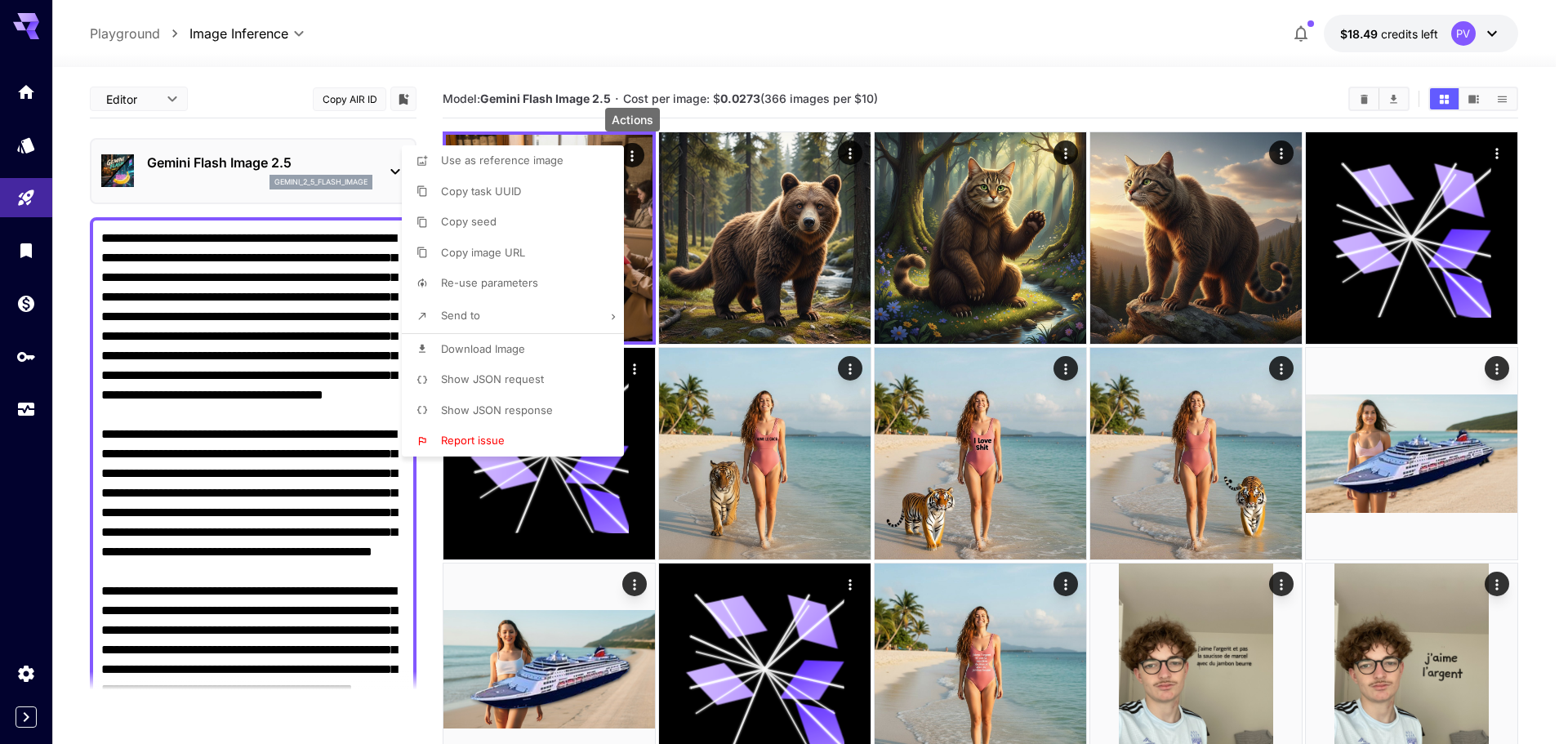
scroll to position [245, 0]
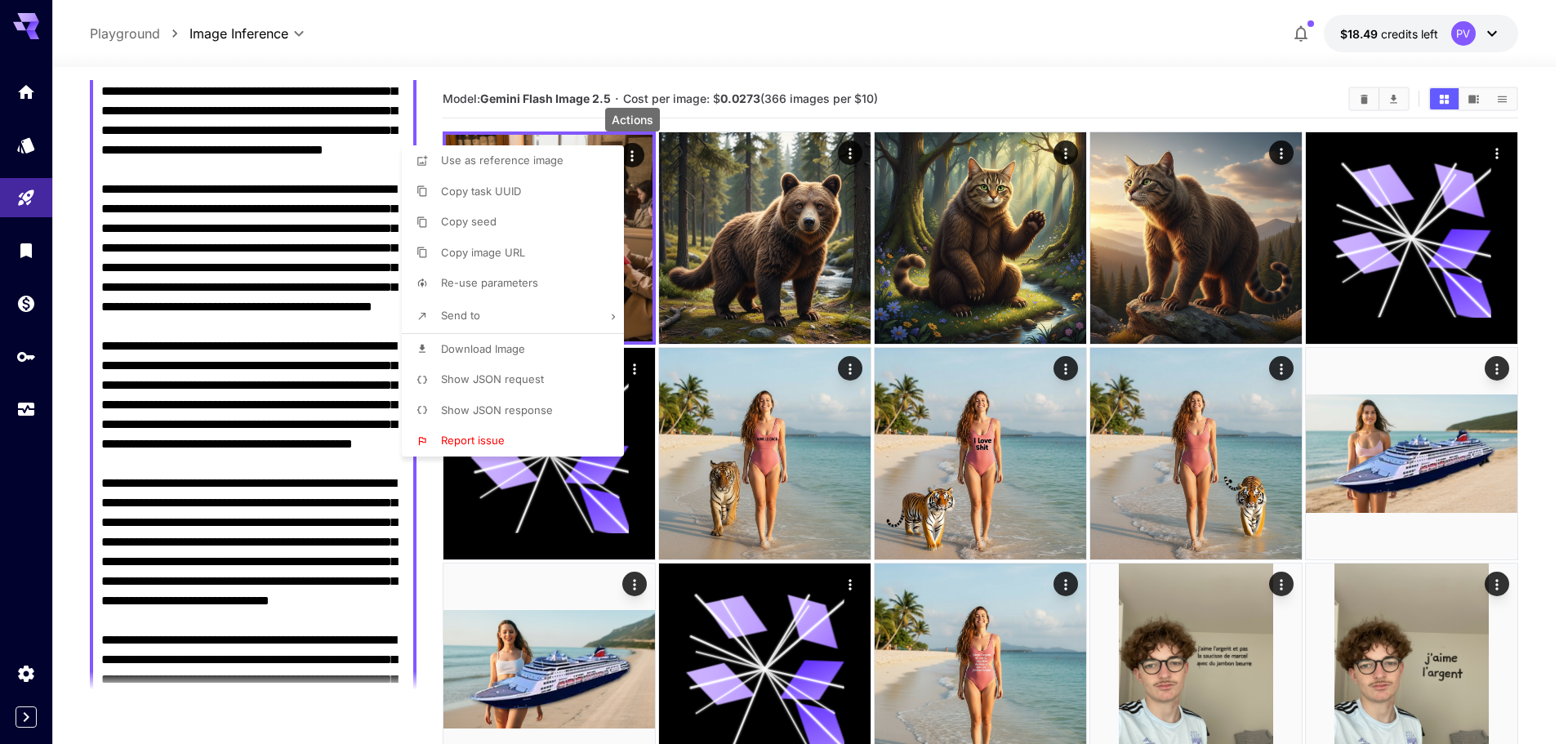
click at [484, 343] on span "Download Image" at bounding box center [483, 348] width 84 height 13
click at [273, 316] on div at bounding box center [784, 372] width 1568 height 744
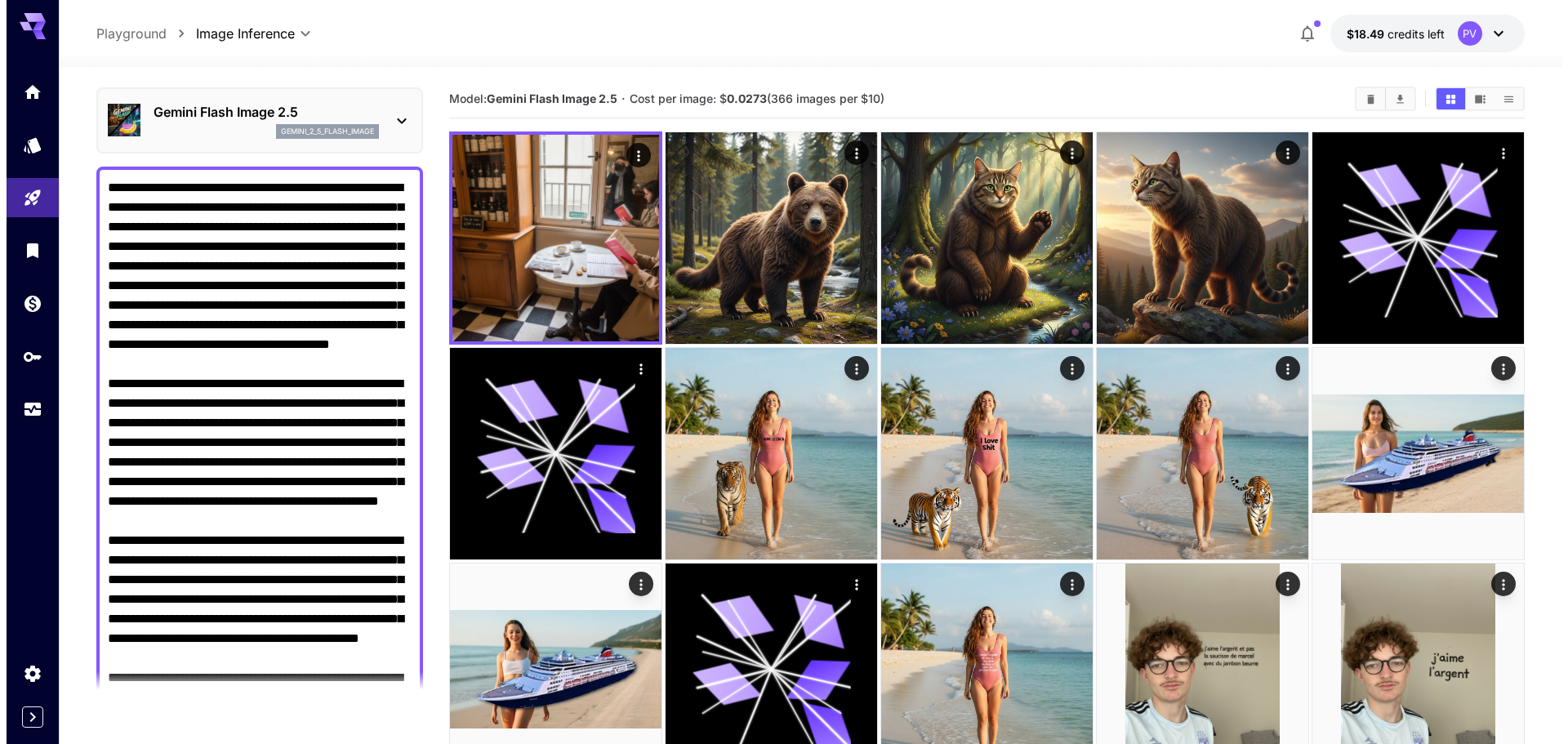
scroll to position [0, 0]
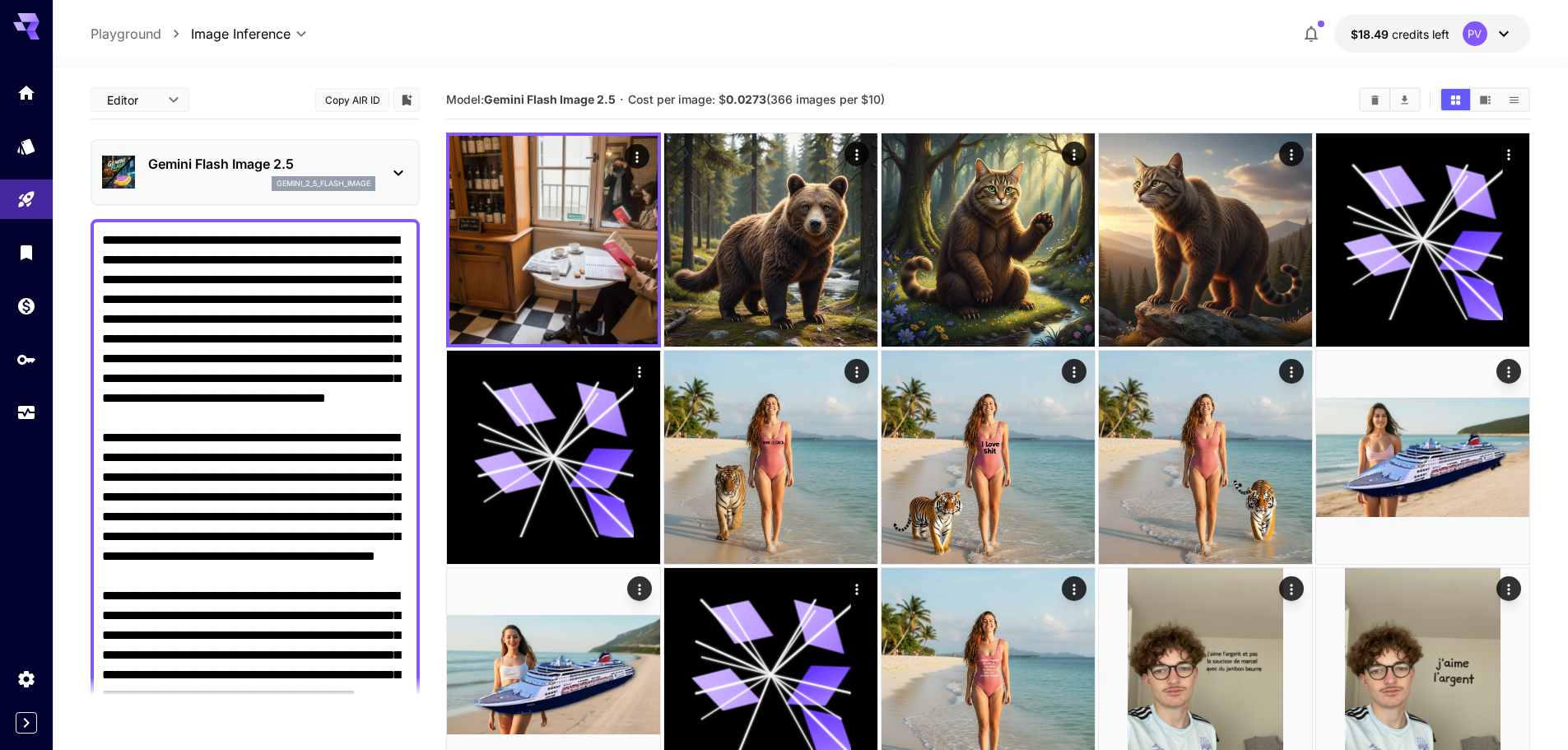
click at [264, 178] on div "gemini_2_5_flash_image" at bounding box center [262, 183] width 227 height 15
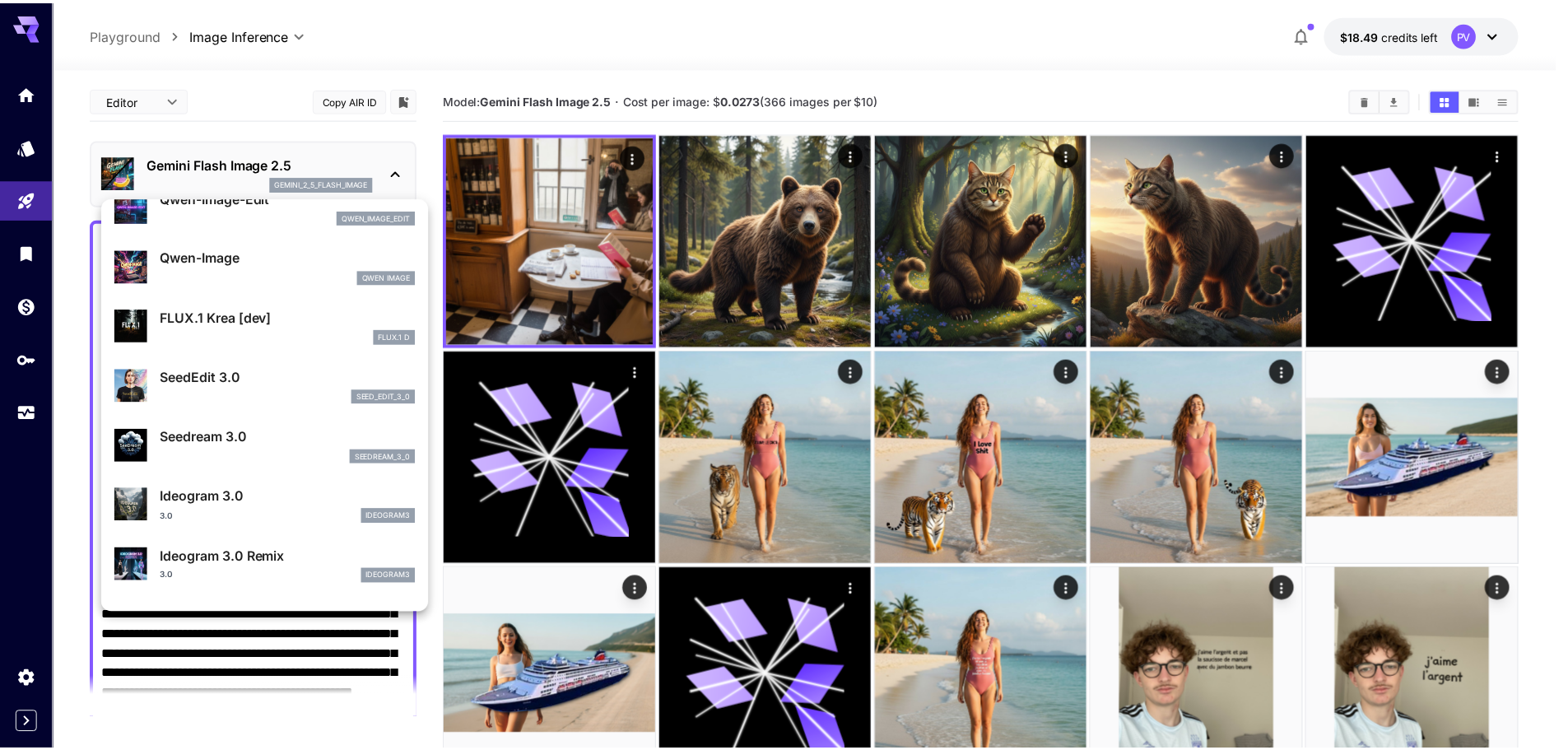
scroll to position [164, 0]
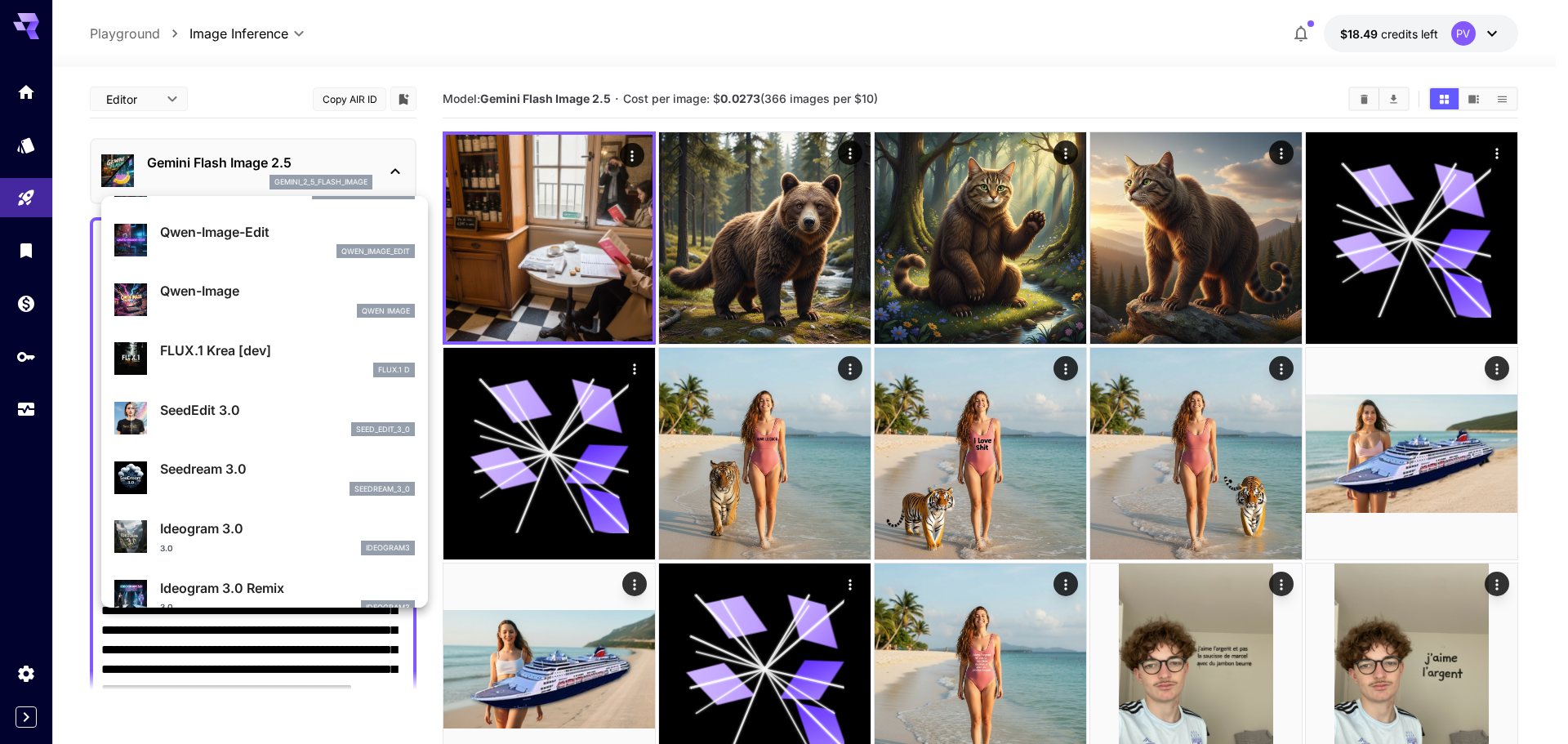
click at [267, 376] on div "FLUX.1 D" at bounding box center [287, 369] width 255 height 15
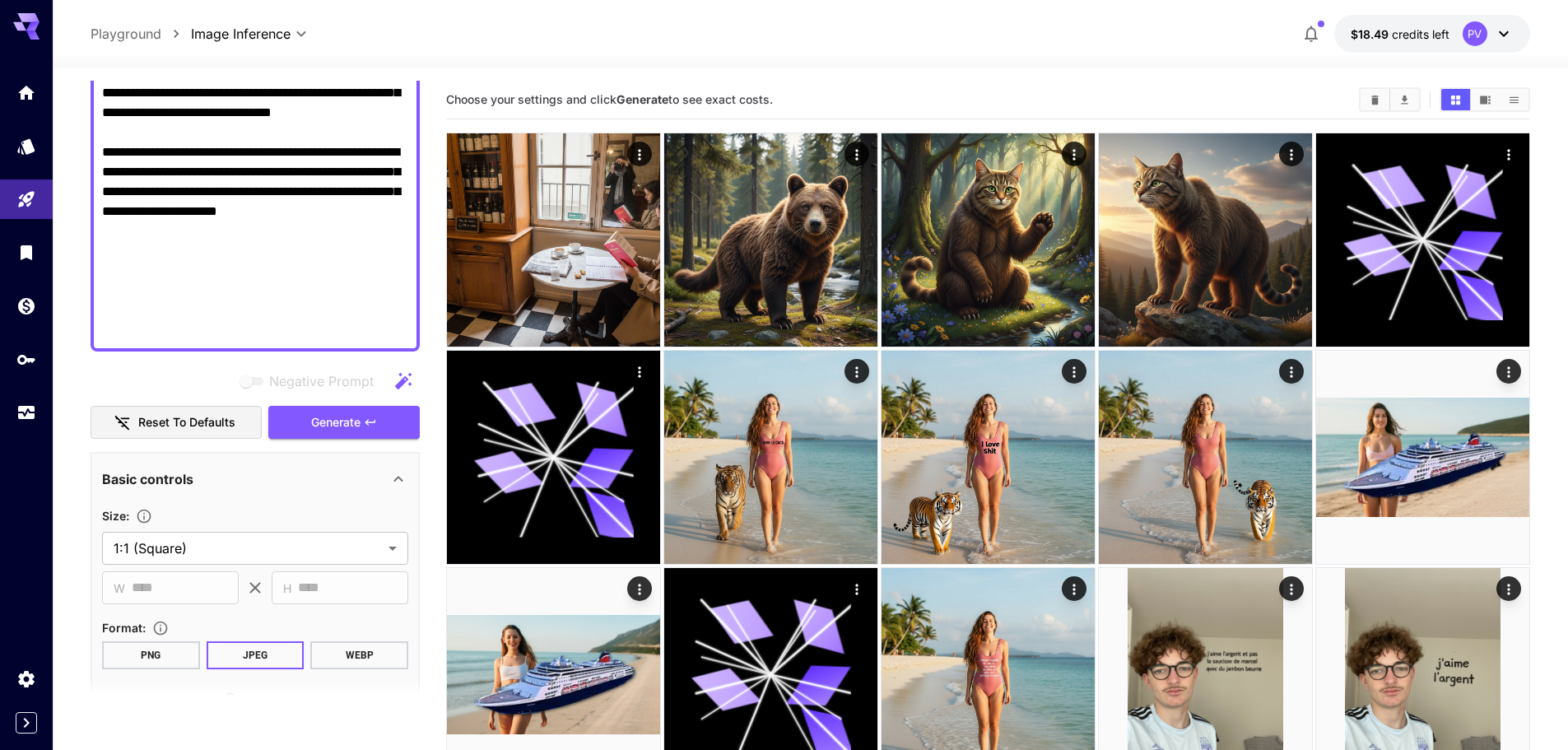
scroll to position [741, 0]
click at [310, 434] on button "Generate" at bounding box center [344, 421] width 152 height 34
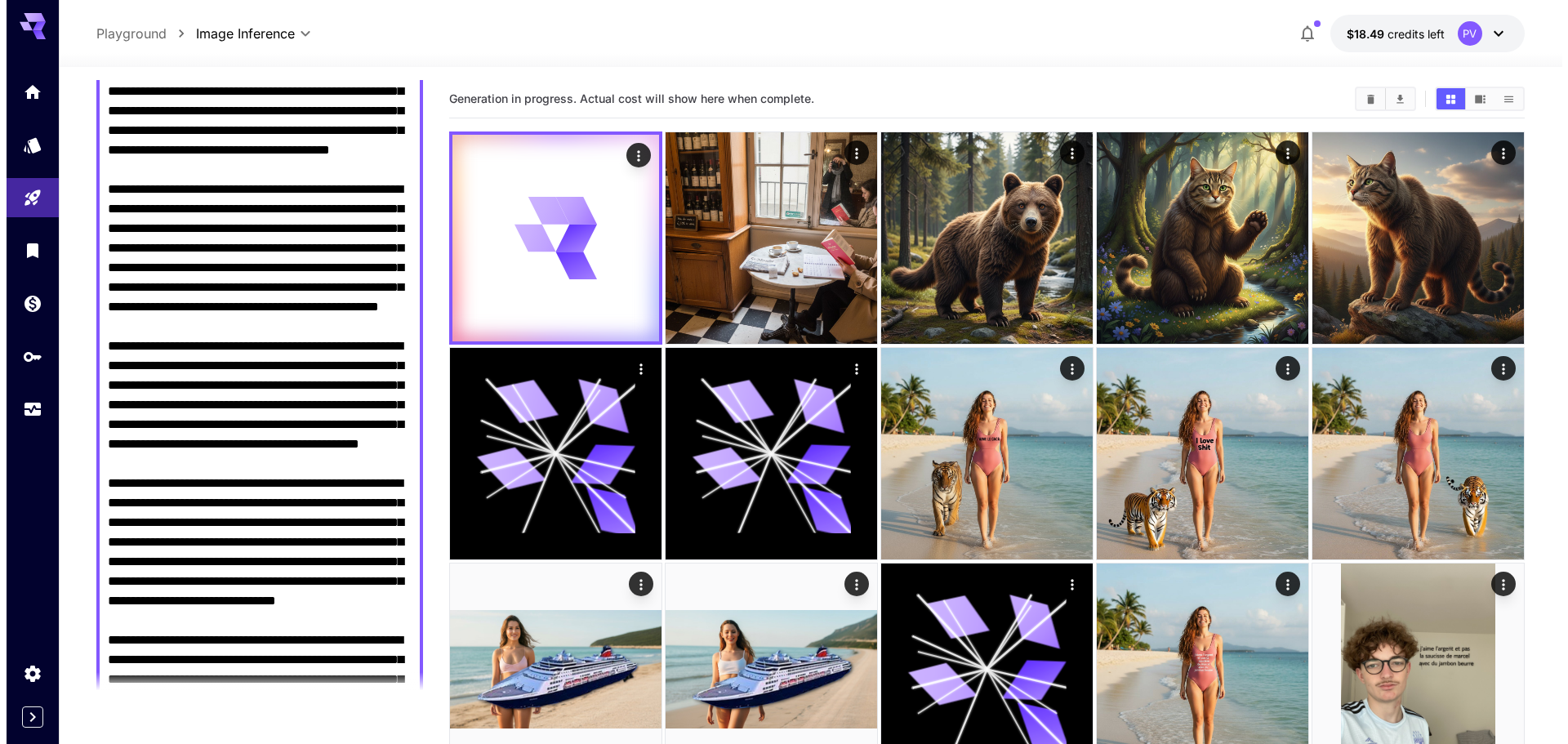
scroll to position [0, 0]
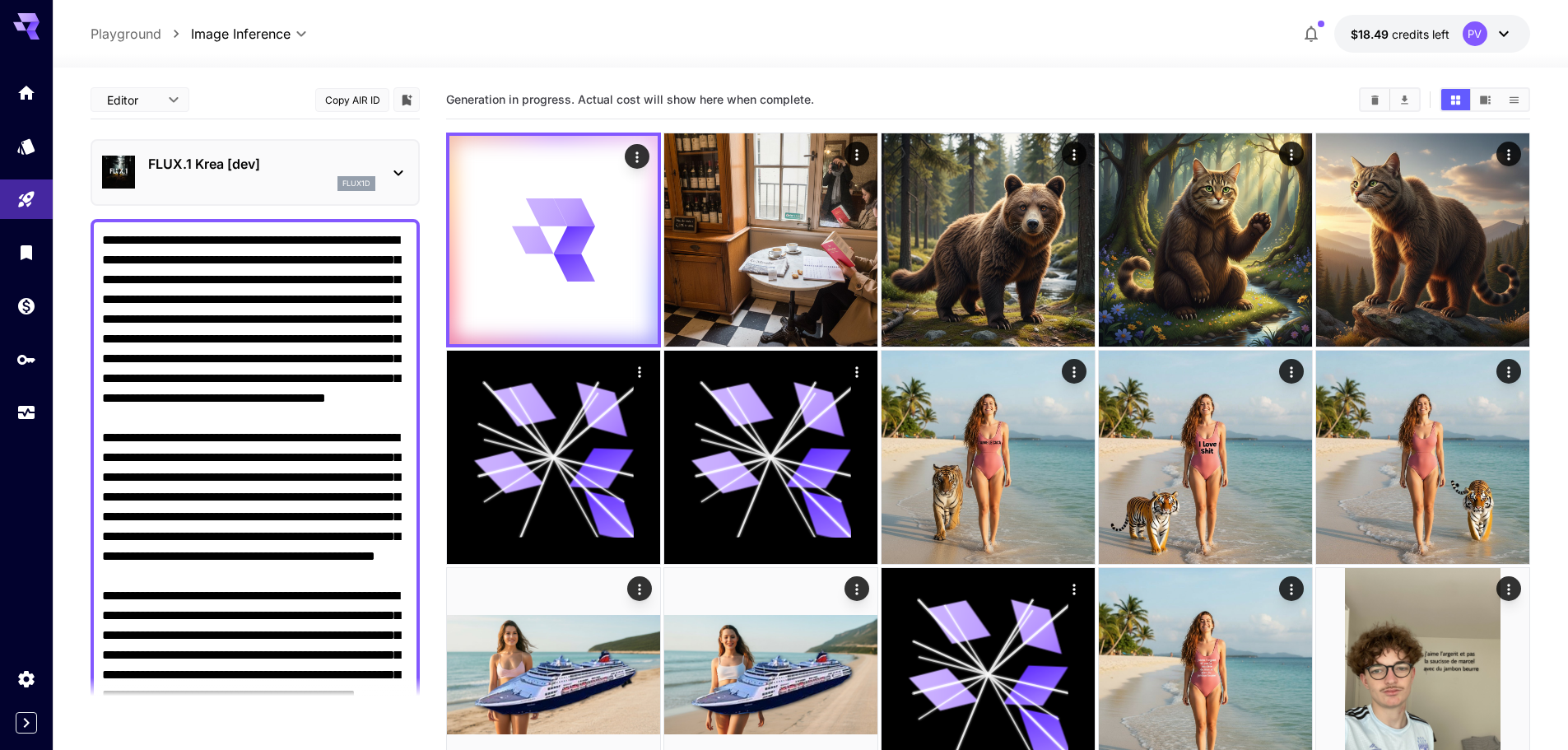
click at [170, 156] on p "FLUX.1 Krea [dev]" at bounding box center [262, 164] width 227 height 20
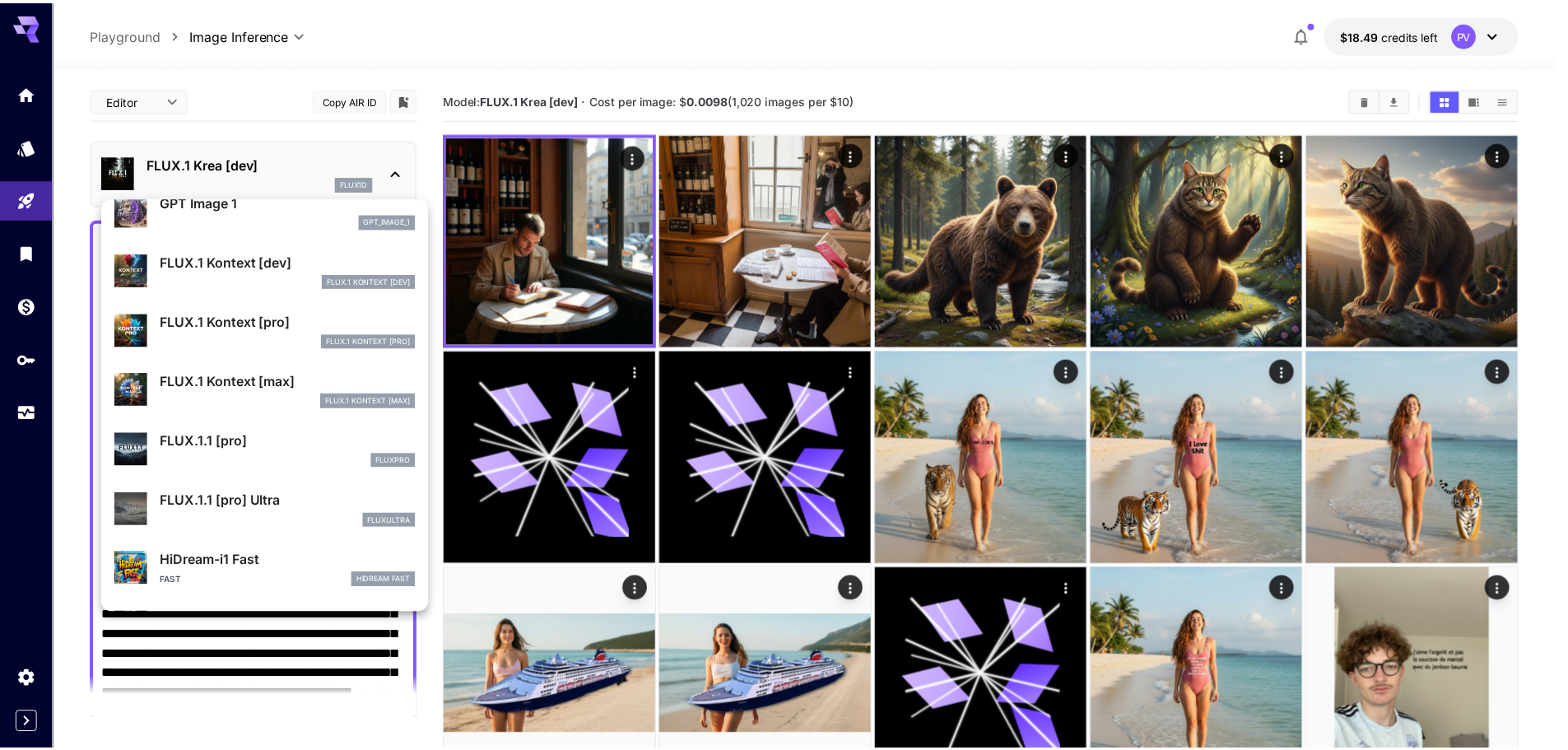
scroll to position [988, 0]
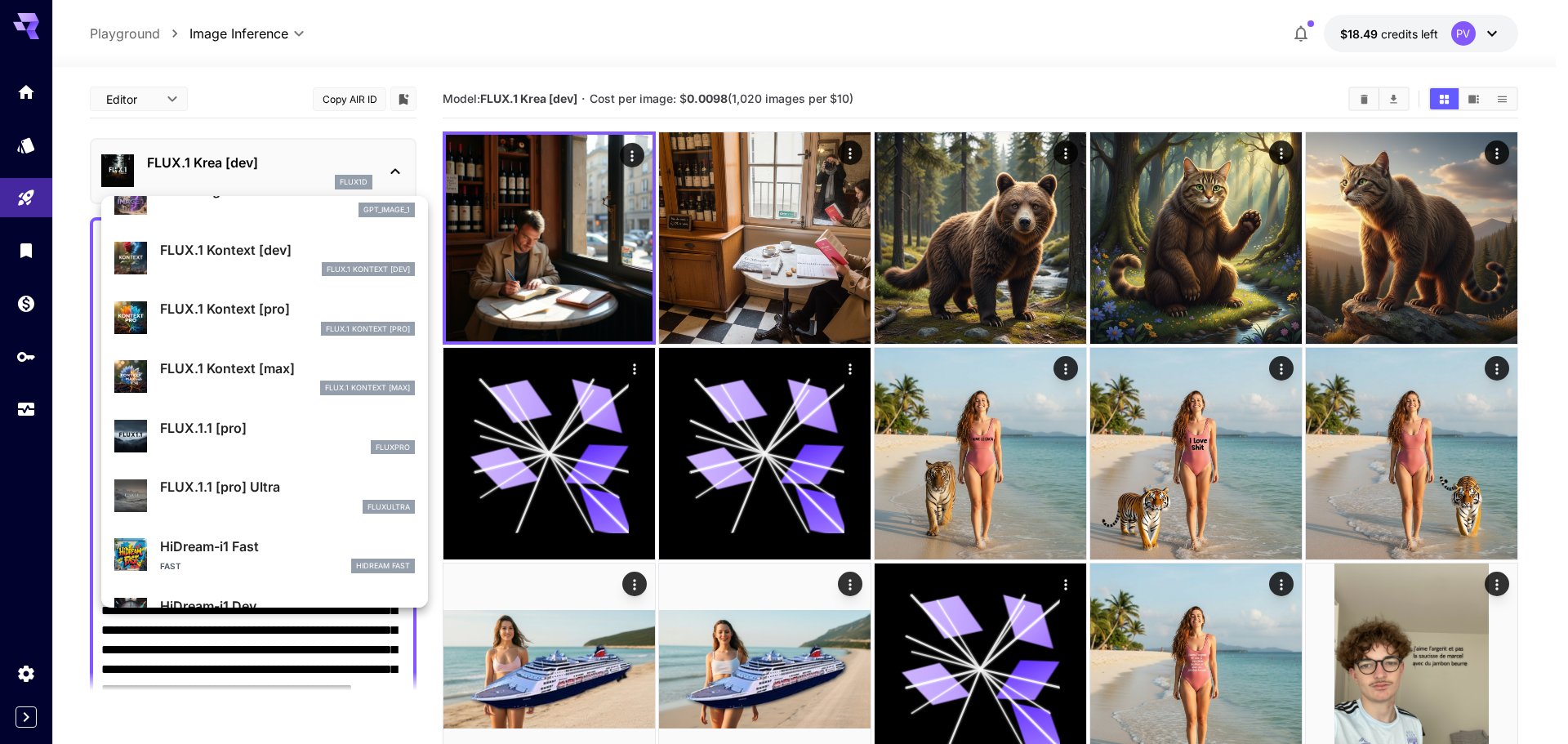
click at [238, 481] on p "FLUX.1.1 [pro] Ultra" at bounding box center [287, 486] width 255 height 20
type input "**********"
type input "****"
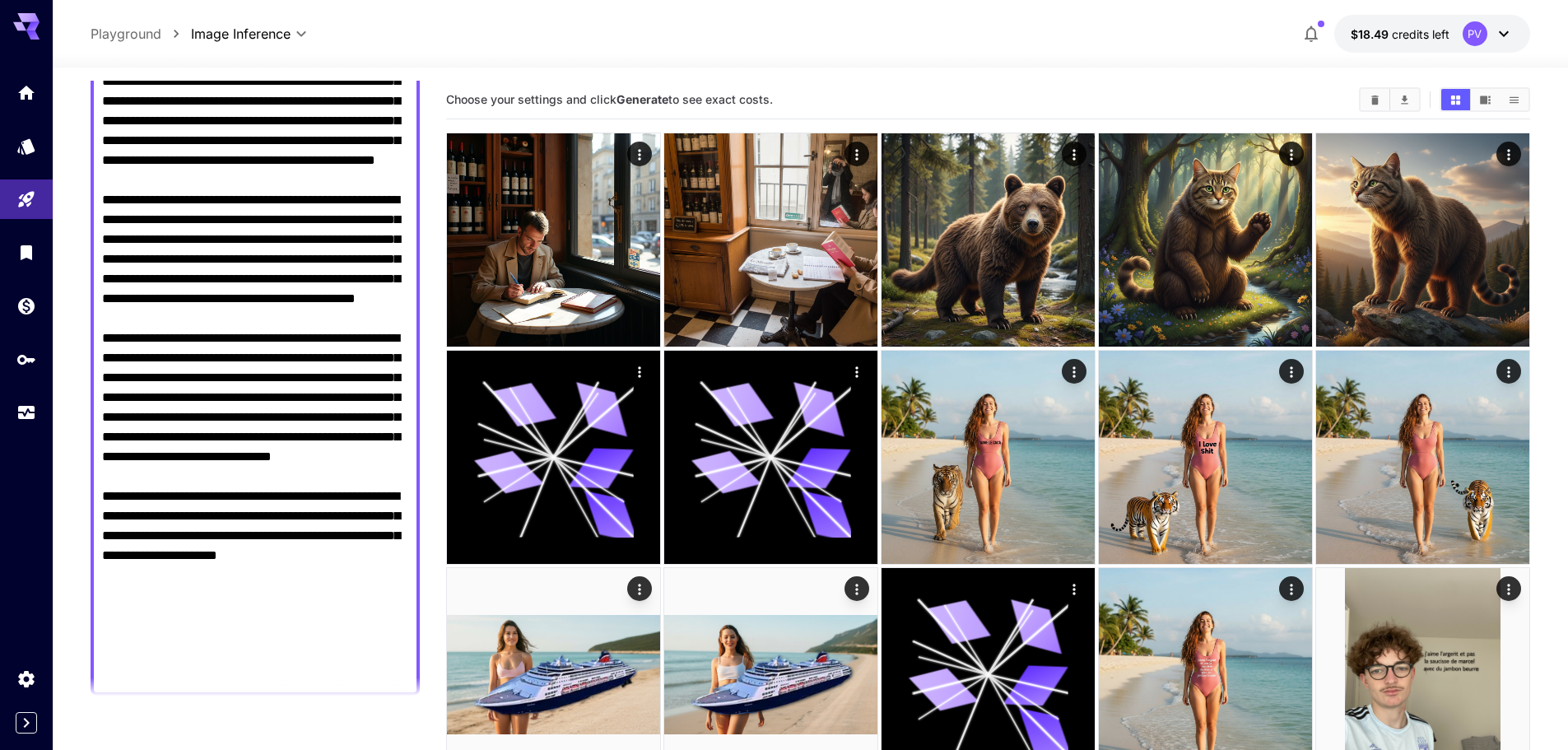
scroll to position [576, 0]
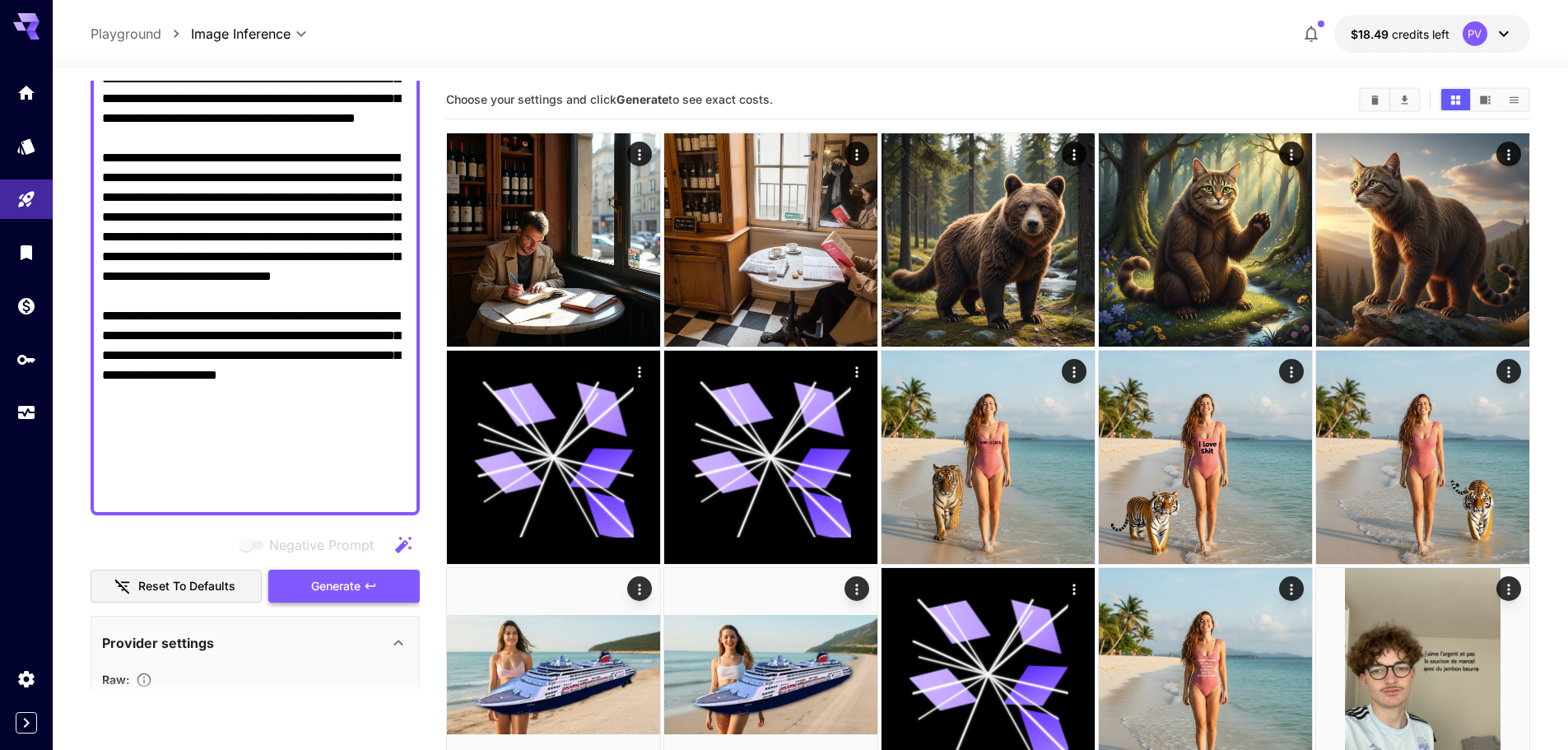
click at [318, 582] on span "Generate" at bounding box center [335, 586] width 49 height 21
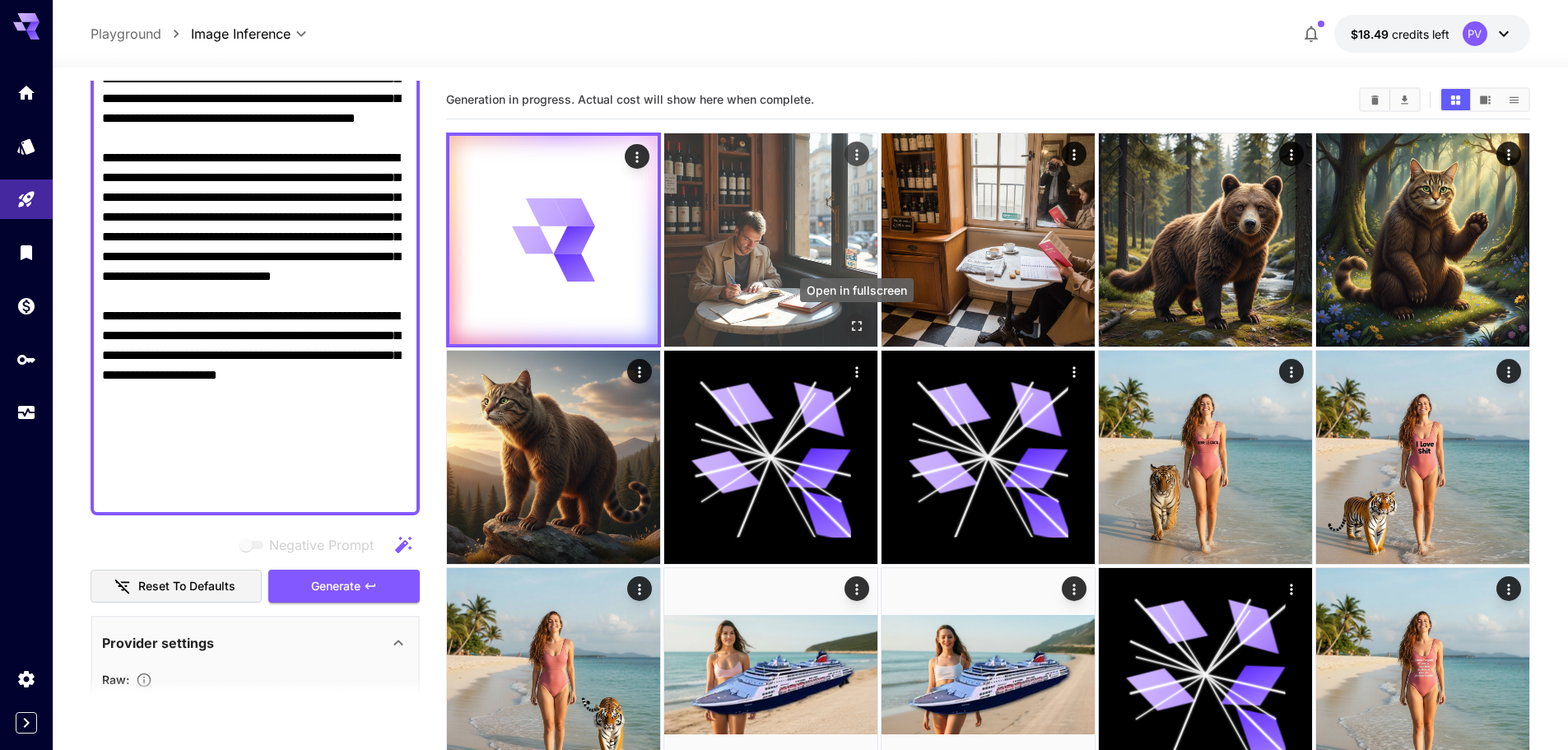
click at [857, 328] on icon "Open in fullscreen" at bounding box center [856, 325] width 16 height 16
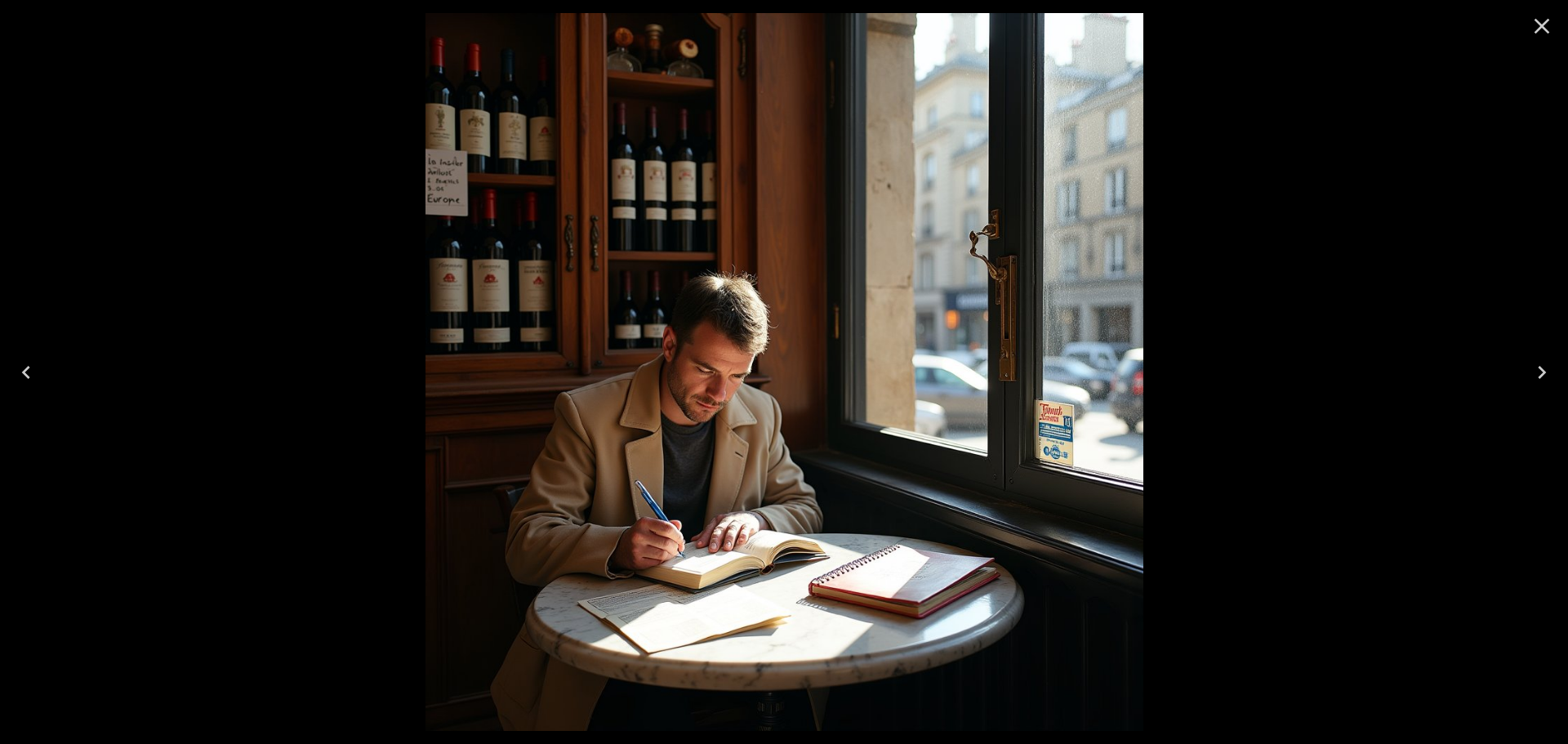
click at [1536, 31] on icon "Close" at bounding box center [1542, 26] width 26 height 26
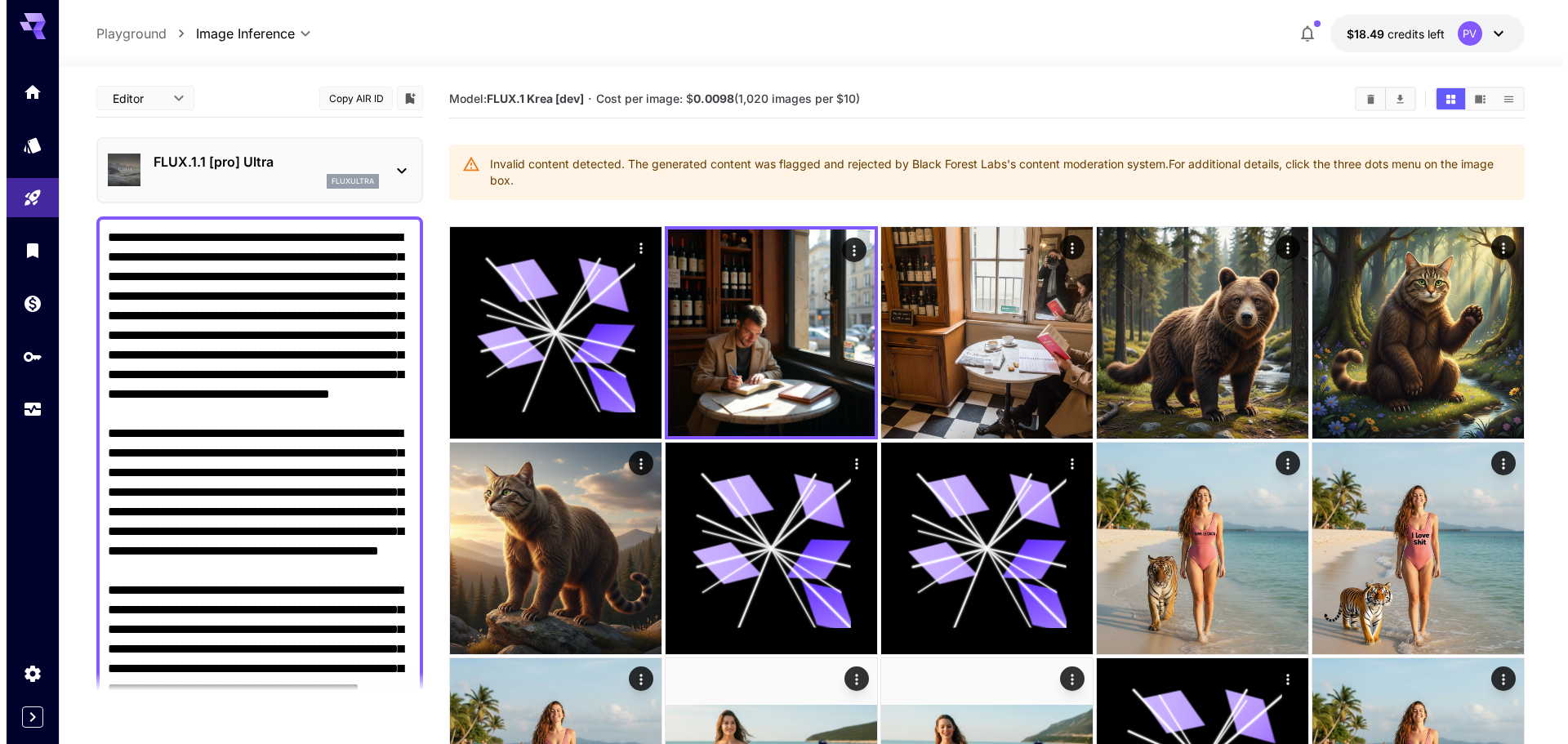
scroll to position [0, 0]
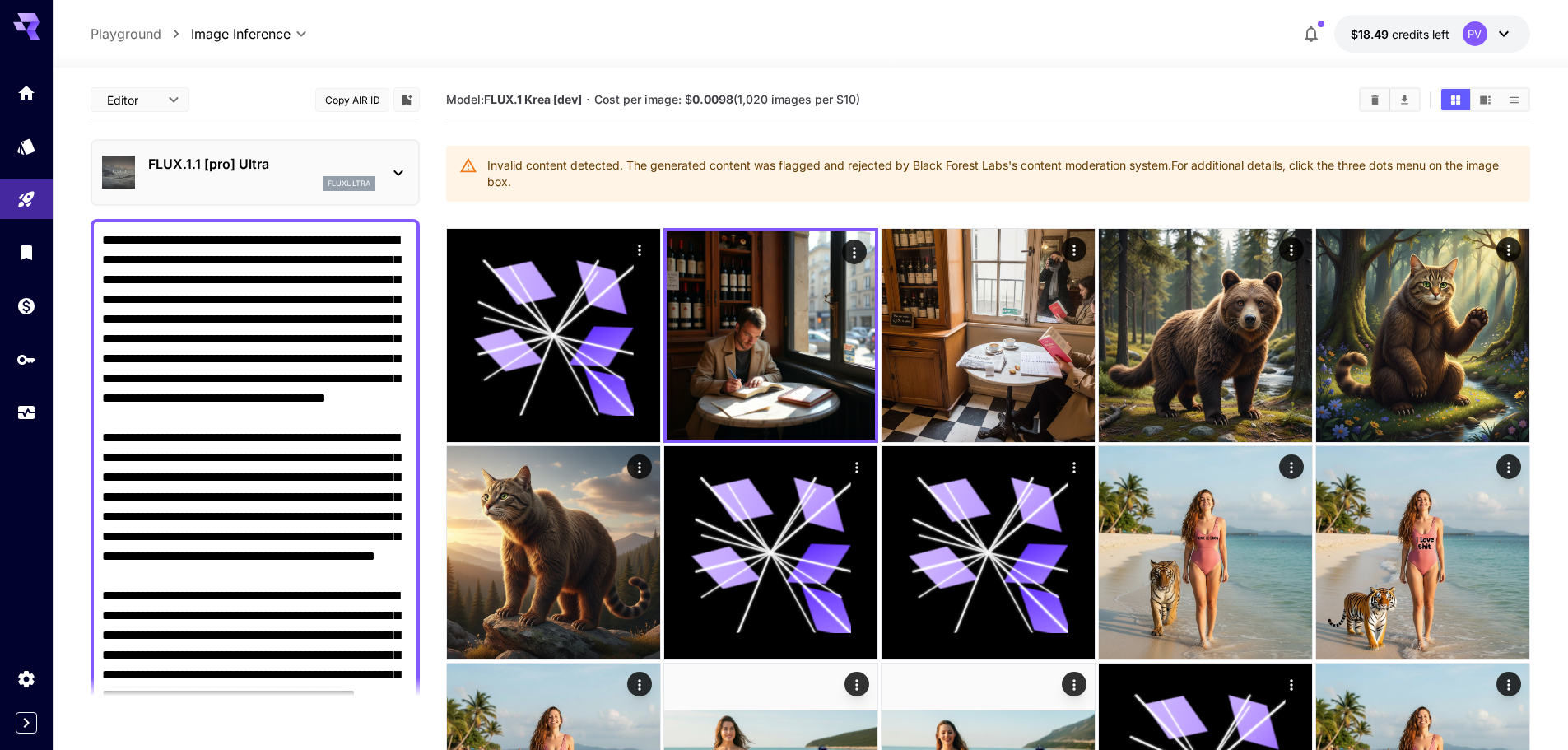
click at [227, 183] on div "fluxultra" at bounding box center [262, 183] width 227 height 15
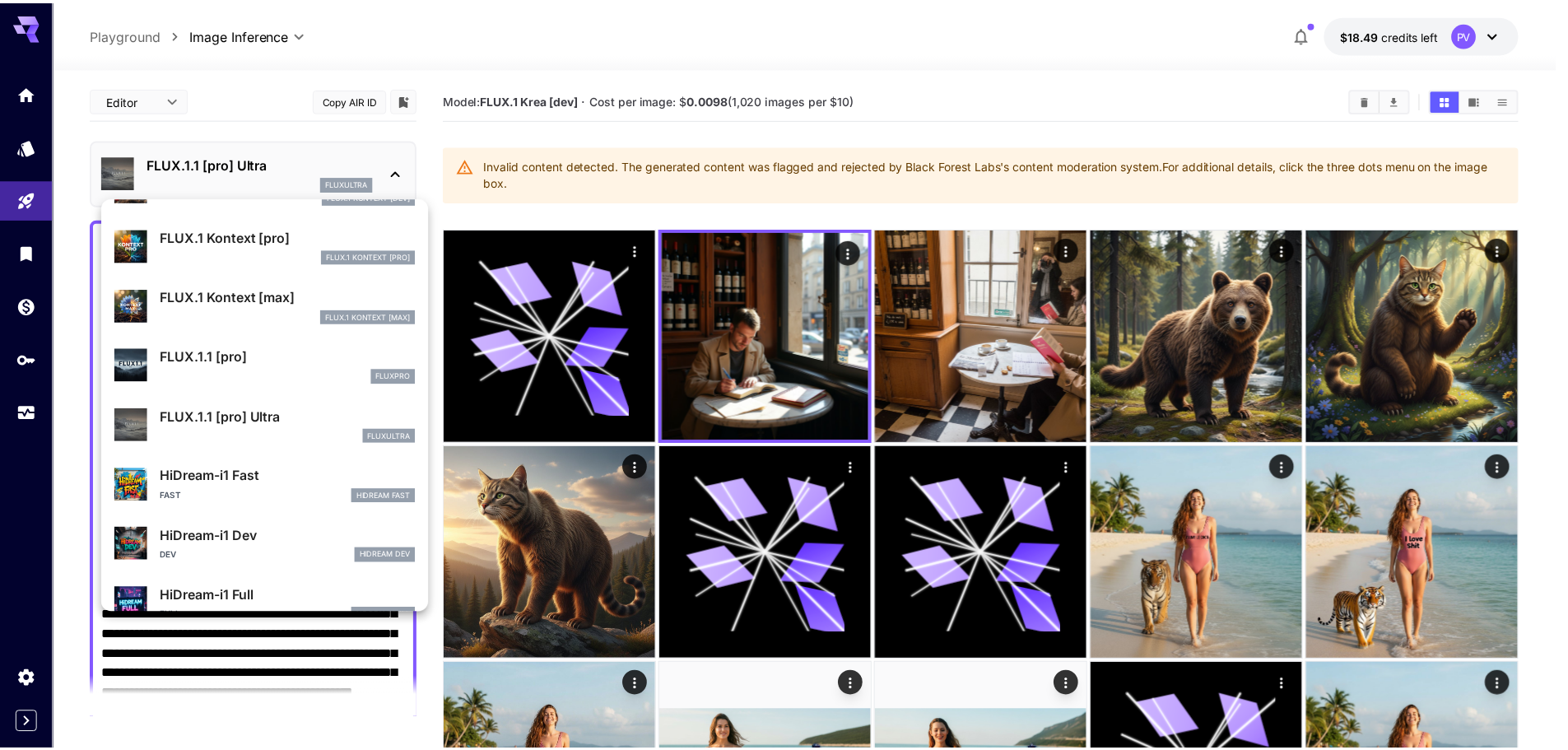
scroll to position [1070, 0]
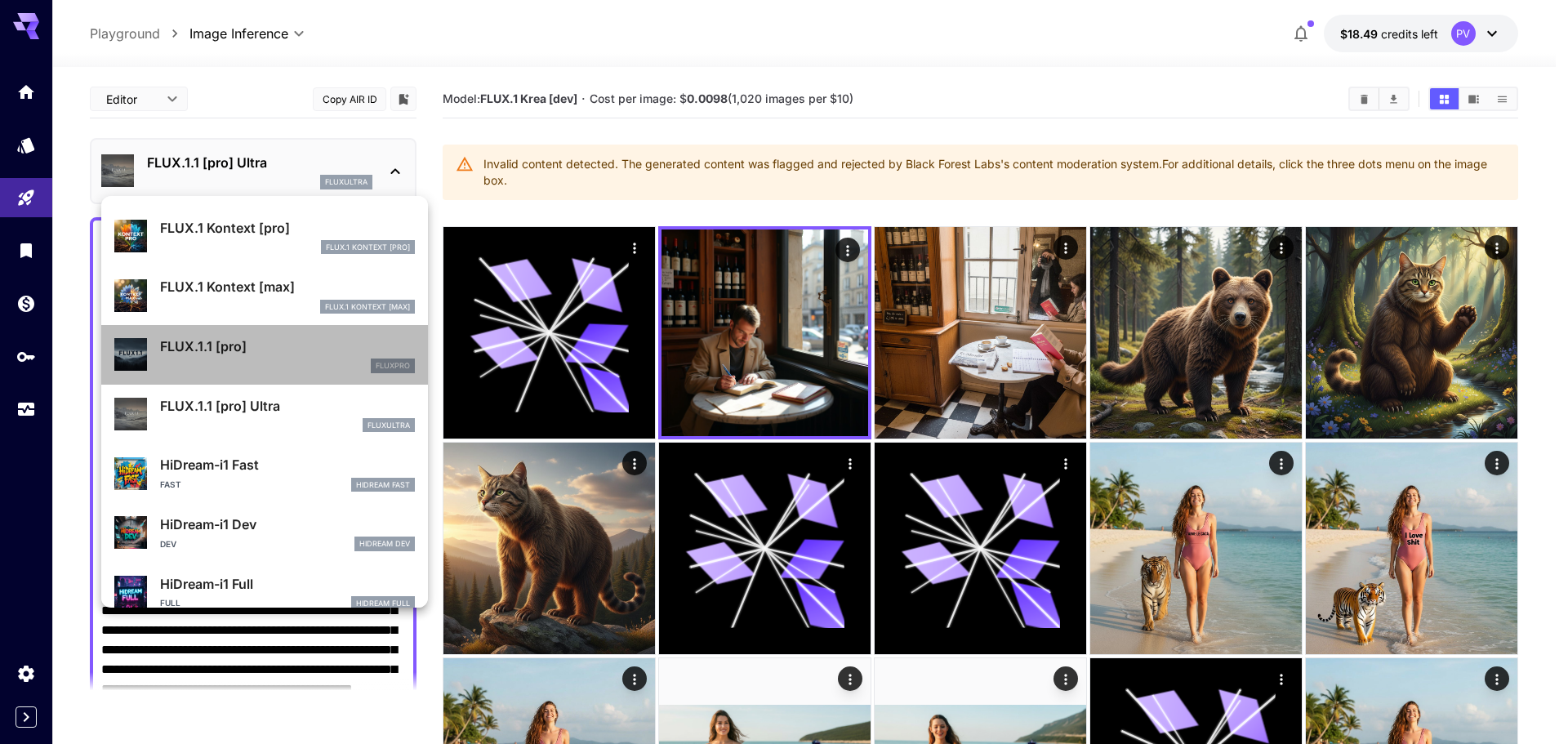
click at [306, 360] on div "fluxpro" at bounding box center [287, 366] width 255 height 15
type input "**********"
type input "****"
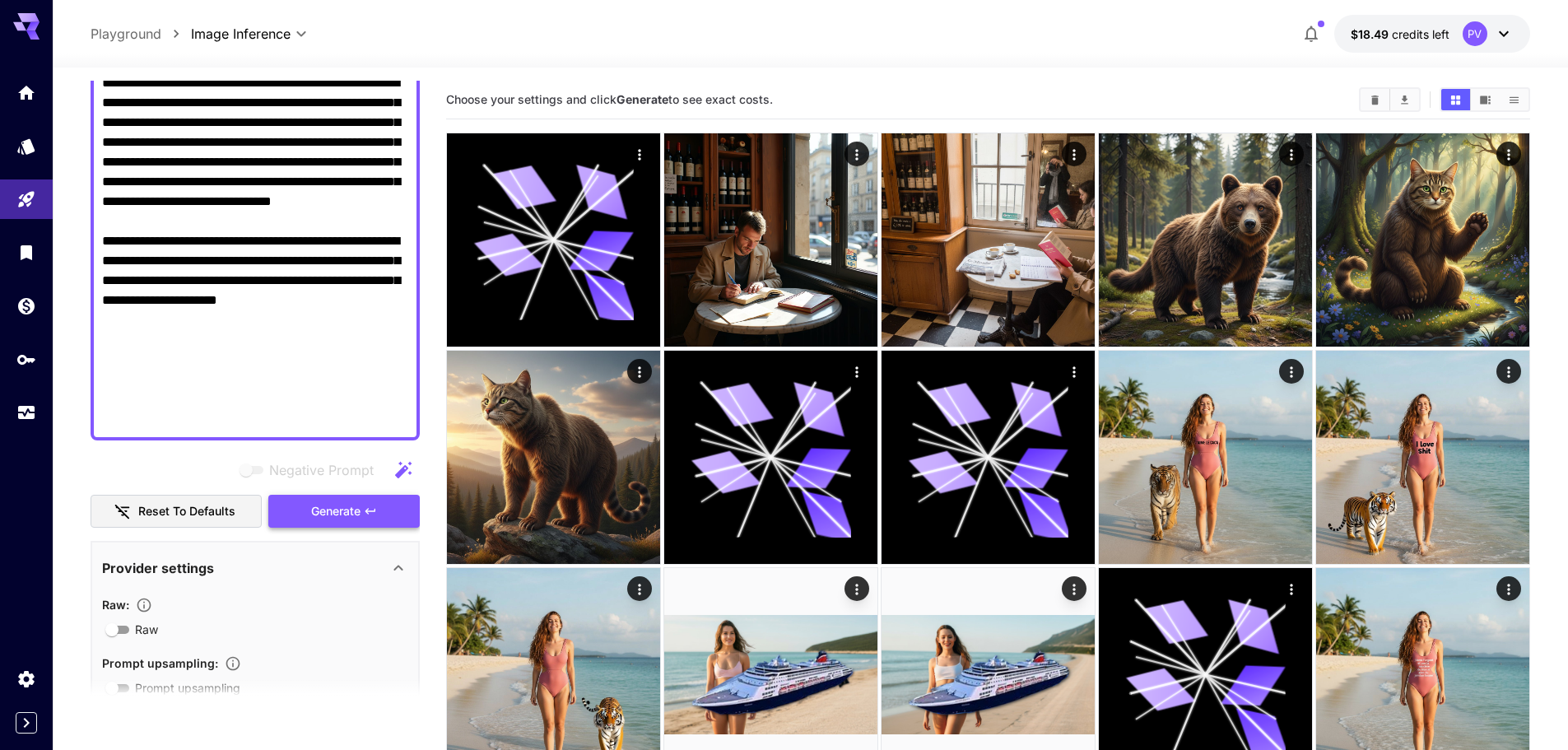
scroll to position [659, 0]
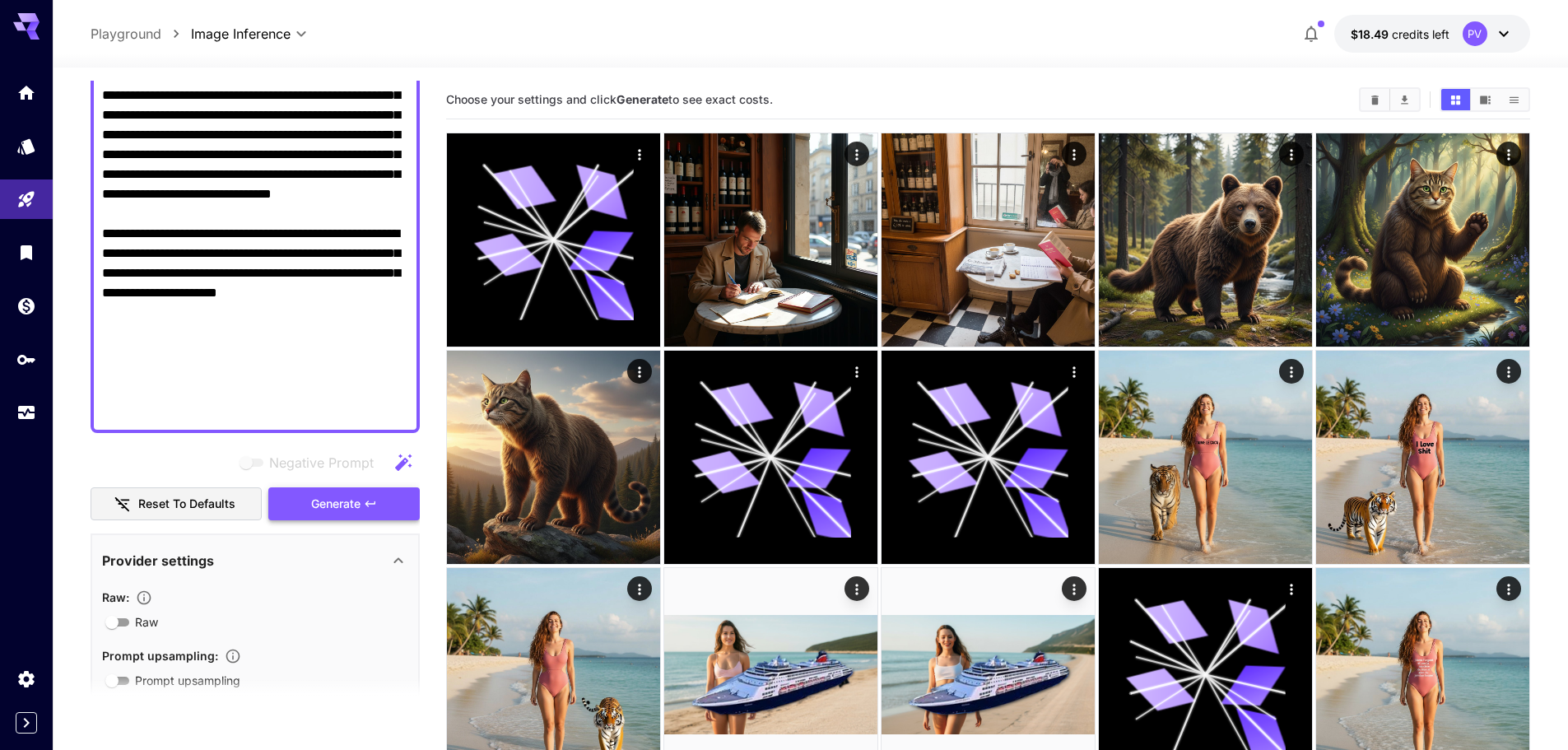
click at [325, 510] on span "Generate" at bounding box center [335, 505] width 49 height 21
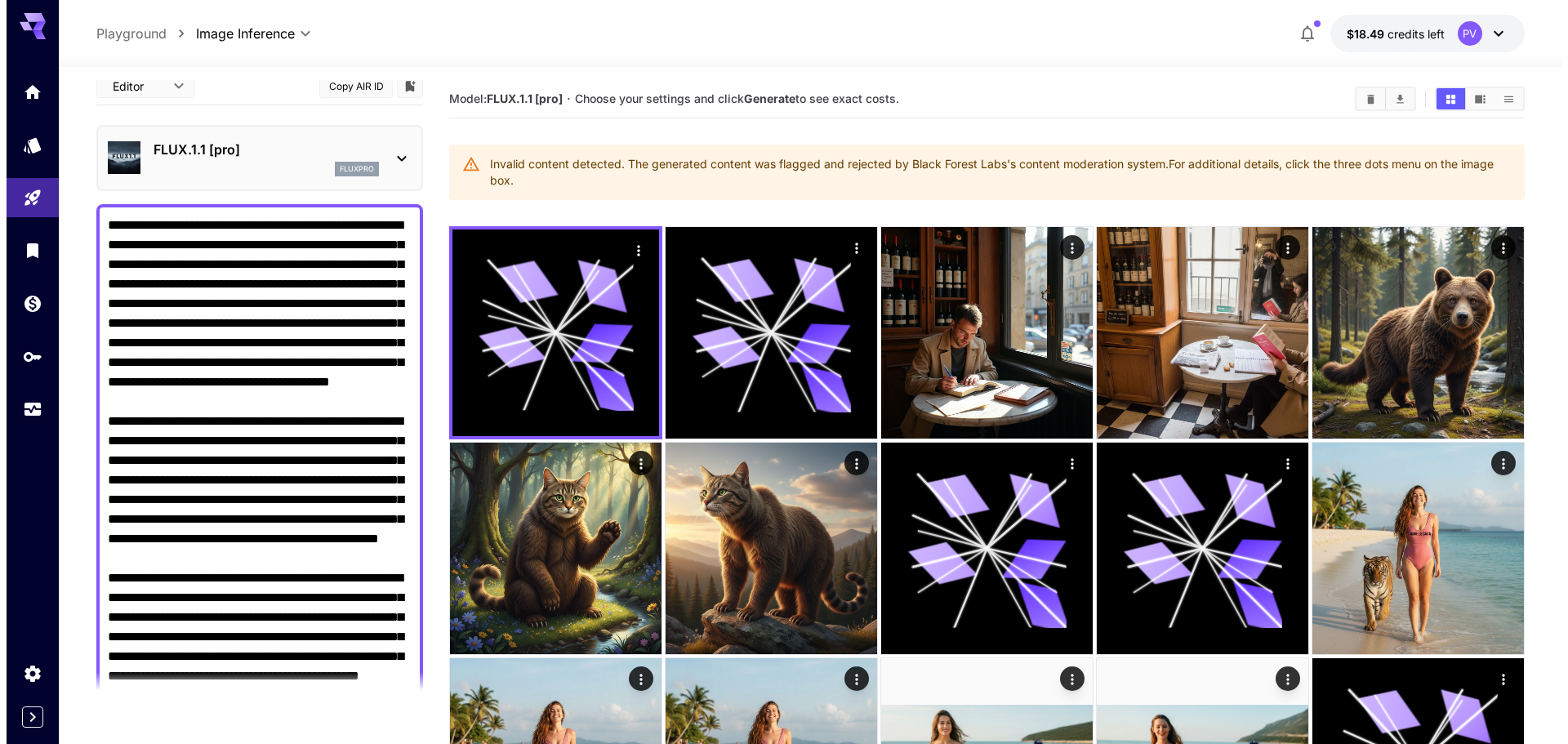
scroll to position [0, 0]
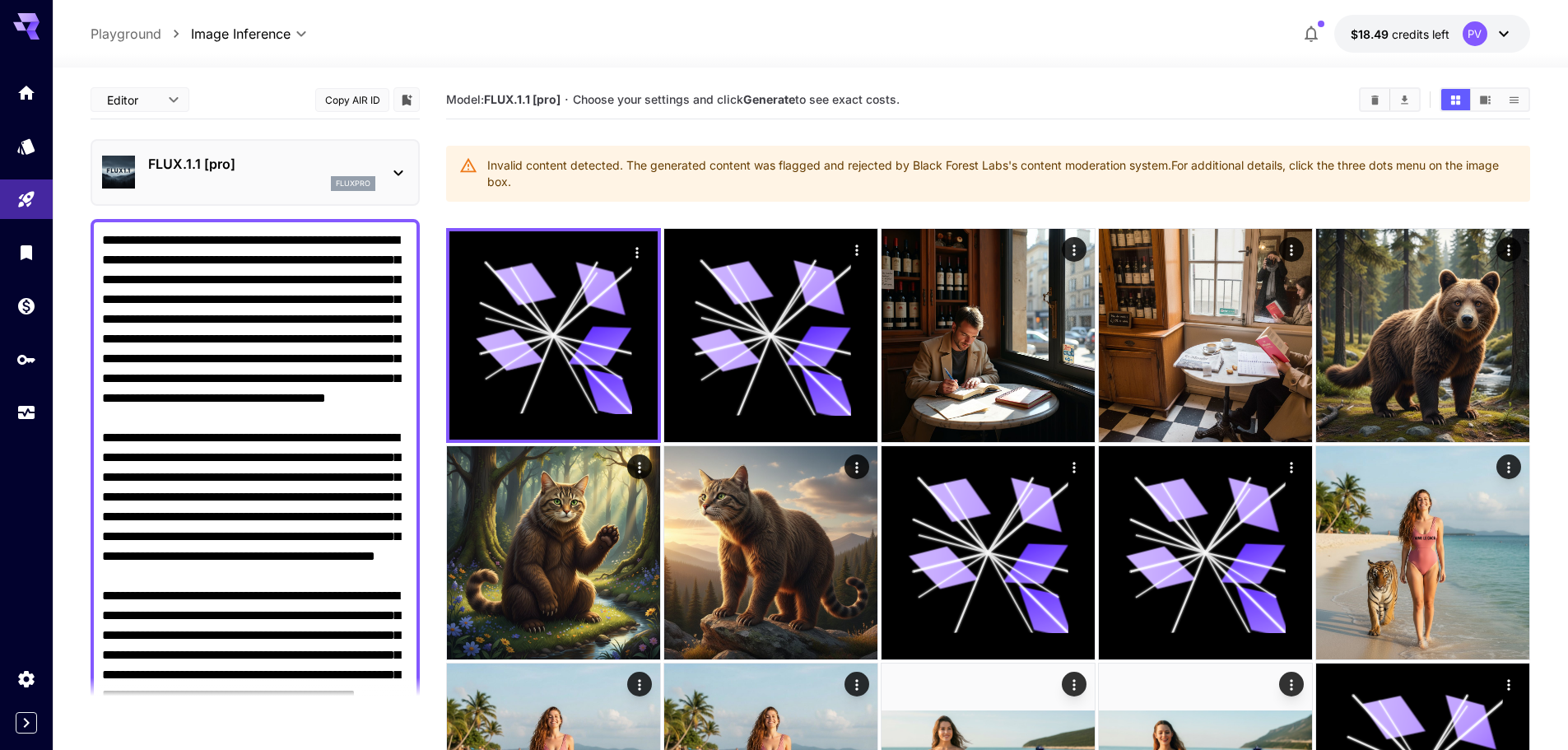
click at [227, 180] on div "fluxpro" at bounding box center [262, 183] width 227 height 15
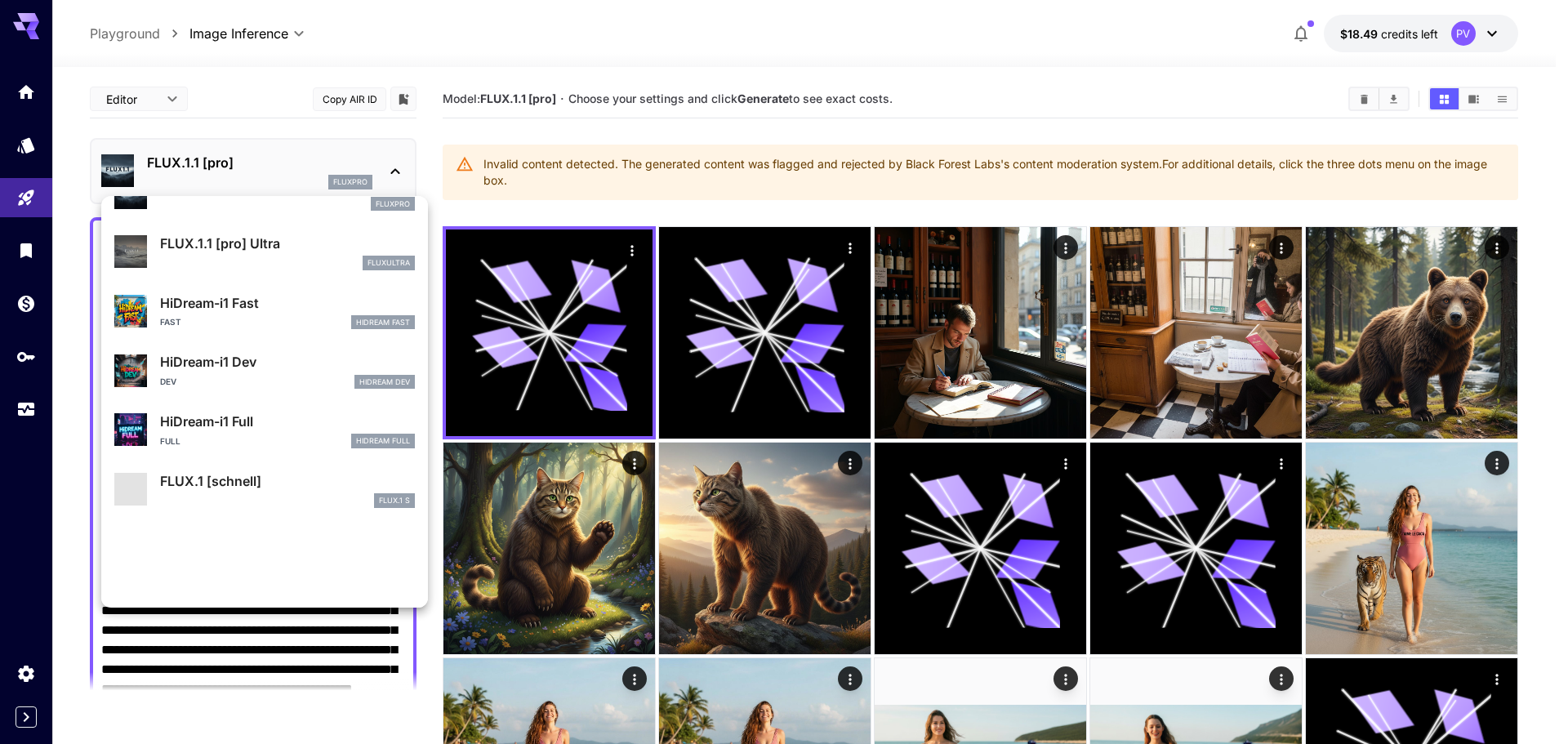
scroll to position [1225, 0]
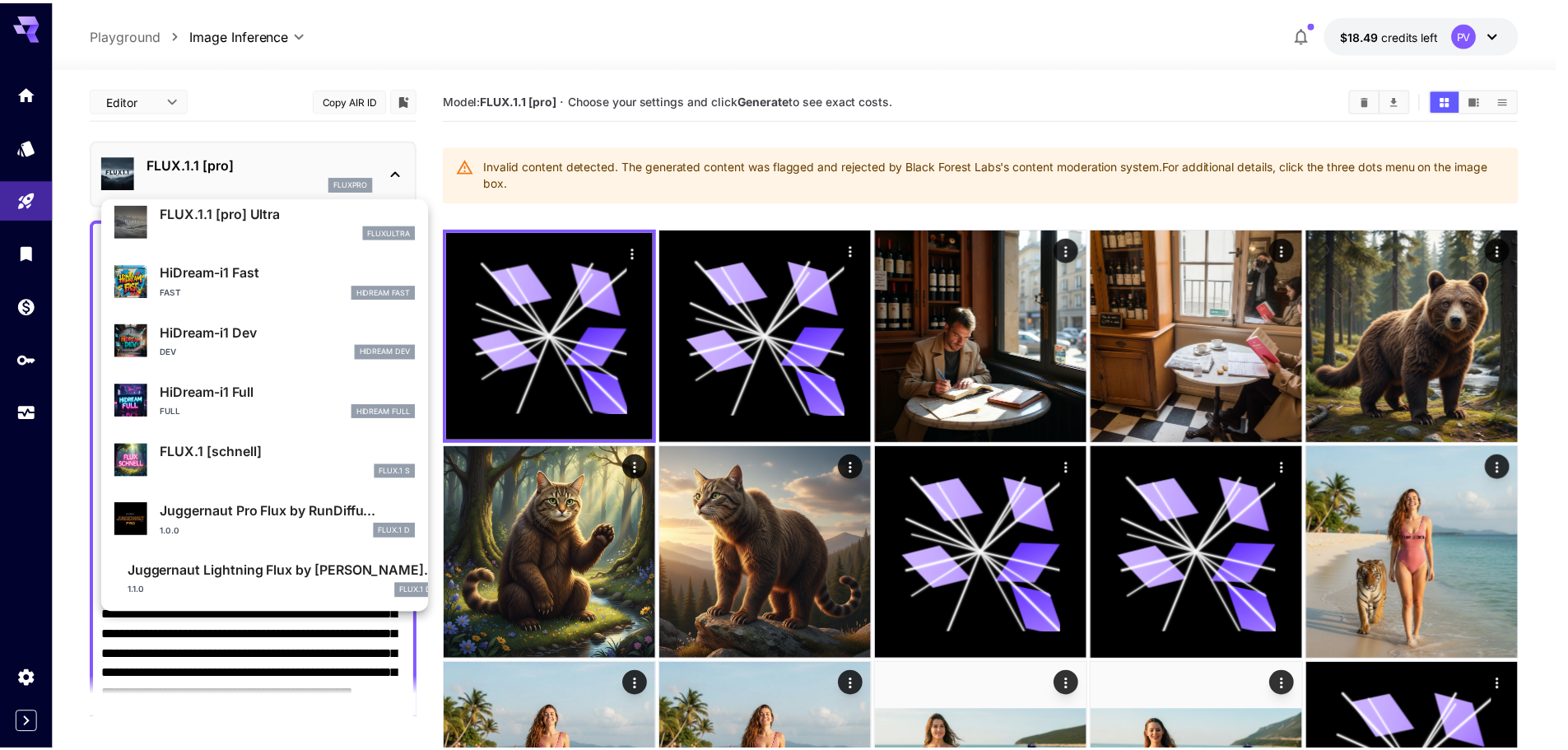
scroll to position [1272, 0]
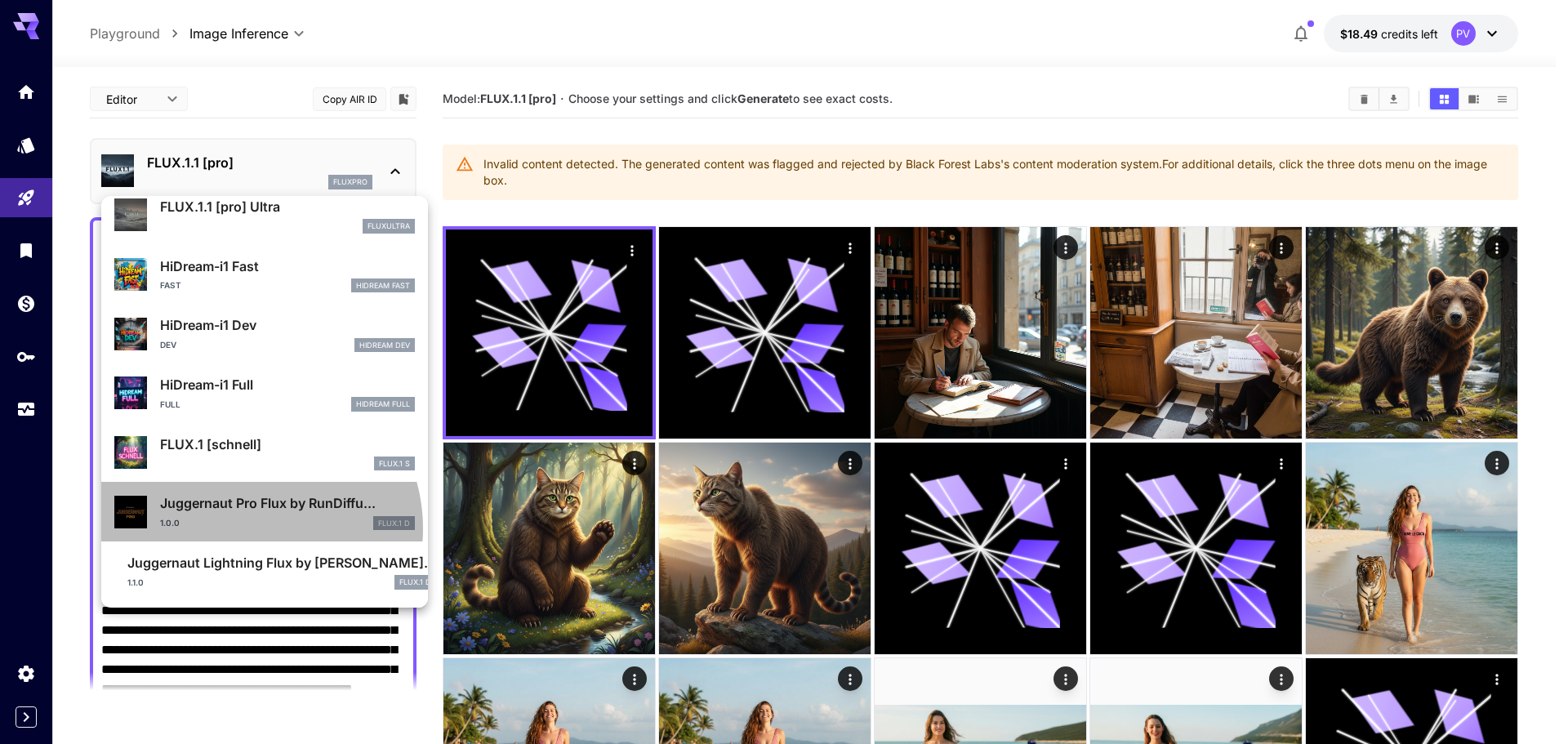
click at [250, 528] on div "1.0.0 FLUX.1 D" at bounding box center [287, 523] width 255 height 15
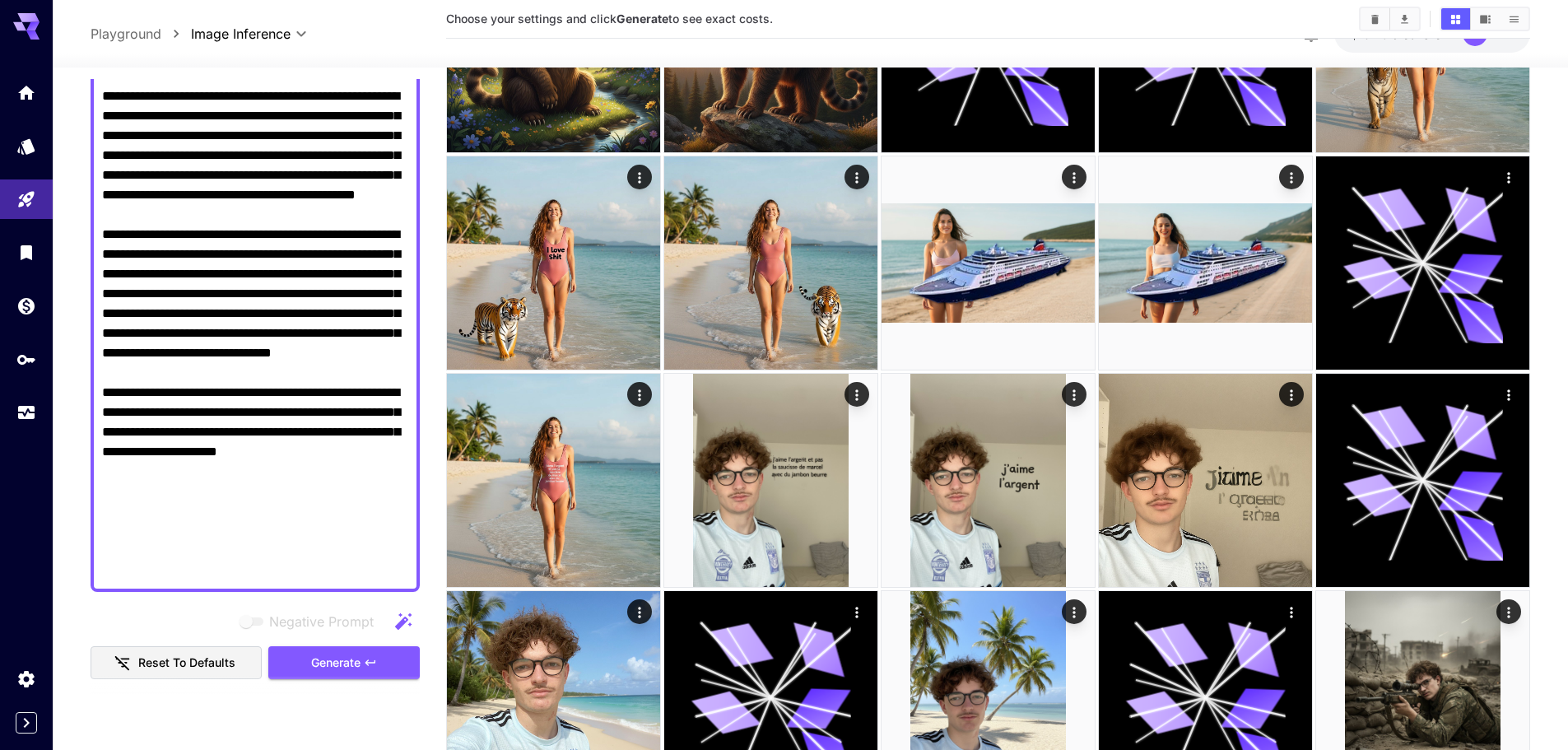
scroll to position [741, 0]
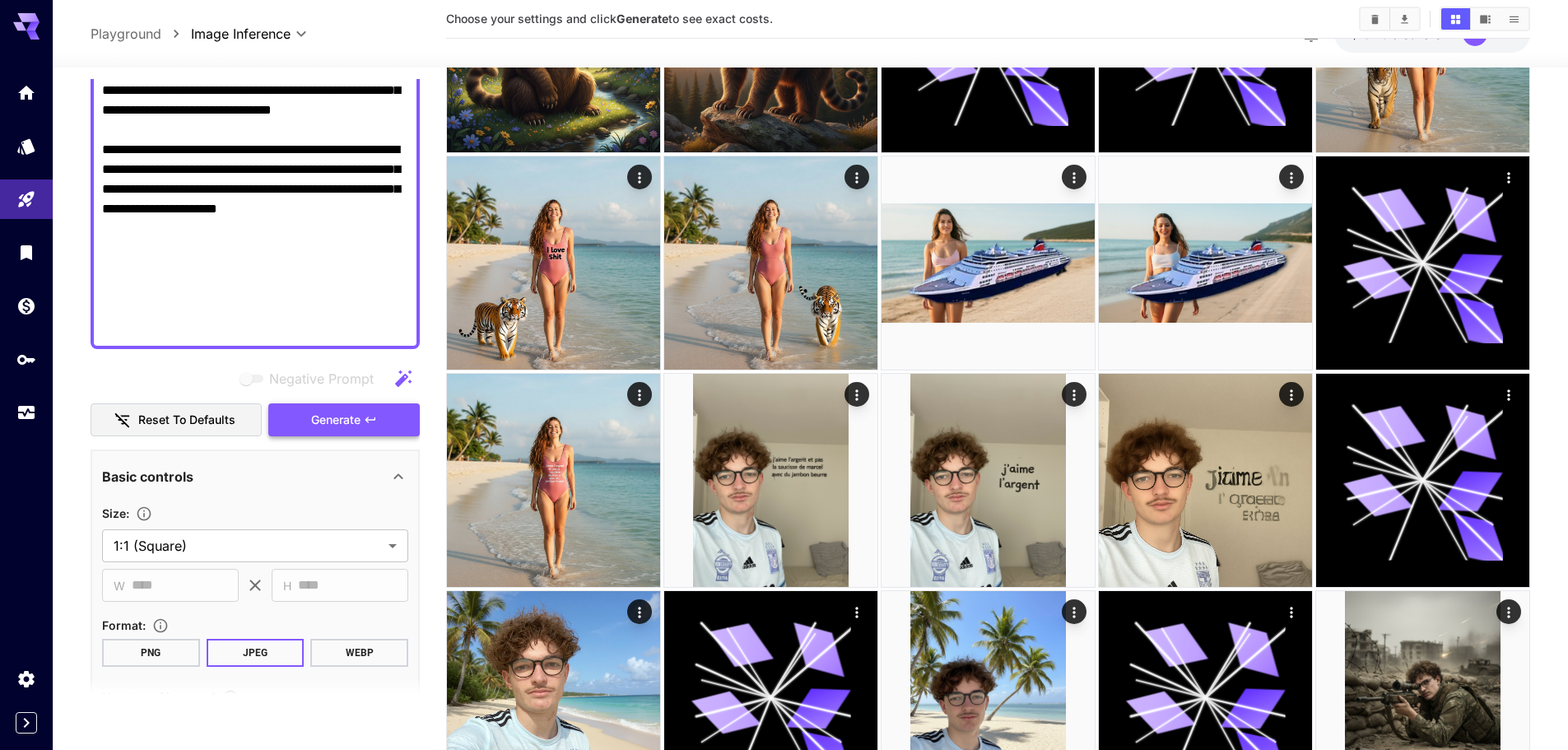
click at [351, 422] on span "Generate" at bounding box center [335, 420] width 49 height 21
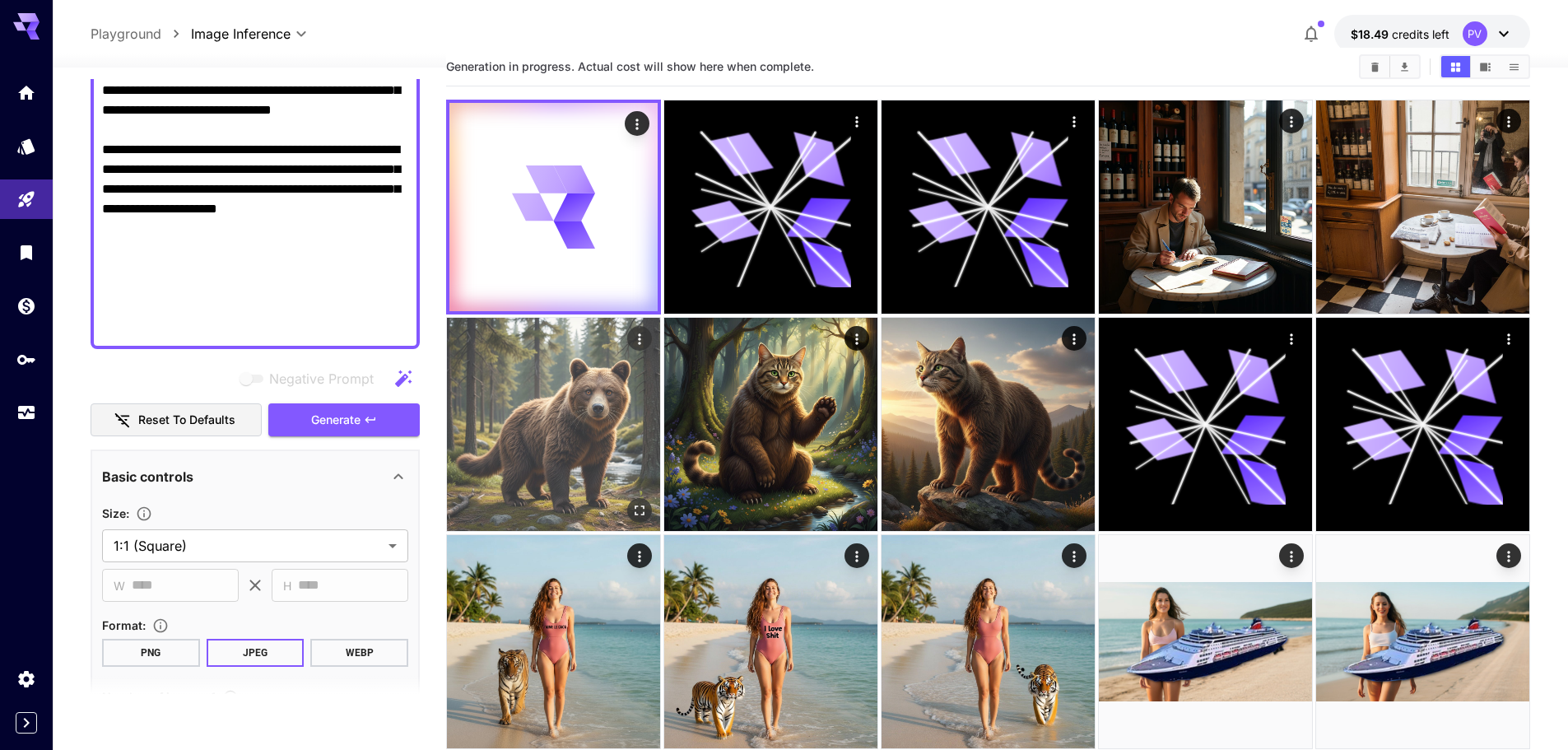
scroll to position [0, 0]
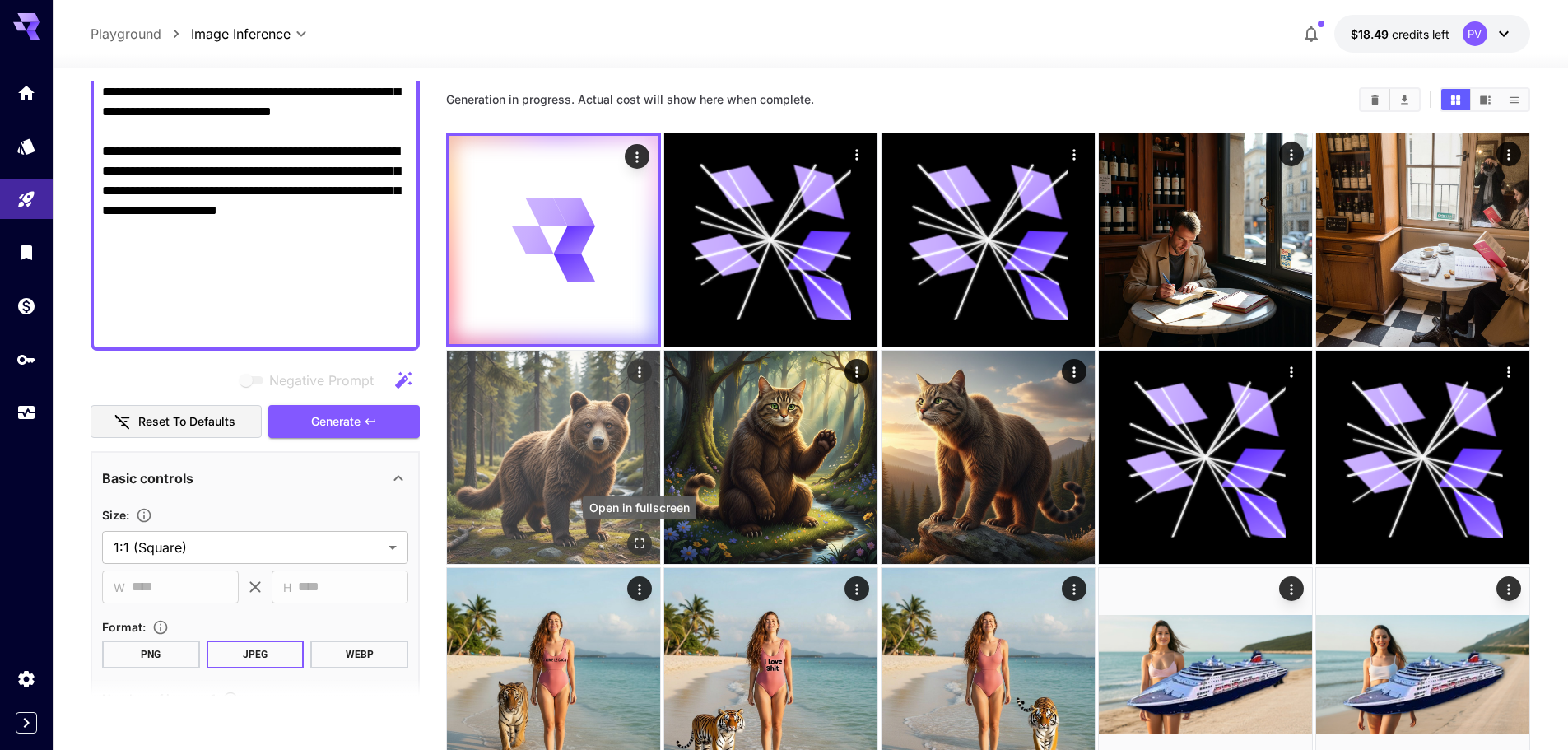
click at [632, 536] on icon "Open in fullscreen" at bounding box center [639, 542] width 16 height 16
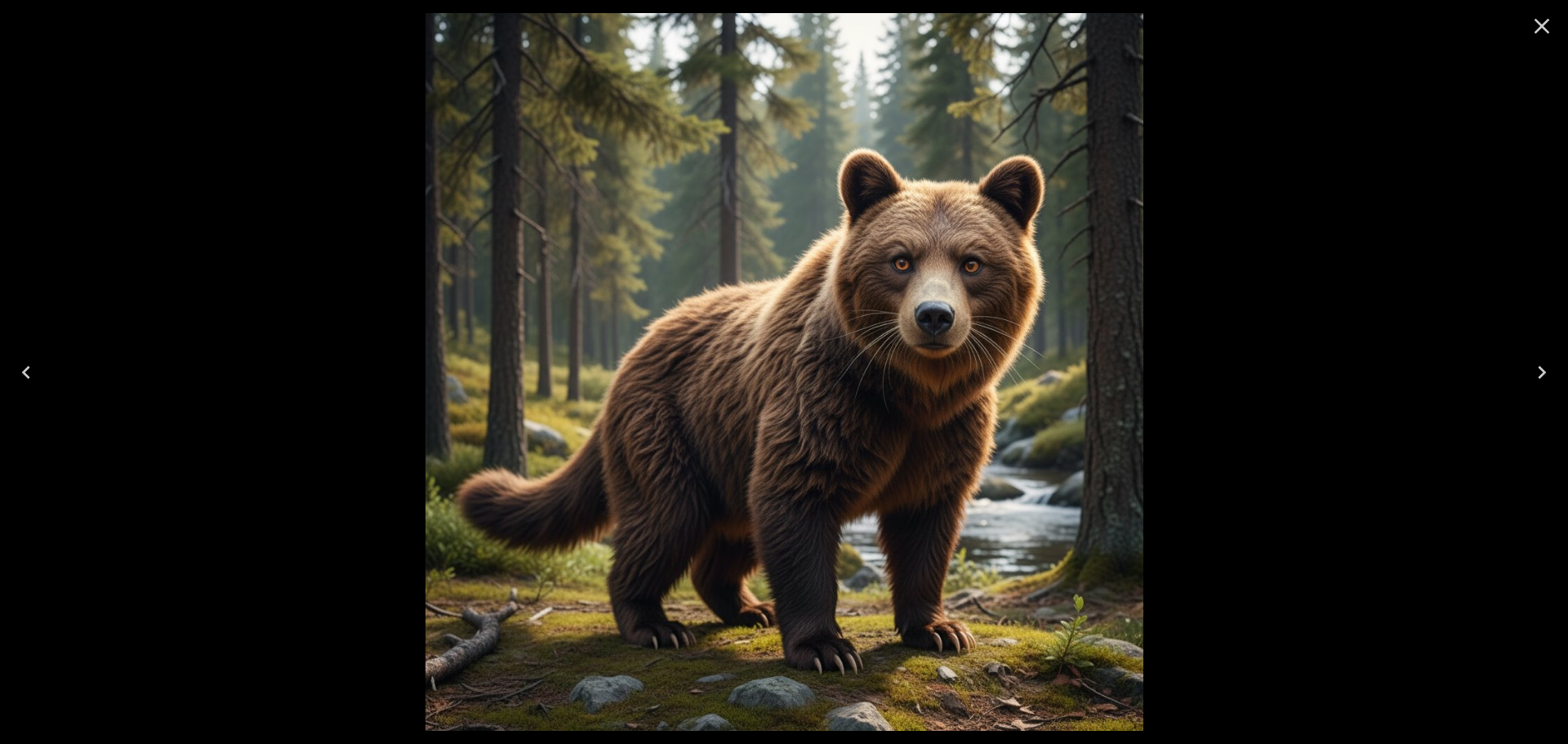
click at [1534, 30] on icon "Close" at bounding box center [1542, 26] width 26 height 26
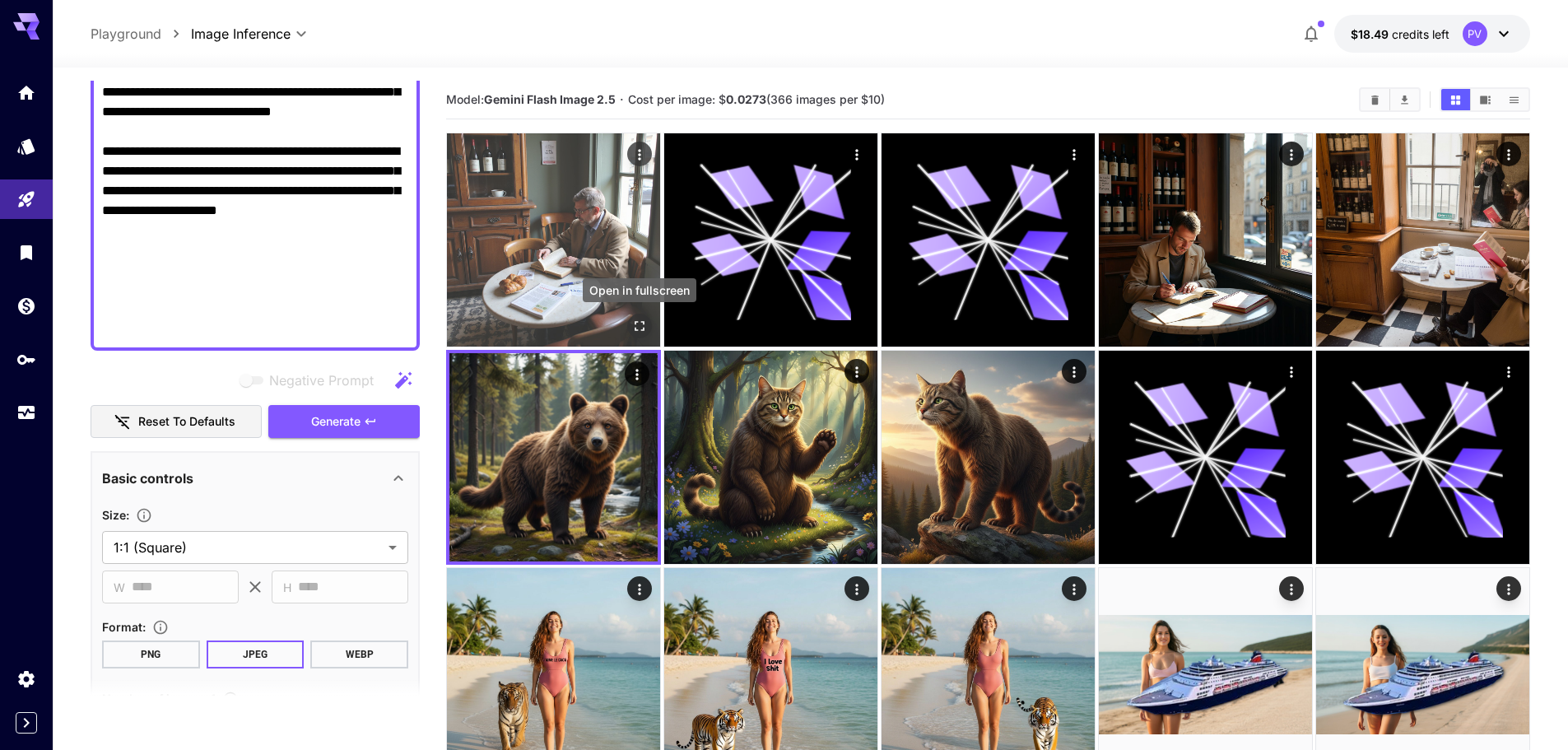
click at [635, 322] on icon "Open in fullscreen" at bounding box center [639, 325] width 9 height 9
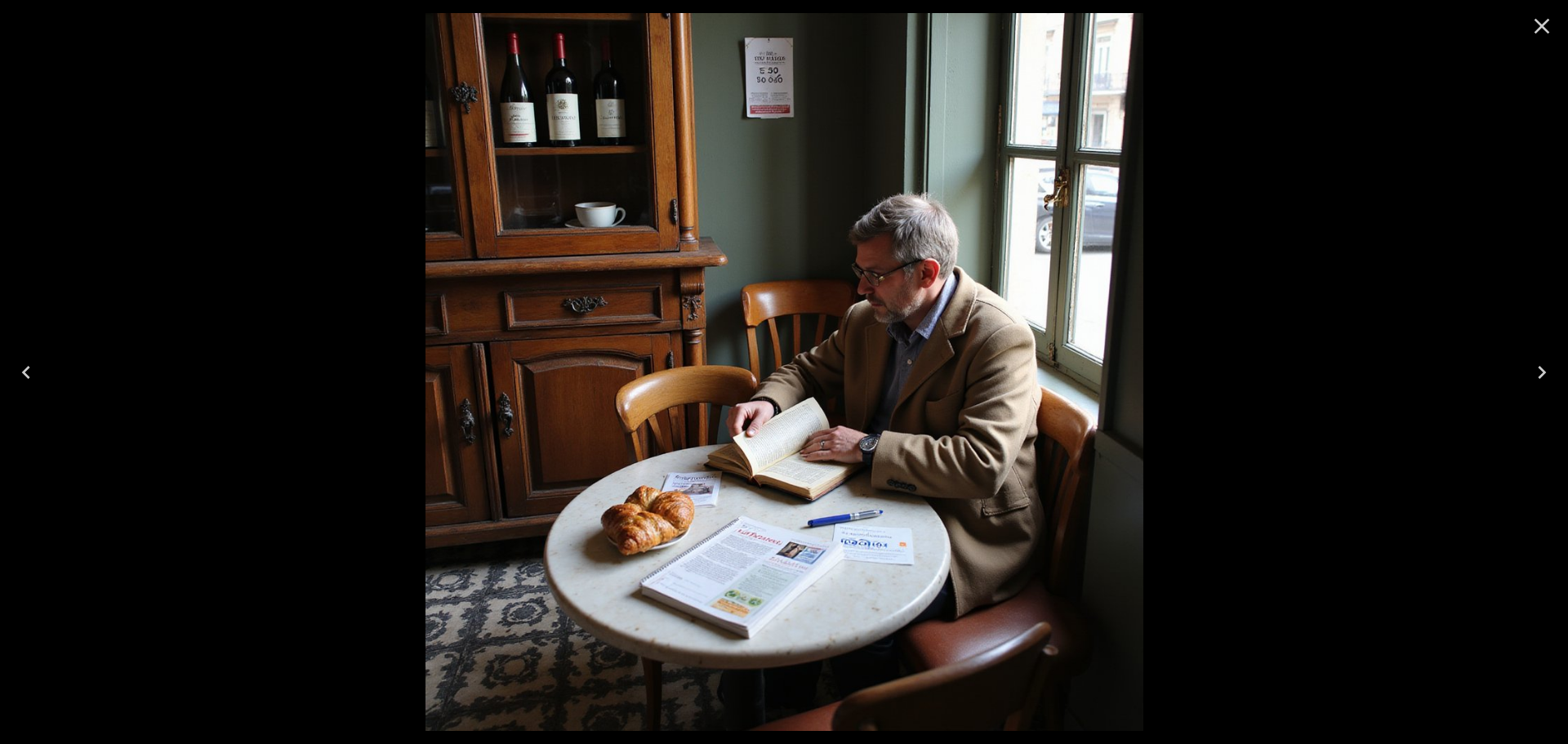
click at [1536, 27] on icon "Close" at bounding box center [1542, 26] width 26 height 26
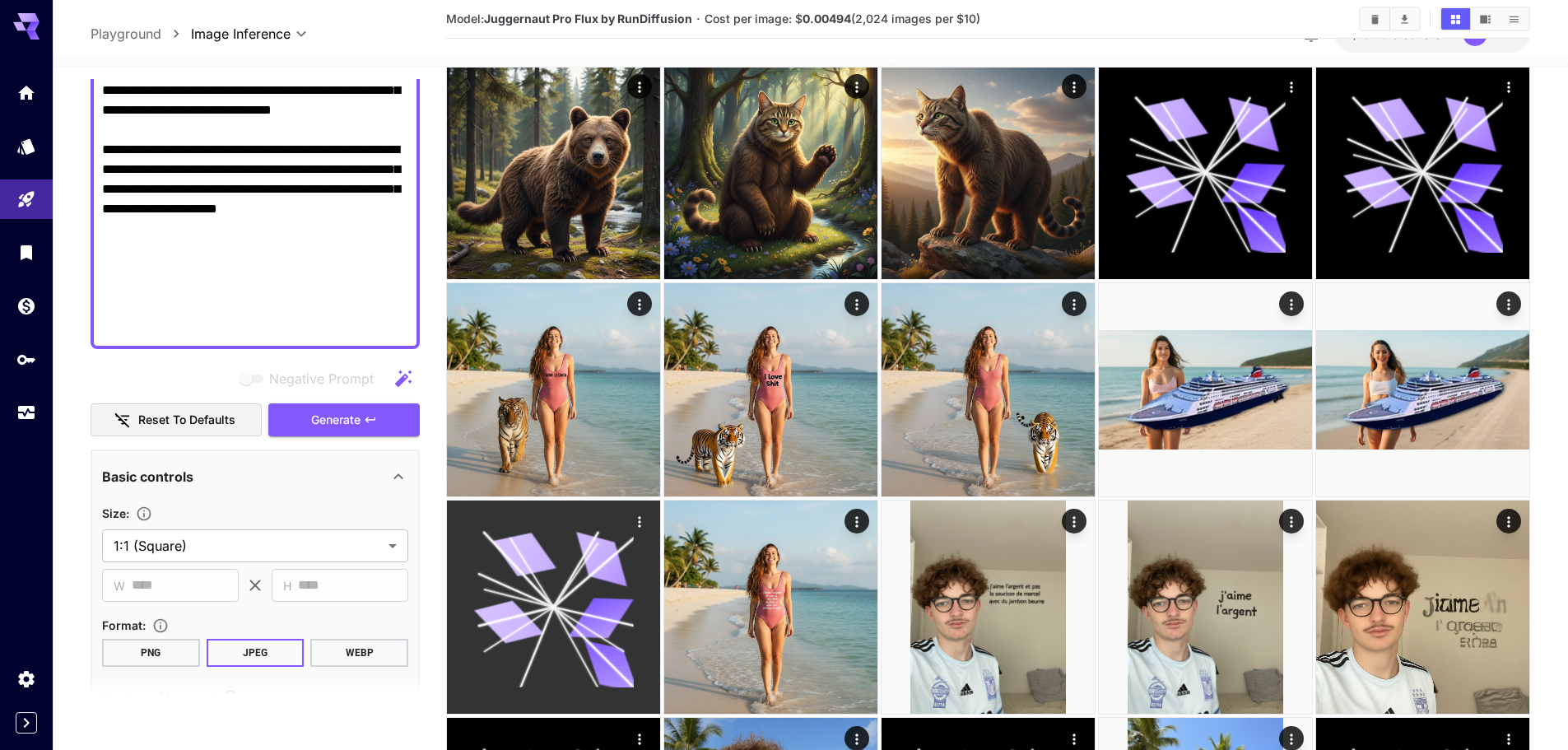
scroll to position [329, 0]
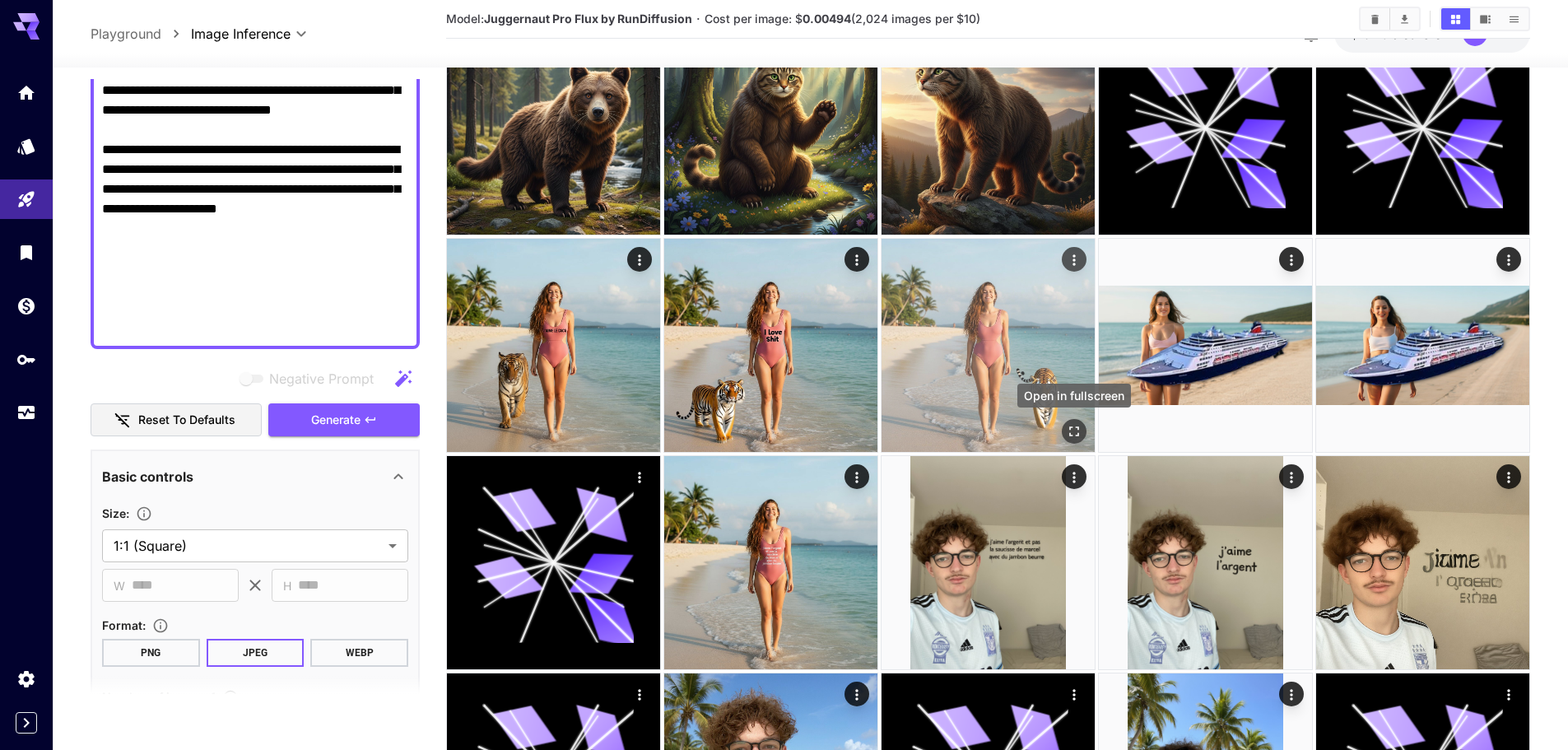
click at [1069, 432] on icon "Open in fullscreen" at bounding box center [1074, 431] width 16 height 16
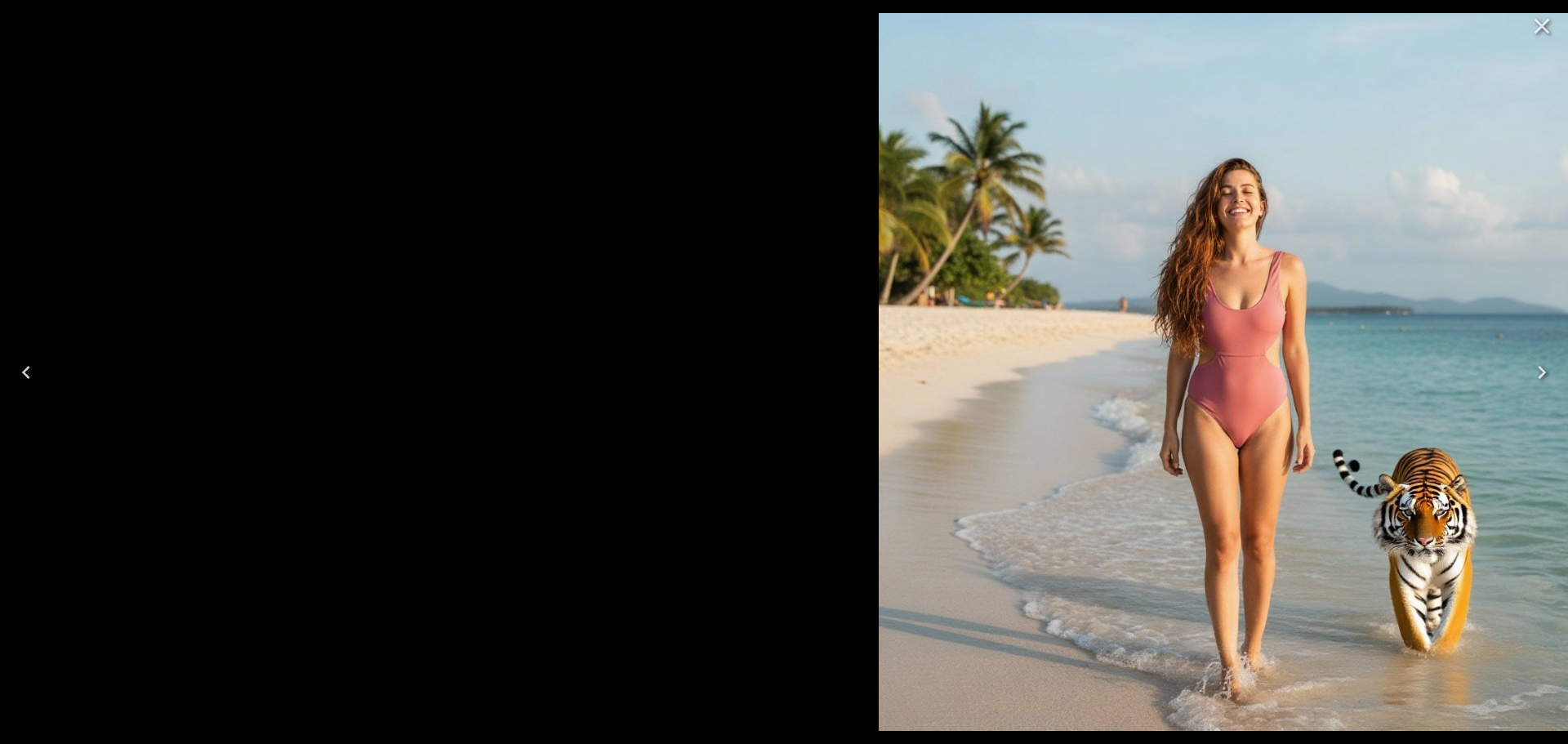
drag, startPoint x: 563, startPoint y: 439, endPoint x: 1612, endPoint y: 359, distance: 1052.0
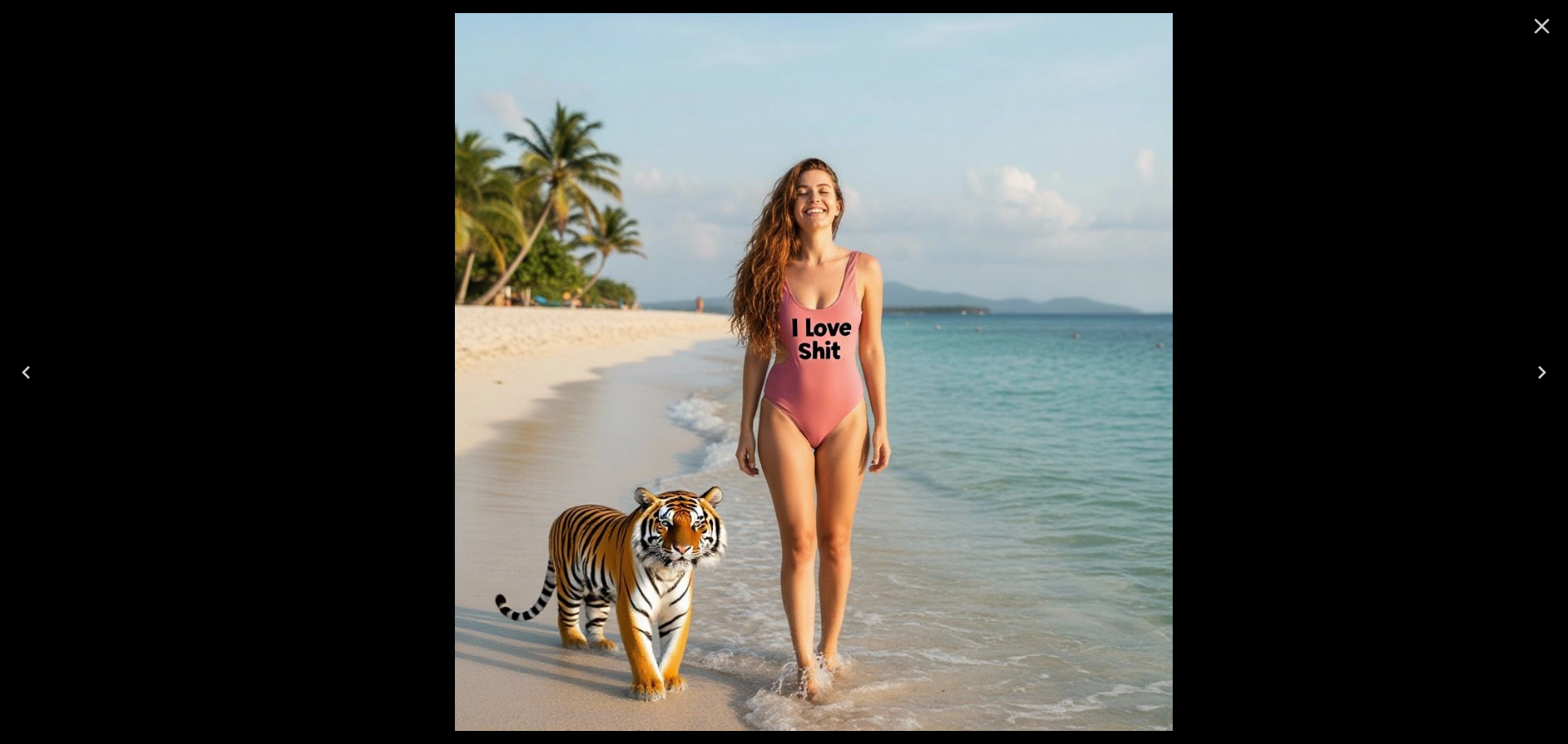
drag, startPoint x: 569, startPoint y: 401, endPoint x: 1630, endPoint y: 171, distance: 1085.6
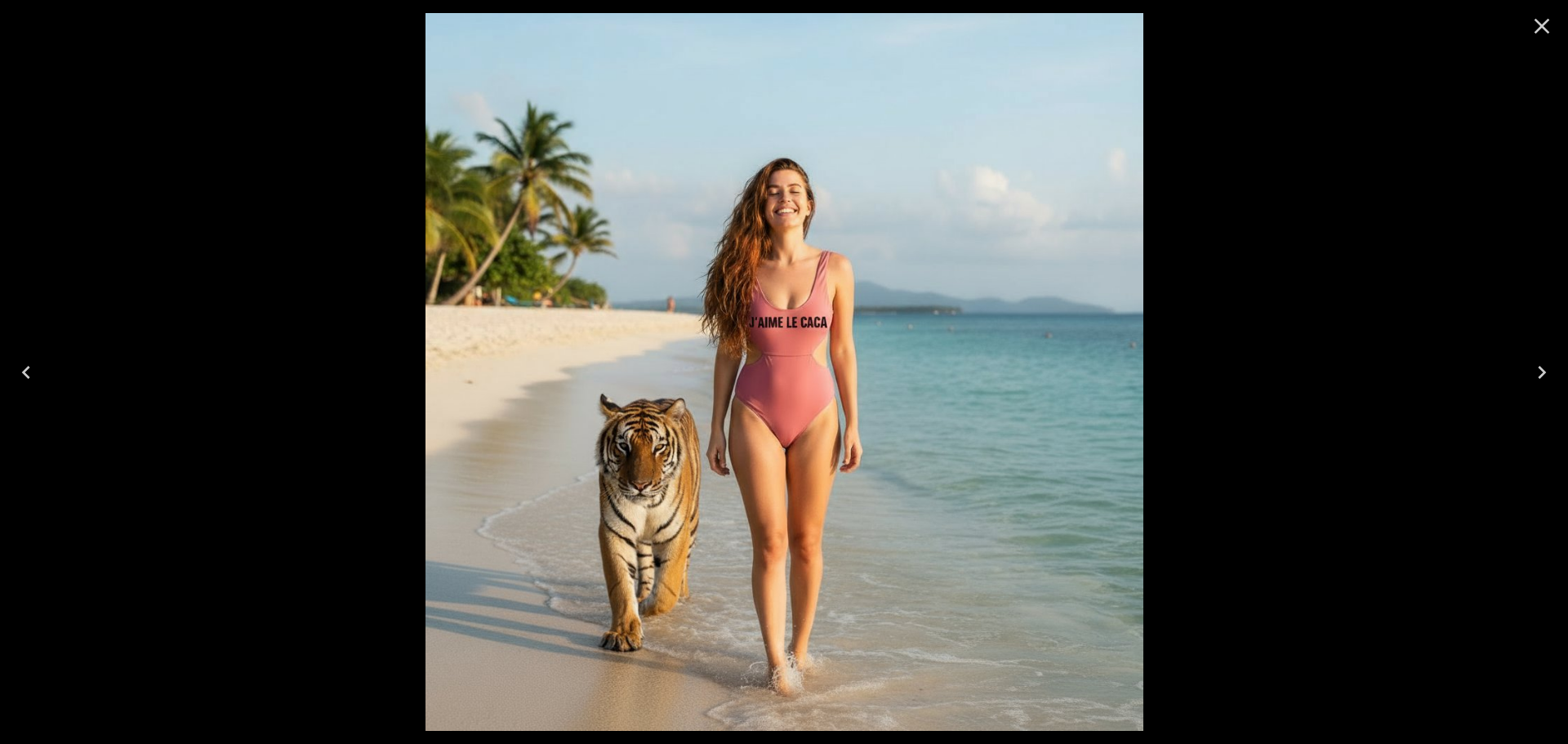
drag, startPoint x: 921, startPoint y: 287, endPoint x: 485, endPoint y: 342, distance: 439.5
click at [492, 343] on img at bounding box center [784, 372] width 718 height 718
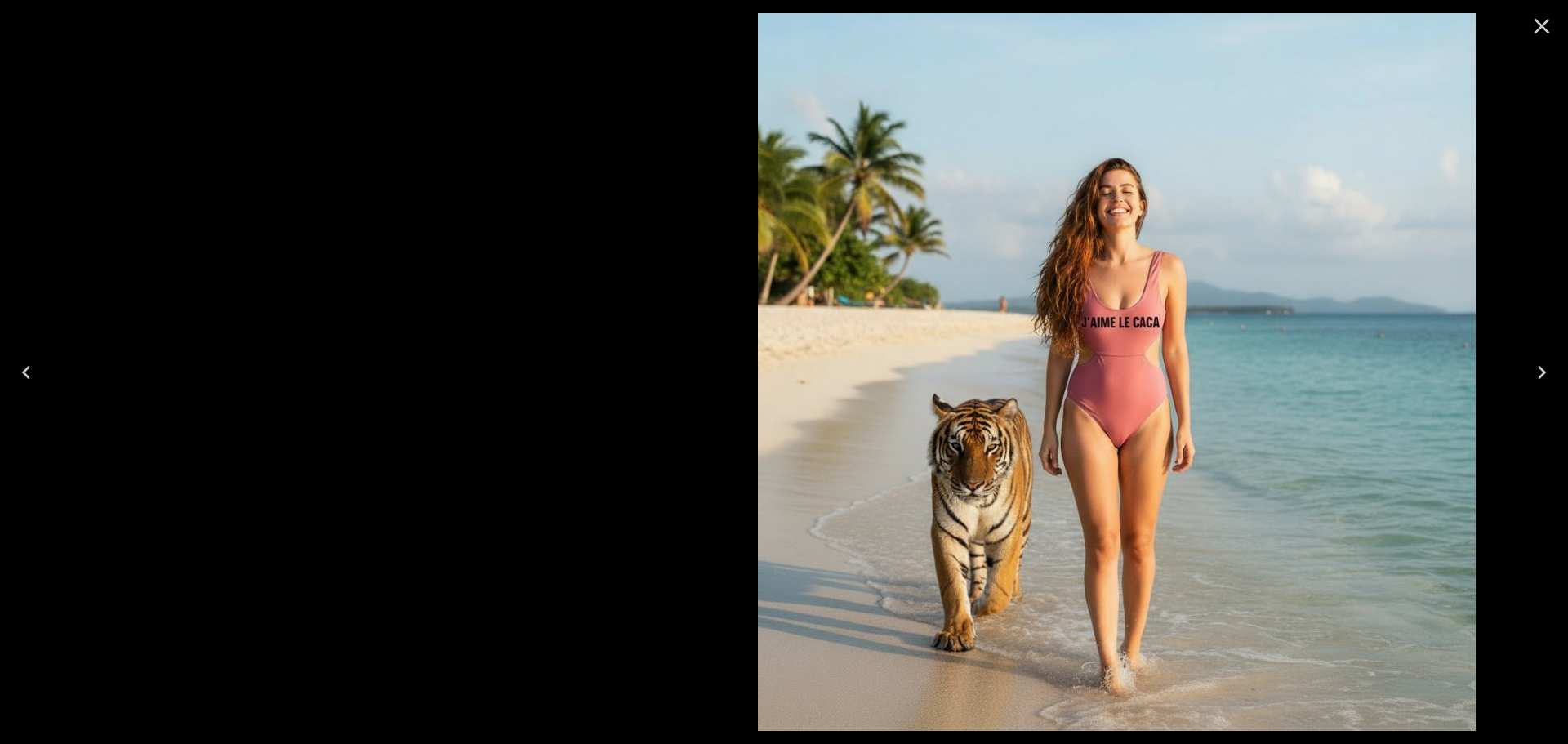
drag, startPoint x: 546, startPoint y: 335, endPoint x: 878, endPoint y: 271, distance: 338.1
click at [878, 271] on img at bounding box center [1117, 372] width 718 height 718
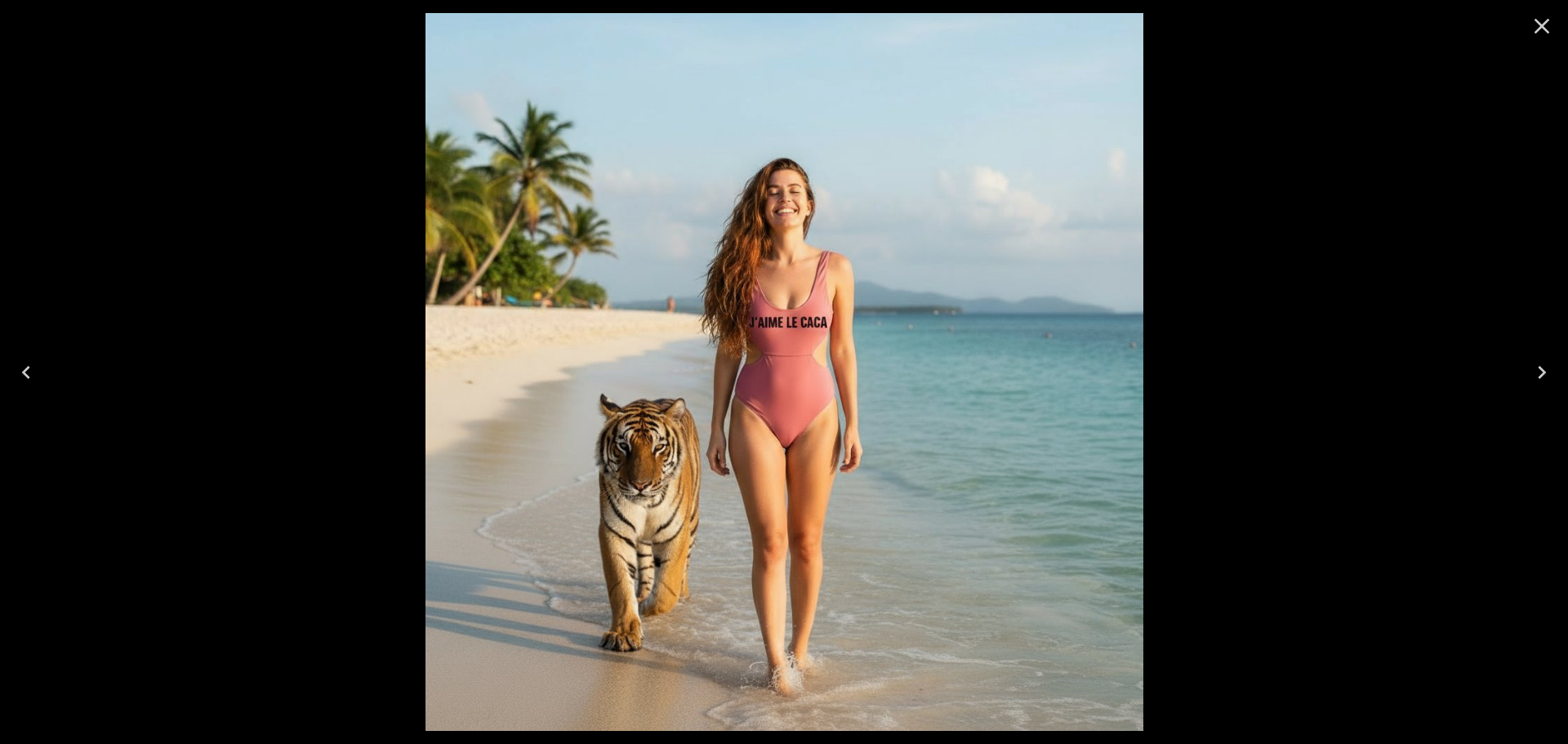
click at [1546, 12] on button "Close" at bounding box center [1542, 26] width 39 height 39
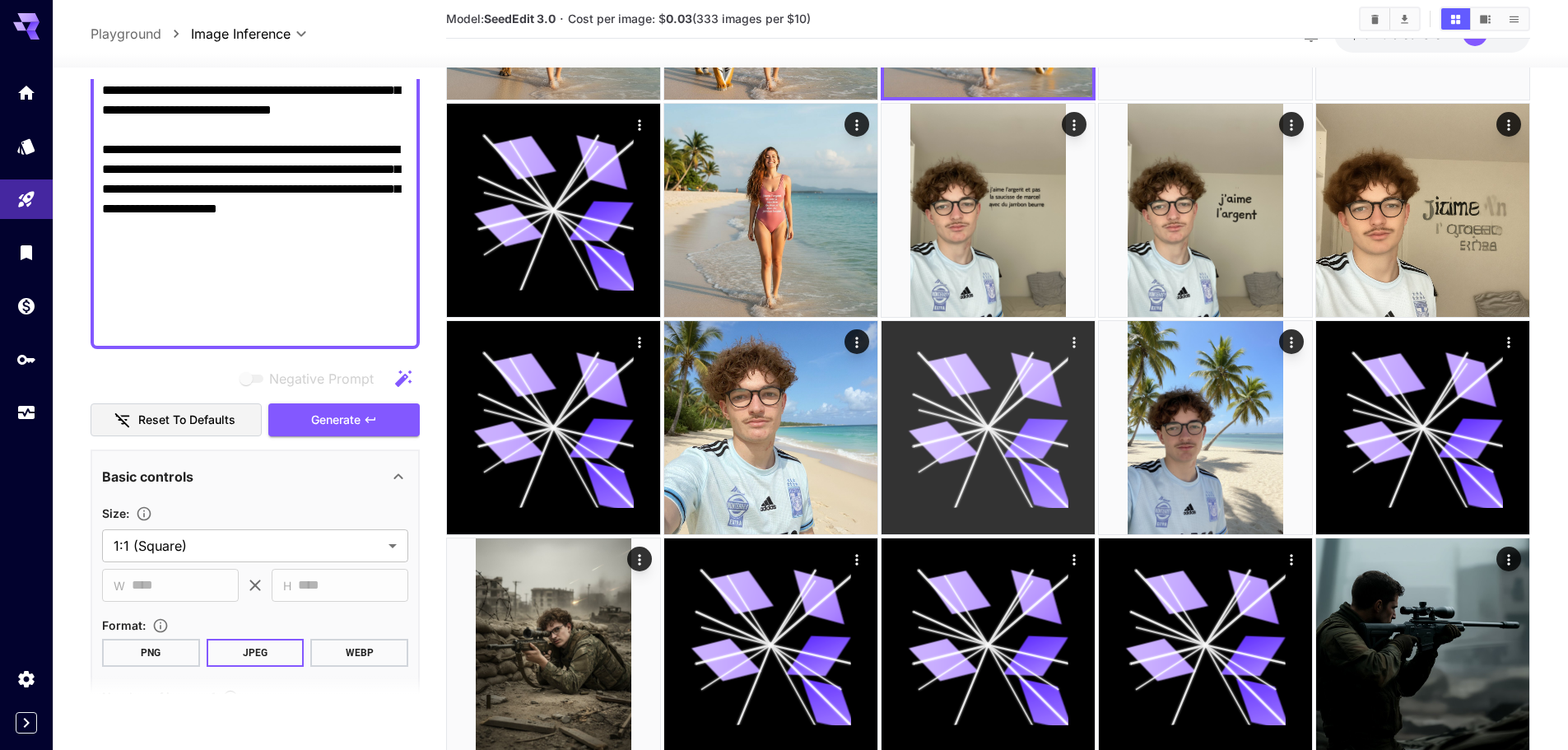
scroll to position [741, 0]
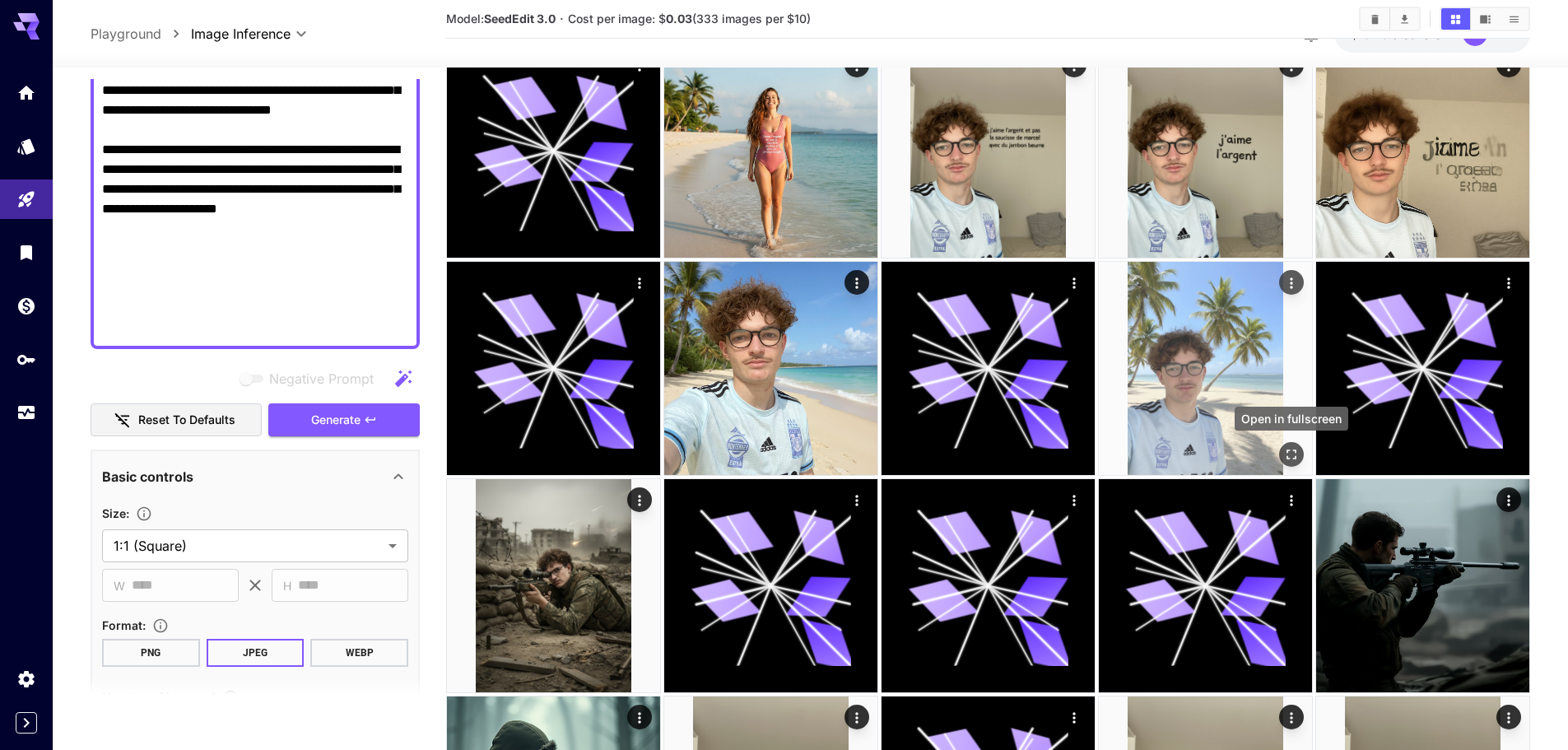
click at [1287, 448] on icon "Open in fullscreen" at bounding box center [1291, 454] width 16 height 16
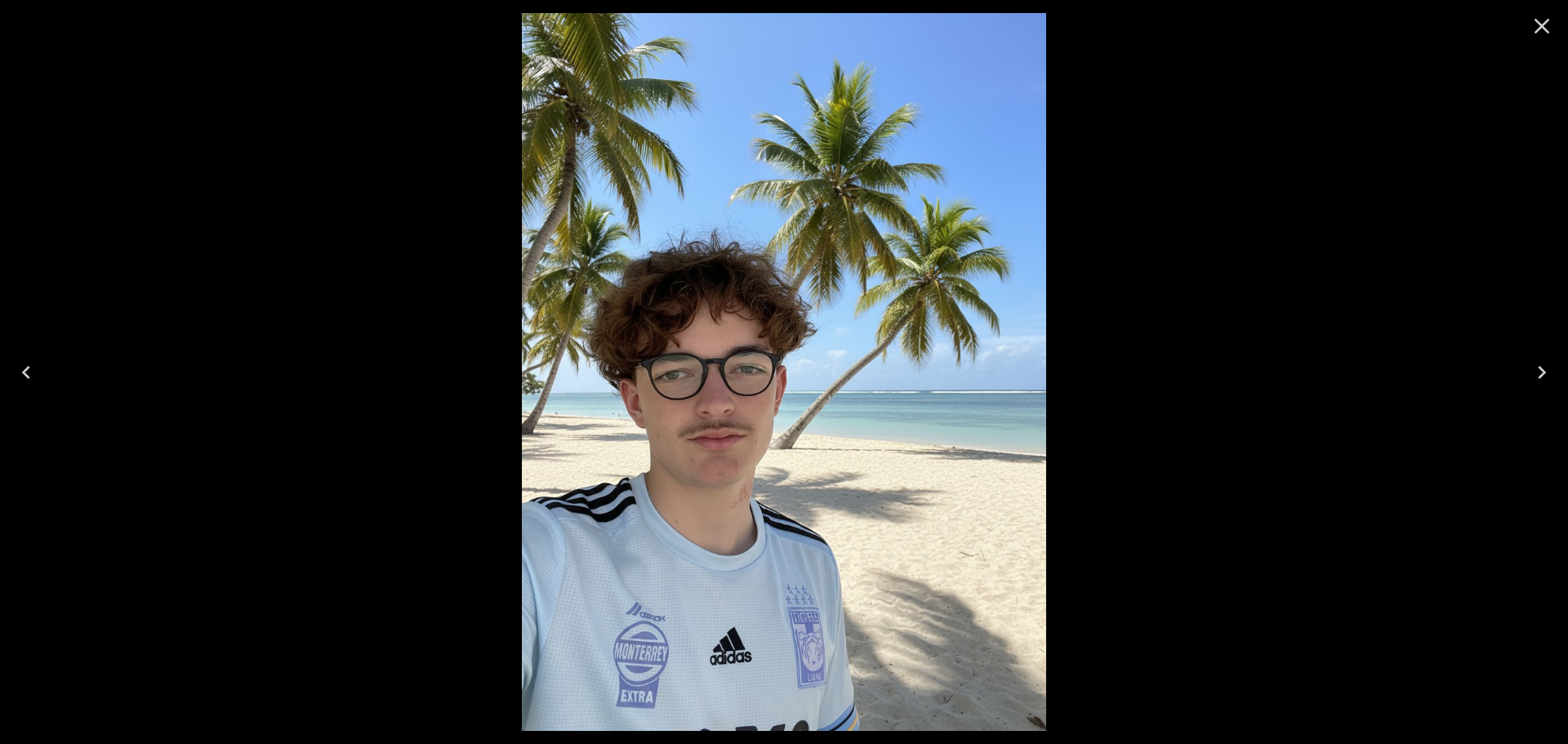
click at [1538, 29] on icon "Close" at bounding box center [1542, 26] width 15 height 15
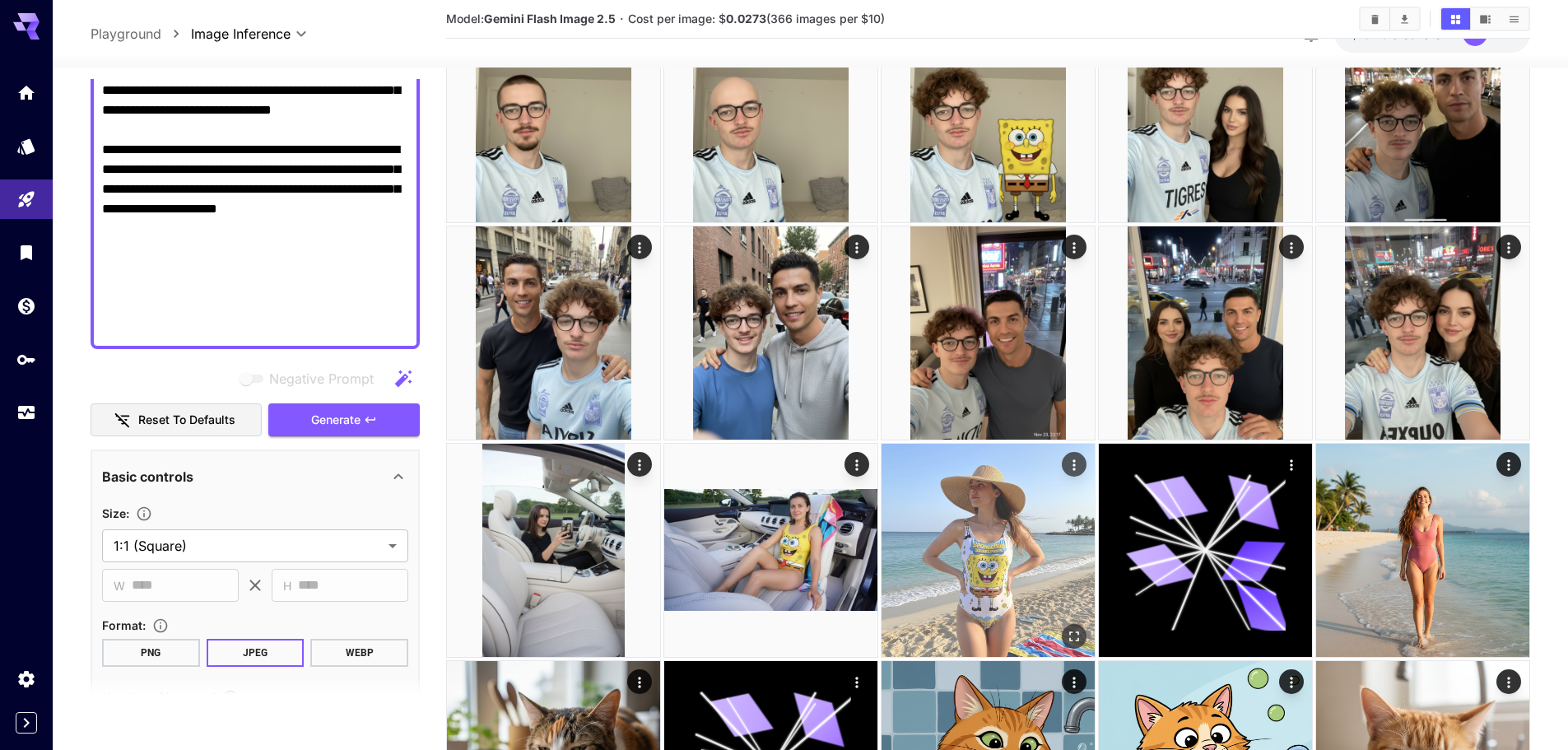
scroll to position [1646, 0]
click at [1072, 632] on icon "Open in fullscreen" at bounding box center [1074, 635] width 16 height 16
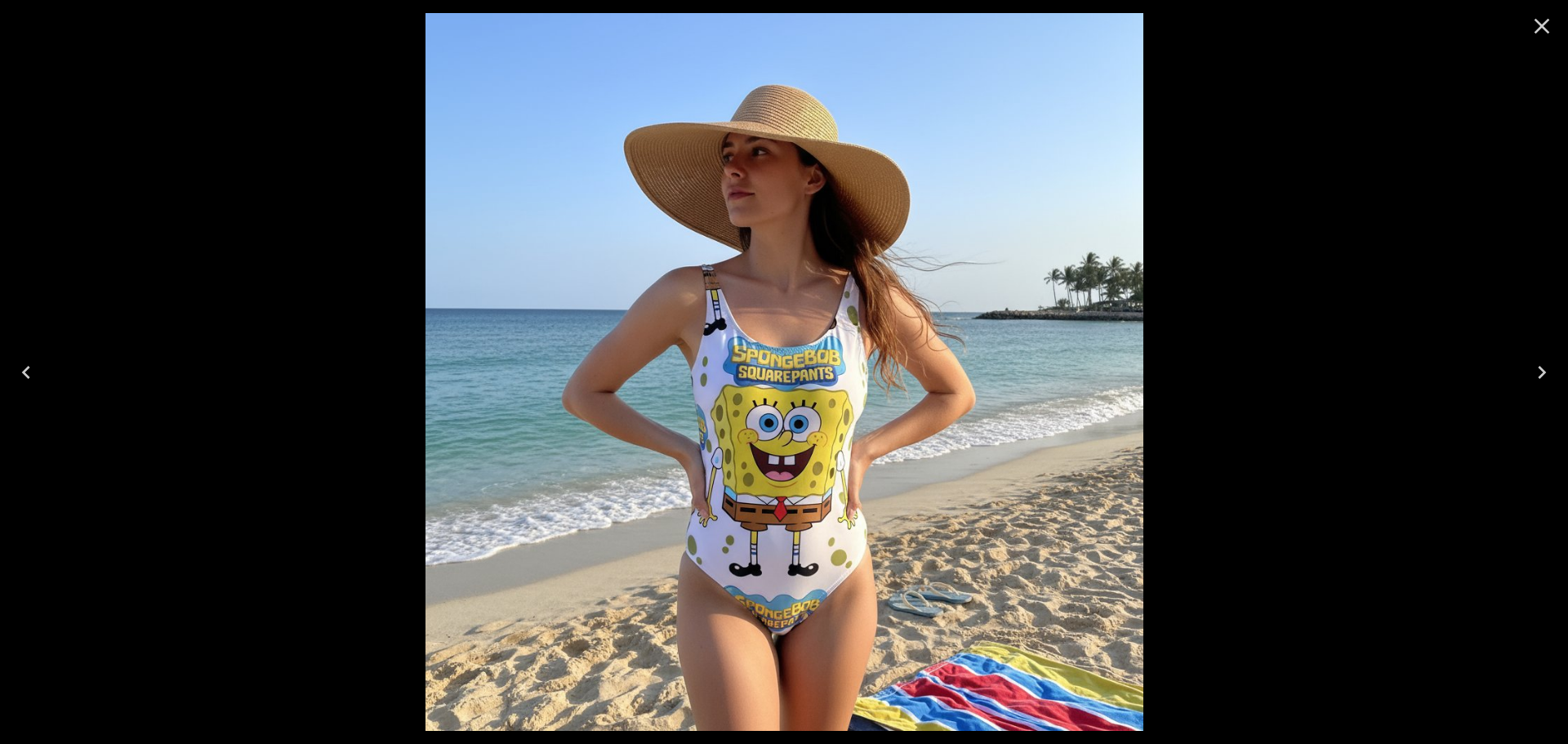
click at [1537, 34] on icon "Close" at bounding box center [1542, 26] width 26 height 26
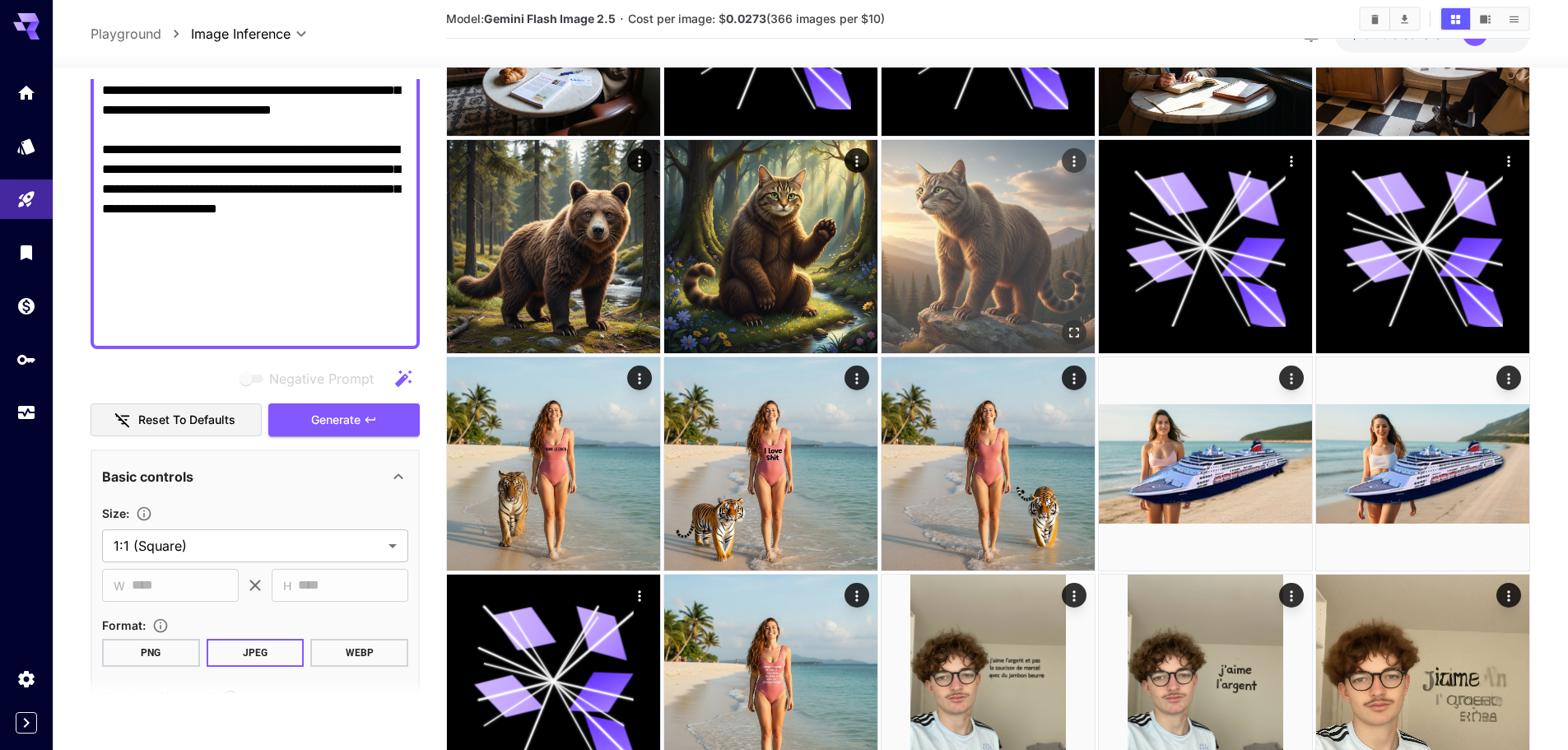
scroll to position [0, 0]
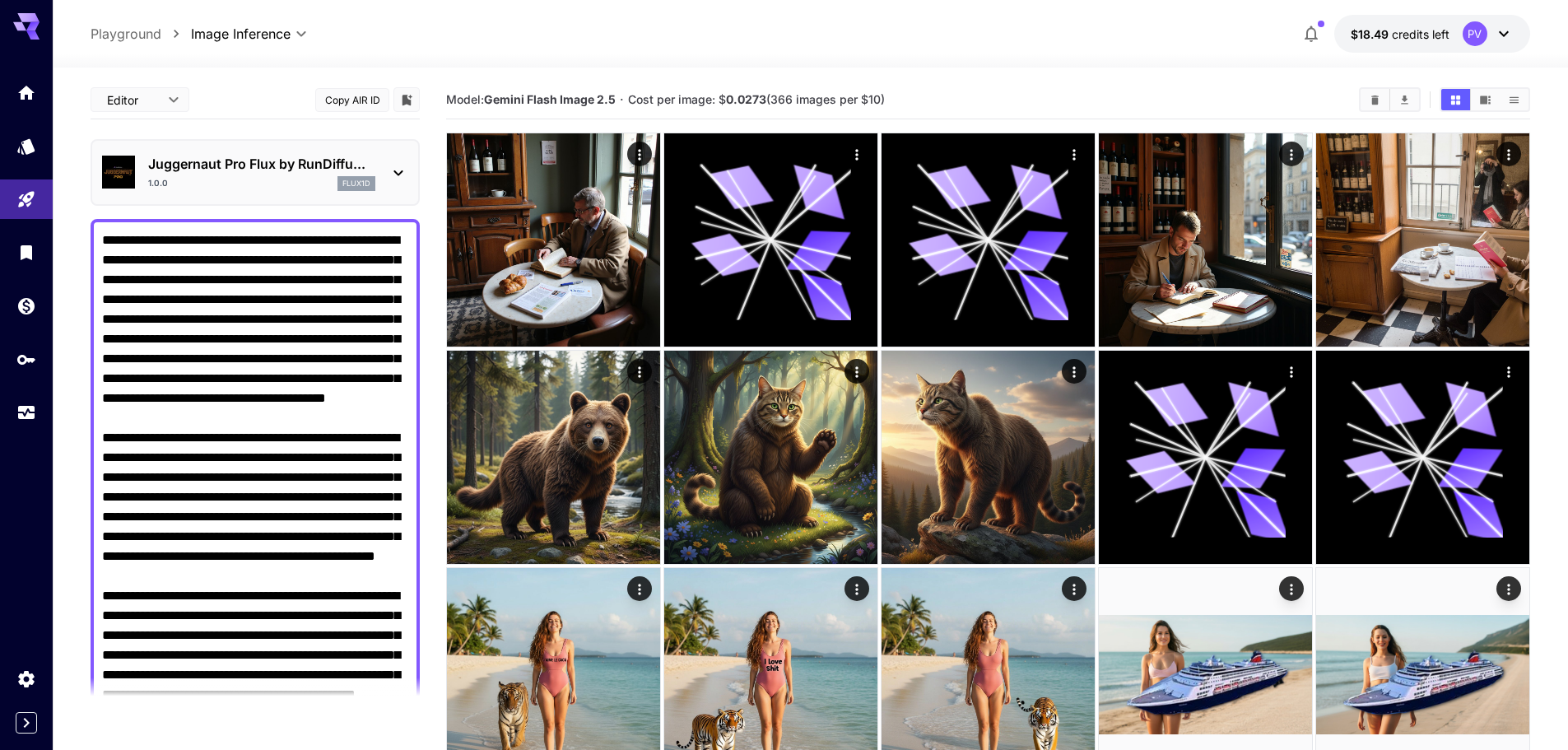
scroll to position [741, 0]
